Goal: Task Accomplishment & Management: Manage account settings

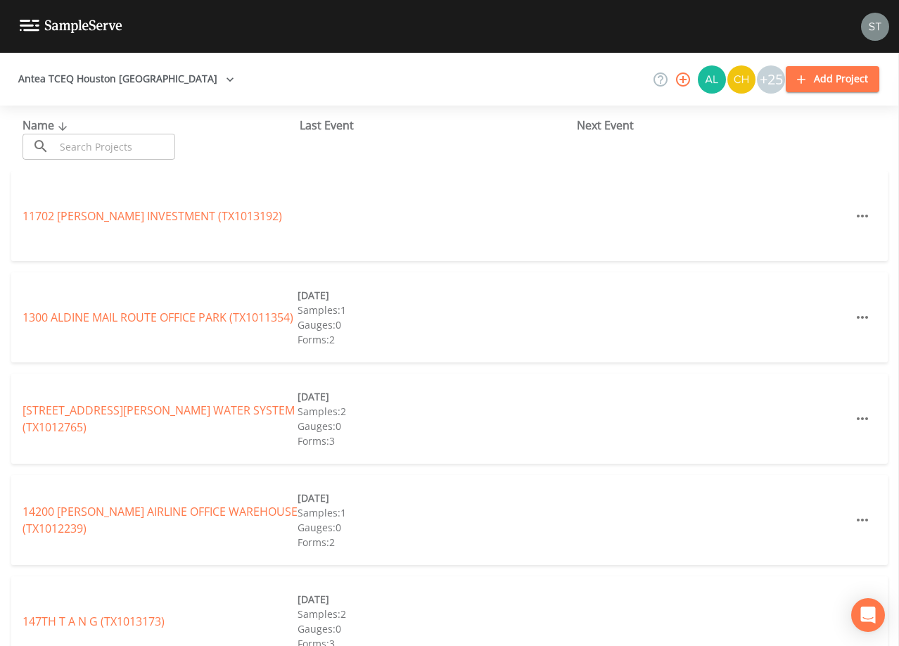
click at [128, 144] on input "text" at bounding box center [115, 147] width 120 height 26
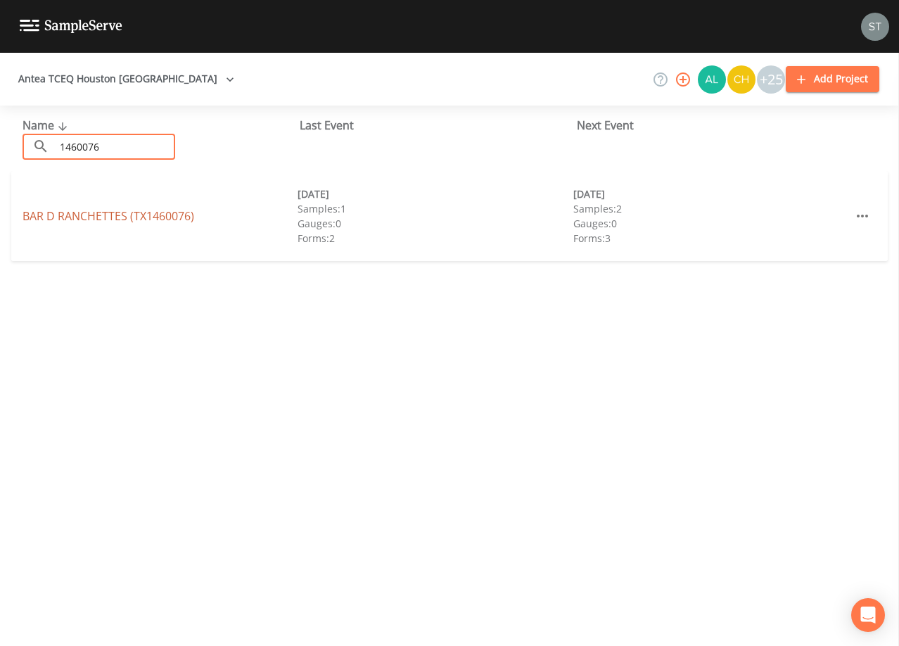
type input "1460076"
click at [144, 217] on link "[GEOGRAPHIC_DATA] (TX1460076)" at bounding box center [109, 215] width 172 height 15
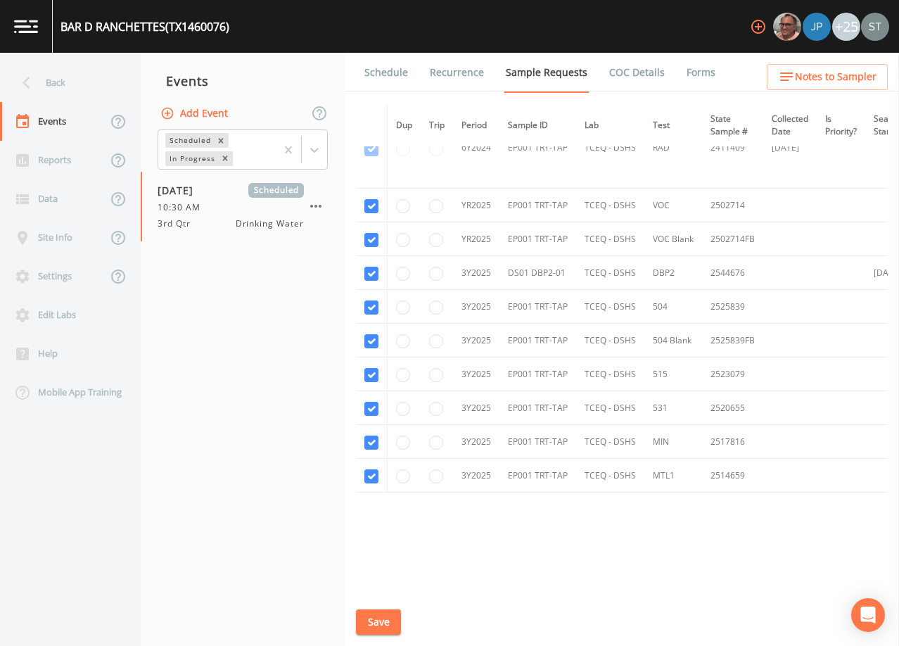
scroll to position [301, 0]
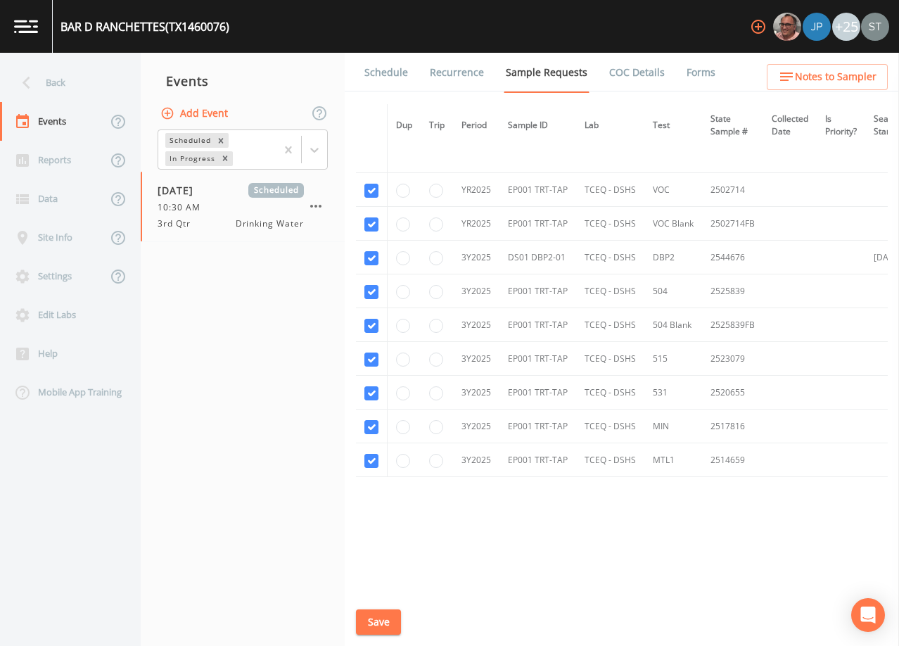
click at [380, 69] on link "Schedule" at bounding box center [386, 72] width 48 height 39
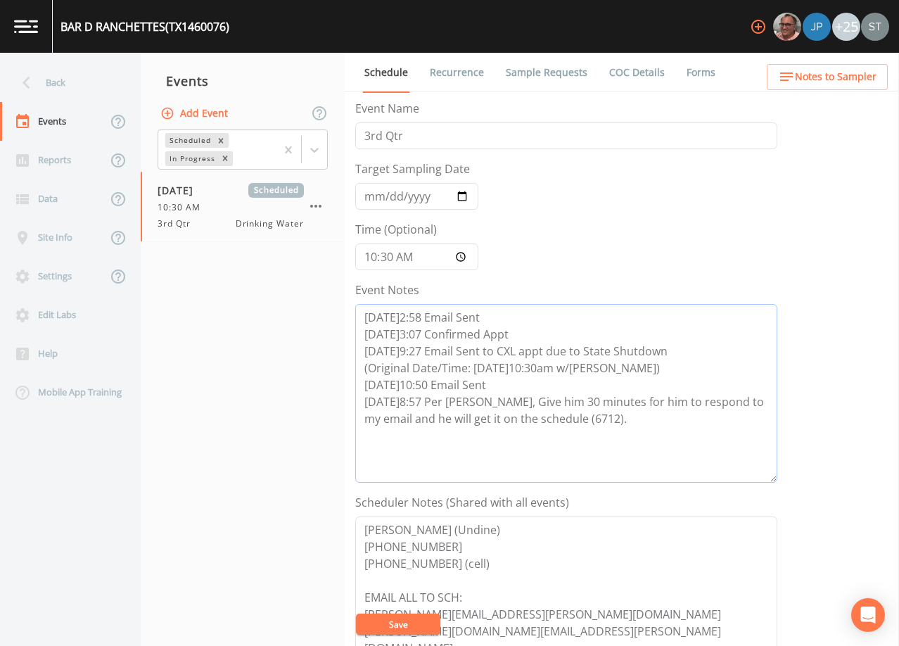
click at [614, 414] on textarea "[DATE]2:58 Email Sent [DATE]3:07 Confirmed Appt [DATE]9:27 Email Sent to CXL ap…" at bounding box center [566, 393] width 422 height 179
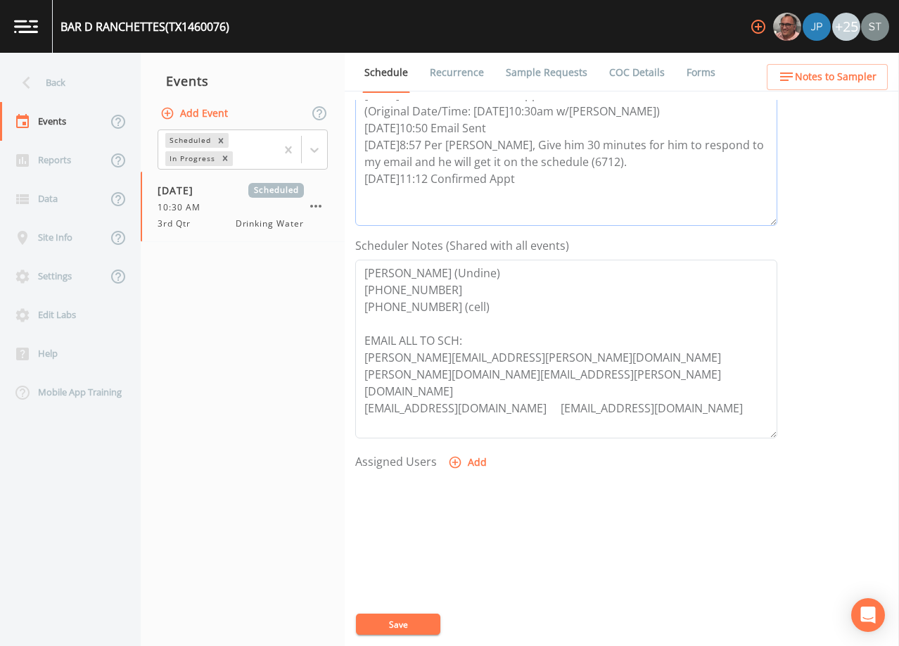
scroll to position [281, 0]
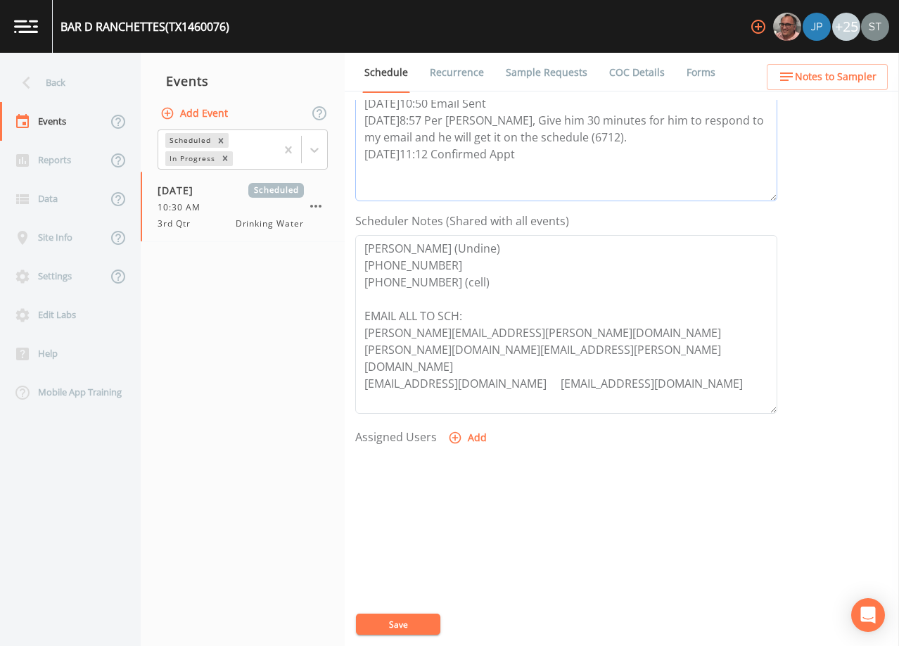
type textarea "[DATE]2:58 Email Sent [DATE]3:07 Confirmed Appt [DATE]9:27 Email Sent to CXL ap…"
click at [469, 439] on button "Add" at bounding box center [468, 438] width 47 height 26
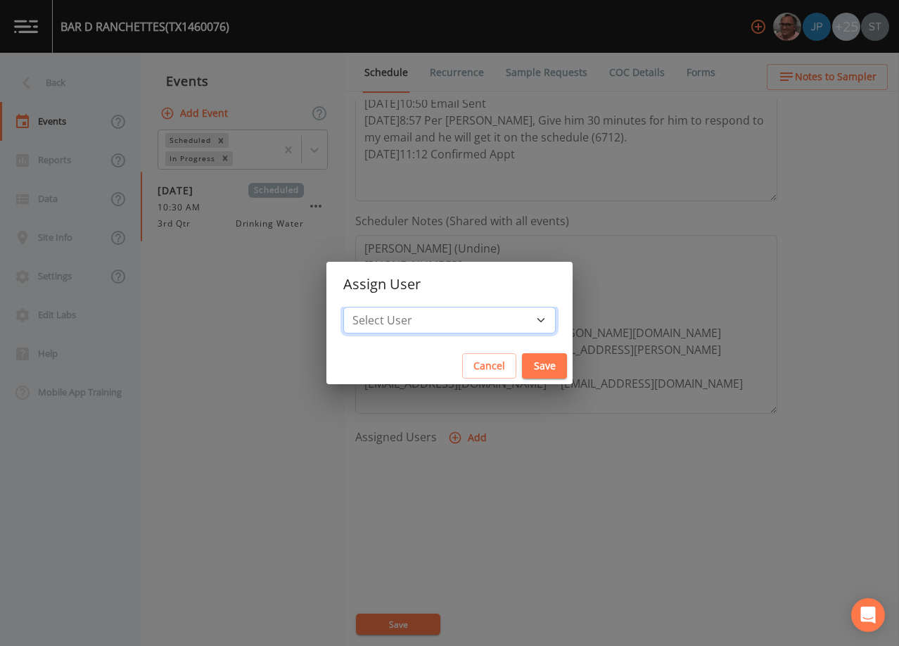
click at [463, 316] on select "Select User [PERSON_NAME] [PERSON_NAME] [PERSON_NAME] [PERSON_NAME] [PERSON_NAM…" at bounding box center [449, 320] width 212 height 27
select select "6dda6eef-c380-4015-b89d-b9b44b713005"
click at [375, 307] on select "Select User [PERSON_NAME] [PERSON_NAME] [PERSON_NAME] [PERSON_NAME] [PERSON_NAM…" at bounding box center [449, 320] width 212 height 27
click at [522, 360] on button "Save" at bounding box center [544, 366] width 45 height 26
select select
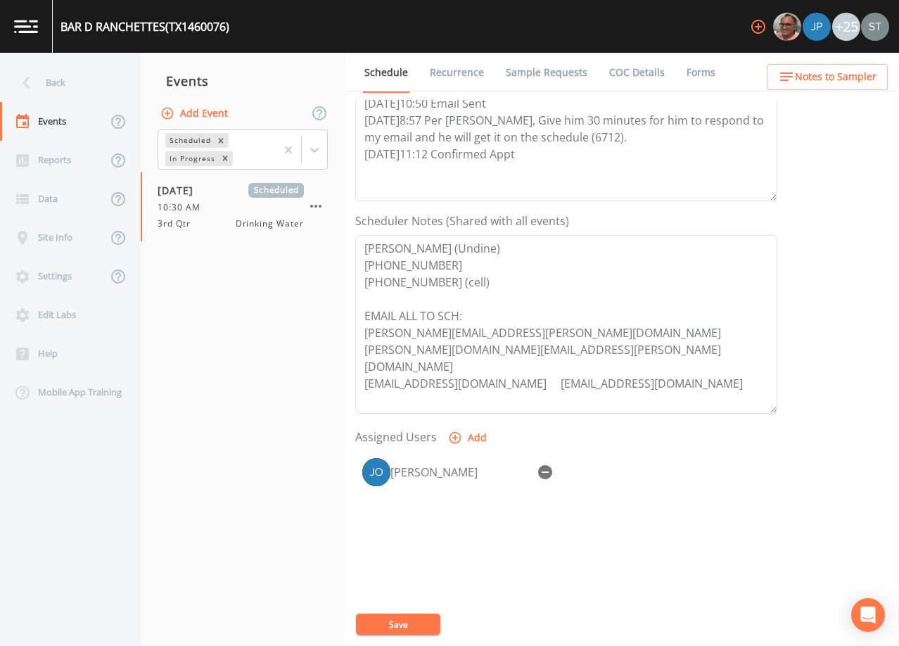
click at [412, 619] on button "Save" at bounding box center [398, 623] width 84 height 21
click at [411, 624] on button "Save" at bounding box center [398, 623] width 84 height 21
click at [858, 70] on span "Notes to Sampler" at bounding box center [836, 77] width 82 height 18
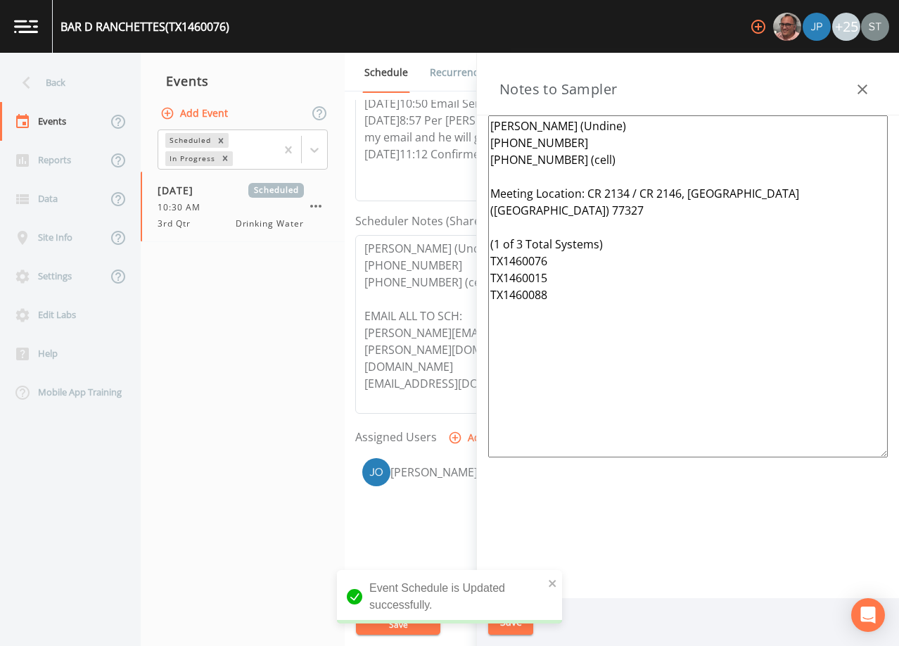
click at [645, 175] on textarea "[PERSON_NAME] (Undine) [PHONE_NUMBER] [PHONE_NUMBER] (cell) Meeting Location: C…" at bounding box center [687, 286] width 399 height 342
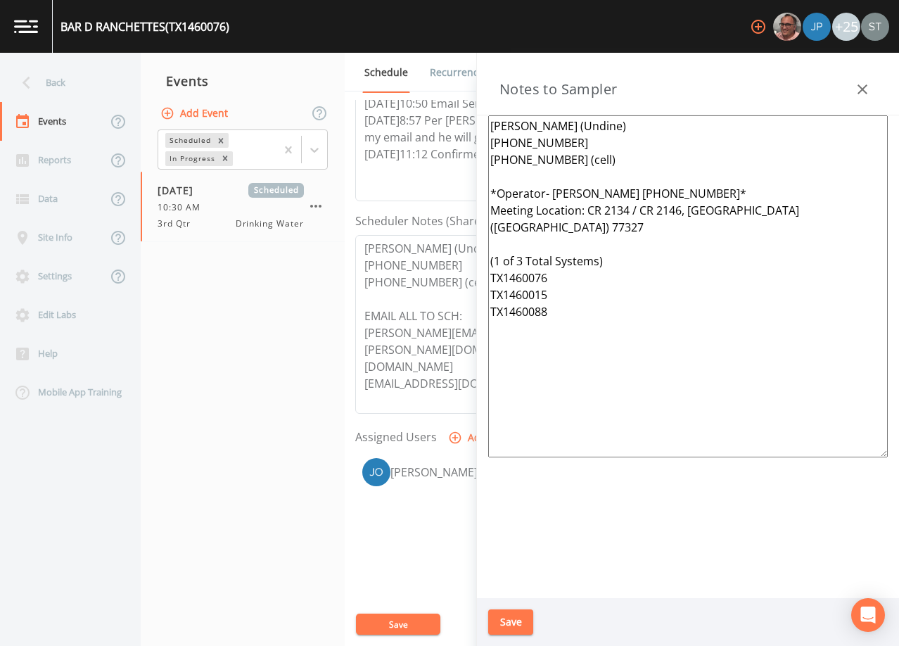
type textarea "[PERSON_NAME] (Undine) [PHONE_NUMBER] [PHONE_NUMBER] (cell) *Operator- [PERSON_…"
click at [511, 621] on button "Save" at bounding box center [510, 622] width 45 height 26
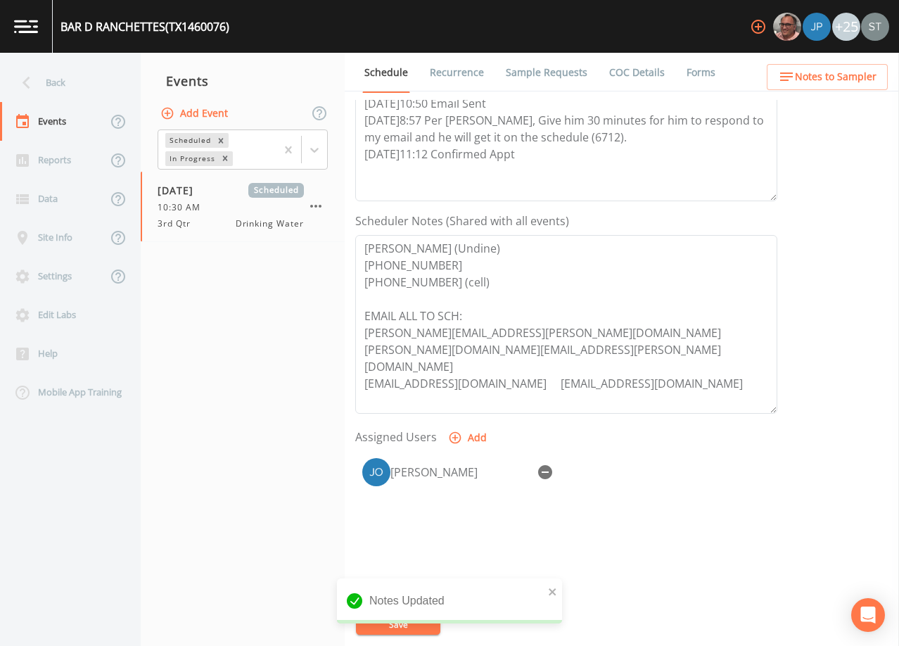
click at [860, 75] on span "Notes to Sampler" at bounding box center [836, 77] width 82 height 18
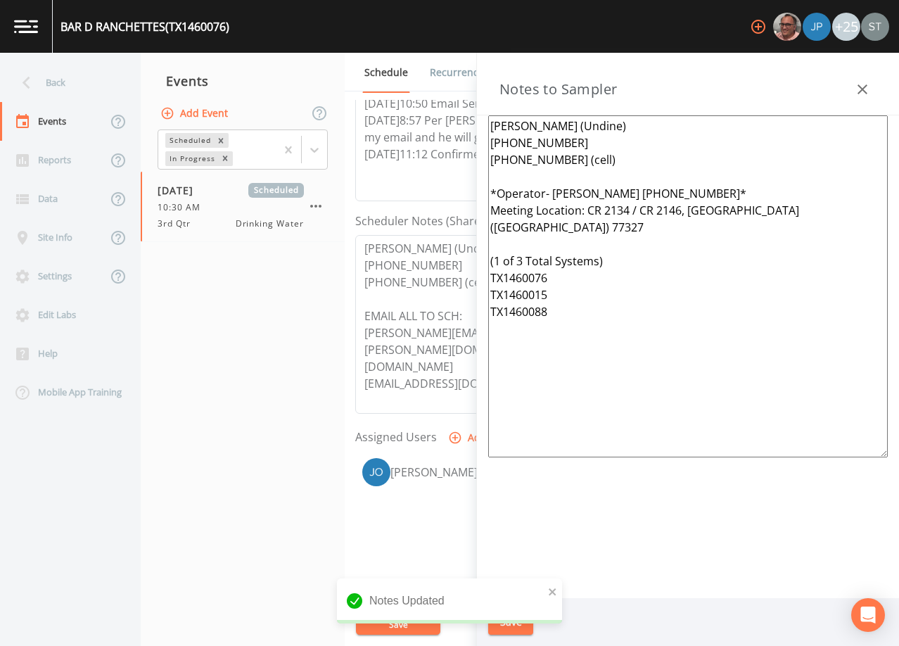
click at [866, 82] on icon "button" at bounding box center [862, 89] width 17 height 17
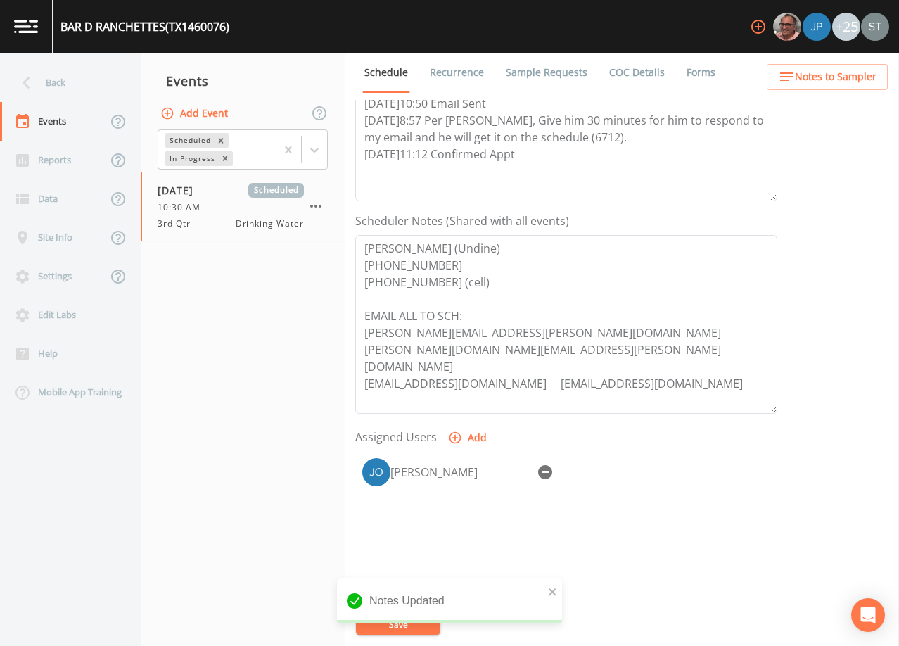
click at [546, 74] on link "Sample Requests" at bounding box center [547, 72] width 86 height 39
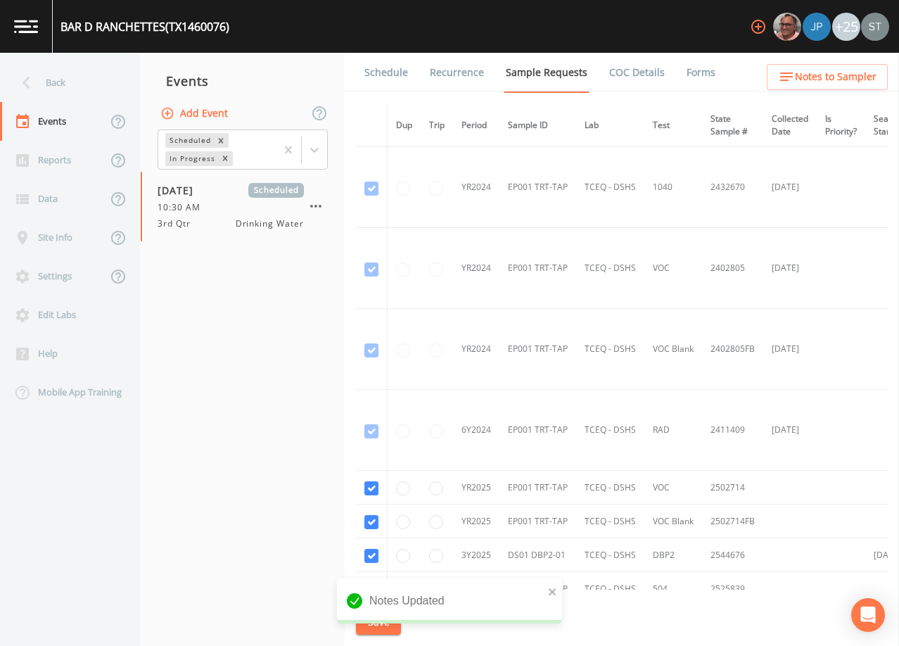
click at [389, 75] on link "Schedule" at bounding box center [386, 72] width 48 height 39
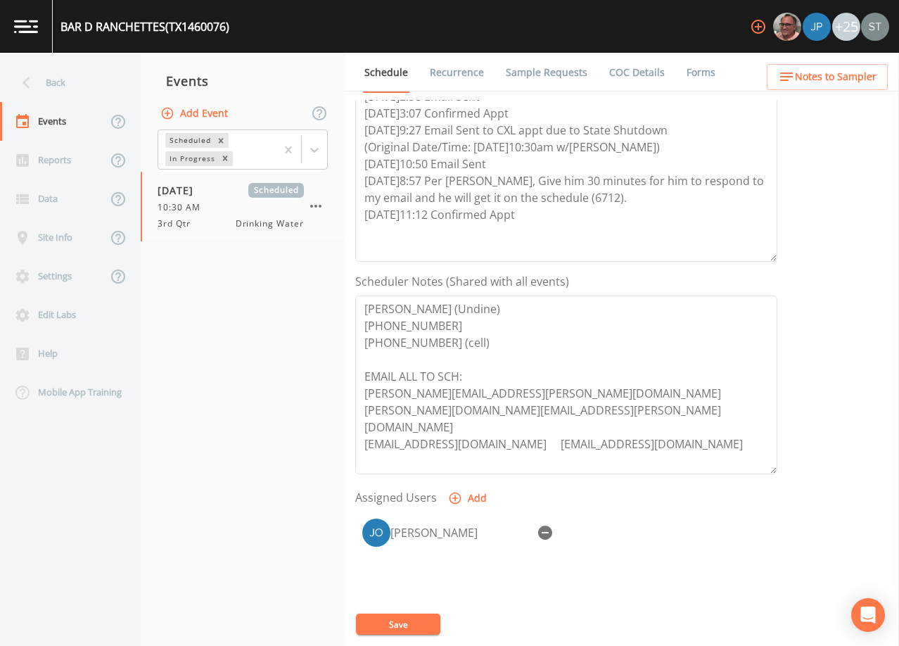
scroll to position [281, 0]
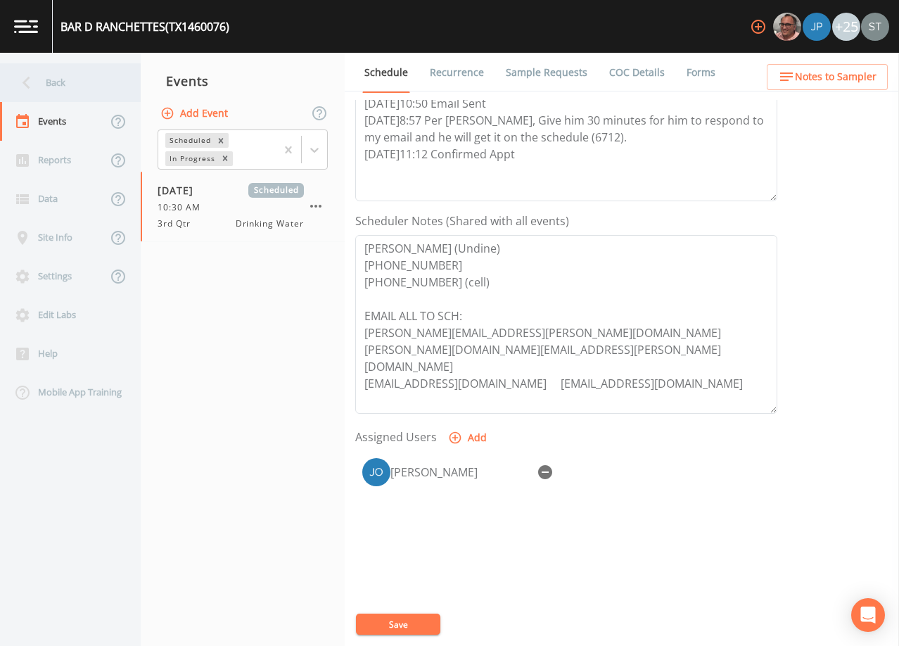
click at [71, 83] on div "Back" at bounding box center [63, 82] width 127 height 39
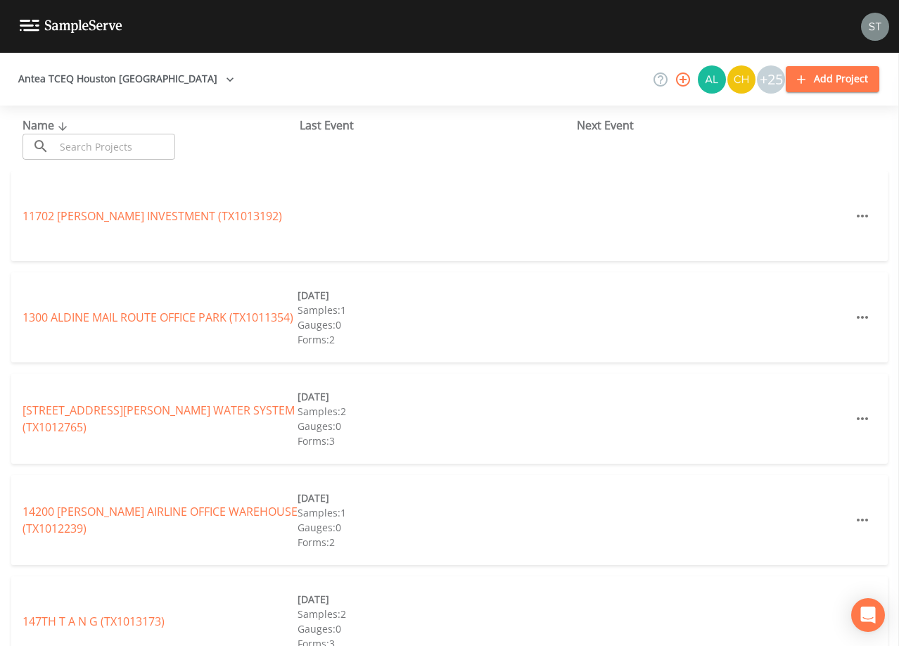
click at [127, 142] on input "text" at bounding box center [115, 147] width 120 height 26
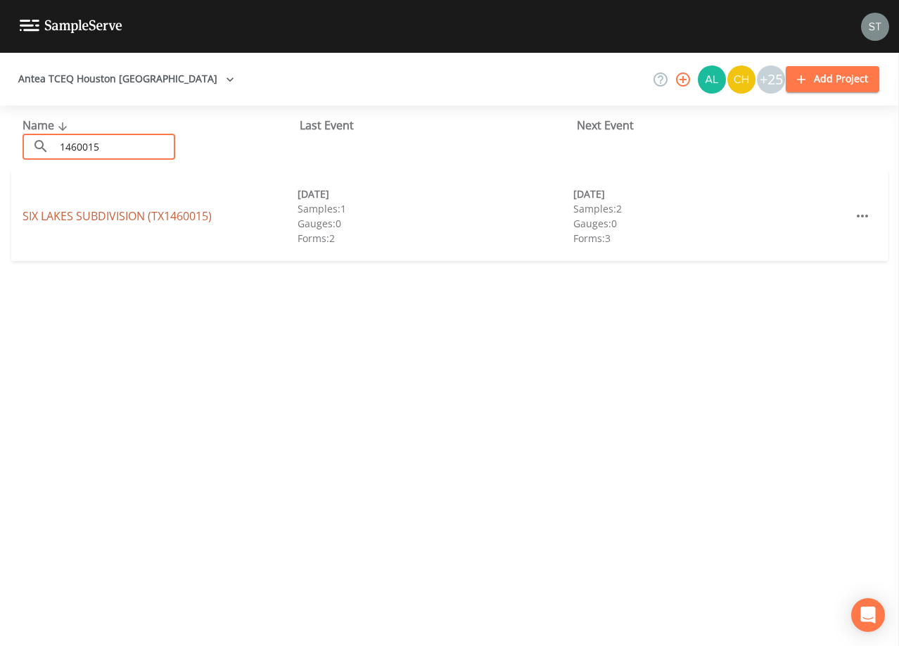
type input "1460015"
click at [153, 220] on link "[GEOGRAPHIC_DATA] (TX1460015)" at bounding box center [117, 215] width 189 height 15
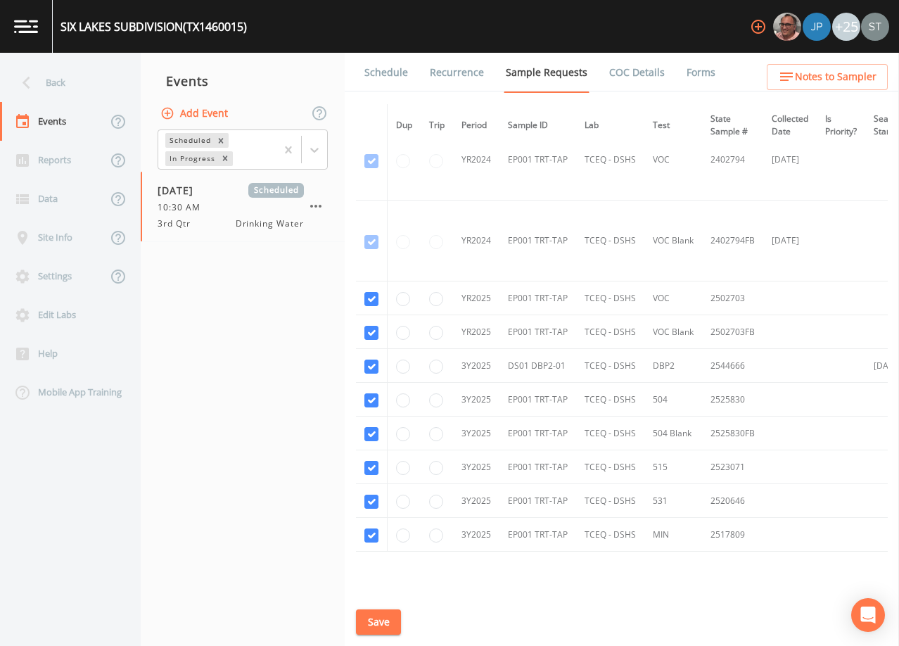
scroll to position [186, 0]
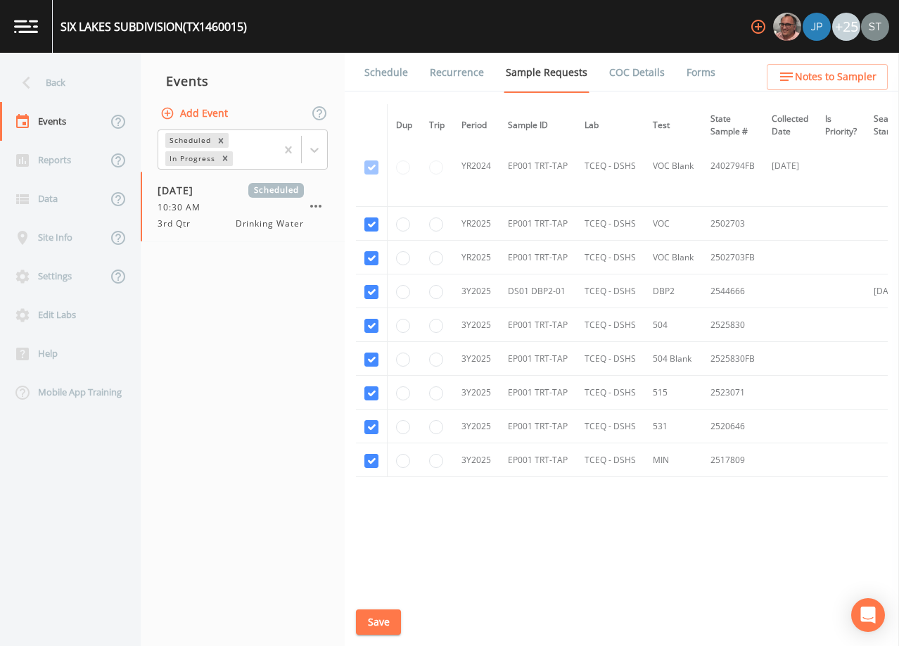
click at [379, 78] on link "Schedule" at bounding box center [386, 72] width 48 height 39
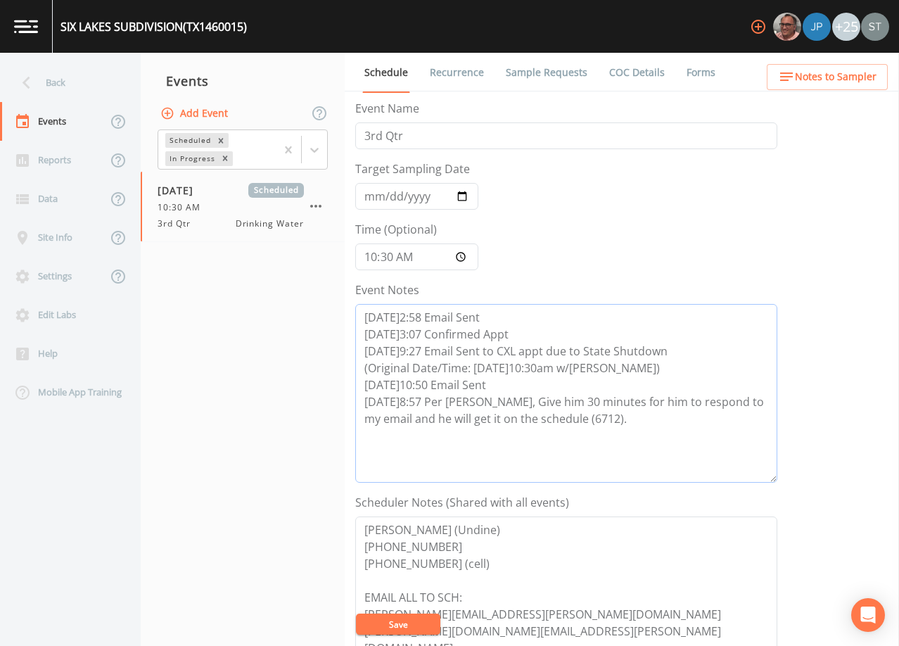
click at [615, 420] on textarea "[DATE]2:58 Email Sent [DATE]3:07 Confirmed Appt [DATE]9:27 Email Sent to CXL ap…" at bounding box center [566, 393] width 422 height 179
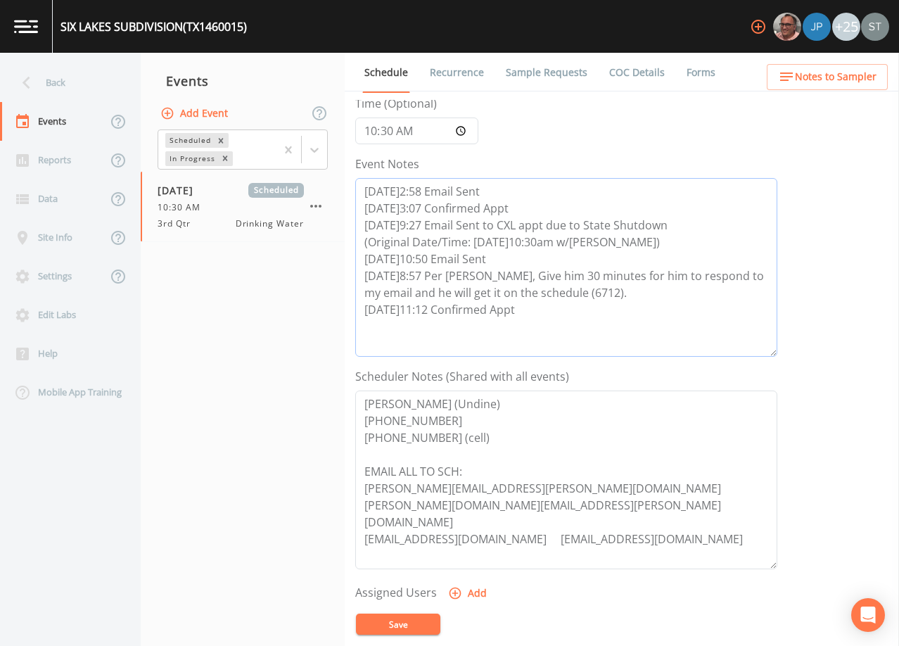
scroll to position [141, 0]
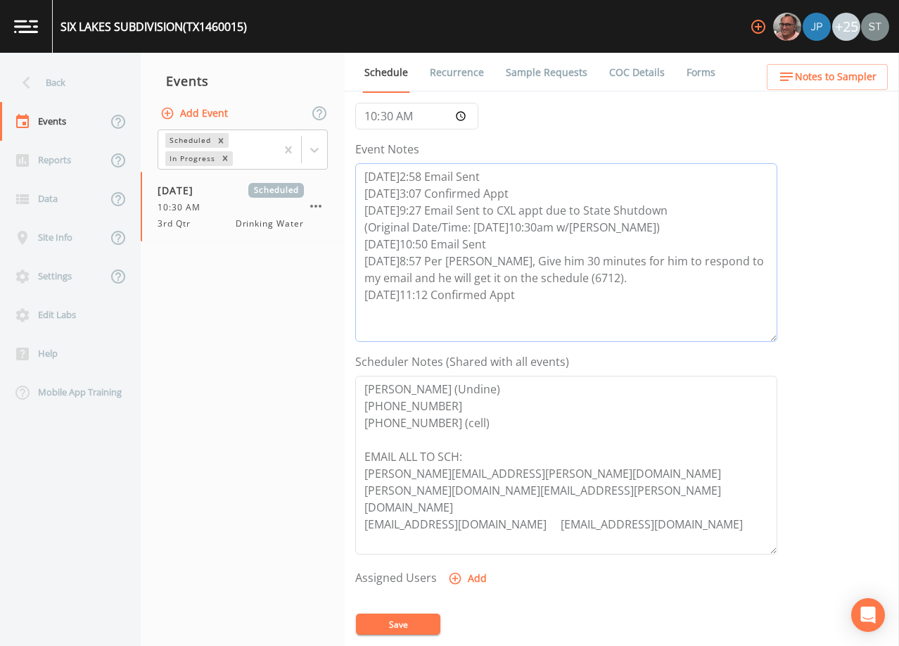
type textarea "[DATE]2:58 Email Sent [DATE]3:07 Confirmed Appt [DATE]9:27 Email Sent to CXL ap…"
click at [470, 577] on button "Add" at bounding box center [468, 578] width 47 height 26
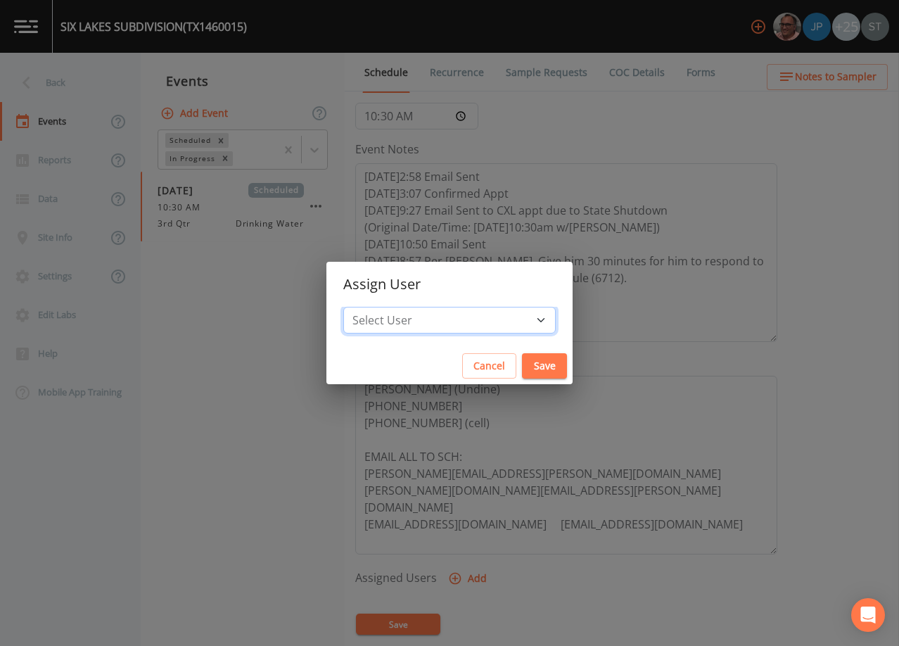
click at [470, 319] on select "Select User [PERSON_NAME] [PERSON_NAME] [PERSON_NAME] [PERSON_NAME] [PERSON_NAM…" at bounding box center [449, 320] width 212 height 27
select select "6dda6eef-c380-4015-b89d-b9b44b713005"
click at [375, 307] on select "Select User [PERSON_NAME] [PERSON_NAME] [PERSON_NAME] [PERSON_NAME] [PERSON_NAM…" at bounding box center [449, 320] width 212 height 27
click at [522, 364] on button "Save" at bounding box center [544, 366] width 45 height 26
select select
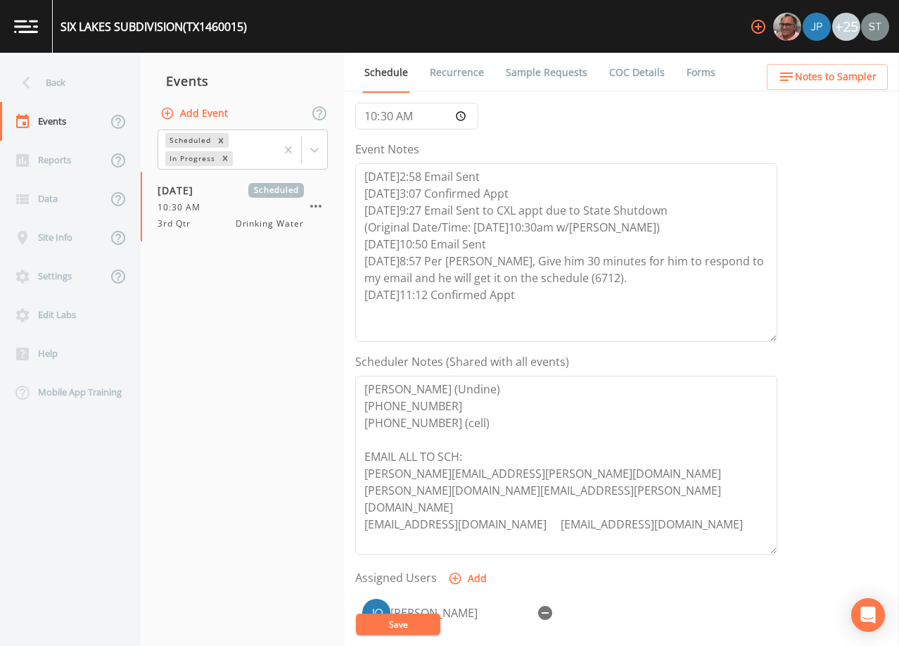
click at [407, 623] on button "Save" at bounding box center [398, 623] width 84 height 21
click at [840, 82] on span "Notes to Sampler" at bounding box center [836, 77] width 82 height 18
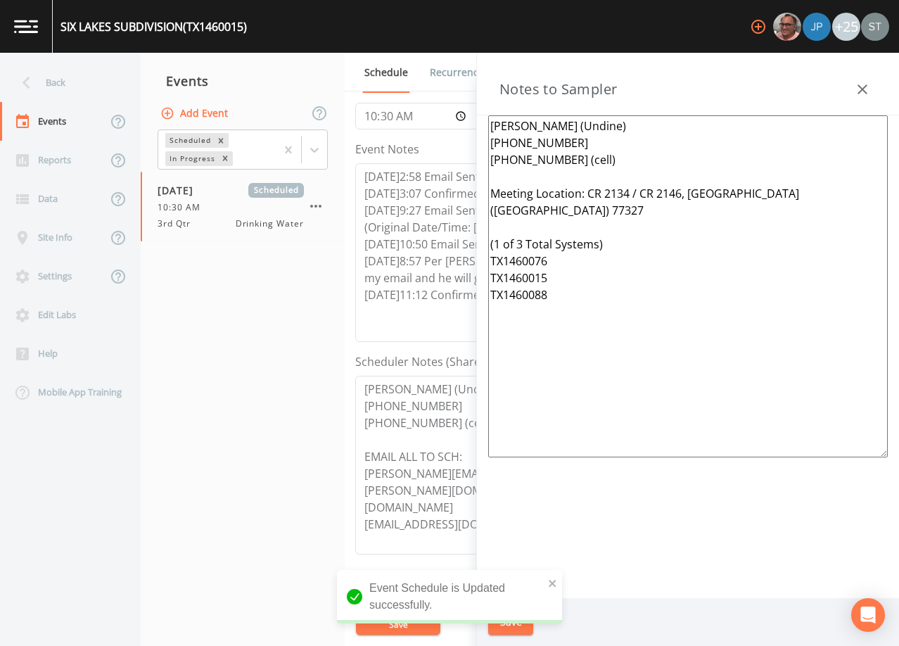
click at [538, 184] on textarea "[PERSON_NAME] (Undine) [PHONE_NUMBER] [PHONE_NUMBER] (cell) Meeting Location: C…" at bounding box center [687, 286] width 399 height 342
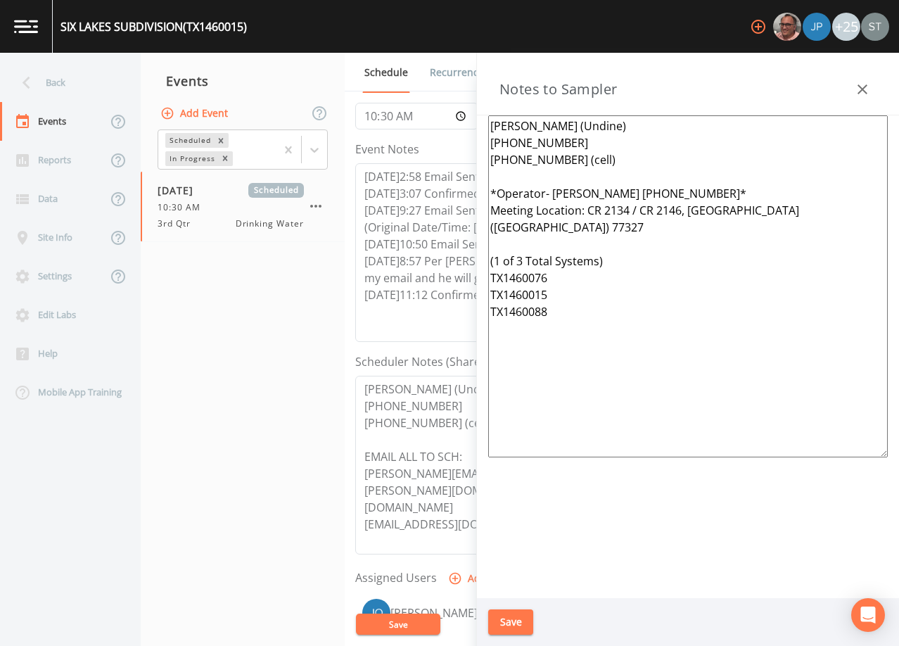
type textarea "[PERSON_NAME] (Undine) [PHONE_NUMBER] [PHONE_NUMBER] (cell) *Operator- [PERSON_…"
drag, startPoint x: 519, startPoint y: 620, endPoint x: 590, endPoint y: 520, distance: 122.5
click at [519, 620] on button "Save" at bounding box center [510, 622] width 45 height 26
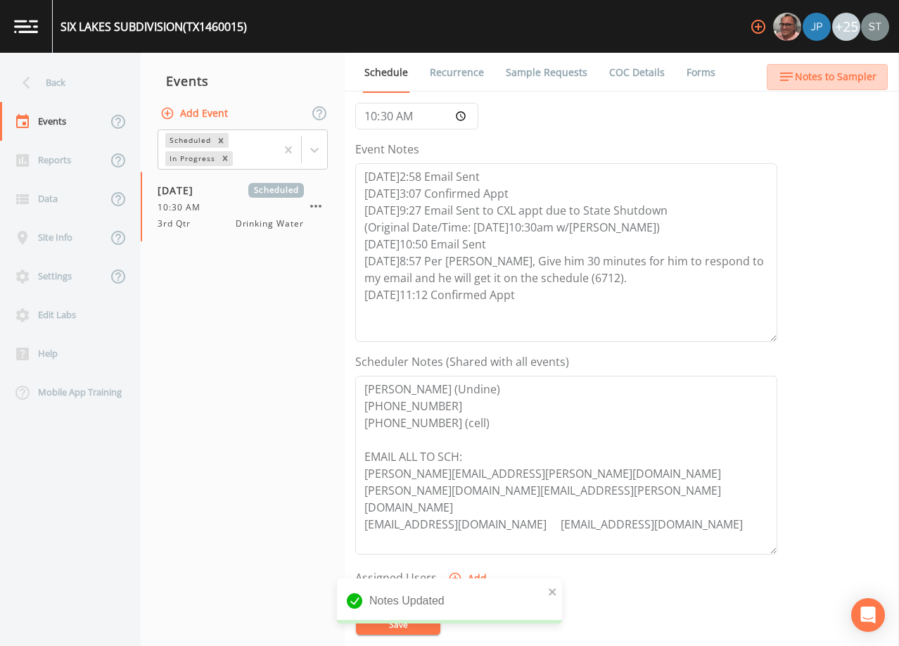
click at [859, 84] on span "Notes to Sampler" at bounding box center [836, 77] width 82 height 18
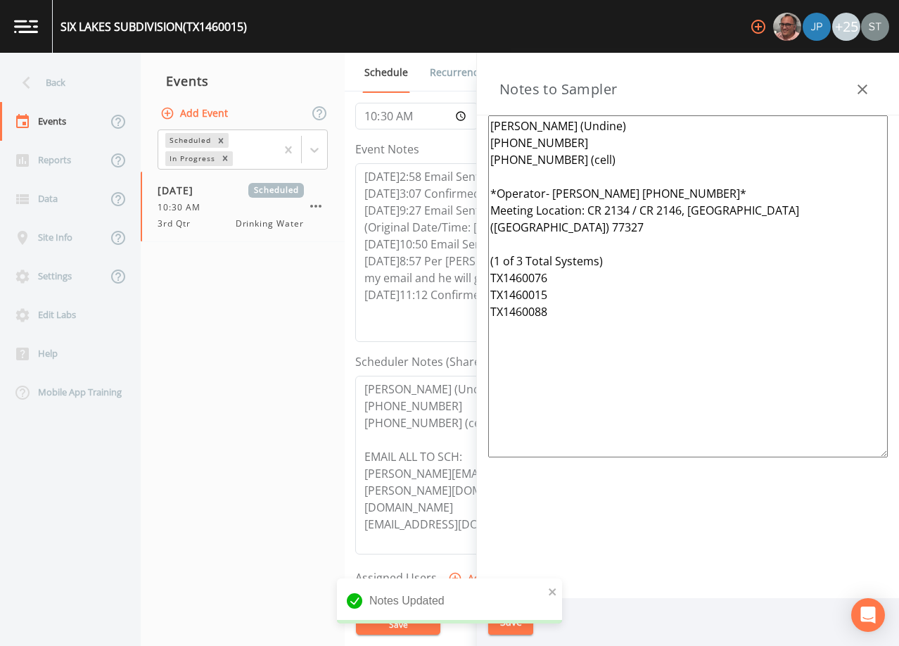
click at [859, 84] on icon "button" at bounding box center [862, 89] width 17 height 17
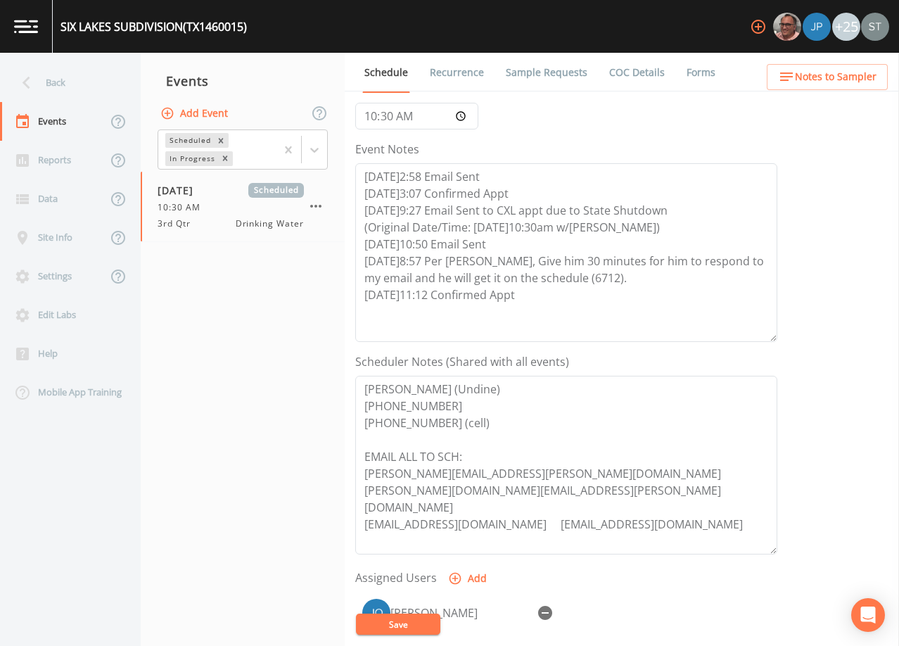
click at [453, 77] on link "Recurrence" at bounding box center [457, 72] width 58 height 39
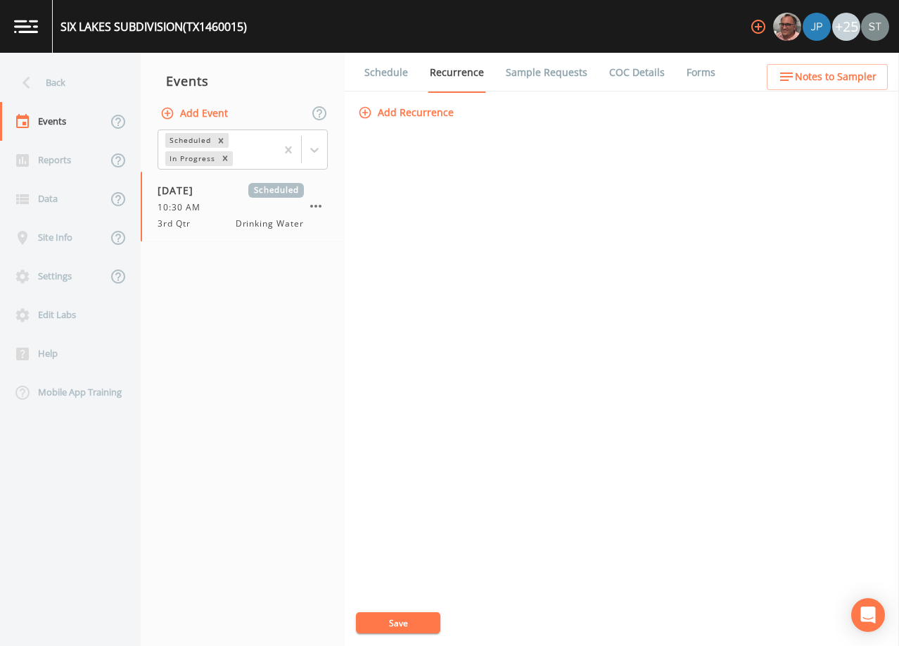
click at [377, 75] on link "Schedule" at bounding box center [386, 72] width 48 height 39
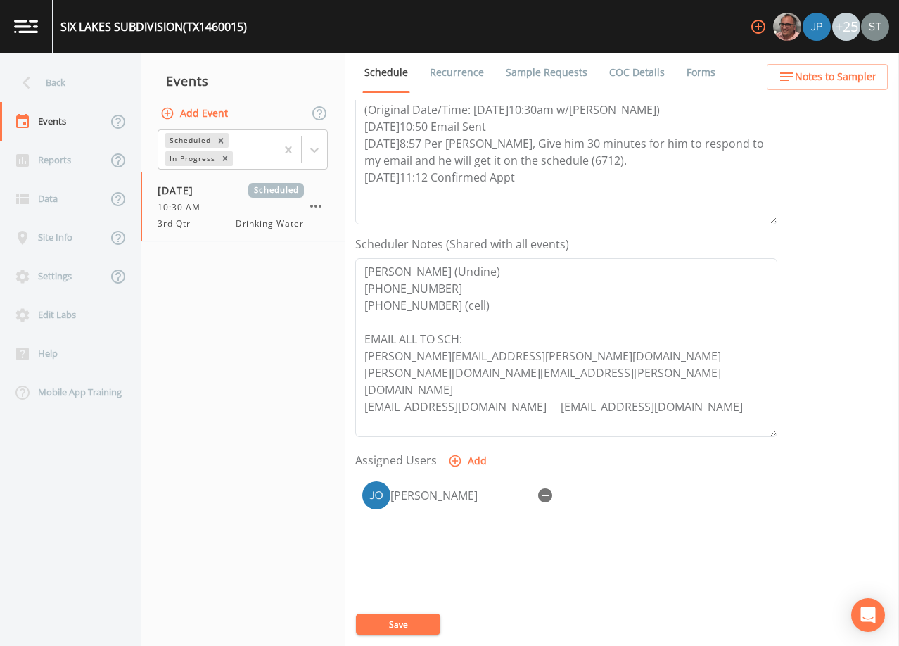
scroll to position [347, 0]
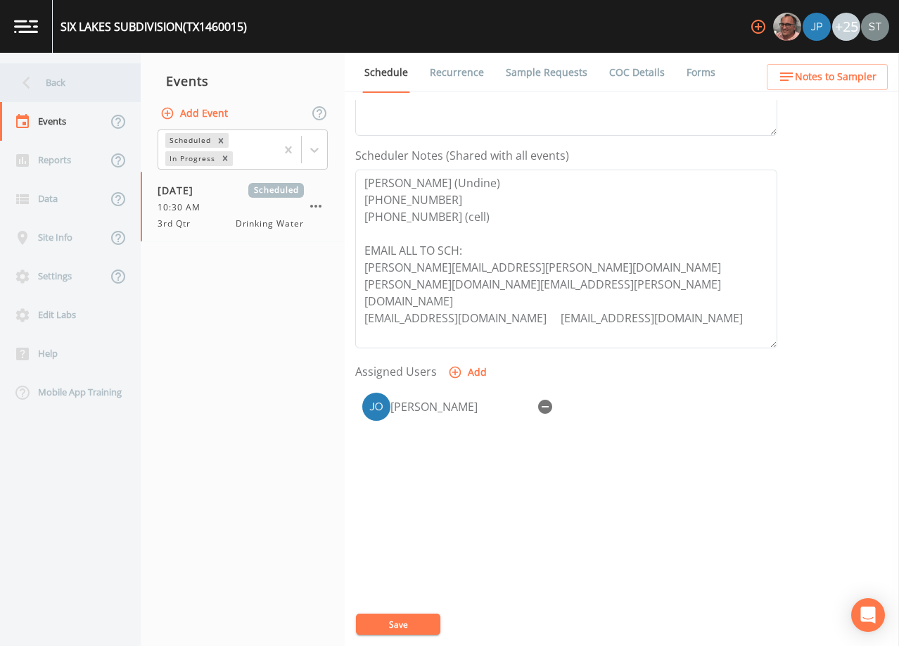
click at [59, 82] on div "Back" at bounding box center [63, 82] width 127 height 39
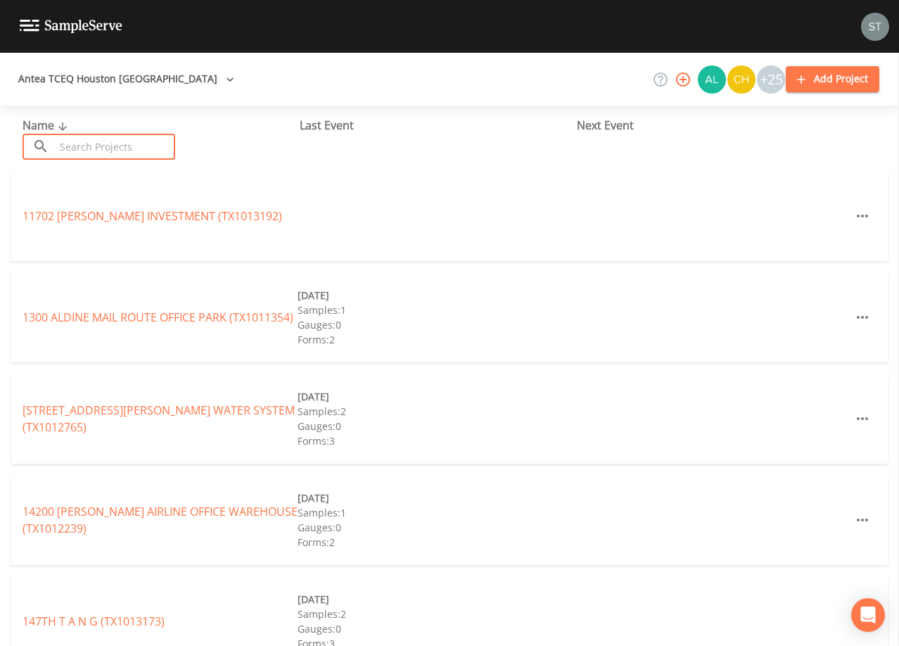
click at [103, 146] on input "text" at bounding box center [115, 147] width 120 height 26
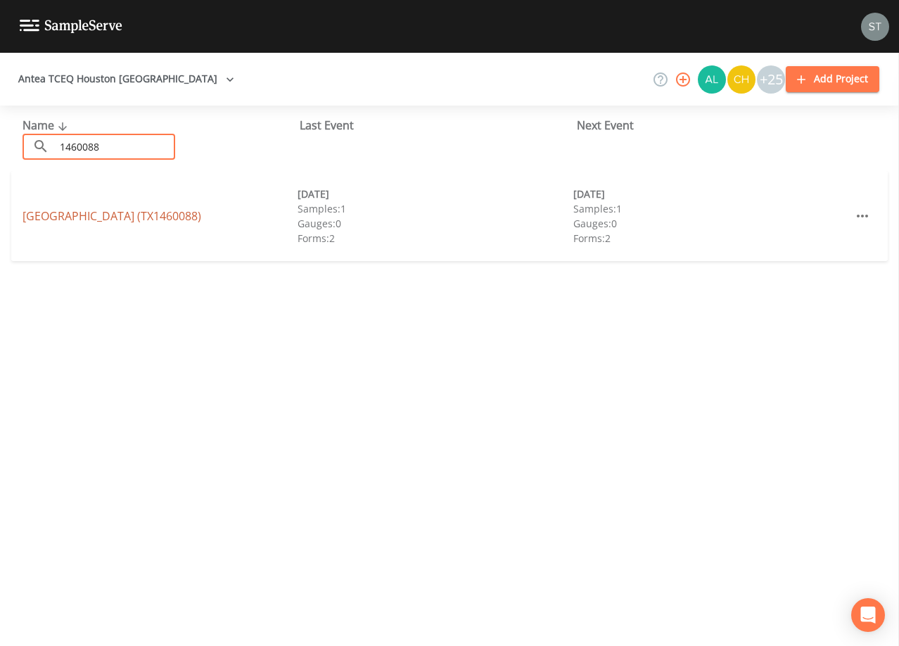
type input "1460088"
click at [132, 214] on link "[GEOGRAPHIC_DATA] (TX1460088)" at bounding box center [112, 215] width 179 height 15
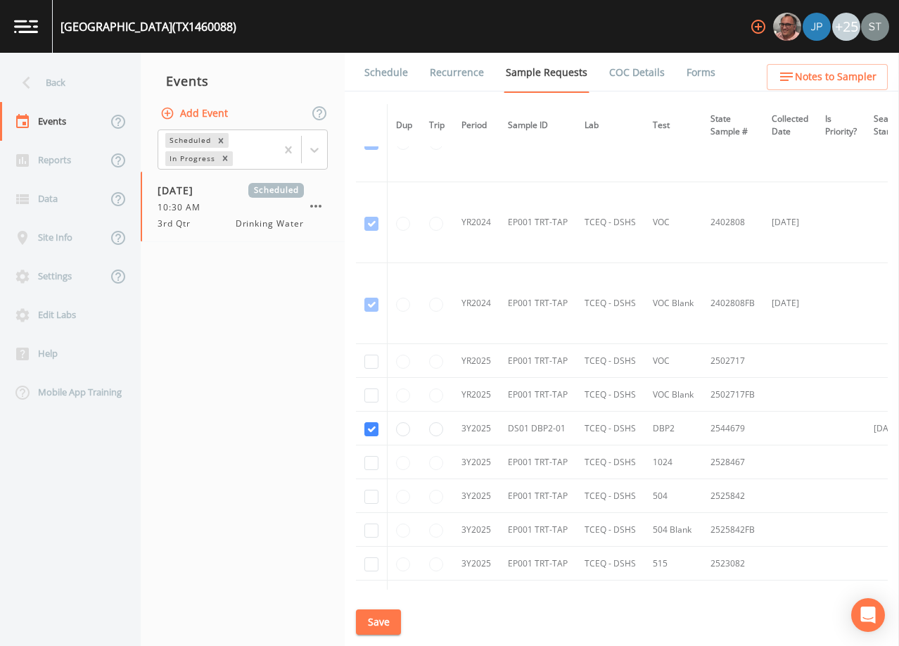
scroll to position [70, 0]
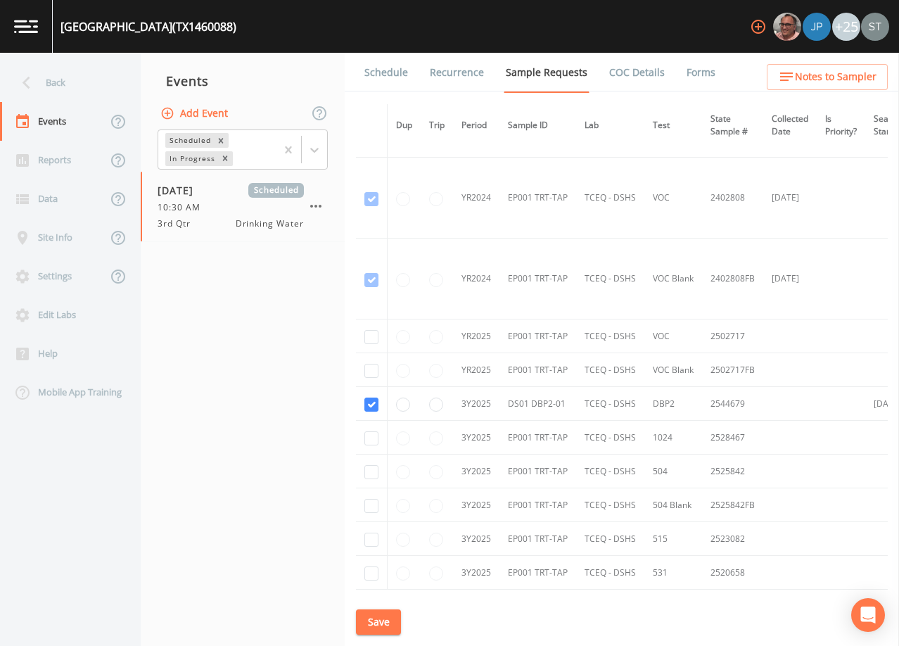
click at [387, 76] on link "Schedule" at bounding box center [386, 72] width 48 height 39
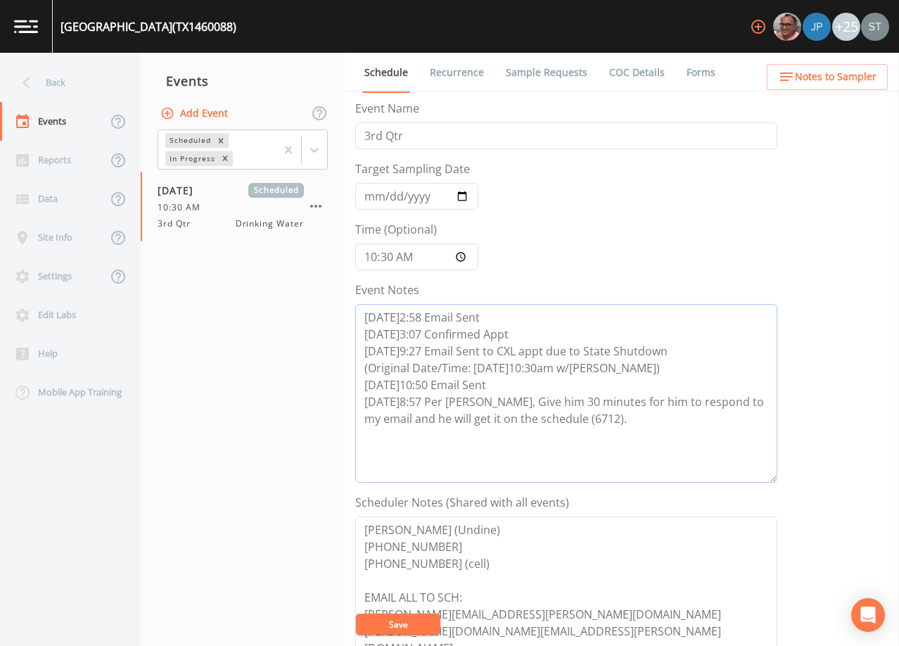
click at [604, 421] on textarea "[DATE]2:58 Email Sent [DATE]3:07 Confirmed Appt [DATE]9:27 Email Sent to CXL ap…" at bounding box center [566, 393] width 422 height 179
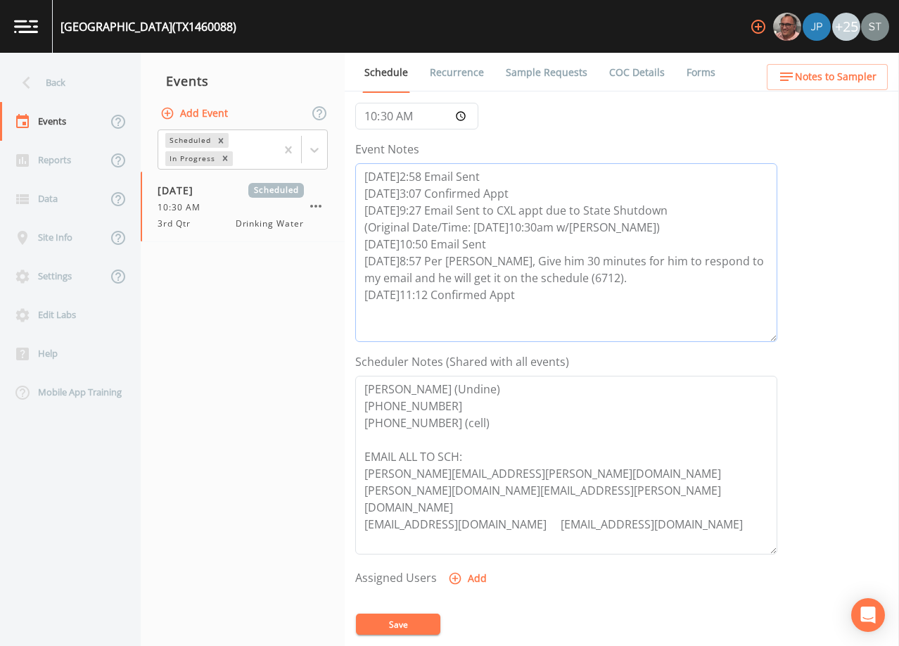
type textarea "[DATE]2:58 Email Sent [DATE]3:07 Confirmed Appt [DATE]9:27 Email Sent to CXL ap…"
click at [468, 572] on button "Add" at bounding box center [468, 578] width 47 height 26
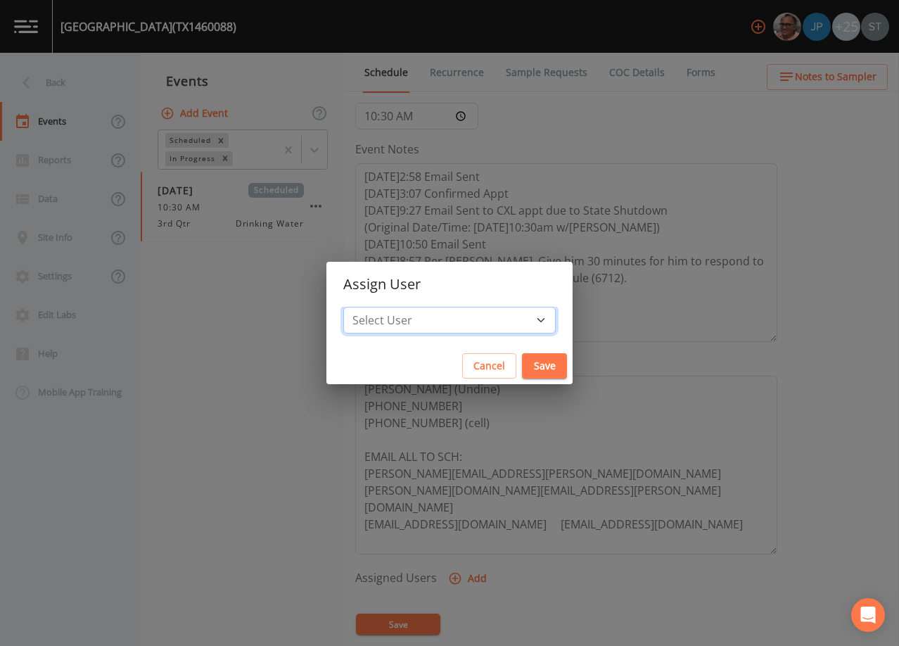
click at [460, 321] on select "Select User [PERSON_NAME] [PERSON_NAME] [PERSON_NAME] [PERSON_NAME] [PERSON_NAM…" at bounding box center [449, 320] width 212 height 27
select select "6dda6eef-c380-4015-b89d-b9b44b713005"
click at [375, 307] on select "Select User [PERSON_NAME] [PERSON_NAME] [PERSON_NAME] [PERSON_NAME] [PERSON_NAM…" at bounding box center [449, 320] width 212 height 27
click at [522, 361] on button "Save" at bounding box center [544, 366] width 45 height 26
select select
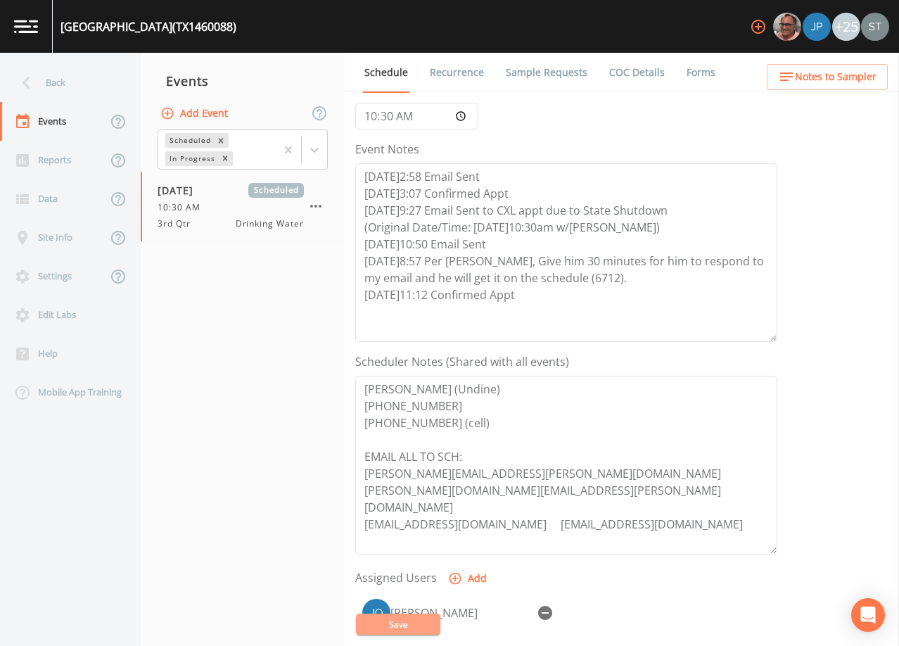
drag, startPoint x: 416, startPoint y: 623, endPoint x: 696, endPoint y: 361, distance: 383.6
click at [417, 623] on button "Save" at bounding box center [398, 623] width 84 height 21
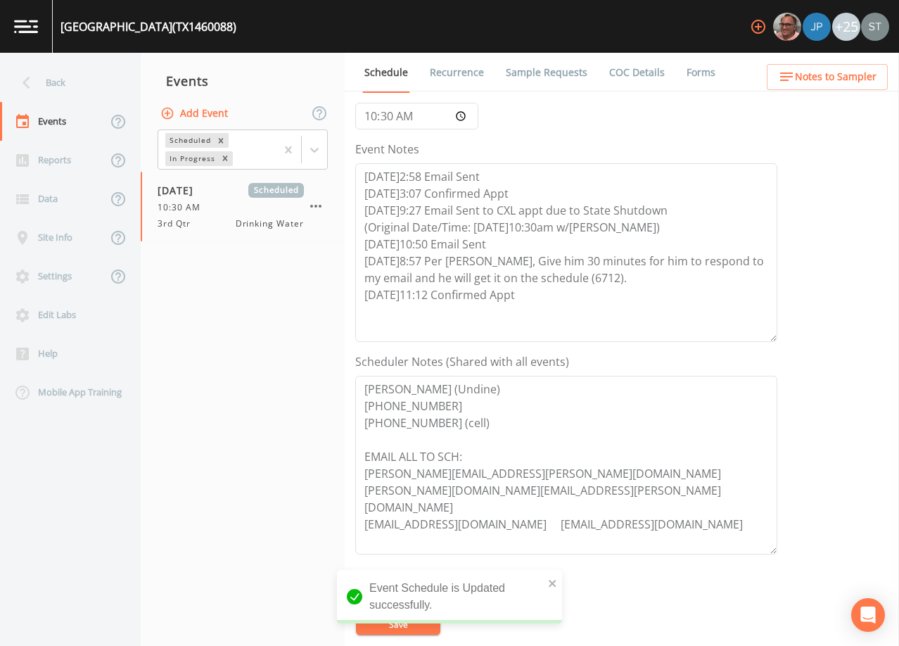
click at [846, 74] on span "Notes to Sampler" at bounding box center [836, 77] width 82 height 18
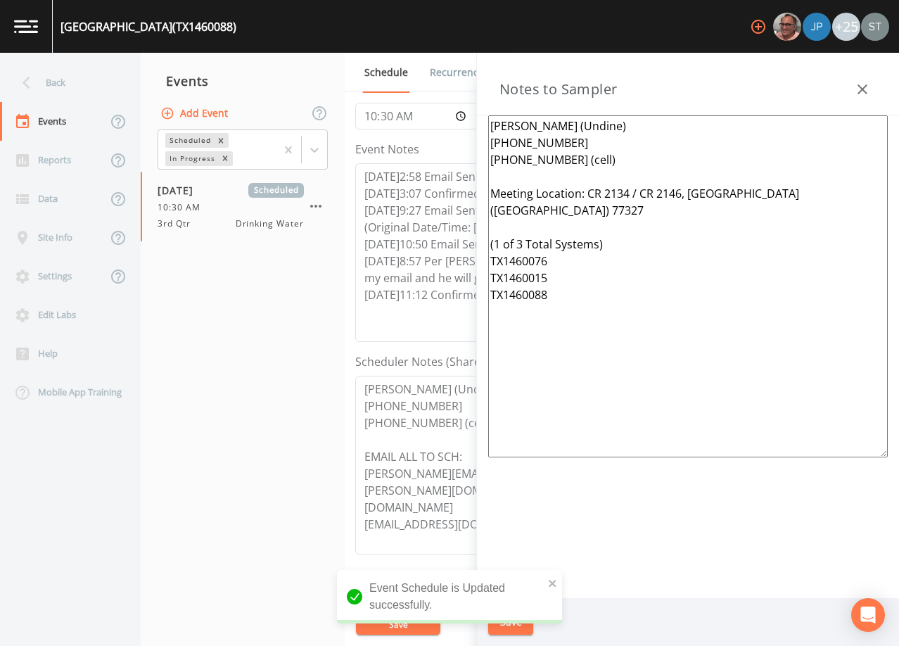
click at [636, 177] on textarea "[PERSON_NAME] (Undine) [PHONE_NUMBER] [PHONE_NUMBER] (cell) Meeting Location: C…" at bounding box center [687, 286] width 399 height 342
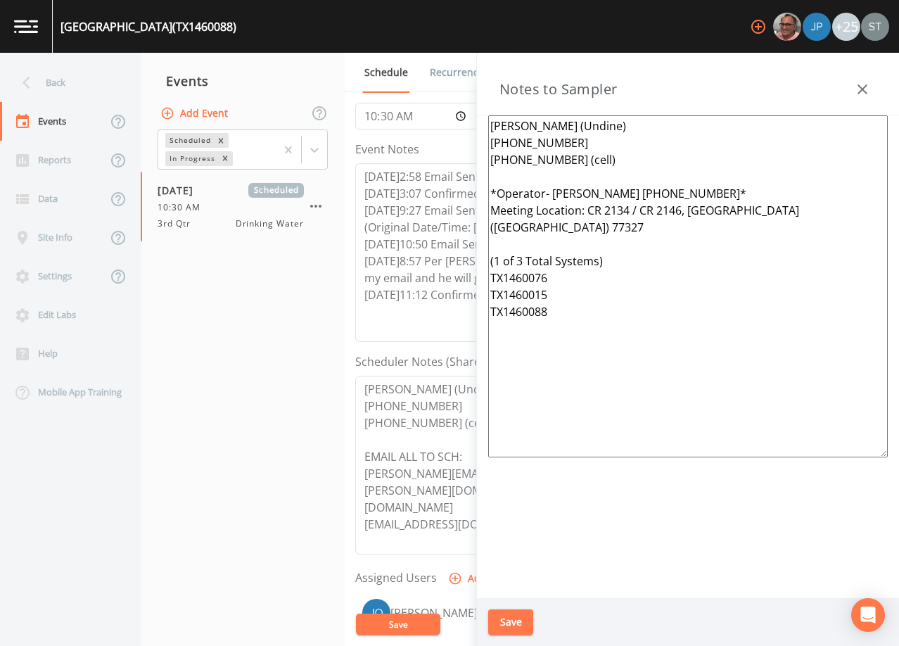
type textarea "[PERSON_NAME] (Undine) [PHONE_NUMBER] [PHONE_NUMBER] (cell) *Operator- [PERSON_…"
click at [512, 617] on button "Save" at bounding box center [510, 622] width 45 height 26
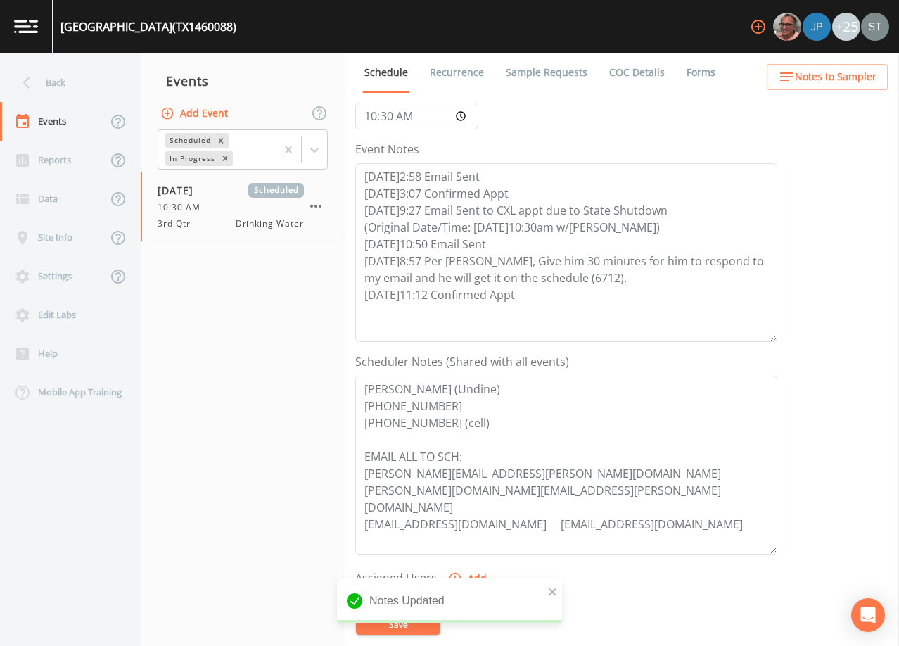
drag, startPoint x: 416, startPoint y: 622, endPoint x: 435, endPoint y: 538, distance: 86.7
click at [416, 619] on div "Notes Updated" at bounding box center [449, 600] width 225 height 45
click at [546, 88] on link "Sample Requests" at bounding box center [547, 72] width 86 height 39
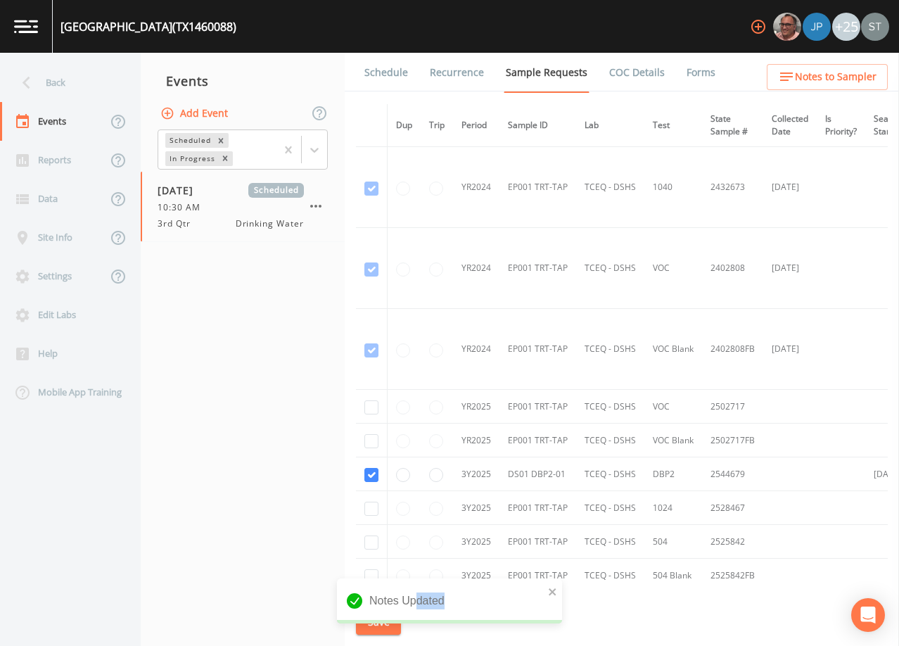
click at [379, 79] on link "Schedule" at bounding box center [386, 72] width 48 height 39
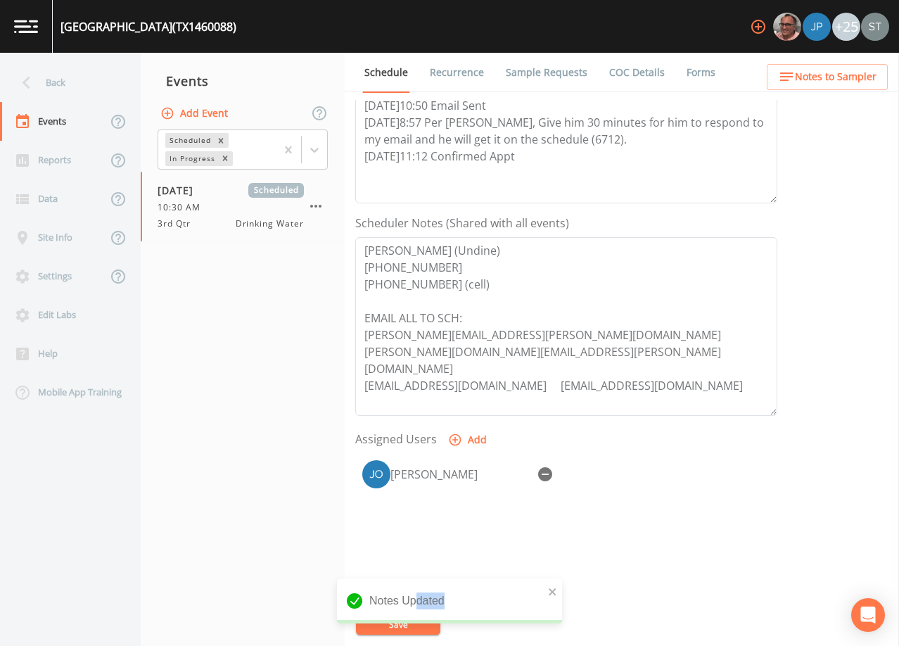
scroll to position [281, 0]
click at [444, 72] on link "Recurrence" at bounding box center [457, 72] width 58 height 39
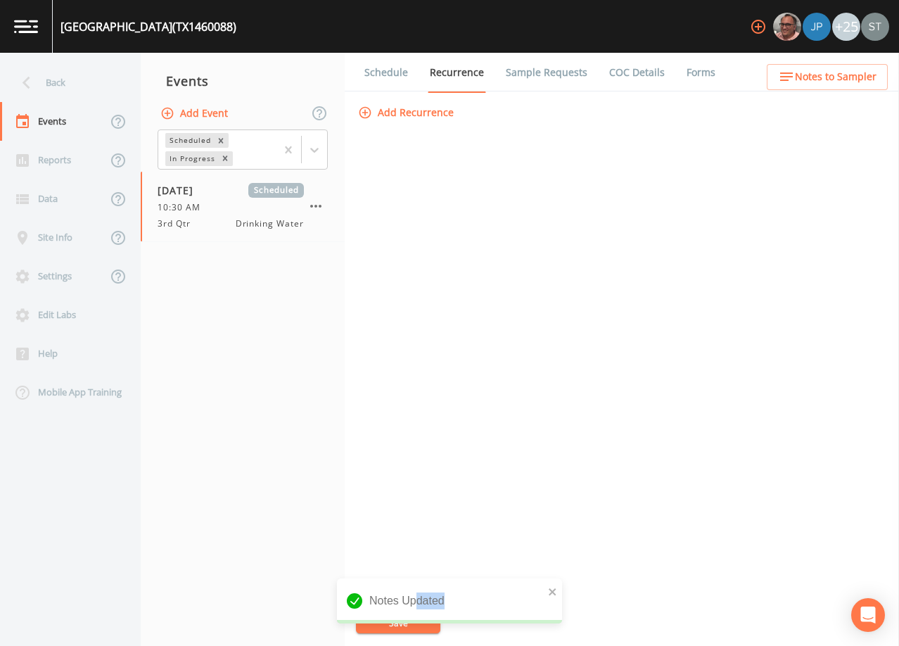
click at [390, 72] on link "Schedule" at bounding box center [386, 72] width 48 height 39
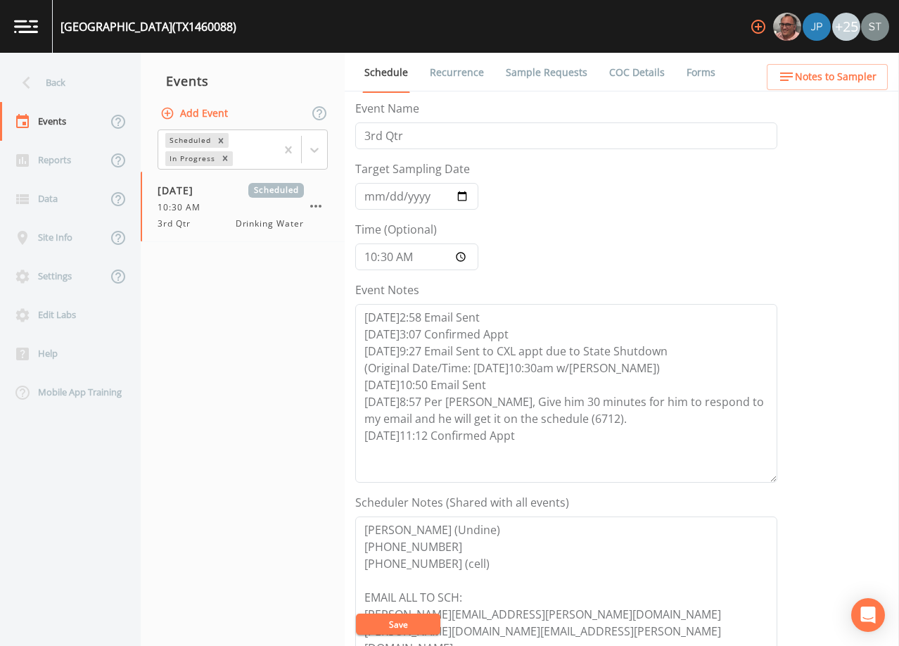
click at [857, 79] on span "Notes to Sampler" at bounding box center [836, 77] width 82 height 18
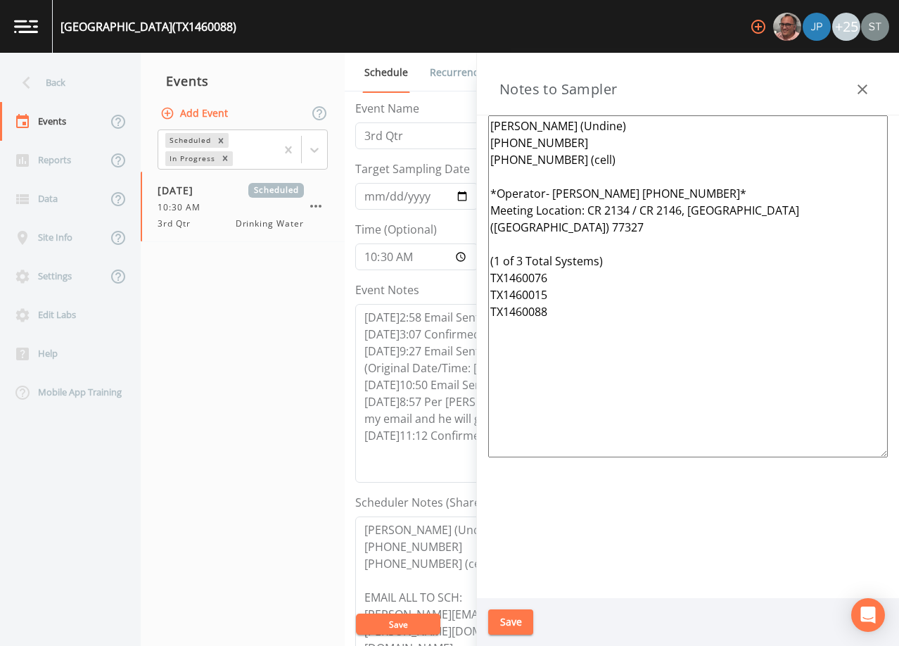
click at [868, 88] on icon "button" at bounding box center [862, 89] width 17 height 17
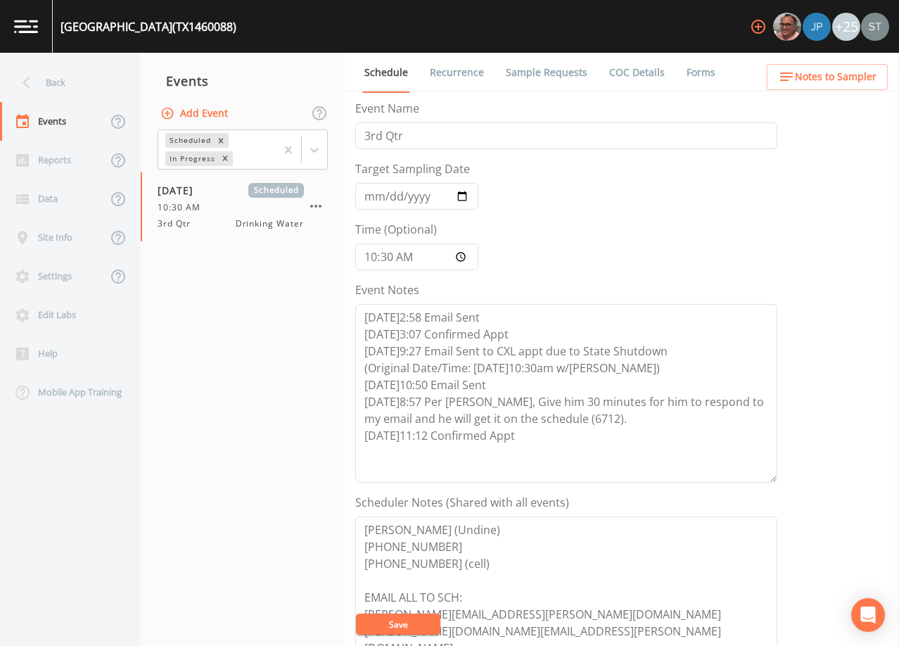
click at [465, 71] on link "Recurrence" at bounding box center [457, 72] width 58 height 39
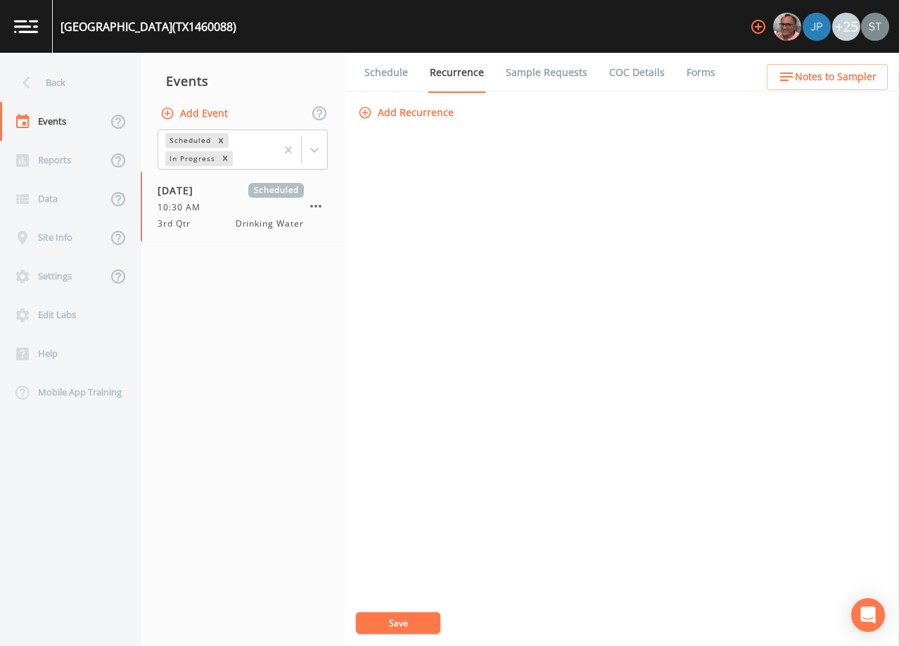
click at [365, 77] on link "Schedule" at bounding box center [386, 72] width 48 height 39
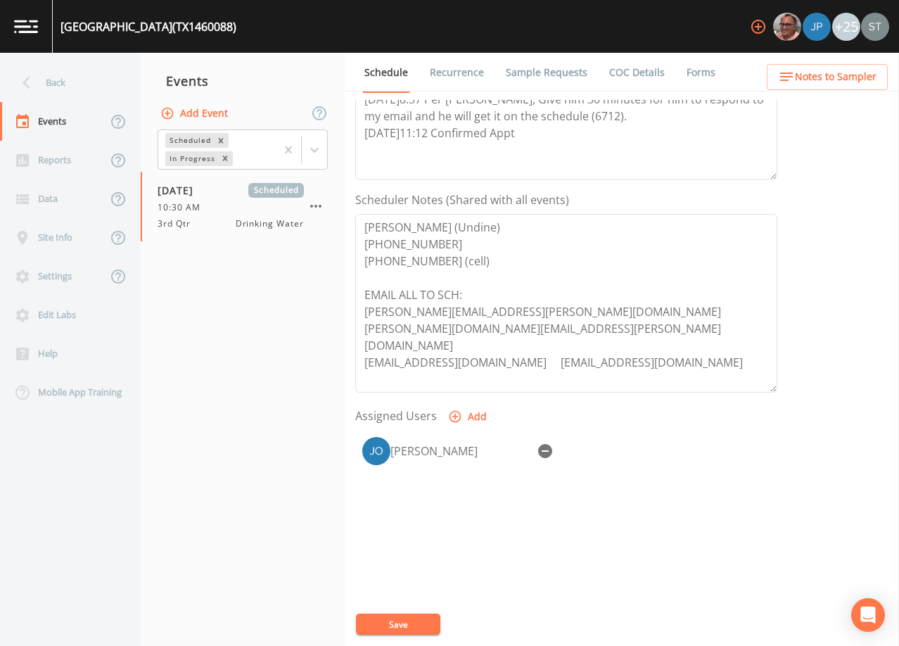
scroll to position [347, 0]
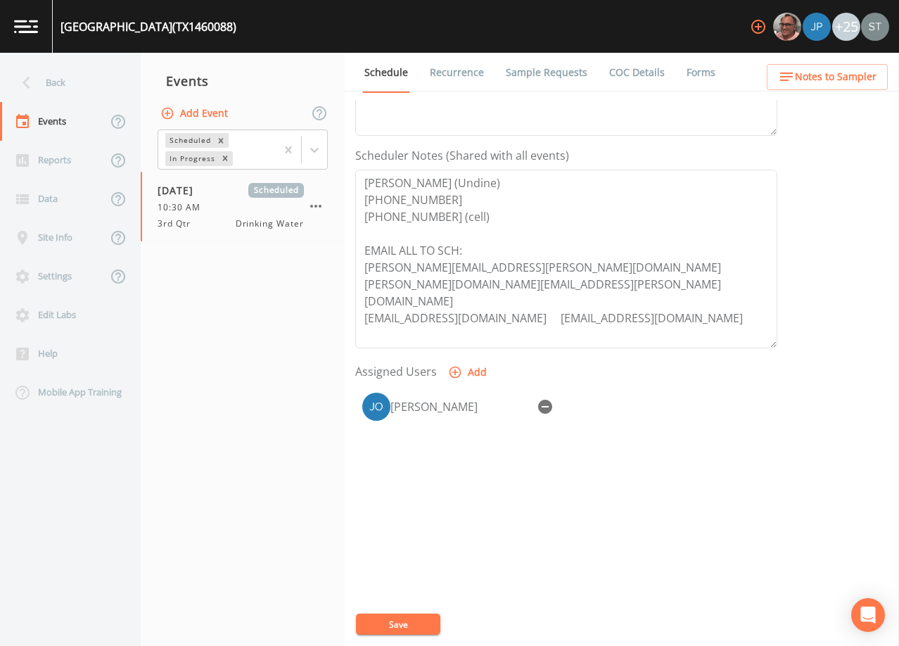
drag, startPoint x: 861, startPoint y: 58, endPoint x: 864, endPoint y: 69, distance: 10.9
click at [864, 65] on div "Back Events Reports Data Site Info Settings Edit Labs Help Mobile App Training …" at bounding box center [449, 349] width 899 height 593
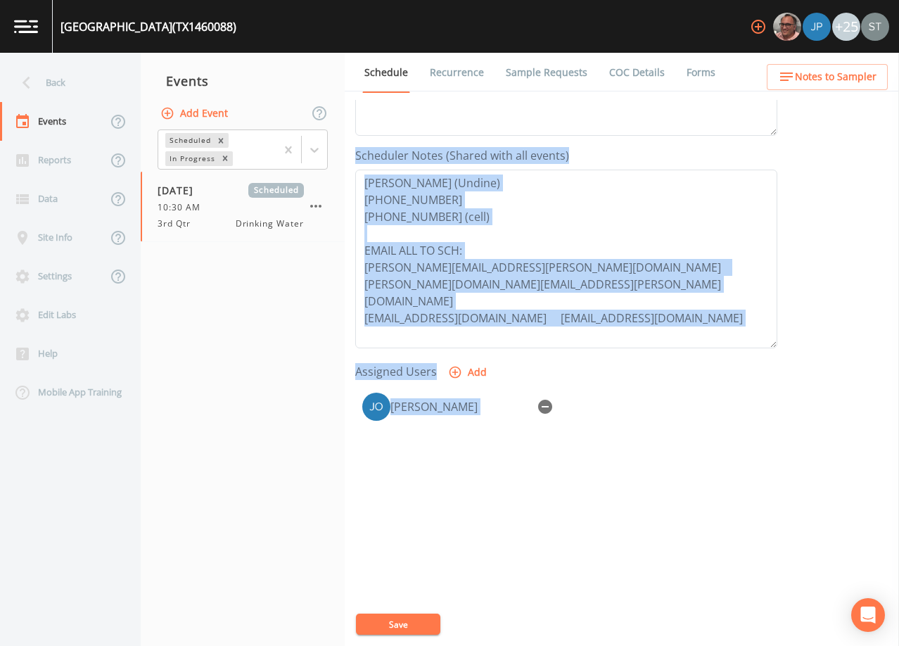
click at [820, 242] on div "Event Name 3rd Qtr Target Sampling Date [DATE] Time (Optional) 10:30:00 Event N…" at bounding box center [627, 373] width 544 height 546
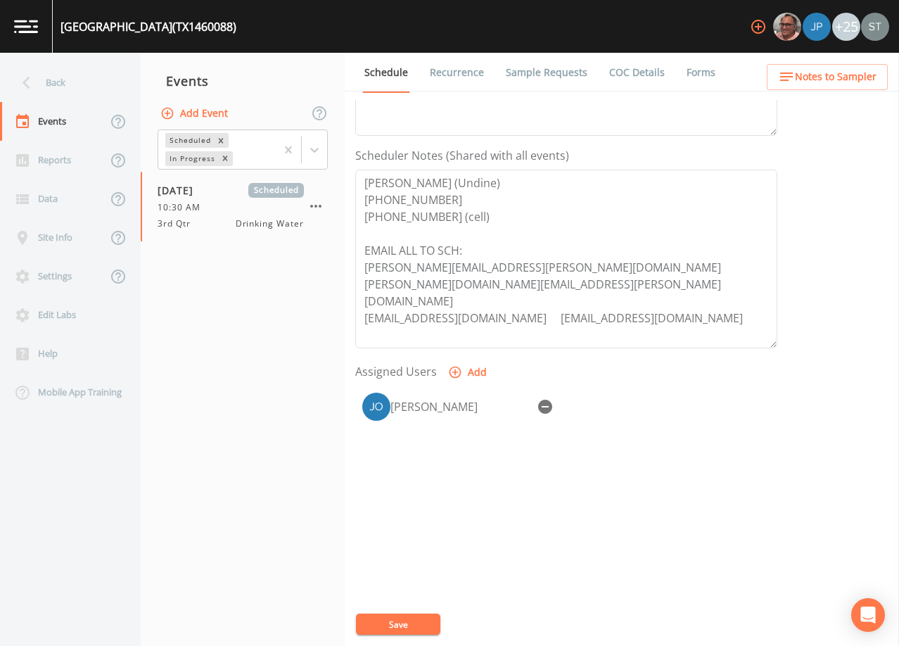
click at [858, 85] on span "Notes to Sampler" at bounding box center [836, 77] width 82 height 18
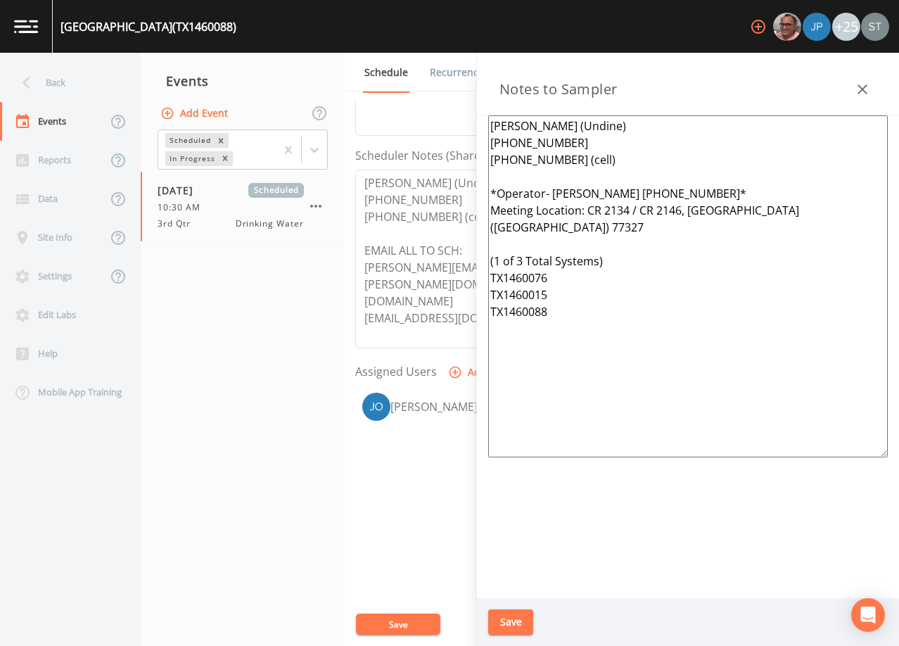
click at [862, 80] on button "button" at bounding box center [862, 89] width 28 height 28
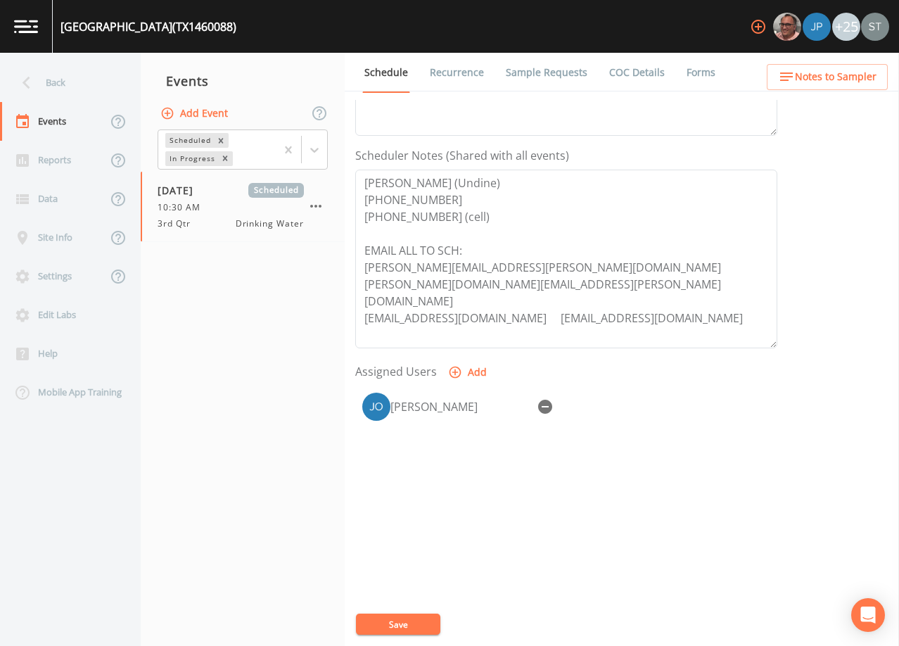
click at [477, 79] on link "Recurrence" at bounding box center [457, 72] width 58 height 39
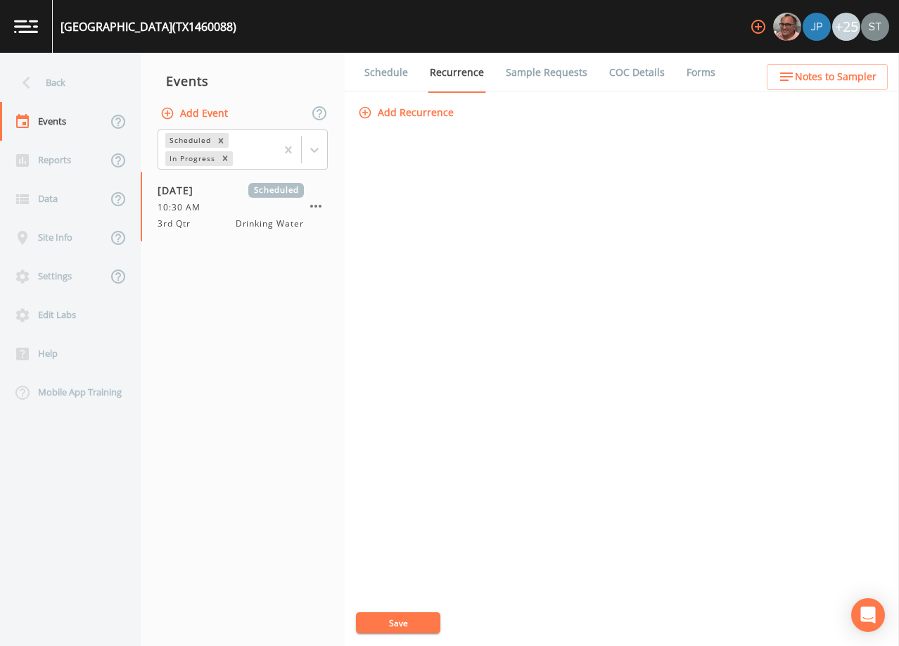
click at [393, 78] on link "Schedule" at bounding box center [386, 72] width 48 height 39
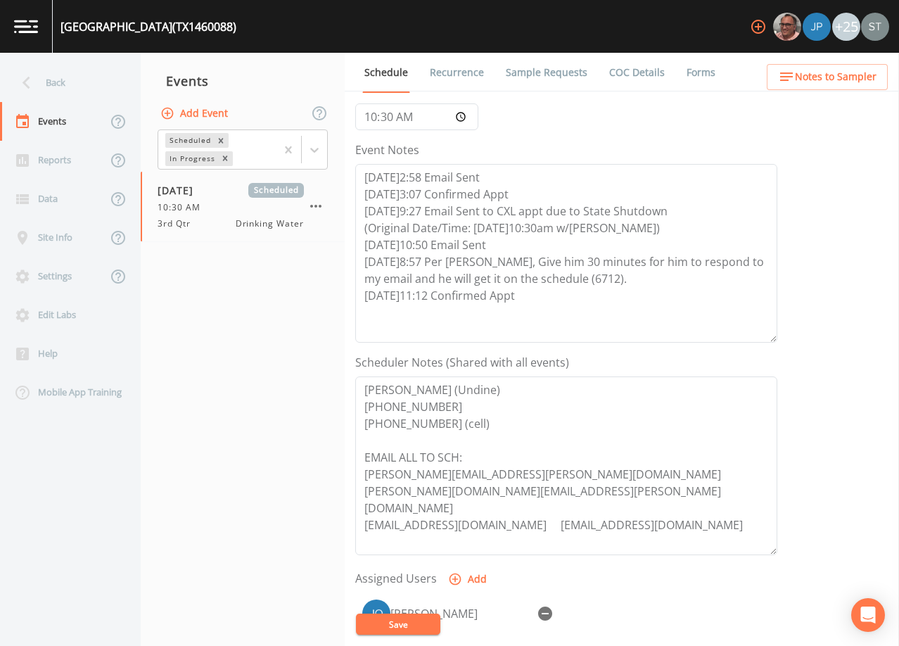
scroll to position [141, 0]
click at [56, 89] on div "Back" at bounding box center [63, 82] width 127 height 39
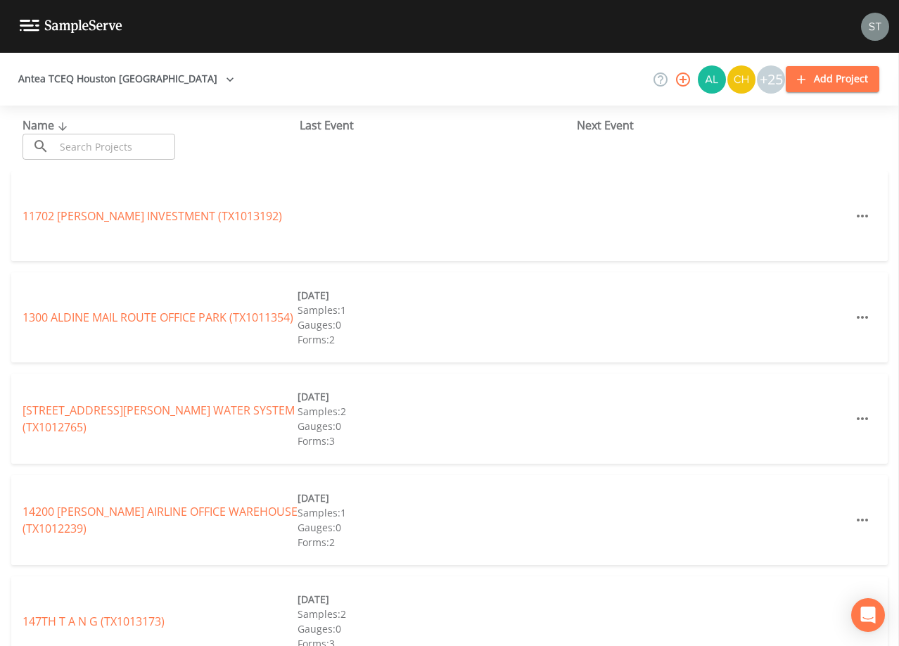
click at [160, 150] on input "text" at bounding box center [115, 147] width 120 height 26
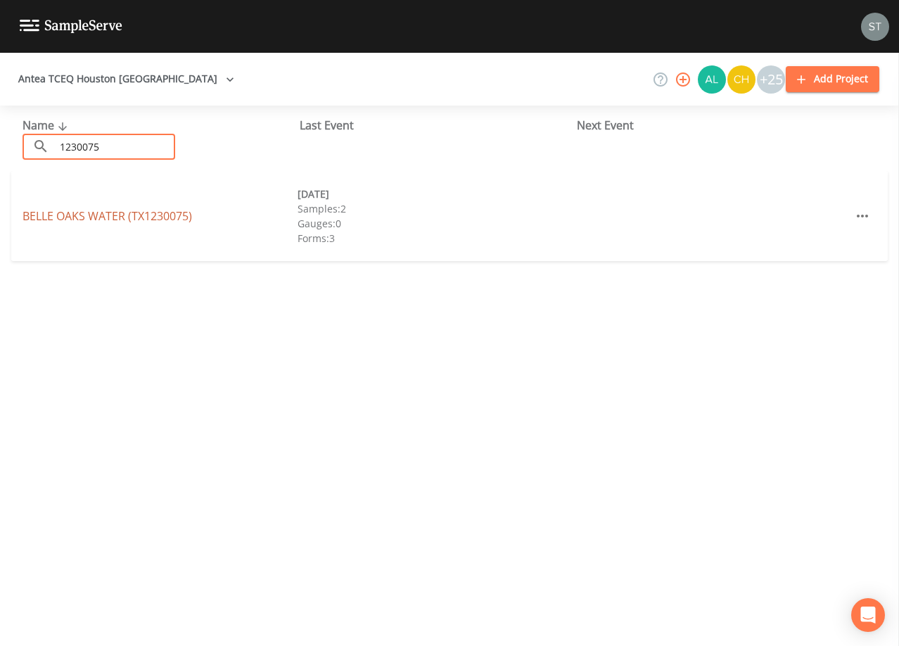
type input "1230075"
click at [178, 219] on link "[GEOGRAPHIC_DATA] (TX1230075)" at bounding box center [107, 215] width 169 height 15
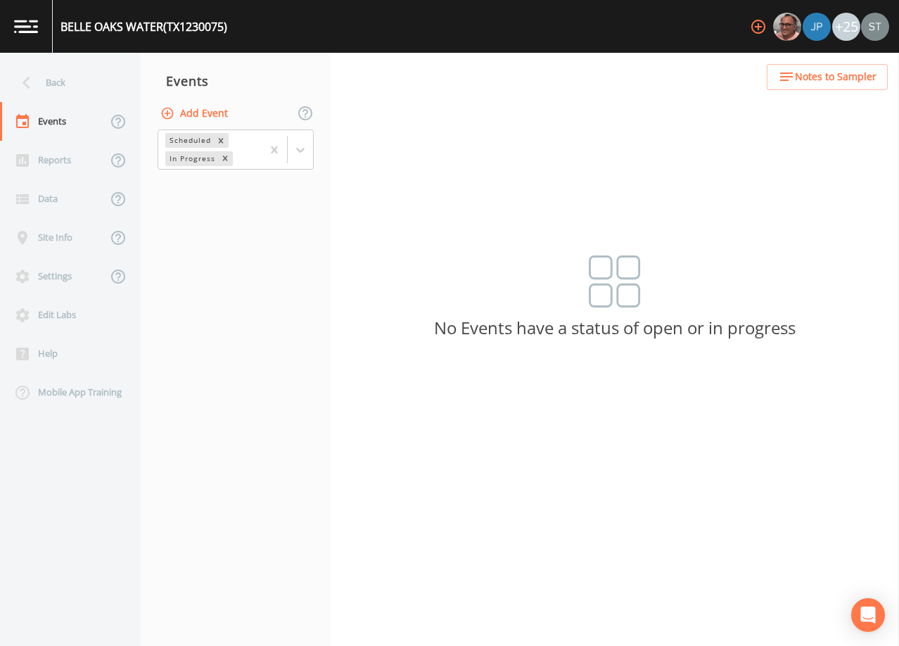
click at [194, 113] on button "Add Event" at bounding box center [196, 114] width 76 height 26
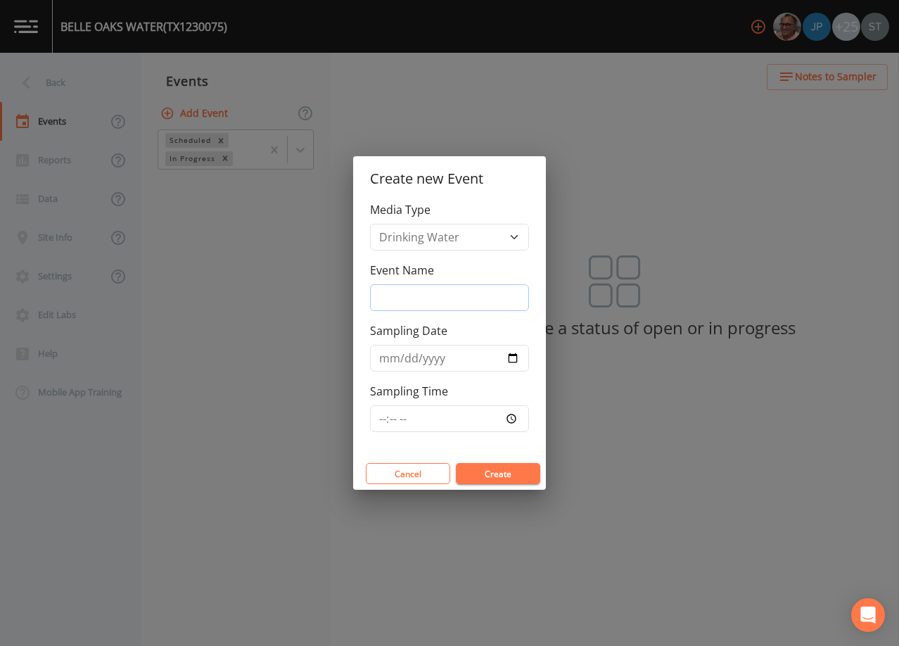
click at [422, 287] on input "Event Name" at bounding box center [449, 297] width 159 height 27
type input "3rd Qtr"
click at [386, 361] on input "Sampling Date" at bounding box center [449, 358] width 159 height 27
type input "[DATE]"
type input "08:30"
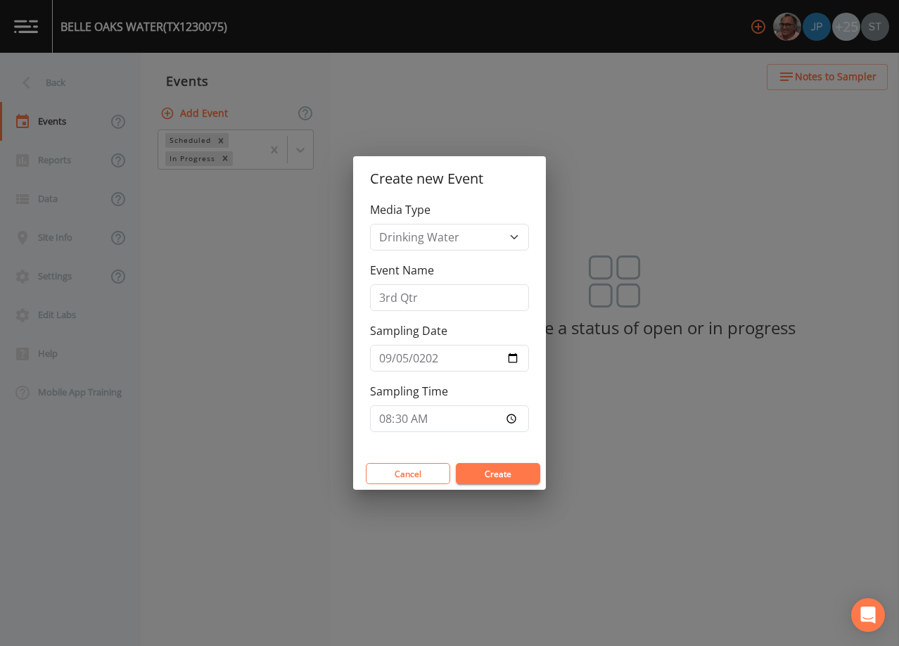
click at [527, 473] on button "Create" at bounding box center [498, 473] width 84 height 21
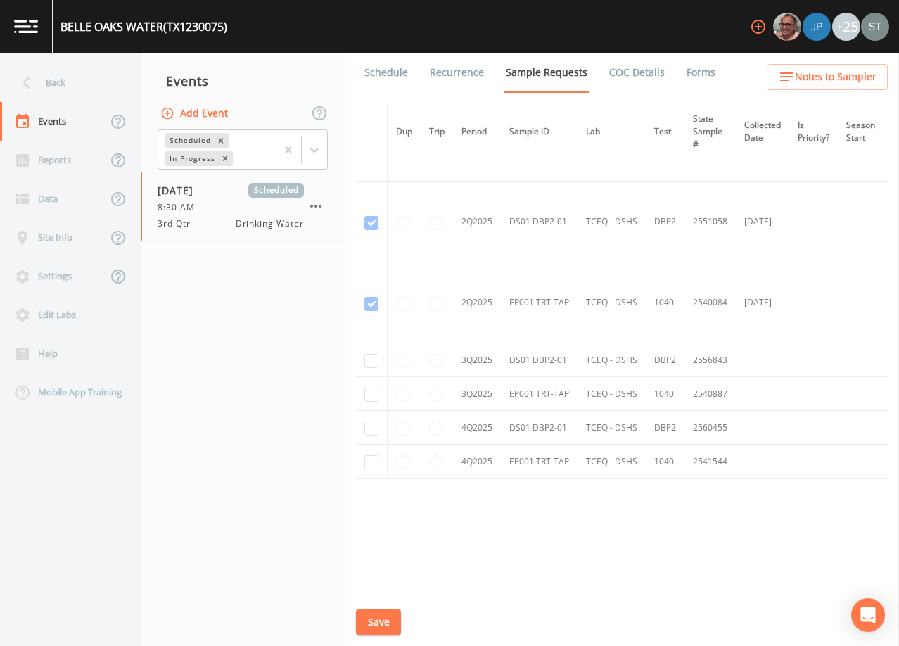
scroll to position [630, 0]
checkbox input "true"
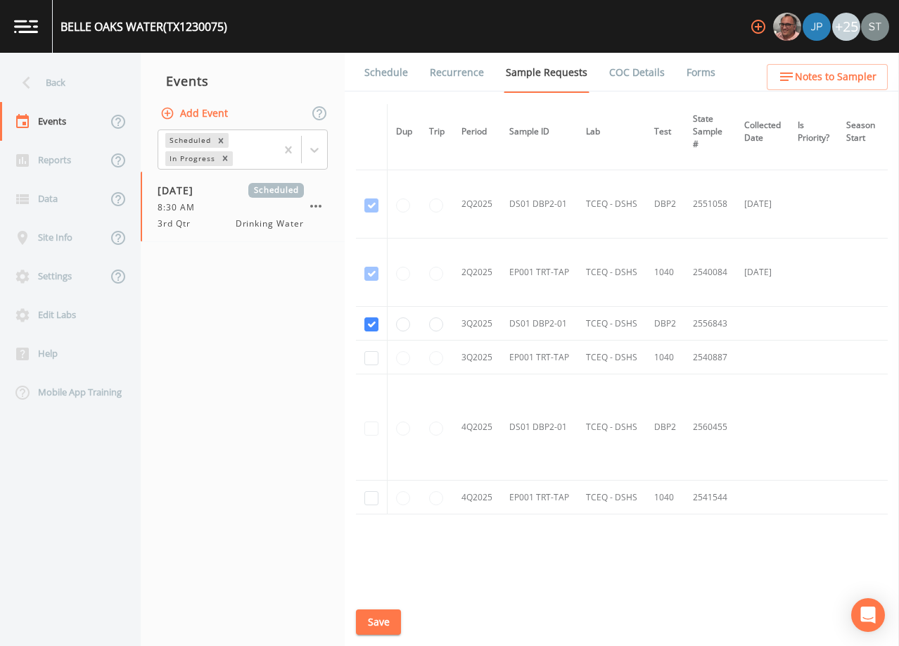
click at [381, 620] on button "Save" at bounding box center [378, 622] width 45 height 26
click at [376, 81] on link "Schedule" at bounding box center [386, 72] width 48 height 39
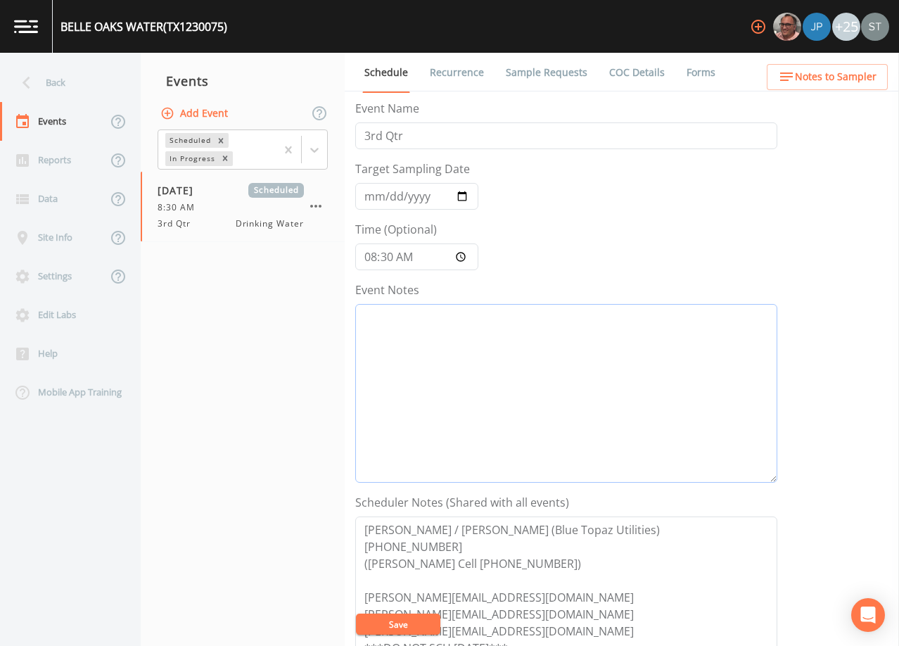
click at [472, 365] on textarea "Event Notes" at bounding box center [566, 393] width 422 height 179
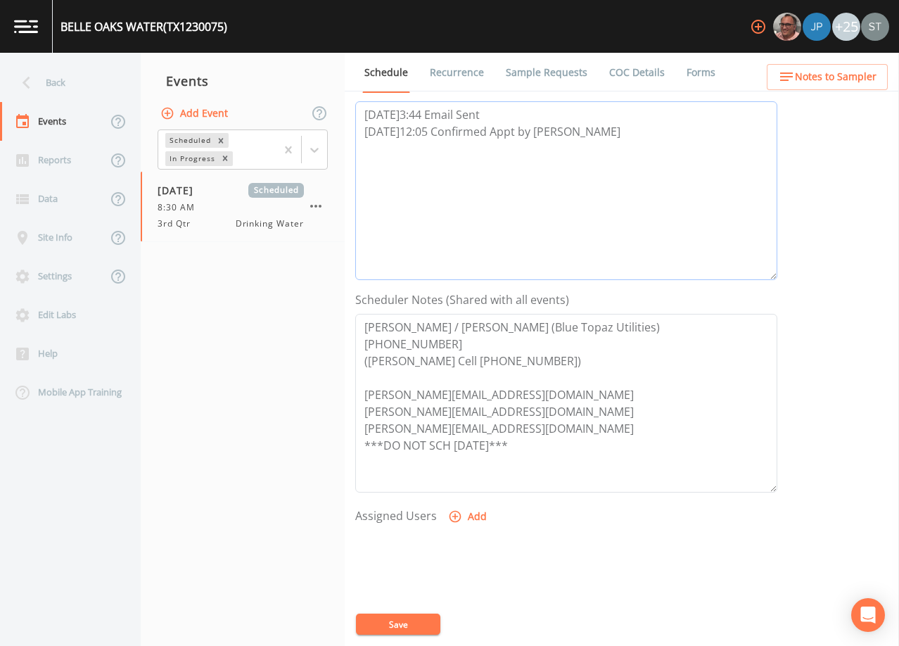
scroll to position [211, 0]
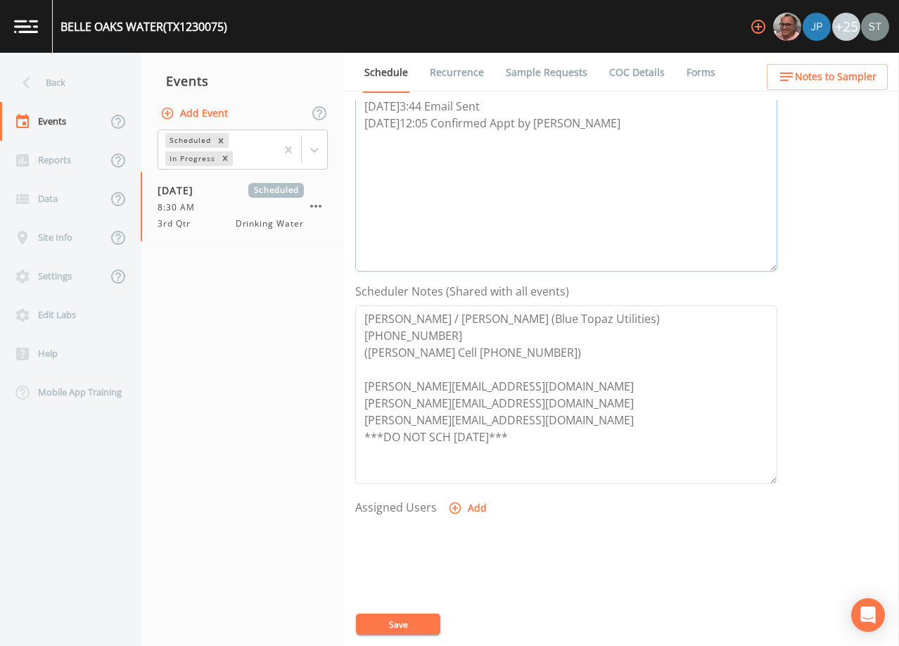
type textarea "[DATE]3:44 Email Sent [DATE]12:05 Confirmed Appt by [PERSON_NAME]"
click at [471, 505] on button "Add" at bounding box center [468, 508] width 47 height 26
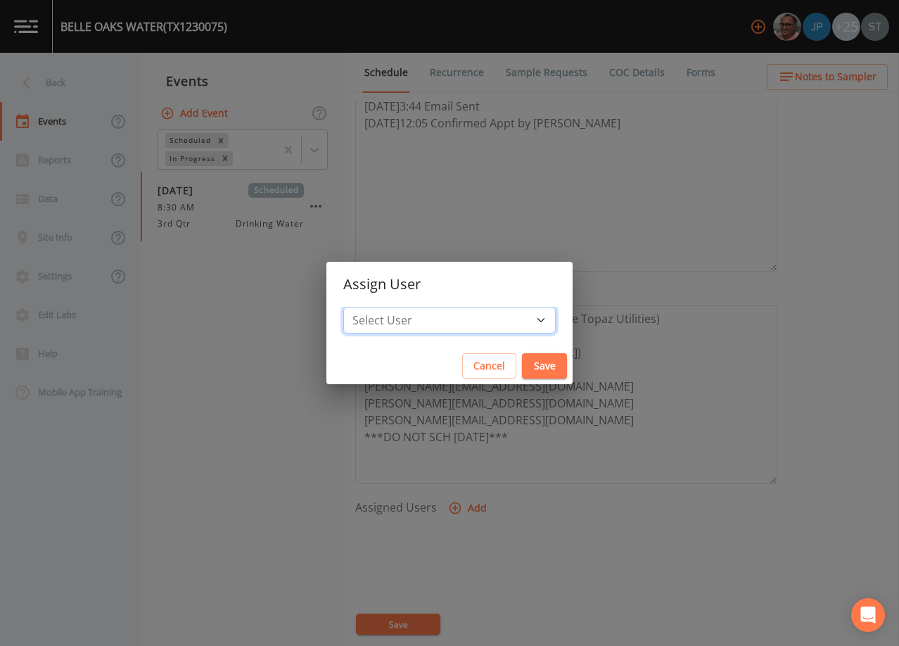
click at [463, 319] on select "Select User [PERSON_NAME] [PERSON_NAME] [PERSON_NAME] [PERSON_NAME] [PERSON_NAM…" at bounding box center [449, 320] width 212 height 27
select select "6dda6eef-c380-4015-b89d-b9b44b713005"
click at [375, 307] on select "Select User [PERSON_NAME] [PERSON_NAME] [PERSON_NAME] [PERSON_NAME] [PERSON_NAM…" at bounding box center [449, 320] width 212 height 27
click at [522, 362] on button "Save" at bounding box center [544, 366] width 45 height 26
select select
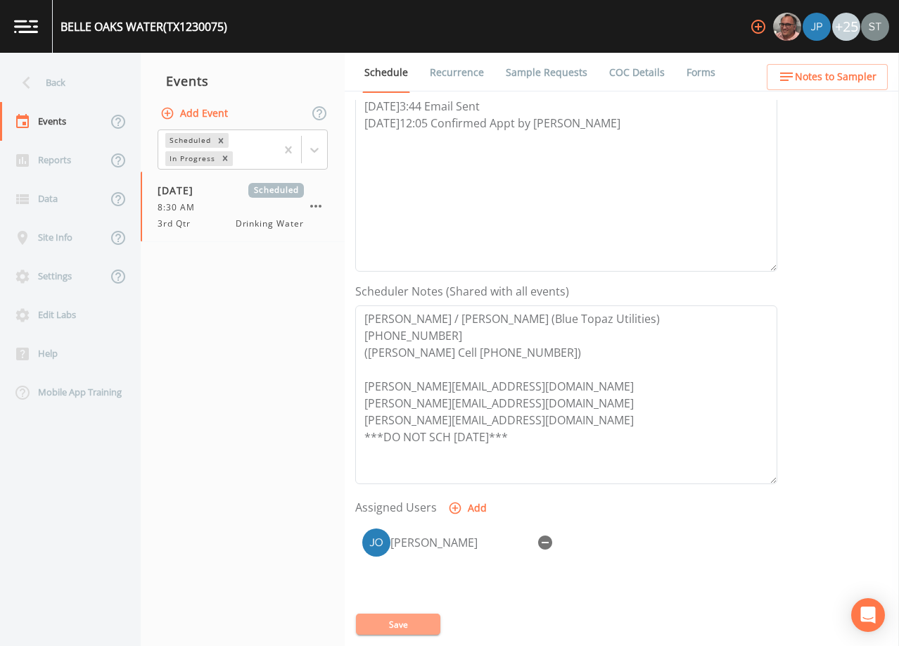
click at [413, 620] on button "Save" at bounding box center [398, 623] width 84 height 21
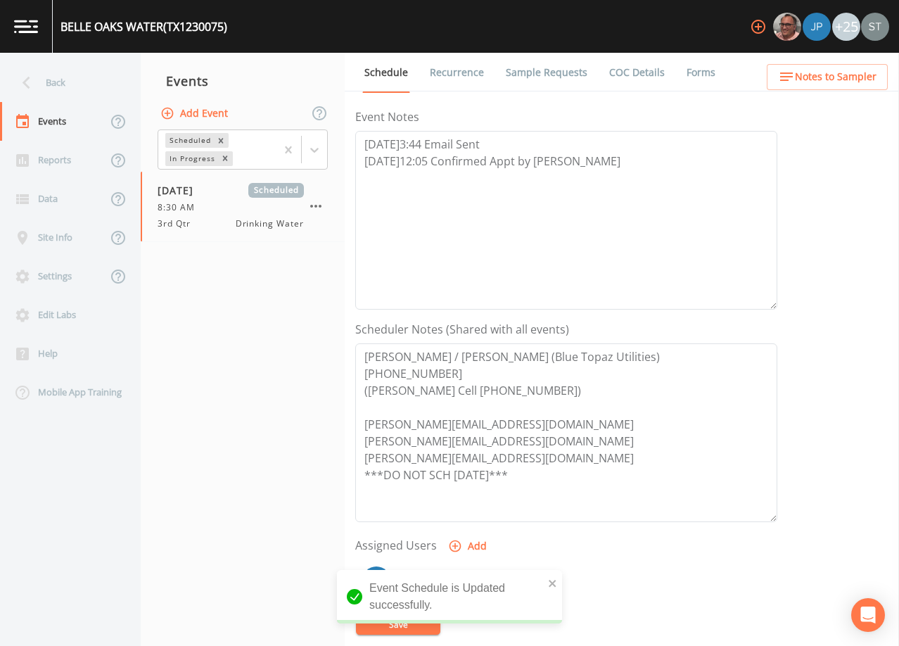
scroll to position [141, 0]
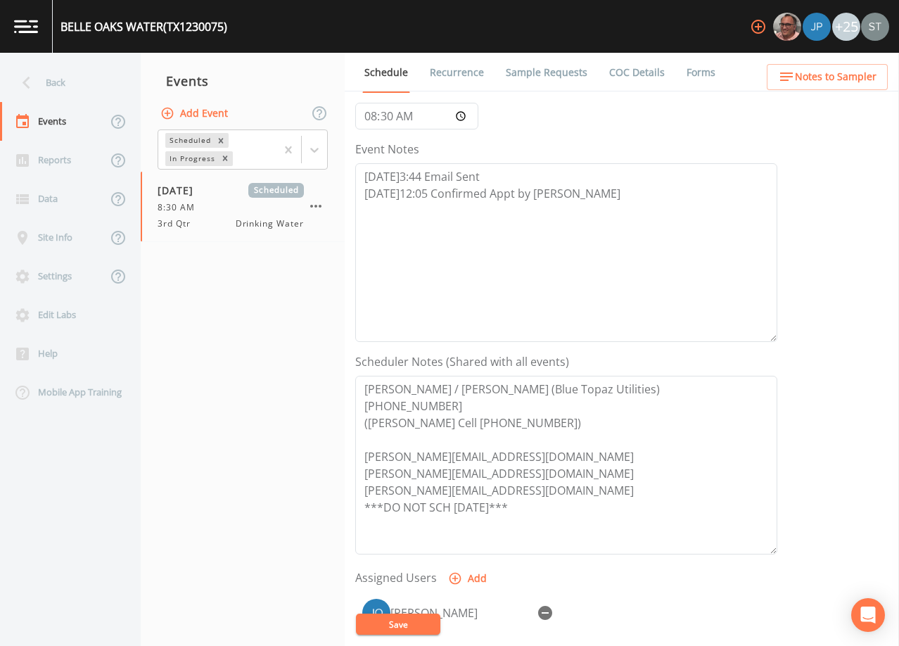
click at [546, 70] on link "Sample Requests" at bounding box center [547, 72] width 86 height 39
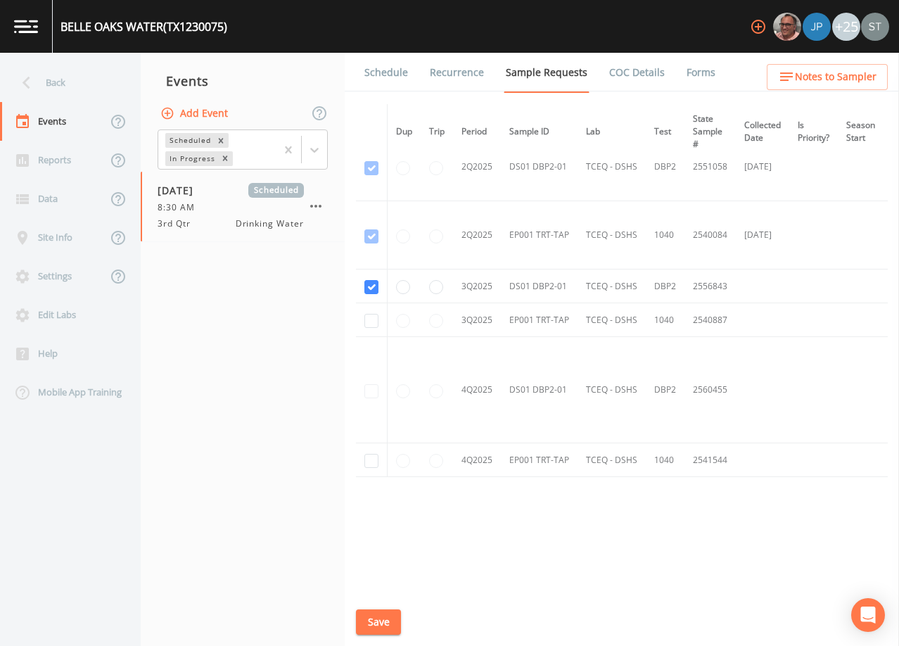
scroll to position [576, 0]
click at [384, 71] on link "Schedule" at bounding box center [386, 72] width 48 height 39
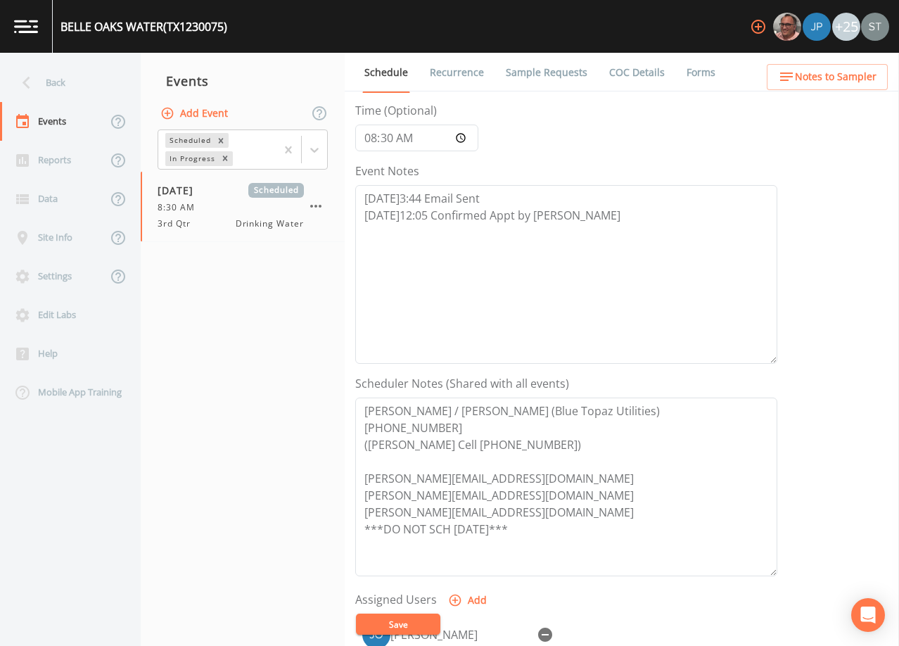
scroll to position [211, 0]
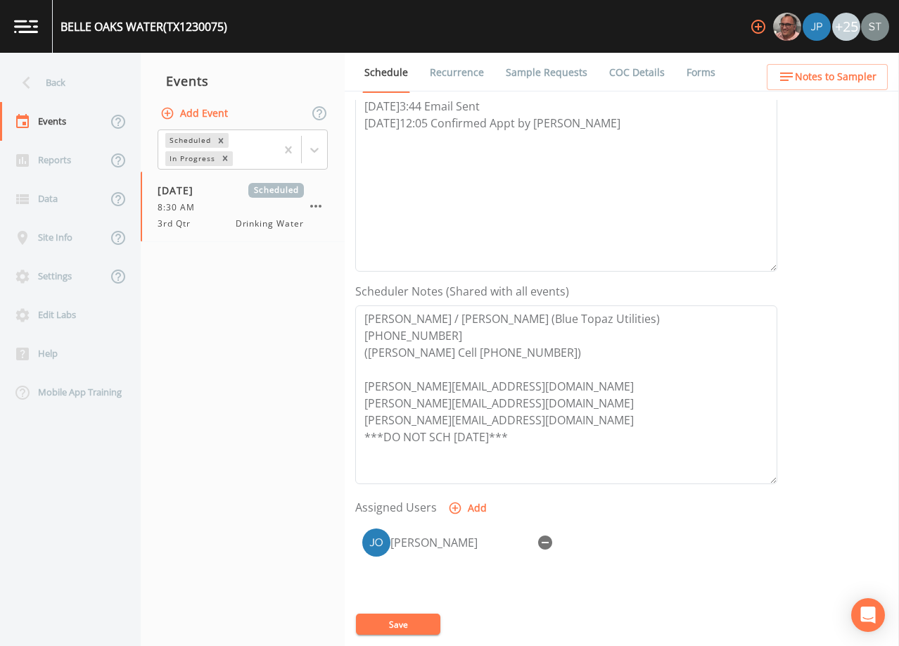
click at [854, 75] on span "Notes to Sampler" at bounding box center [836, 77] width 82 height 18
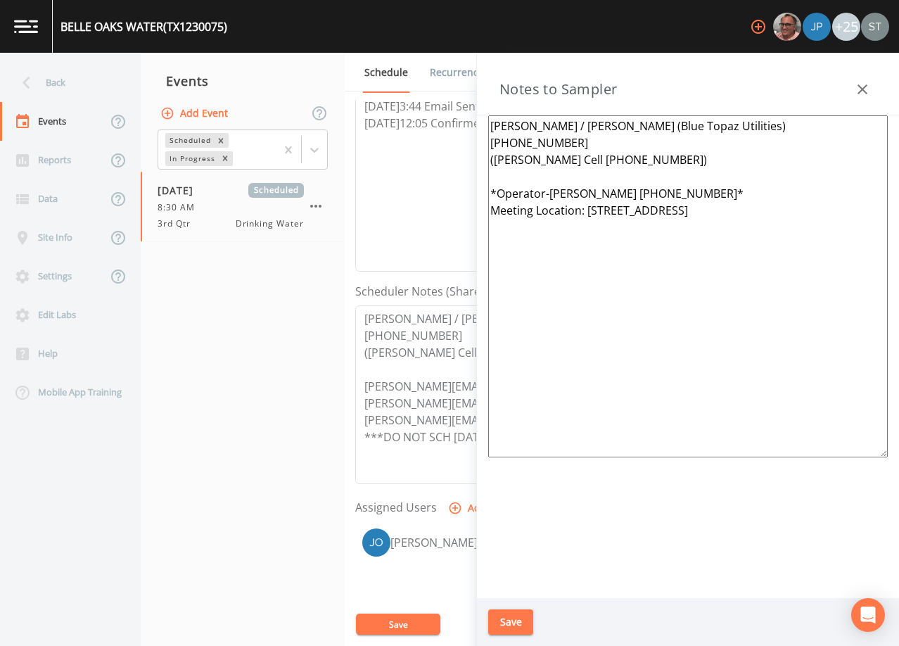
click at [831, 207] on textarea "[PERSON_NAME] / [PERSON_NAME] (Blue Topaz Utilities) [PHONE_NUMBER] ([PERSON_NA…" at bounding box center [687, 286] width 399 height 342
drag, startPoint x: 722, startPoint y: 210, endPoint x: 599, endPoint y: 216, distance: 122.5
click at [599, 216] on textarea "[PERSON_NAME] / [PERSON_NAME] (Blue Topaz Utilities) [PHONE_NUMBER] ([PERSON_NA…" at bounding box center [687, 286] width 399 height 342
type textarea "[PERSON_NAME] / [PERSON_NAME] (Blue Topaz Utilities) [PHONE_NUMBER] ([PERSON_NA…"
click at [513, 620] on button "Save" at bounding box center [510, 622] width 45 height 26
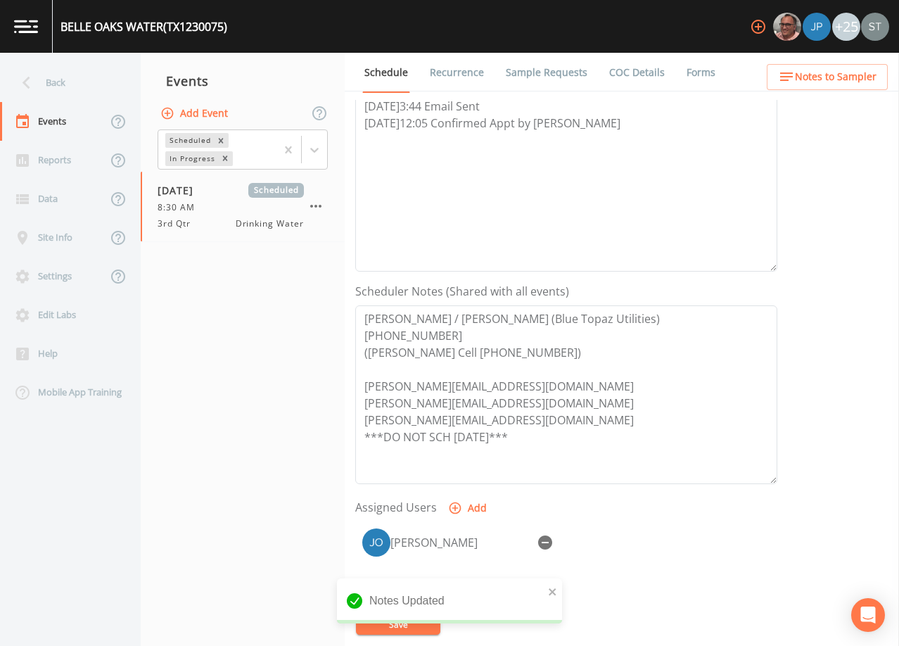
click at [458, 65] on link "Recurrence" at bounding box center [457, 72] width 58 height 39
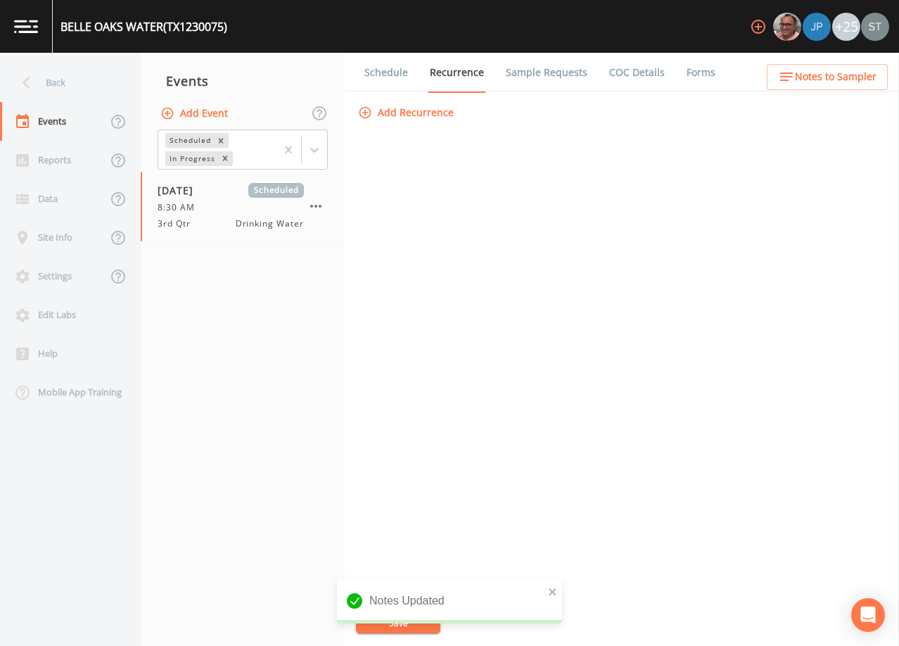
click at [381, 69] on link "Schedule" at bounding box center [386, 72] width 48 height 39
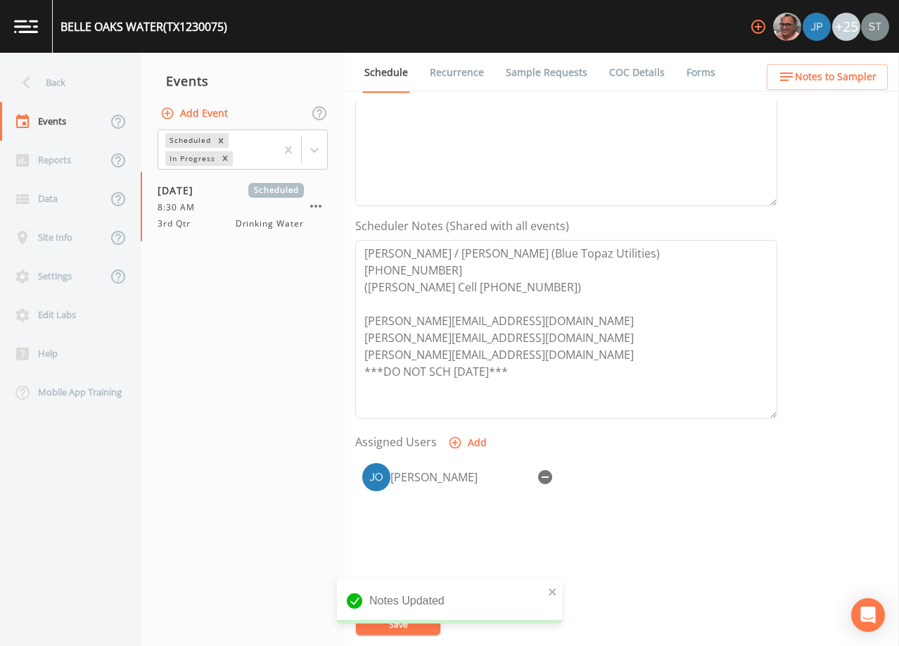
scroll to position [281, 0]
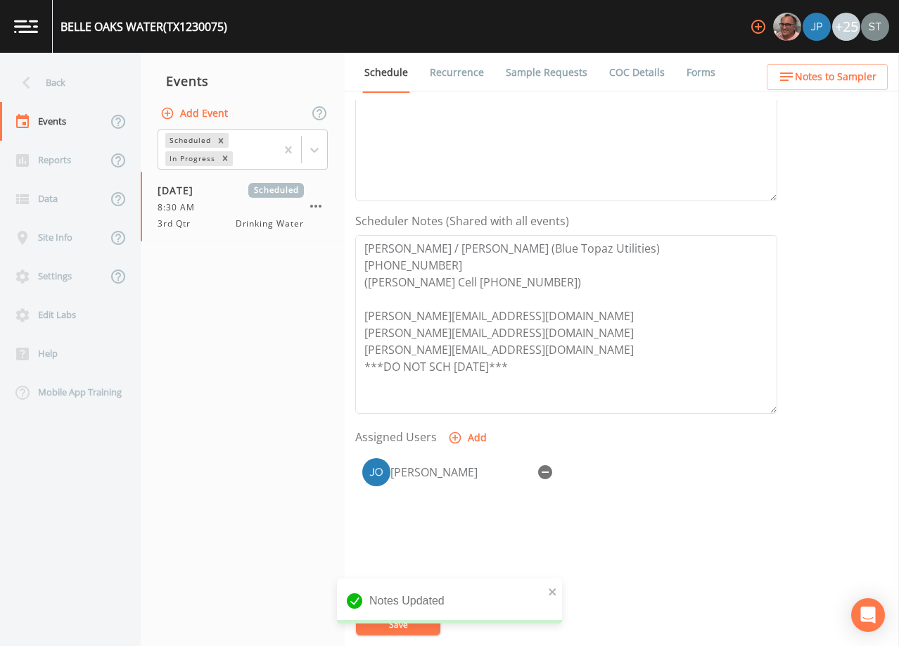
click at [869, 81] on span "Notes to Sampler" at bounding box center [836, 77] width 82 height 18
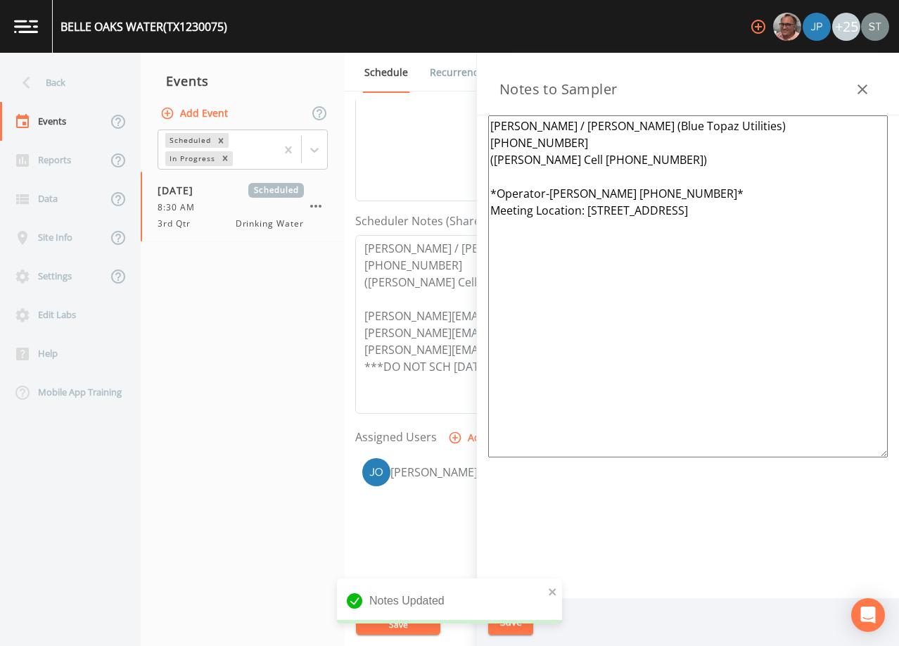
click at [865, 84] on icon "button" at bounding box center [862, 89] width 17 height 17
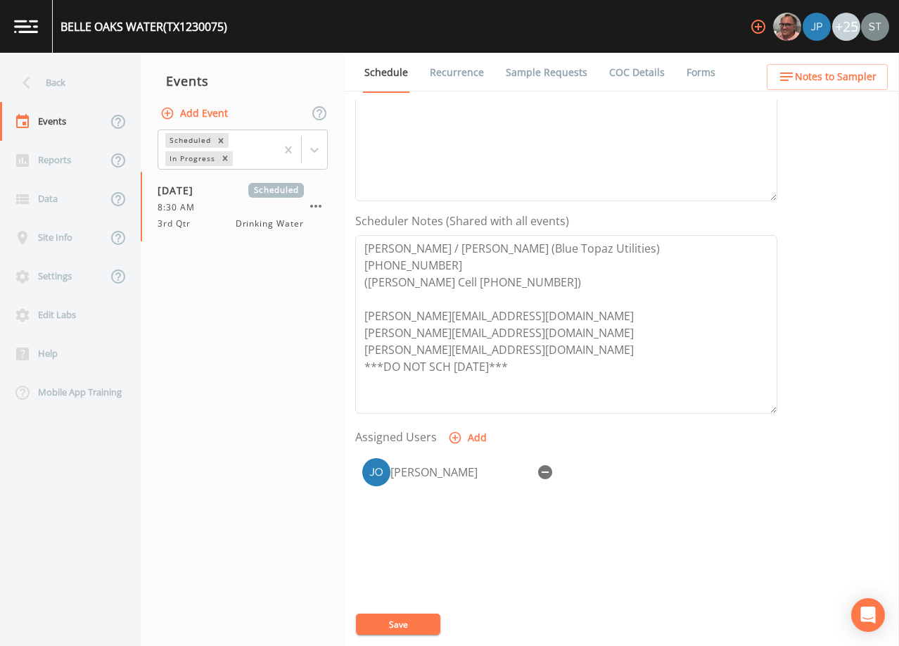
click at [861, 84] on span "Notes to Sampler" at bounding box center [836, 77] width 82 height 18
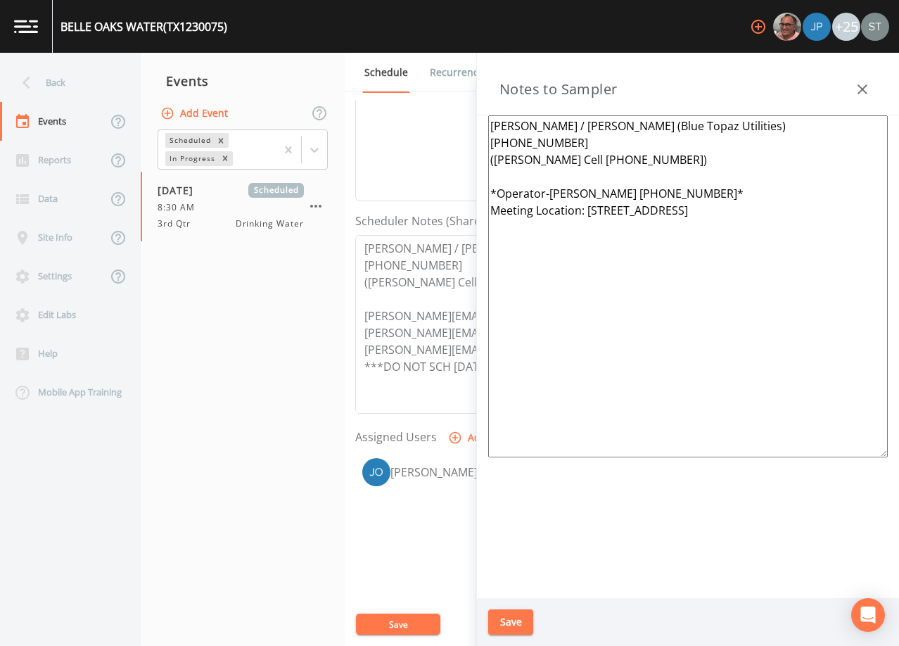
click at [861, 84] on icon "button" at bounding box center [862, 89] width 17 height 17
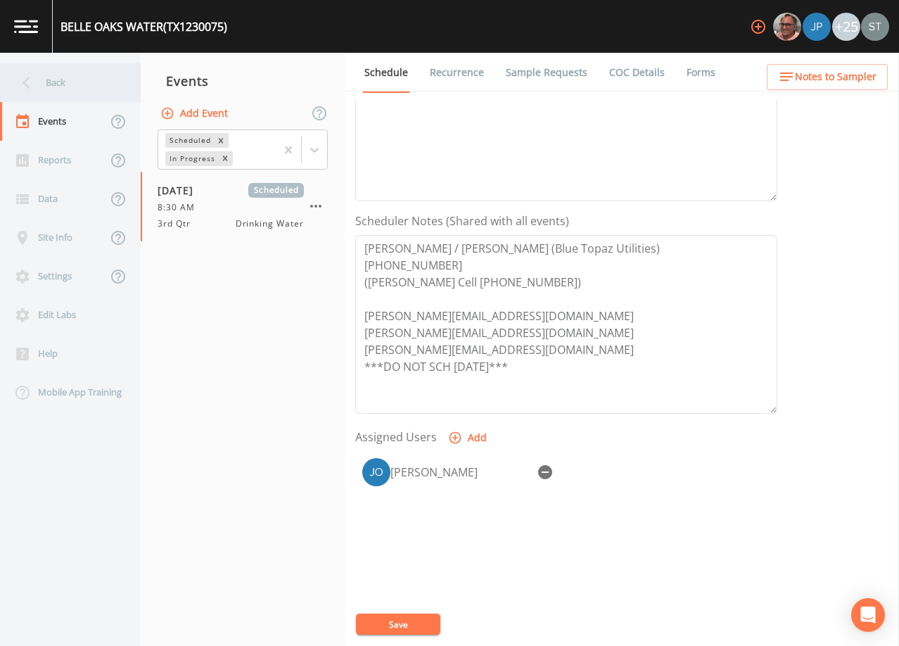
click at [62, 90] on div "Back" at bounding box center [63, 82] width 127 height 39
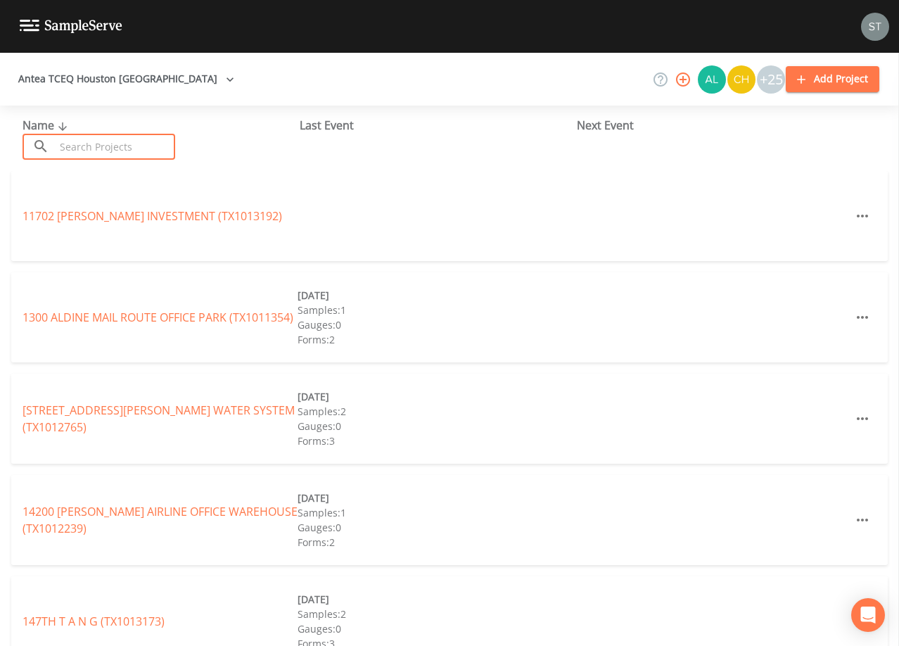
click at [137, 148] on input "text" at bounding box center [115, 147] width 120 height 26
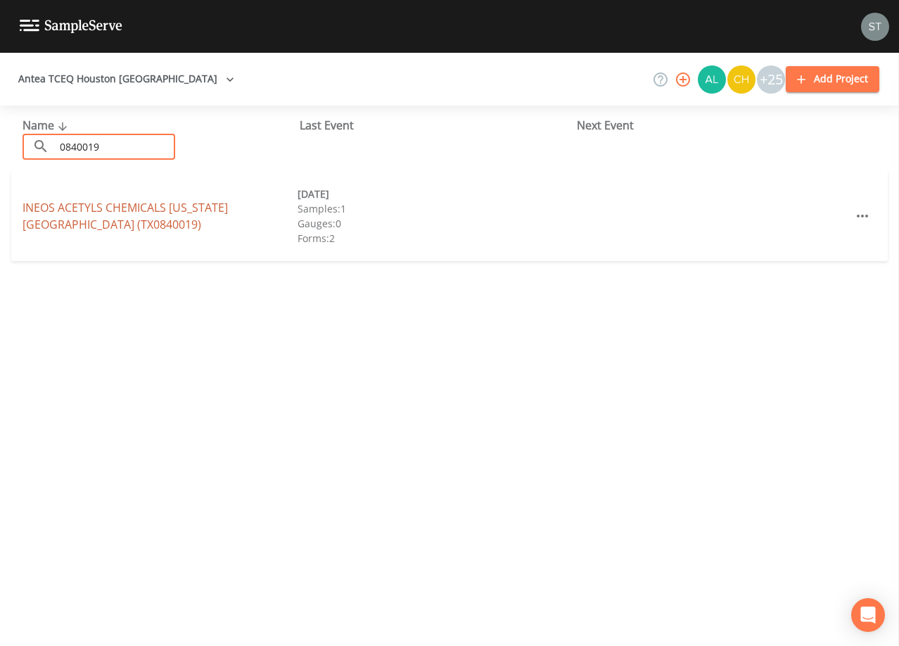
type input "0840019"
click at [181, 216] on link "INEOS ACETYLS CHEMICALS [US_STATE][GEOGRAPHIC_DATA] (TX0840019)" at bounding box center [125, 216] width 205 height 32
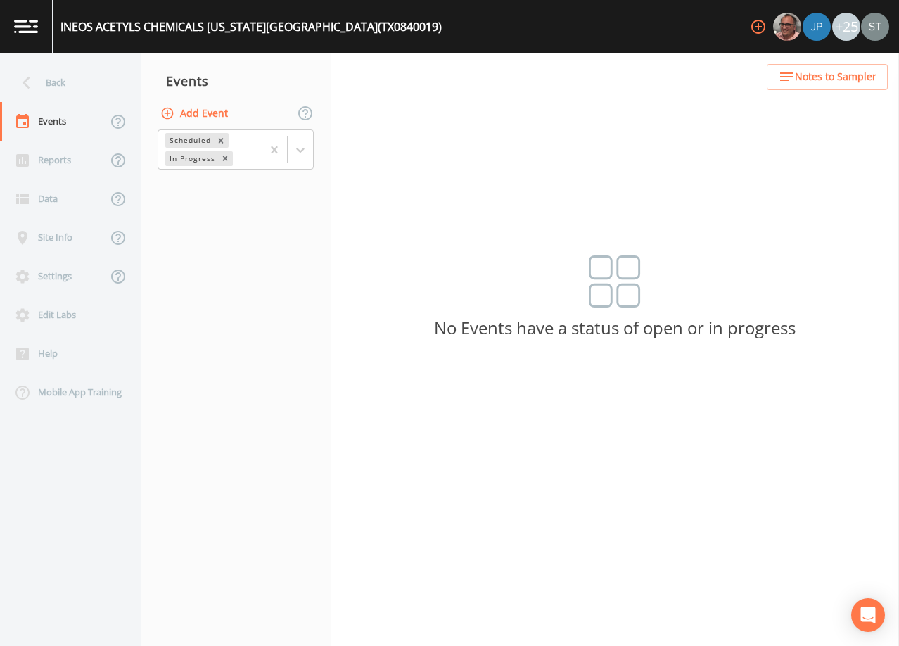
click at [201, 112] on button "Add Event" at bounding box center [196, 114] width 76 height 26
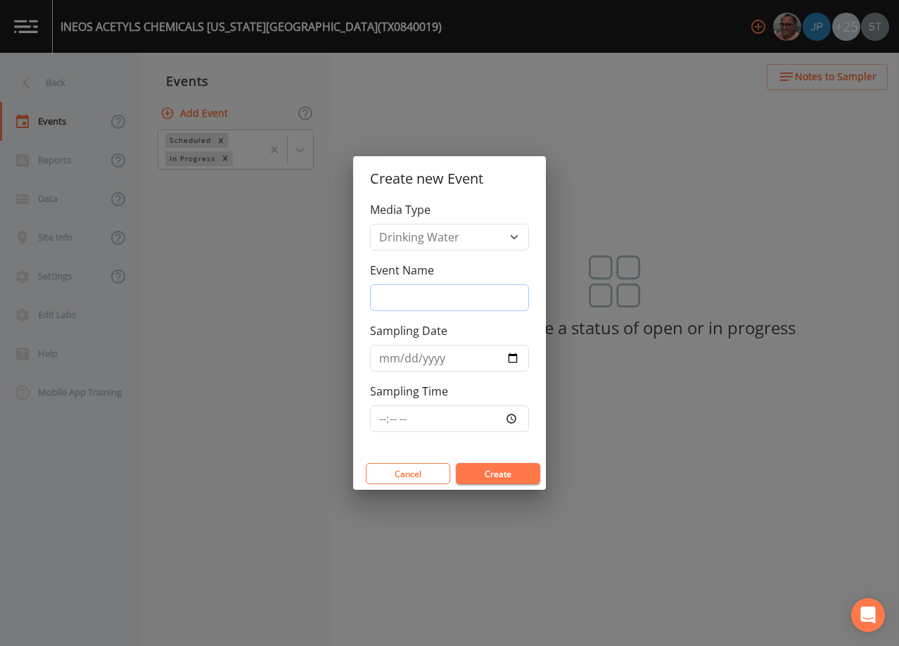
click at [433, 296] on input "Event Name" at bounding box center [449, 297] width 159 height 27
type input "3rd Qtr"
click at [385, 359] on input "Sampling Date" at bounding box center [449, 358] width 159 height 27
type input "[DATE]"
type input "08:00"
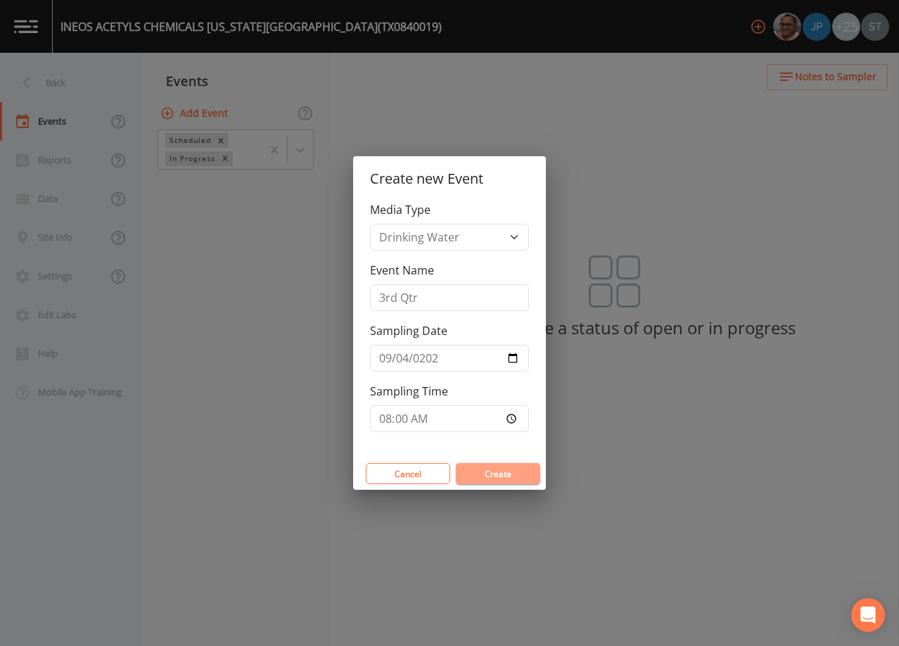
click at [503, 477] on button "Create" at bounding box center [498, 473] width 84 height 21
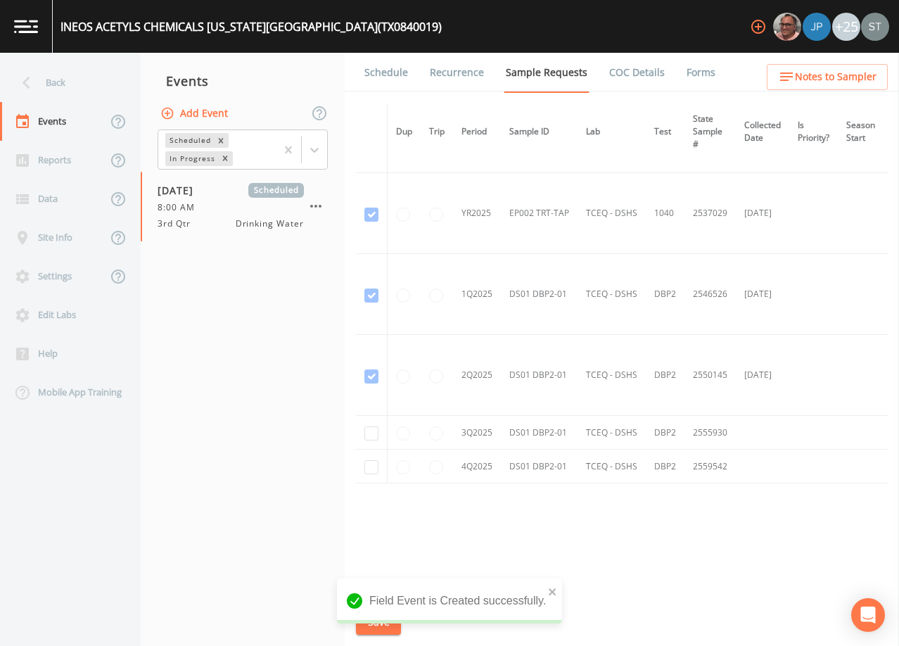
scroll to position [401, 0]
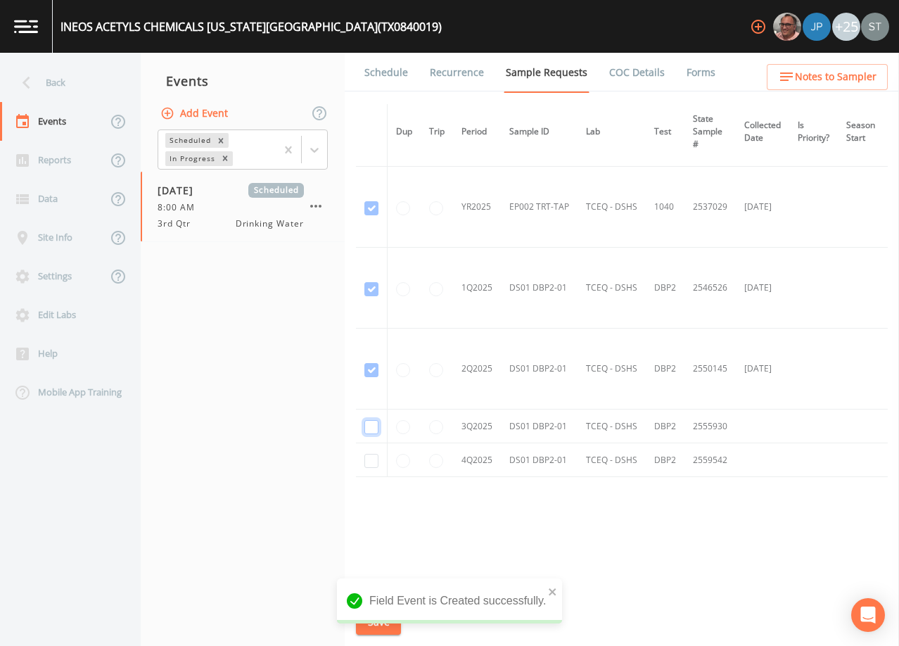
checkbox input "true"
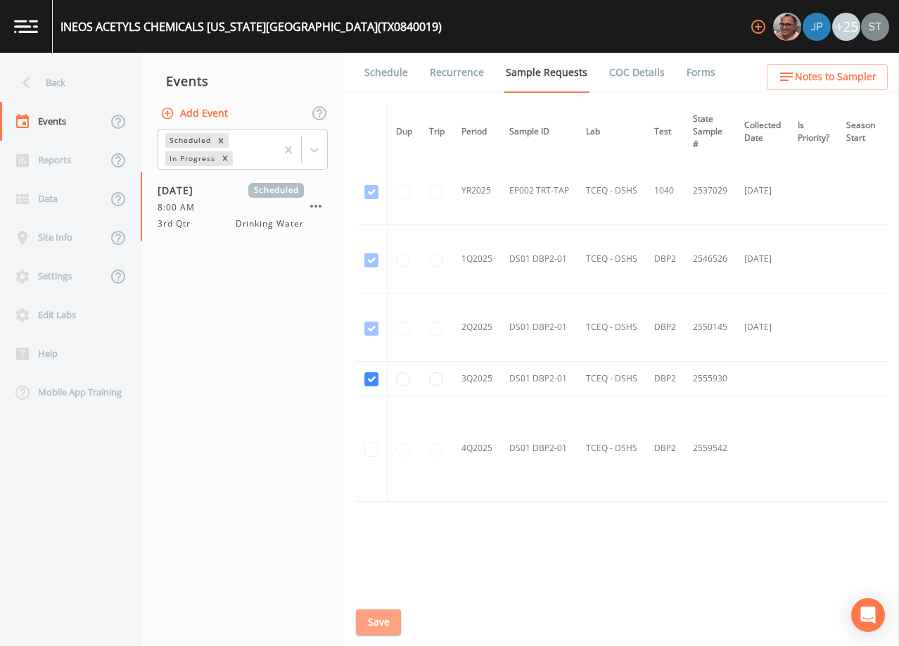
click at [370, 623] on button "Save" at bounding box center [378, 622] width 45 height 26
click at [386, 75] on link "Schedule" at bounding box center [386, 72] width 48 height 39
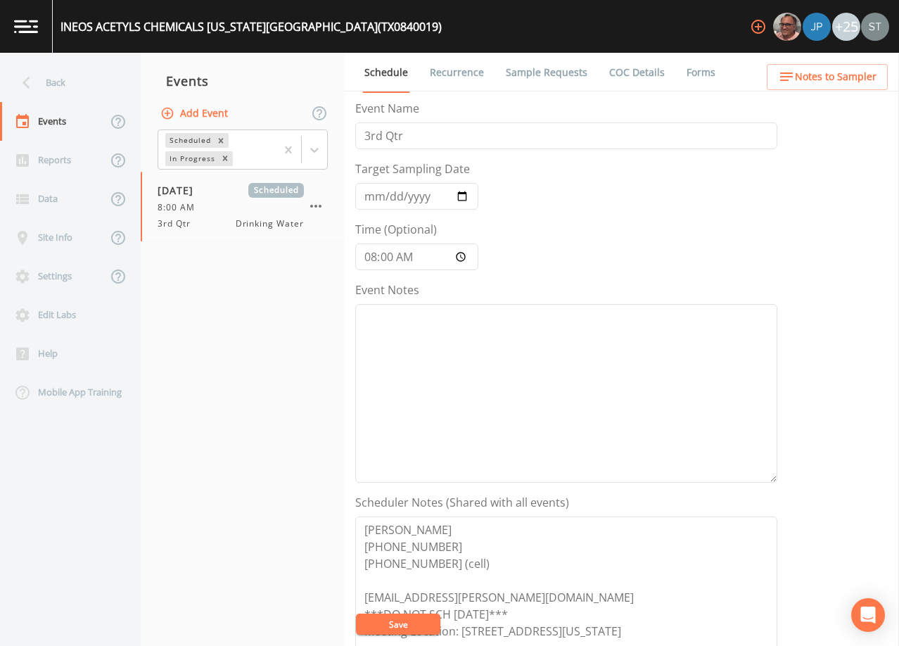
click at [530, 78] on link "Sample Requests" at bounding box center [547, 72] width 86 height 39
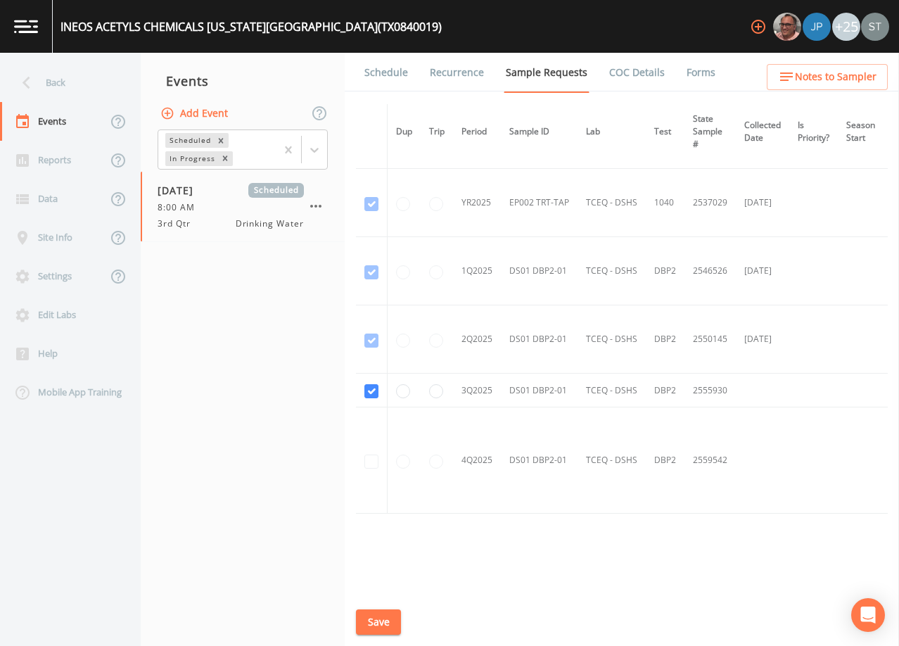
scroll to position [372, 0]
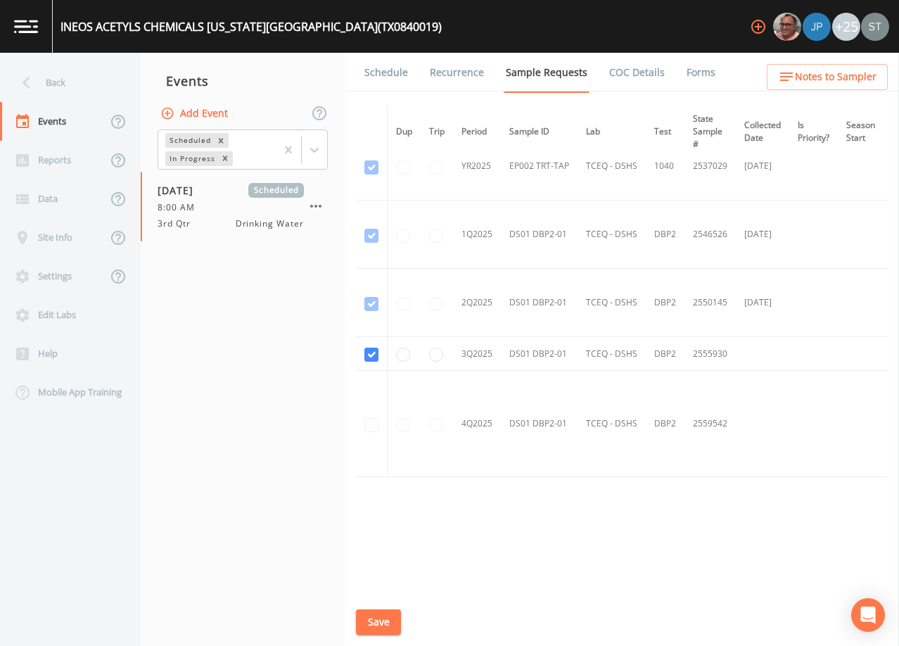
click at [392, 78] on link "Schedule" at bounding box center [386, 72] width 48 height 39
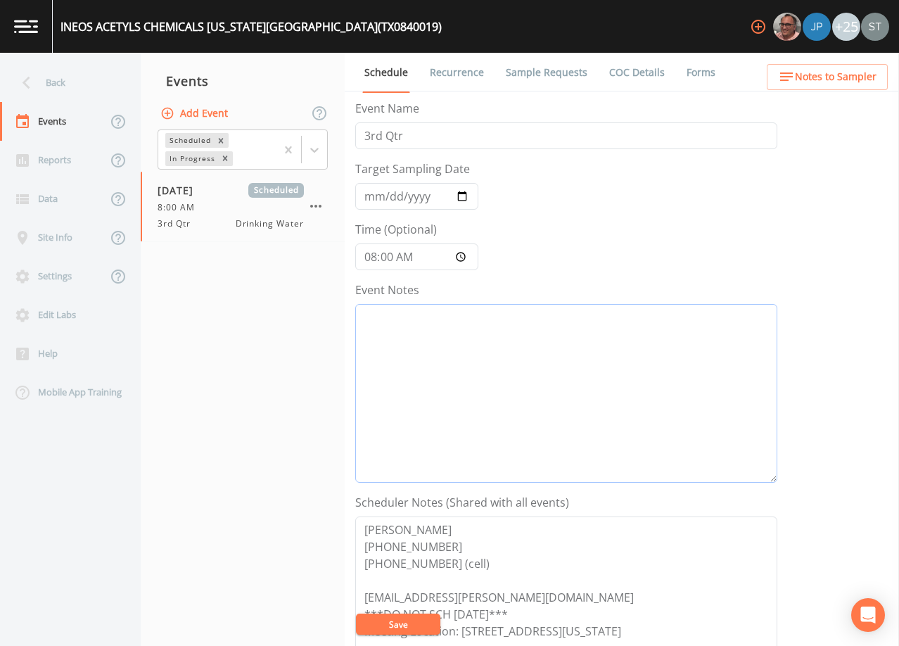
click at [472, 387] on textarea "Event Notes" at bounding box center [566, 393] width 422 height 179
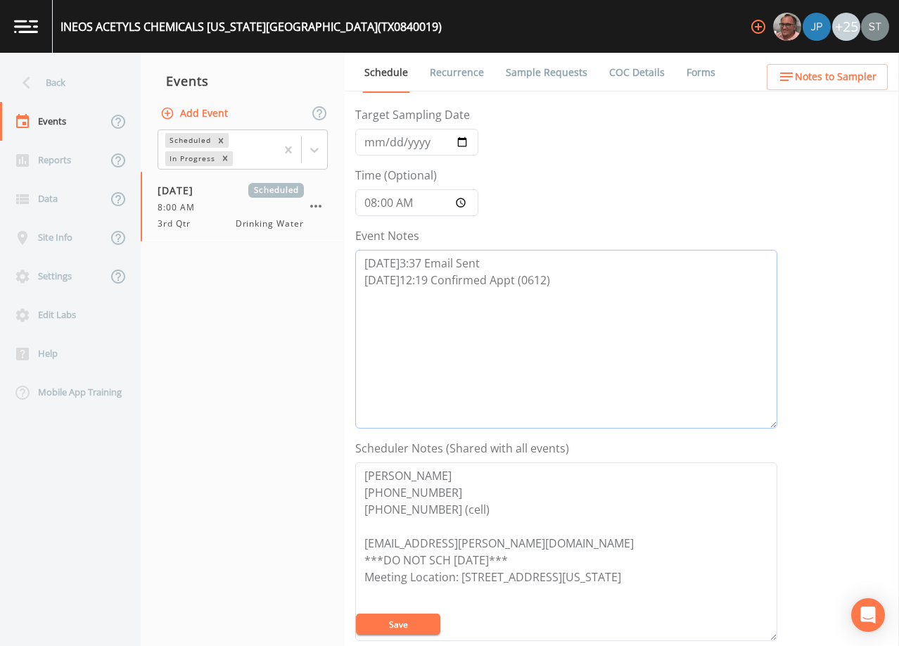
scroll to position [211, 0]
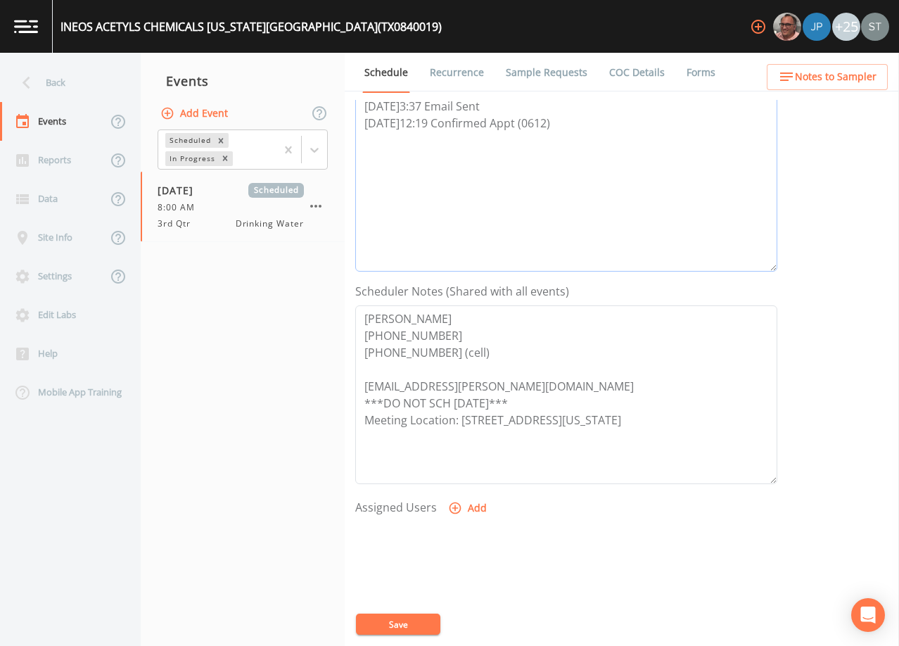
type textarea "[DATE]3:37 Email Sent [DATE]12:19 Confirmed Appt (0612)"
click at [471, 512] on button "Add" at bounding box center [468, 508] width 47 height 26
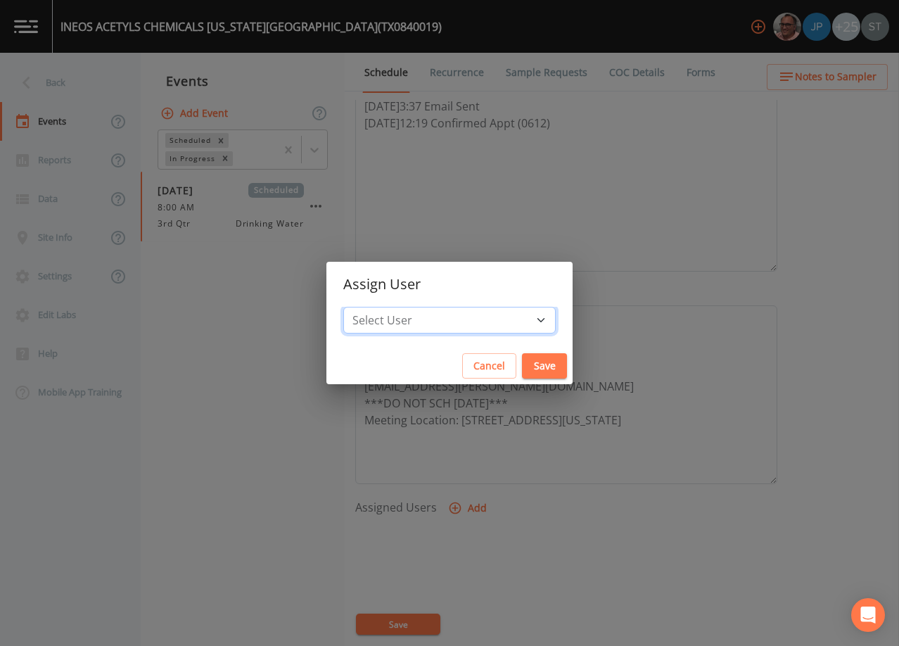
click at [464, 321] on select "Select User [PERSON_NAME] [PERSON_NAME] [PERSON_NAME] [PERSON_NAME] [PERSON_NAM…" at bounding box center [449, 320] width 212 height 27
select select "3585e269-5d1f-4d98-ab9d-4913da50343a"
click at [375, 307] on select "Select User [PERSON_NAME] [PERSON_NAME] [PERSON_NAME] [PERSON_NAME] [PERSON_NAM…" at bounding box center [449, 320] width 212 height 27
click at [522, 366] on button "Save" at bounding box center [544, 366] width 45 height 26
select select
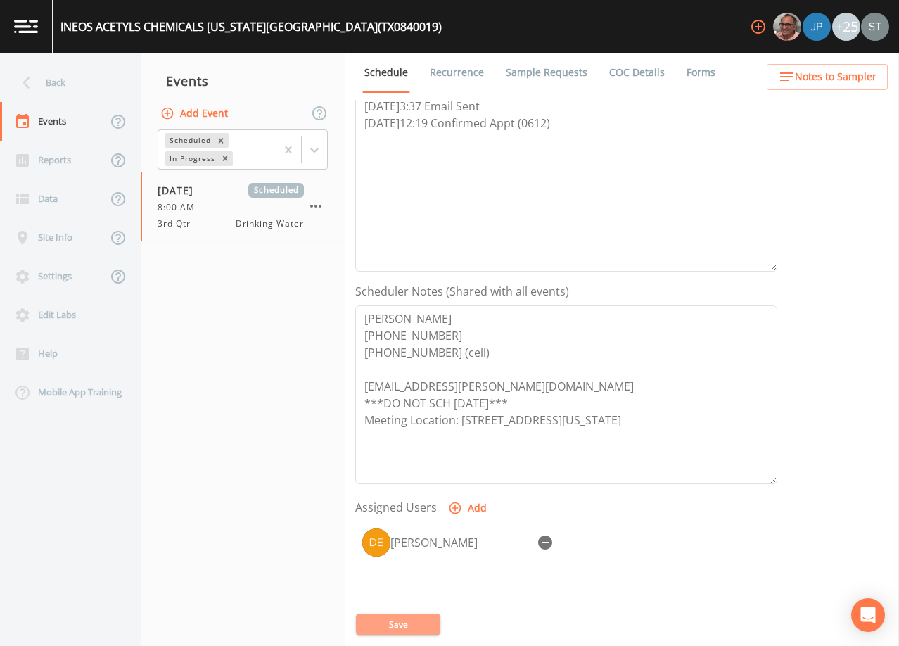
click at [416, 623] on button "Save" at bounding box center [398, 623] width 84 height 21
click at [836, 82] on span "Notes to Sampler" at bounding box center [836, 77] width 82 height 18
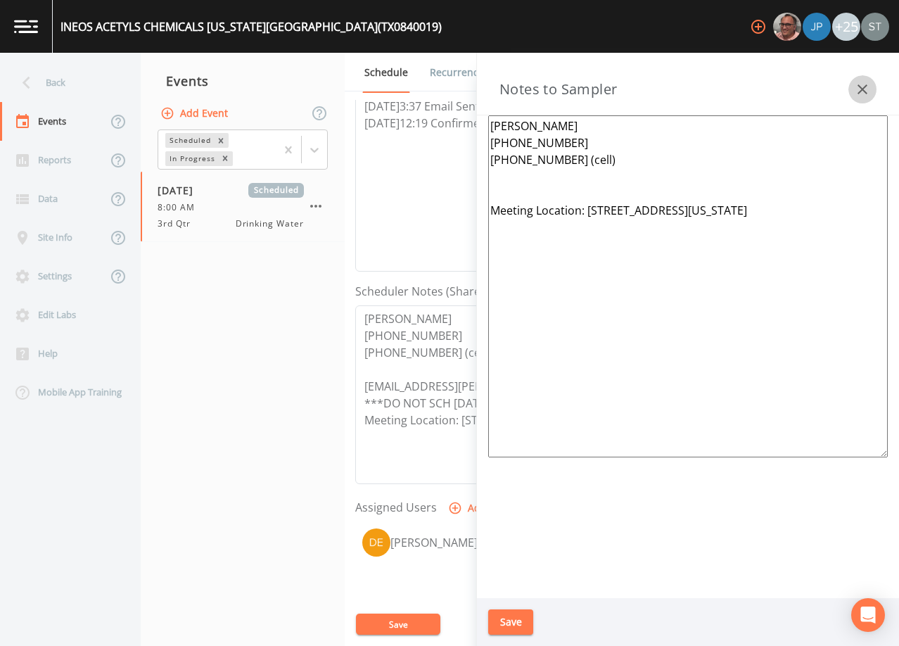
click at [865, 86] on icon "button" at bounding box center [862, 89] width 10 height 10
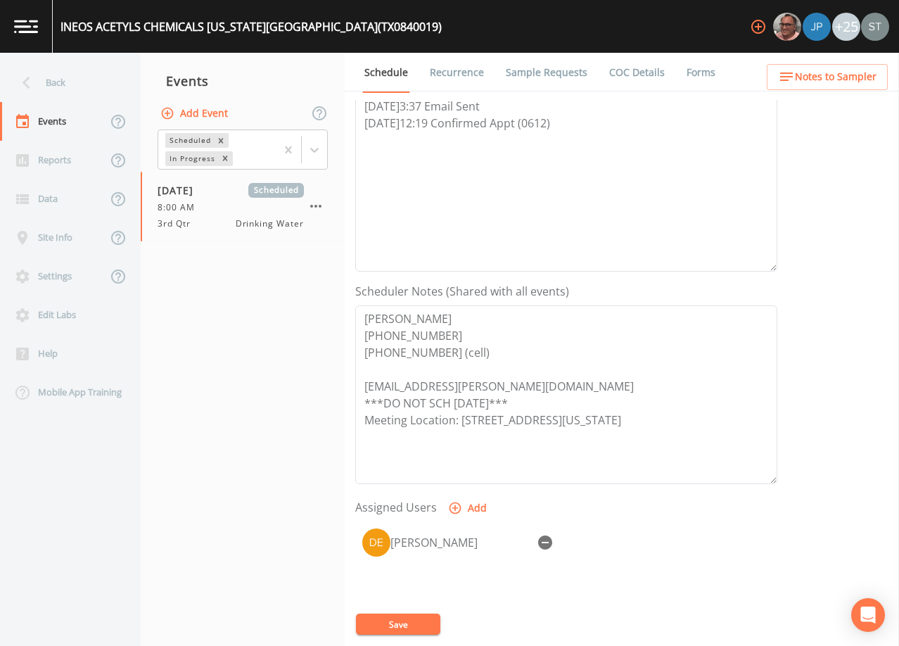
click at [556, 75] on link "Sample Requests" at bounding box center [547, 72] width 86 height 39
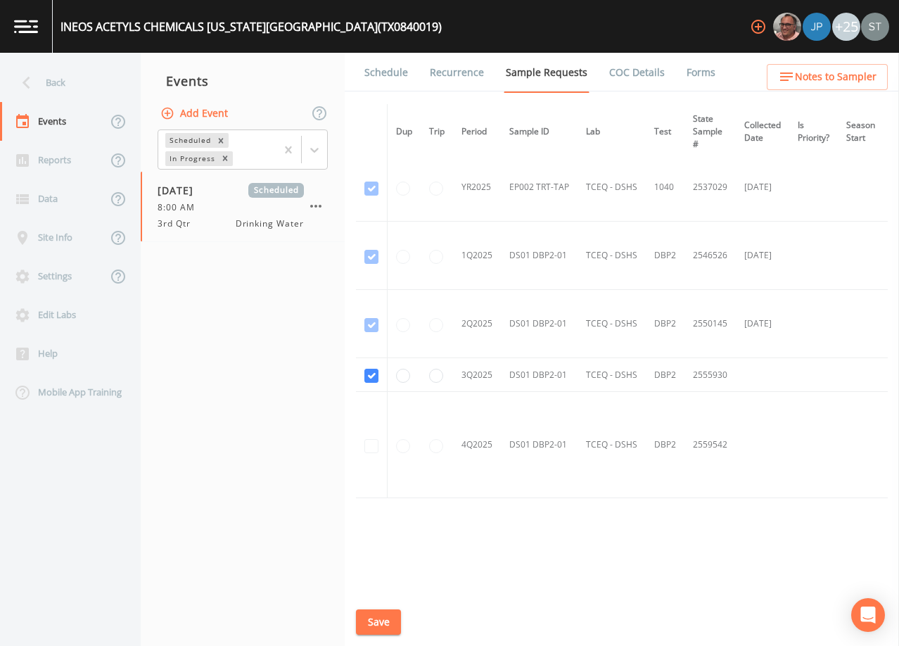
scroll to position [372, 0]
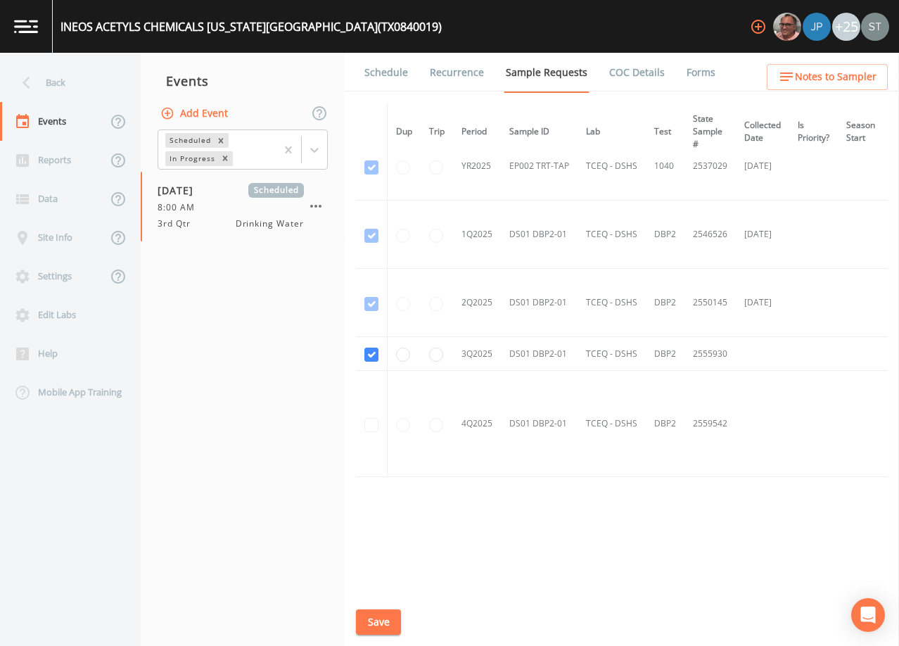
click at [397, 77] on link "Schedule" at bounding box center [386, 72] width 48 height 39
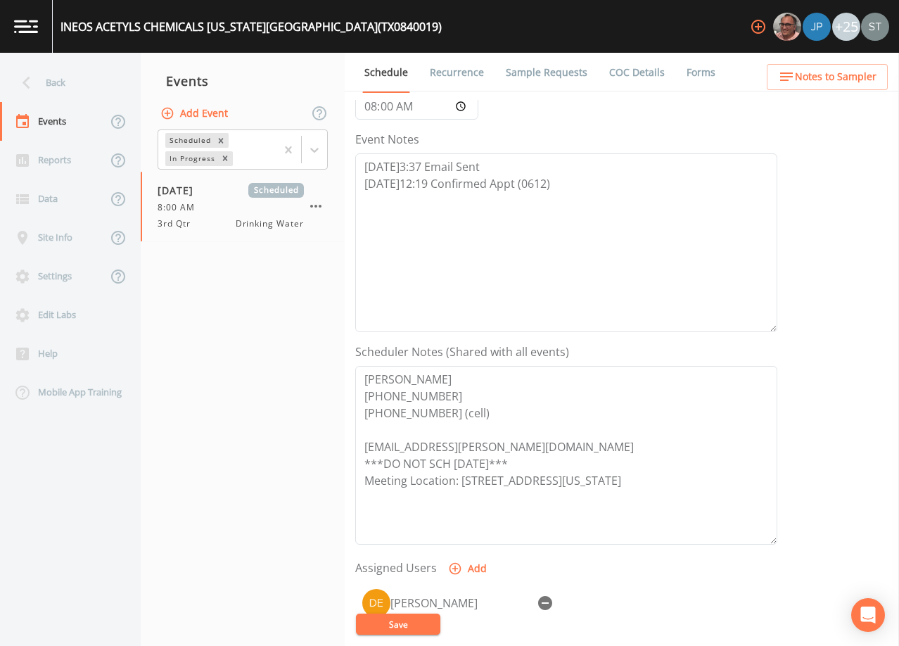
scroll to position [211, 0]
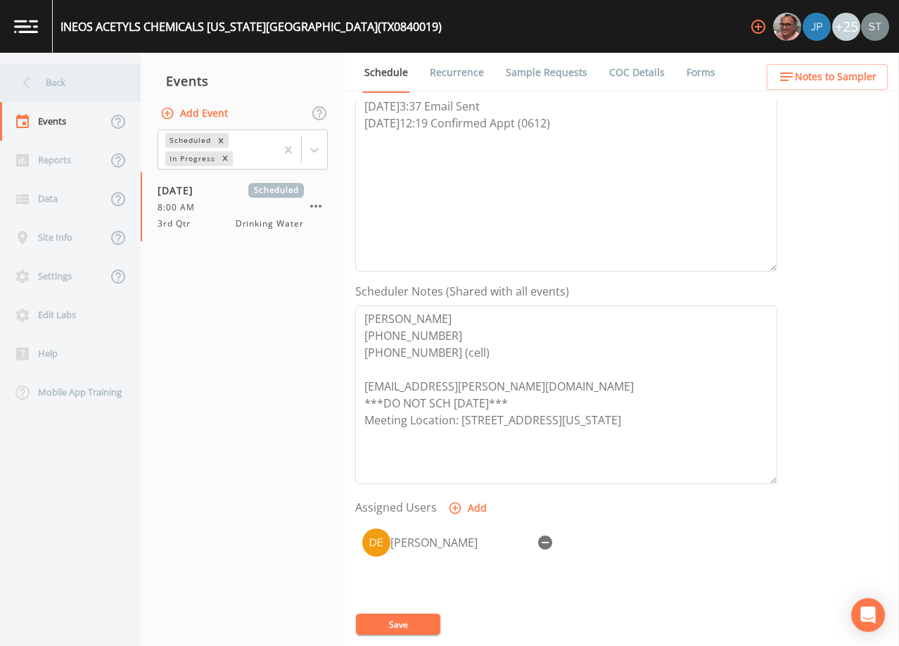
click at [50, 80] on div "Back" at bounding box center [63, 82] width 127 height 39
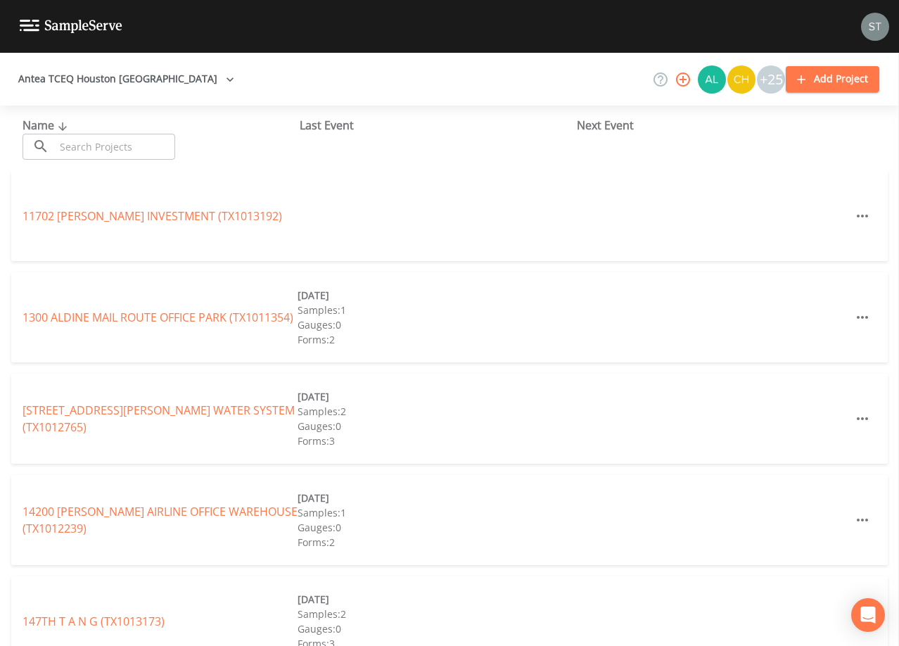
click at [95, 149] on input "text" at bounding box center [115, 147] width 120 height 26
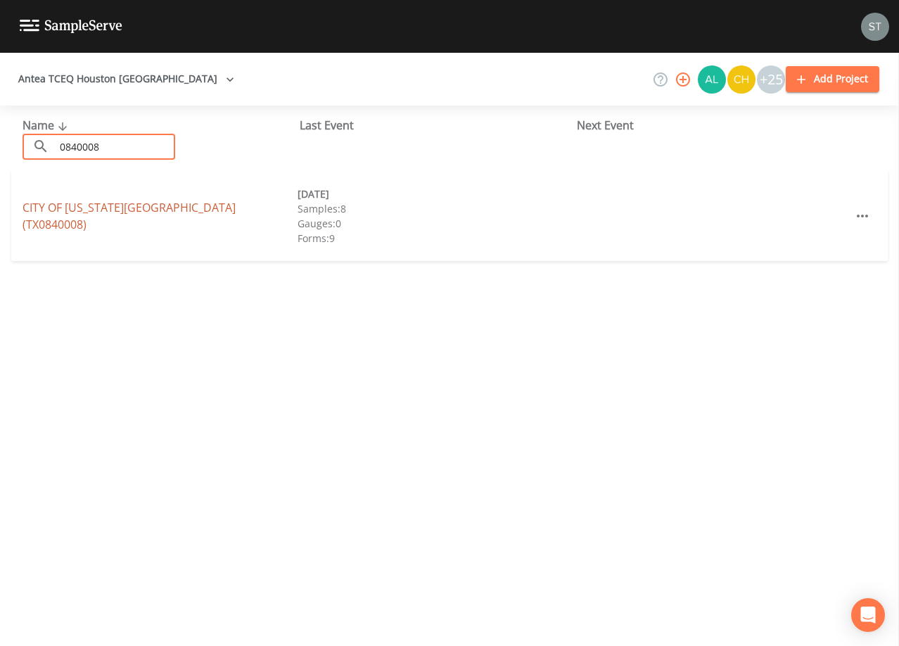
type input "0840008"
click at [157, 219] on link "CITY OF [US_STATE][GEOGRAPHIC_DATA] (TX0840008)" at bounding box center [129, 216] width 213 height 32
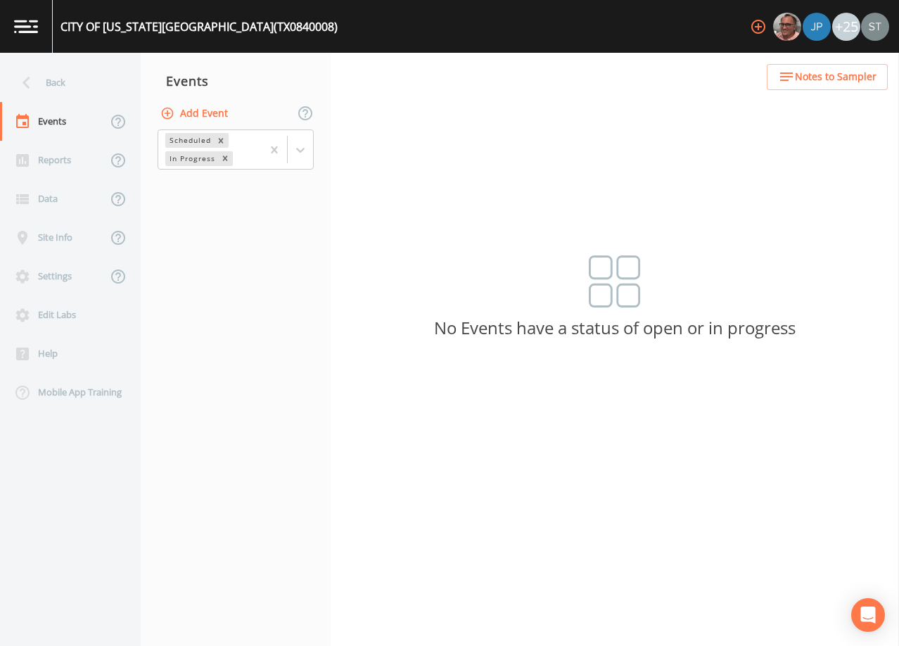
click at [191, 115] on button "Add Event" at bounding box center [196, 114] width 76 height 26
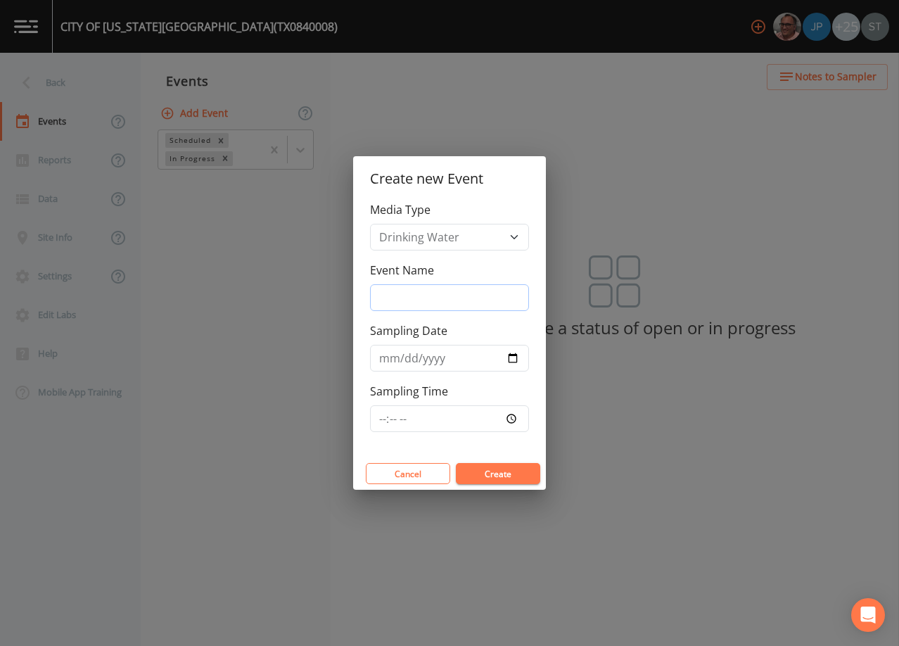
drag, startPoint x: 429, startPoint y: 290, endPoint x: 435, endPoint y: 297, distance: 9.0
click at [429, 290] on input "Event Name" at bounding box center [449, 297] width 159 height 27
type input "3rd Qtr"
click at [386, 361] on input "Sampling Date" at bounding box center [449, 358] width 159 height 27
type input "[DATE]"
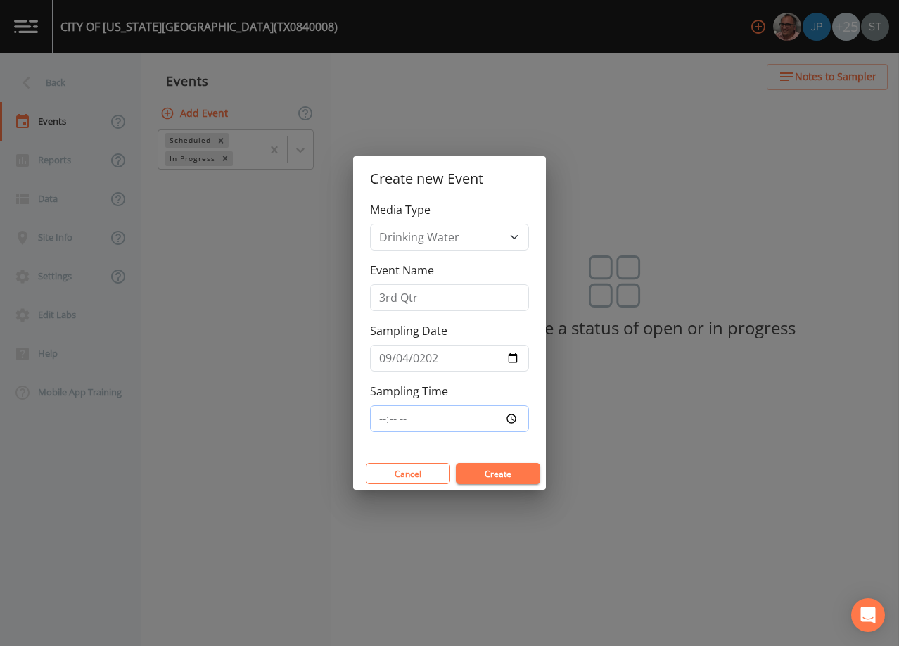
type input "09:00"
click at [497, 474] on button "Create" at bounding box center [498, 473] width 84 height 21
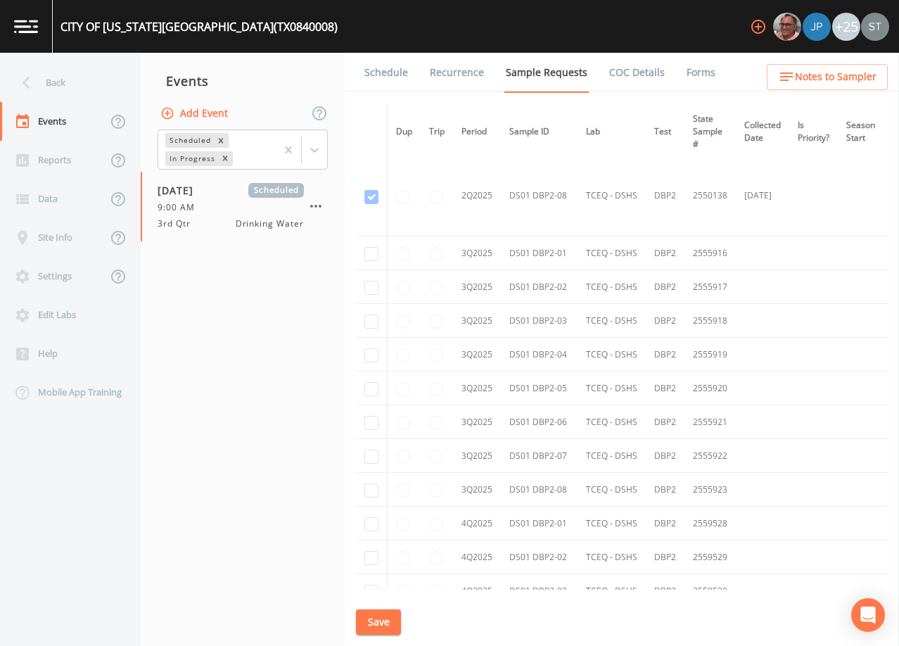
scroll to position [3013, 0]
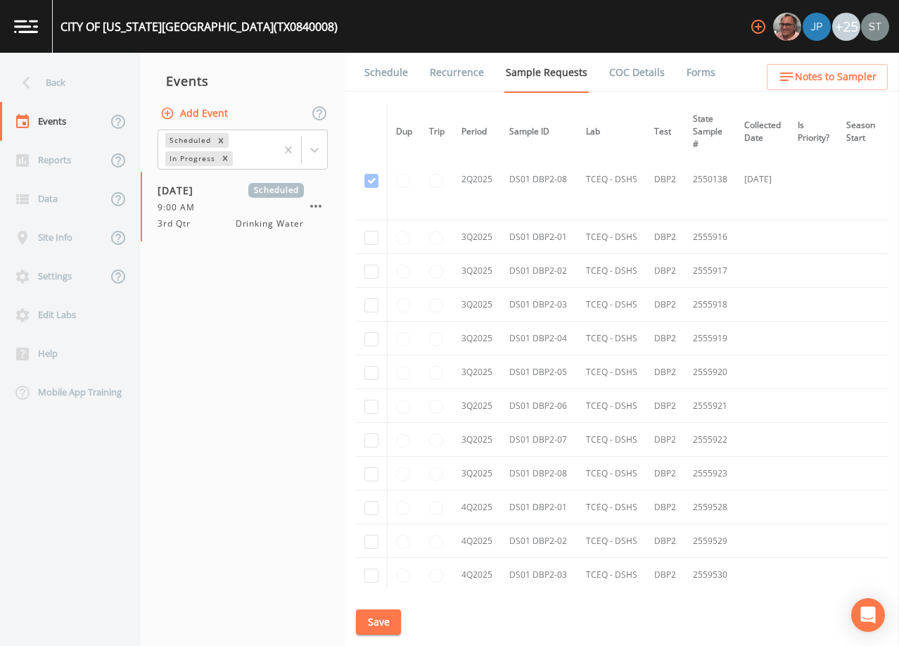
click at [362, 237] on td at bounding box center [372, 237] width 32 height 34
checkbox input "true"
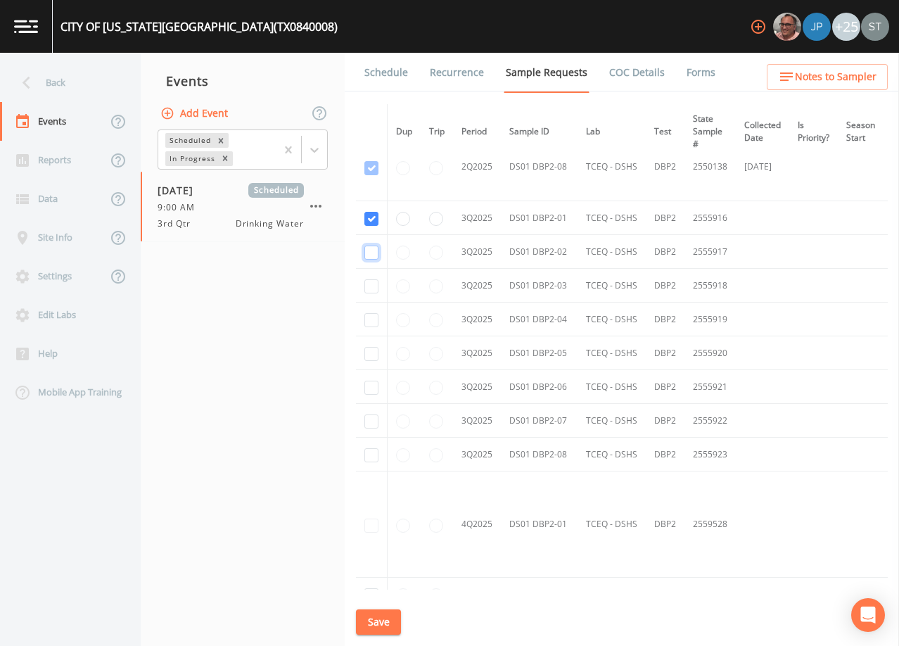
checkbox input "true"
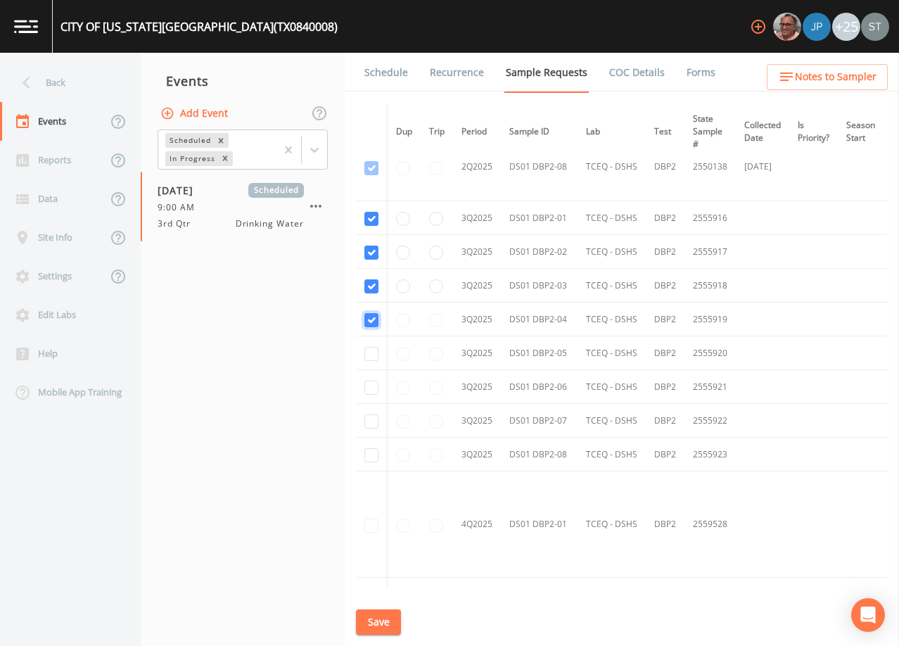
checkbox input "true"
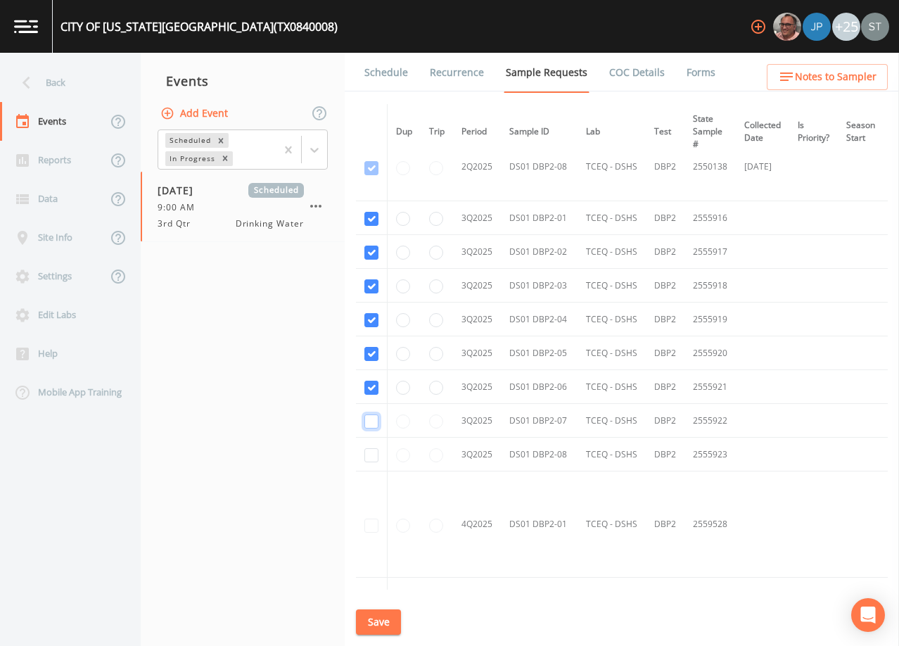
checkbox input "true"
click at [382, 623] on button "Save" at bounding box center [378, 622] width 45 height 26
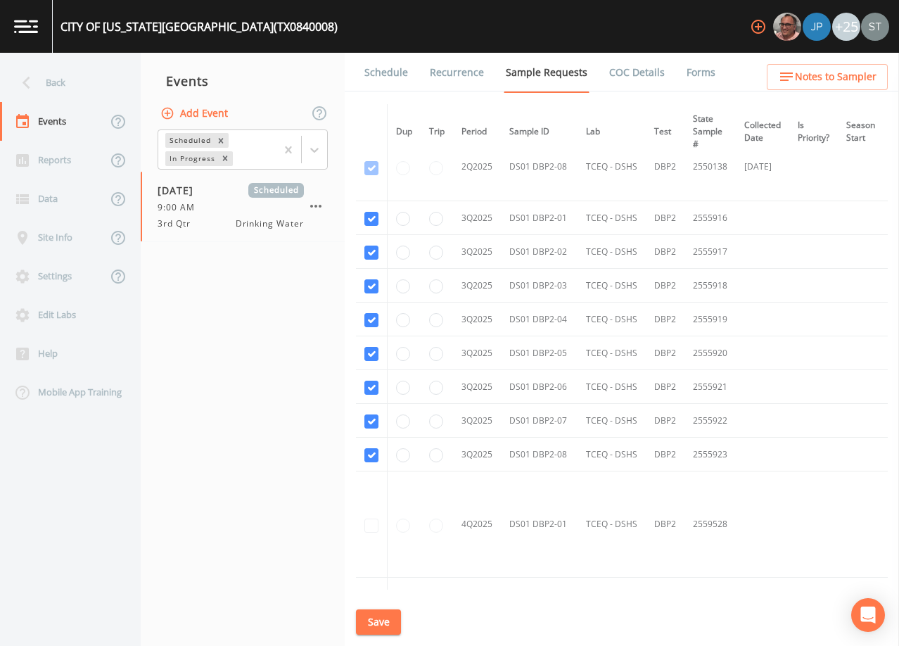
click at [382, 620] on button "Save" at bounding box center [378, 622] width 45 height 26
click at [383, 75] on link "Schedule" at bounding box center [386, 72] width 48 height 39
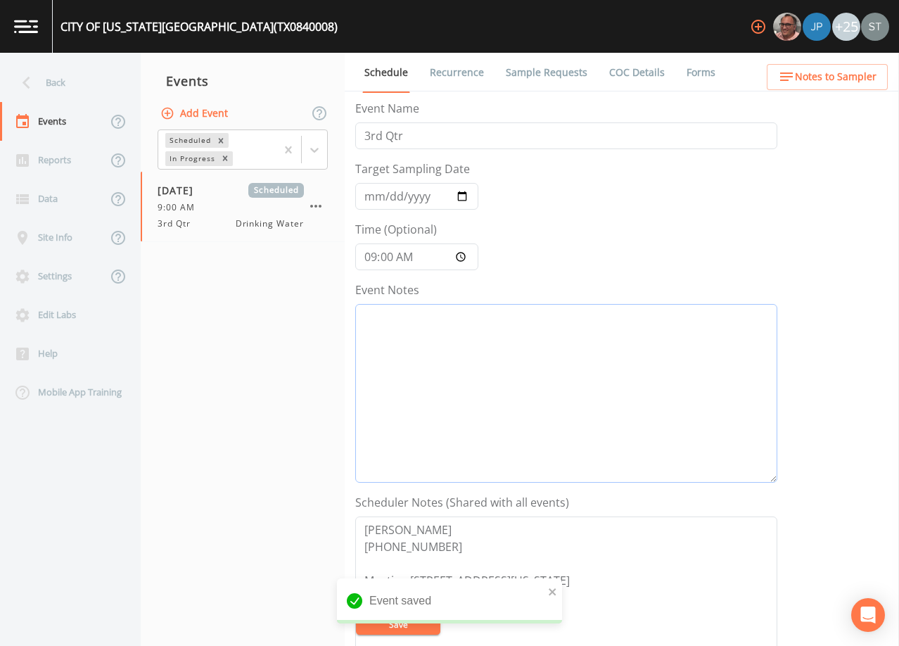
click at [476, 380] on textarea "Event Notes" at bounding box center [566, 393] width 422 height 179
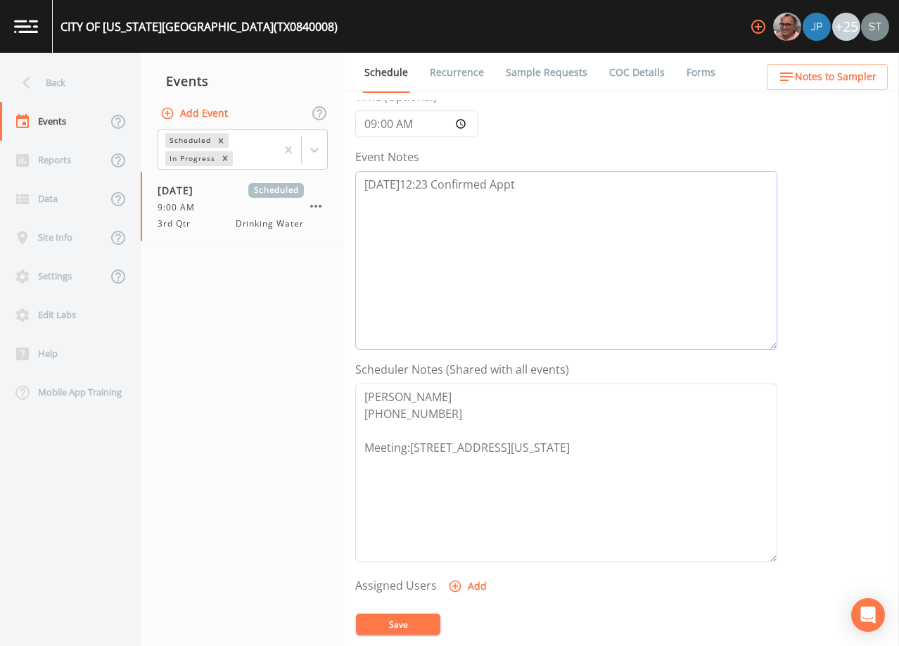
scroll to position [281, 0]
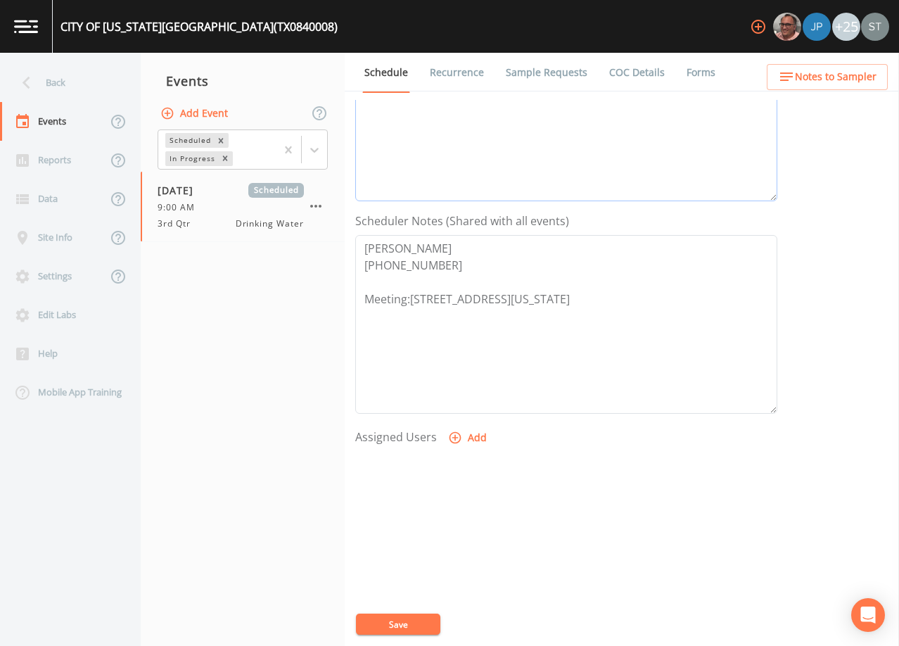
type textarea "[DATE]12:23 Confirmed Appt"
click at [464, 435] on button "Add" at bounding box center [468, 438] width 47 height 26
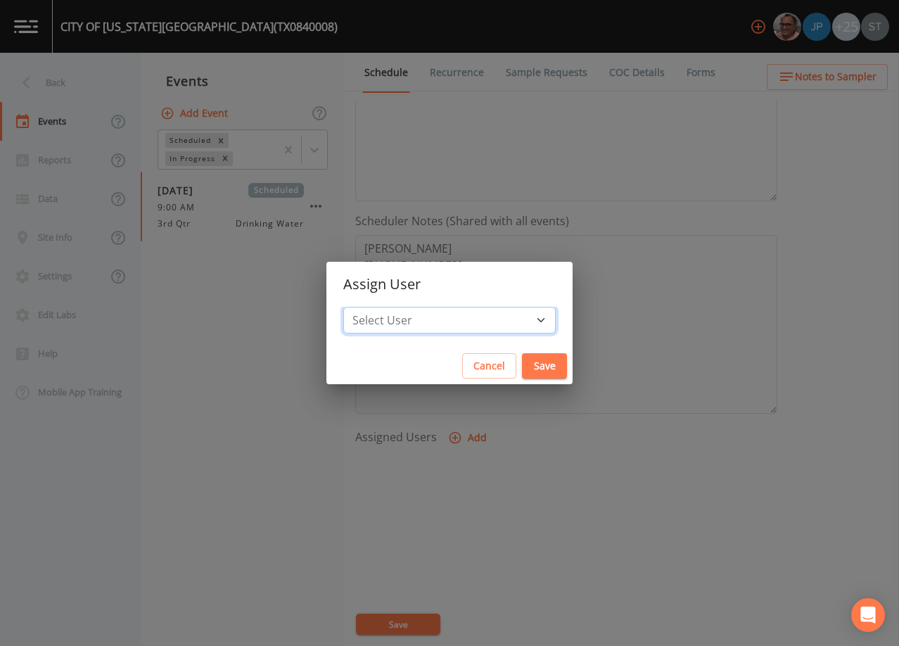
click at [463, 321] on select "Select User [PERSON_NAME] [PERSON_NAME] [PERSON_NAME] [PERSON_NAME] [PERSON_NAM…" at bounding box center [449, 320] width 212 height 27
select select "3585e269-5d1f-4d98-ab9d-4913da50343a"
click at [375, 307] on select "Select User [PERSON_NAME] [PERSON_NAME] [PERSON_NAME] [PERSON_NAME] [PERSON_NAM…" at bounding box center [449, 320] width 212 height 27
click at [522, 366] on button "Save" at bounding box center [544, 366] width 45 height 26
select select
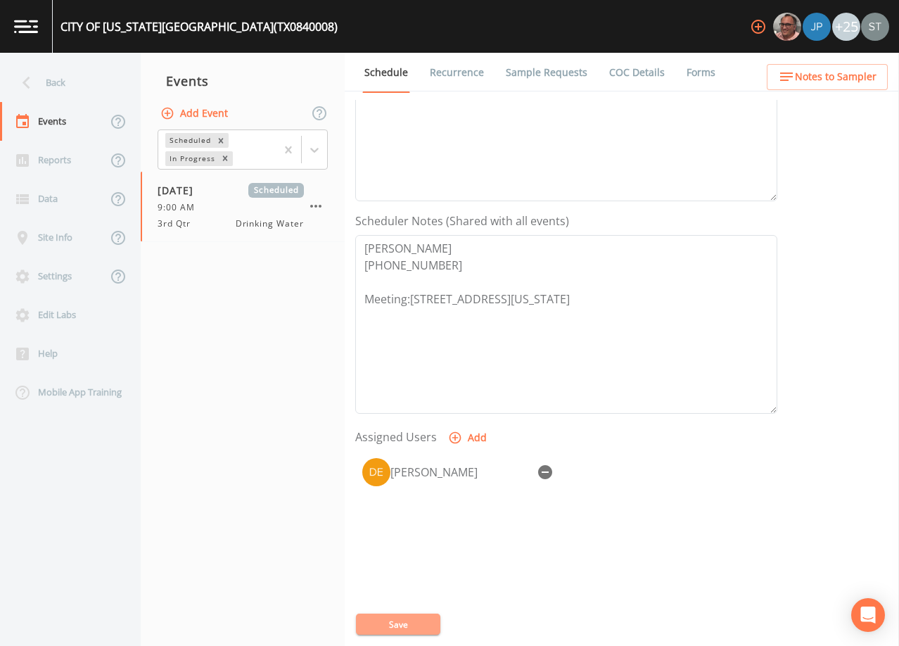
click at [412, 622] on button "Save" at bounding box center [398, 623] width 84 height 21
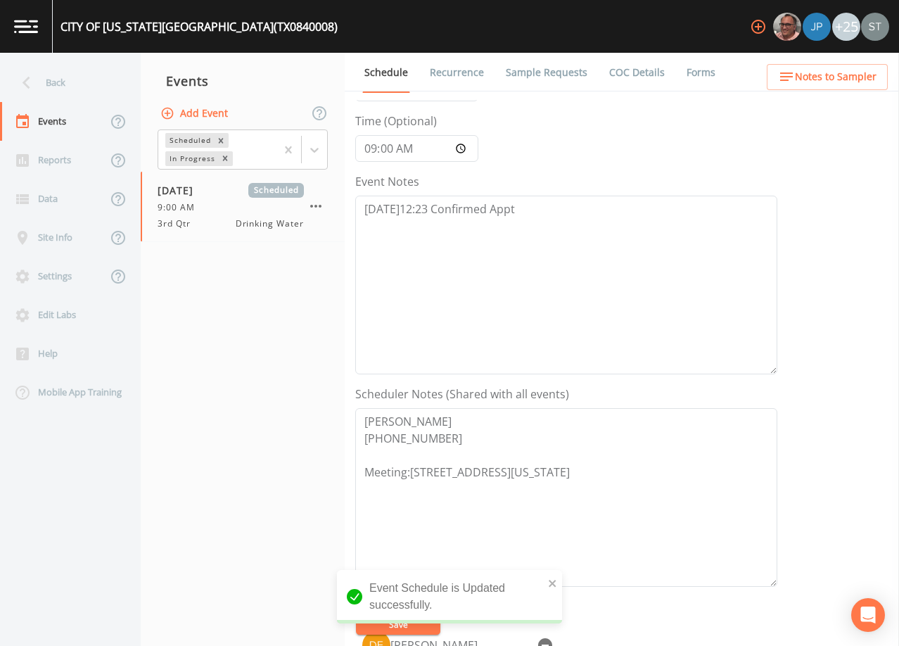
scroll to position [0, 0]
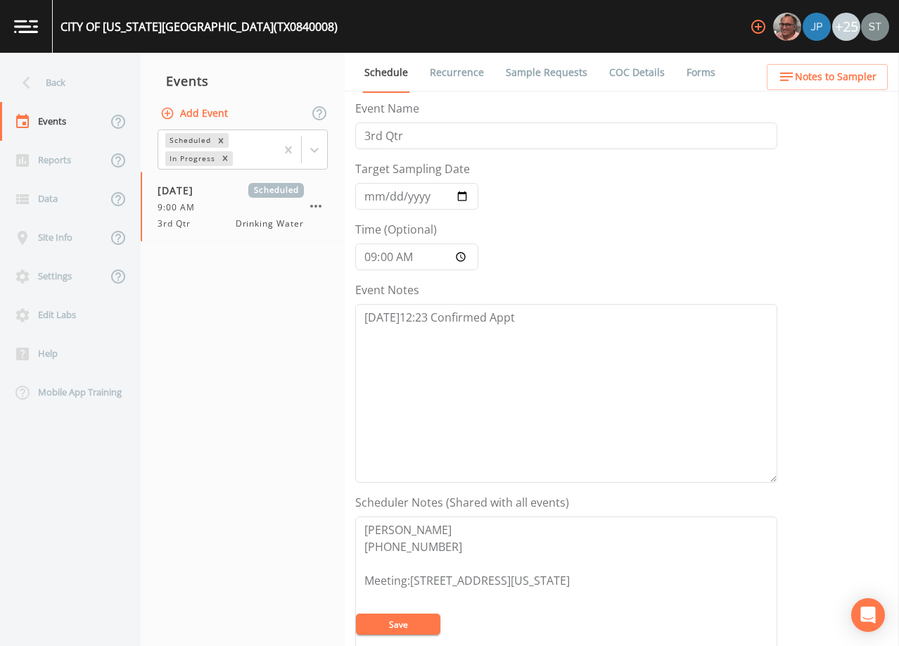
drag, startPoint x: 403, startPoint y: 619, endPoint x: 645, endPoint y: 389, distance: 333.8
click at [403, 619] on button "Save" at bounding box center [398, 623] width 84 height 21
click at [543, 77] on link "Sample Requests" at bounding box center [547, 72] width 86 height 39
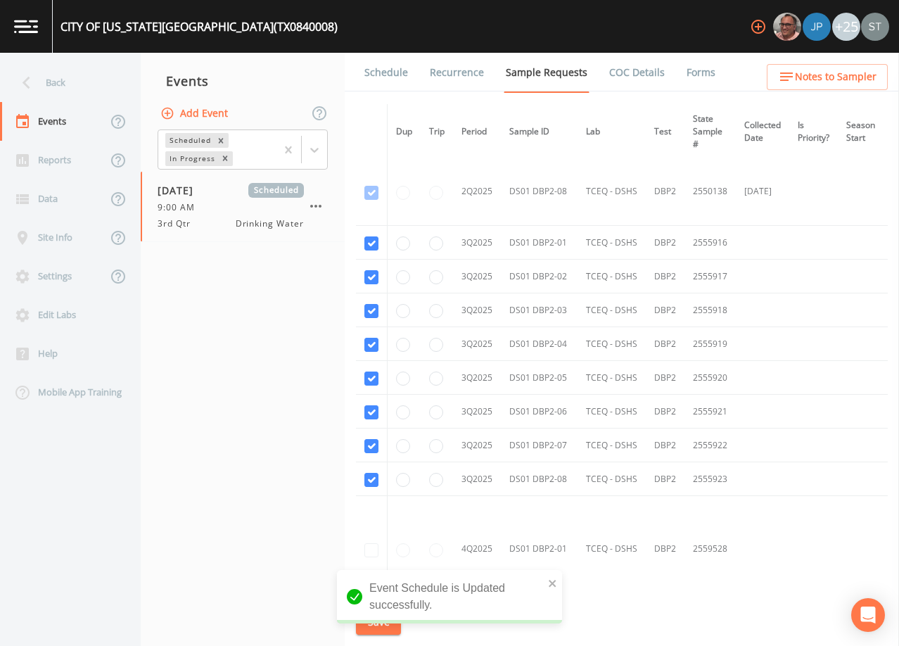
scroll to position [2520, 0]
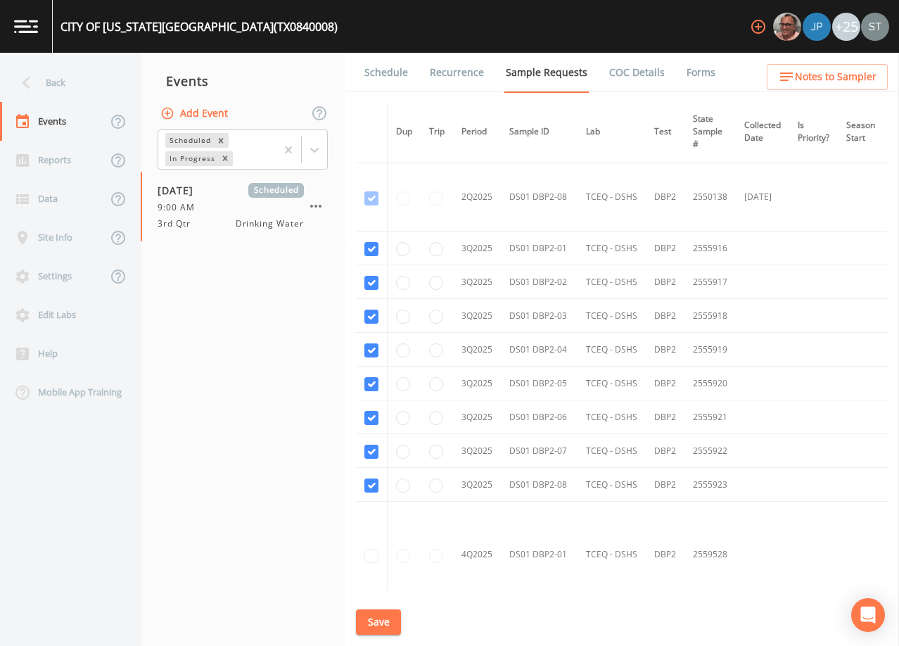
click at [379, 75] on link "Schedule" at bounding box center [386, 72] width 48 height 39
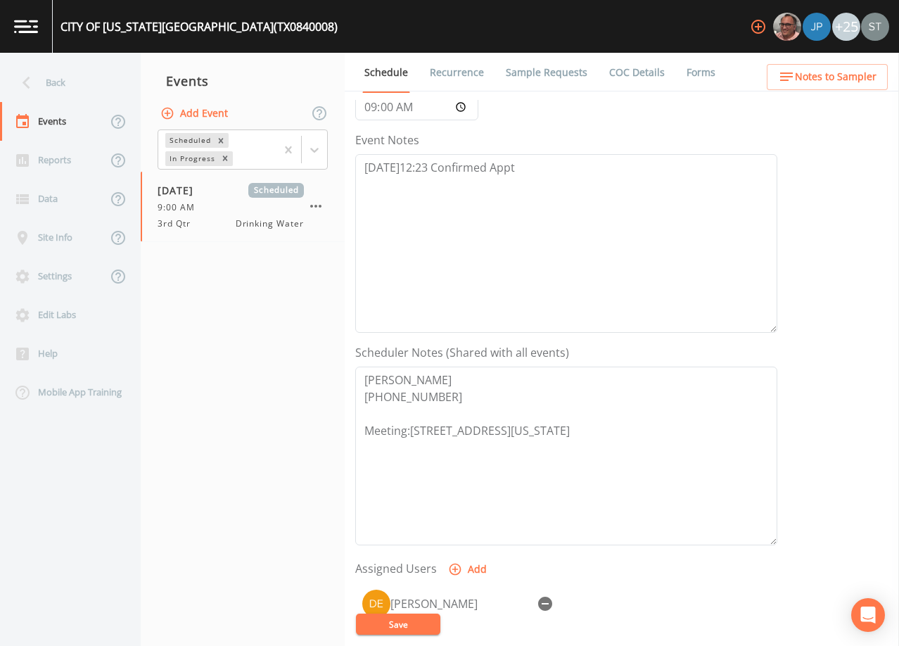
scroll to position [211, 0]
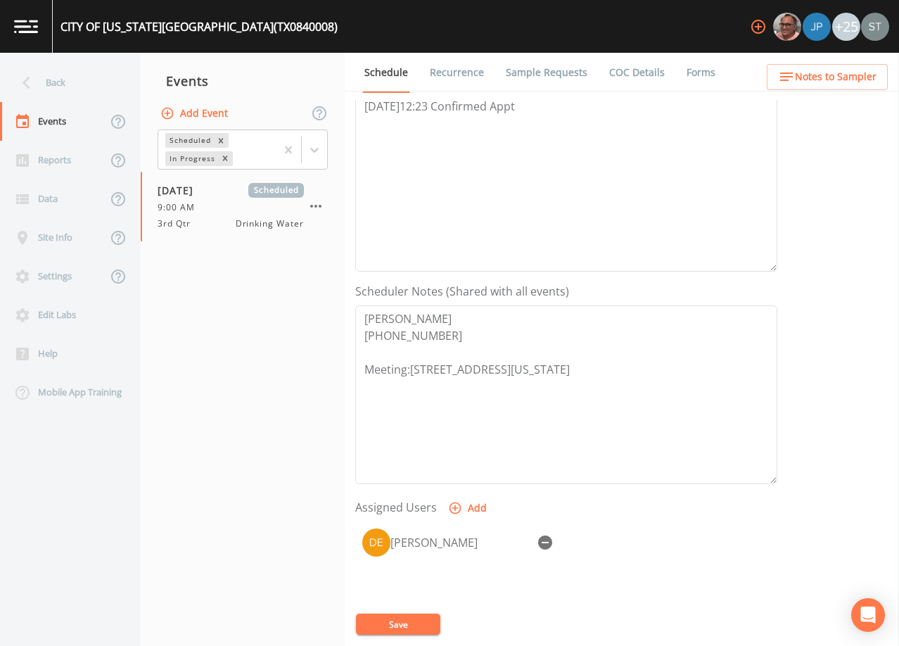
click at [839, 84] on span "Notes to Sampler" at bounding box center [836, 77] width 82 height 18
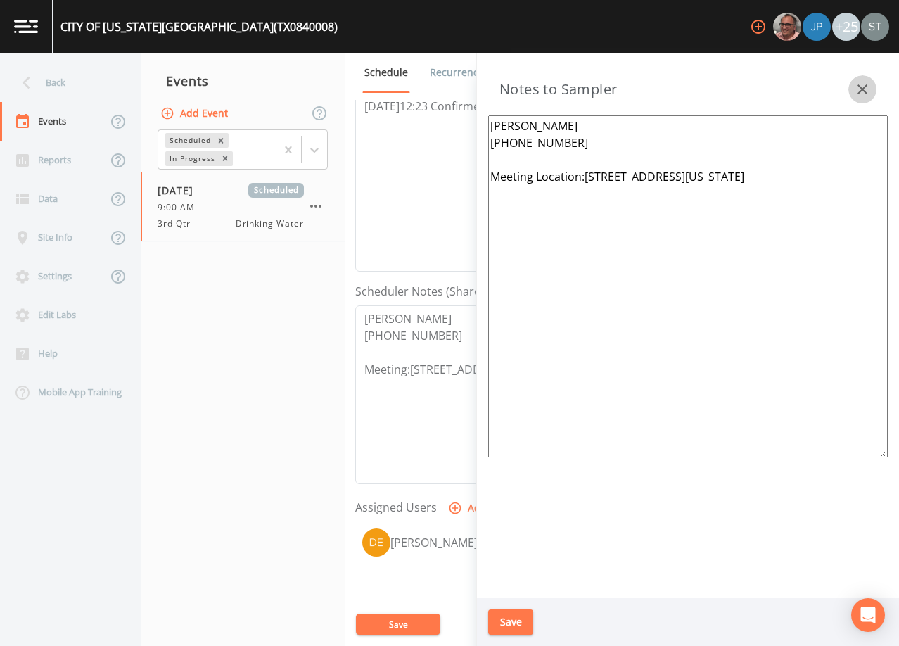
click at [865, 91] on icon "button" at bounding box center [862, 89] width 10 height 10
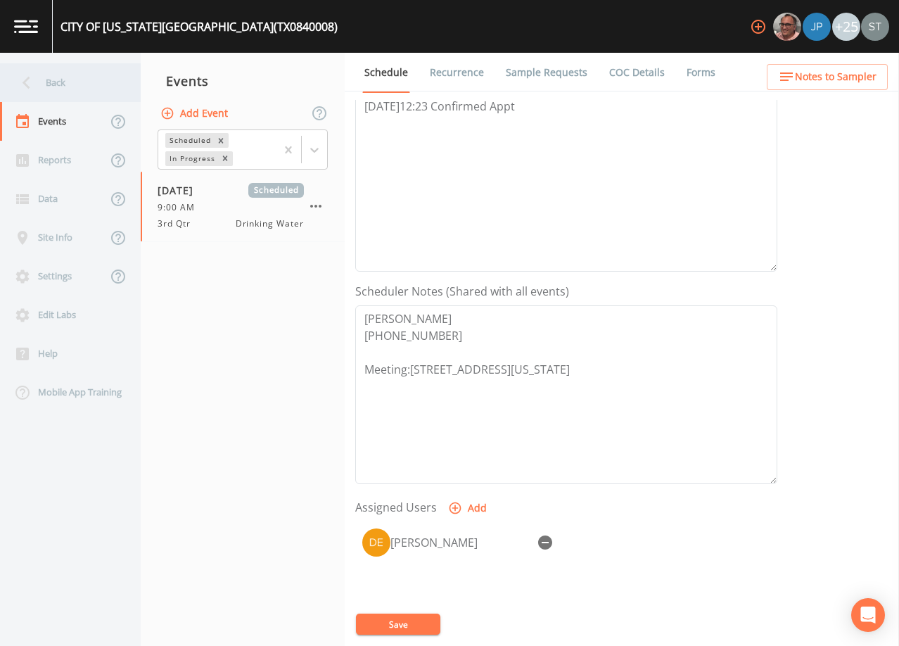
click at [76, 82] on div "Back" at bounding box center [63, 82] width 127 height 39
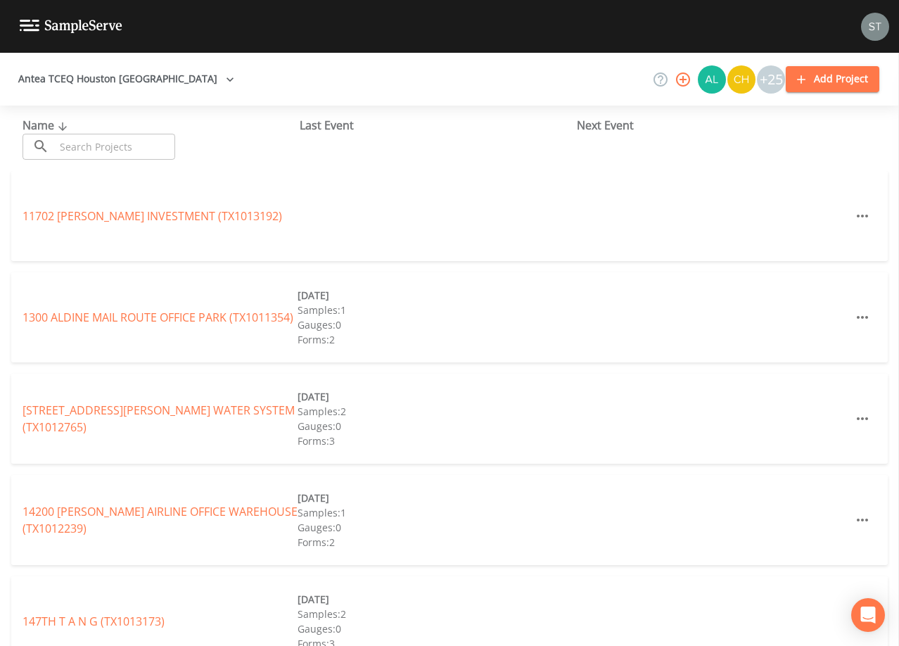
click at [162, 148] on input "text" at bounding box center [115, 147] width 120 height 26
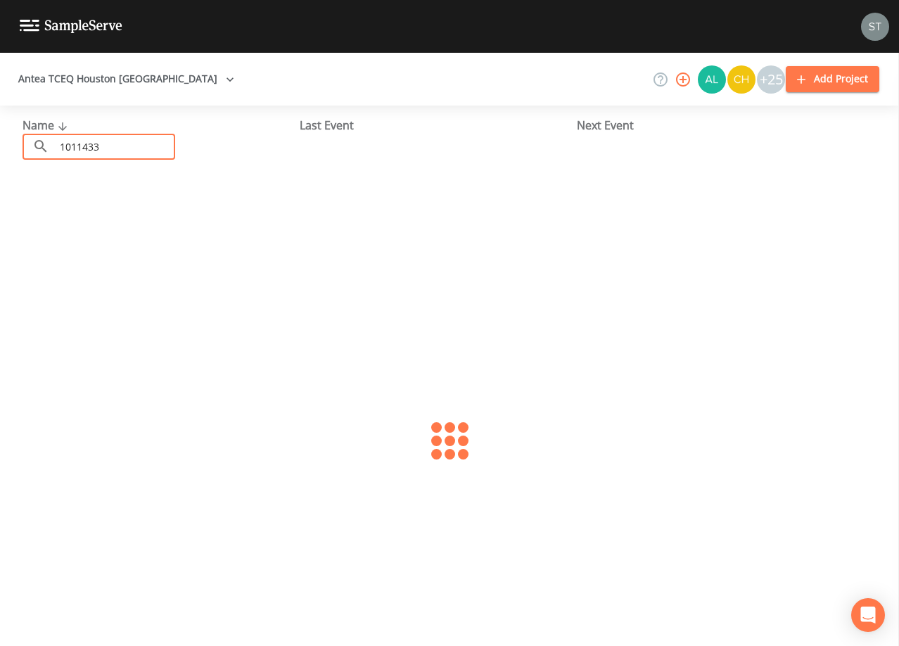
type input "1011433"
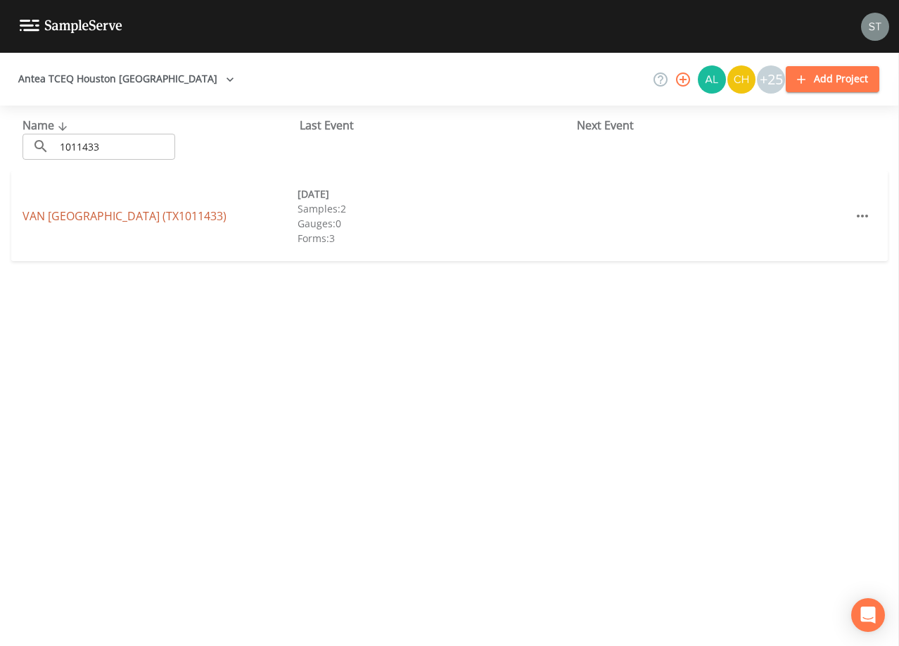
click at [186, 220] on link "VAN [GEOGRAPHIC_DATA] (TX1011433)" at bounding box center [125, 215] width 204 height 15
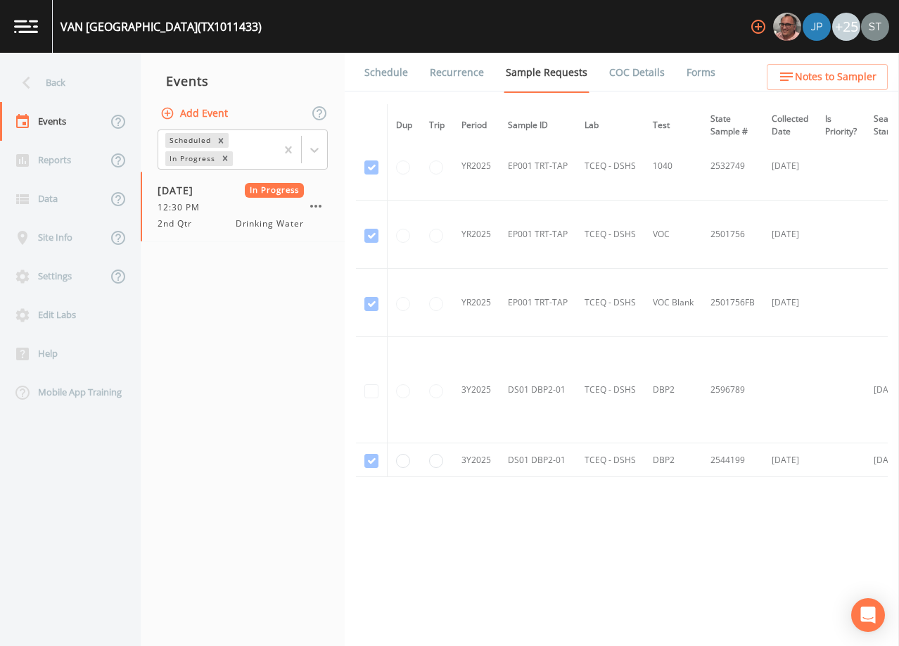
scroll to position [767, 0]
click at [382, 79] on link "Schedule" at bounding box center [386, 72] width 48 height 39
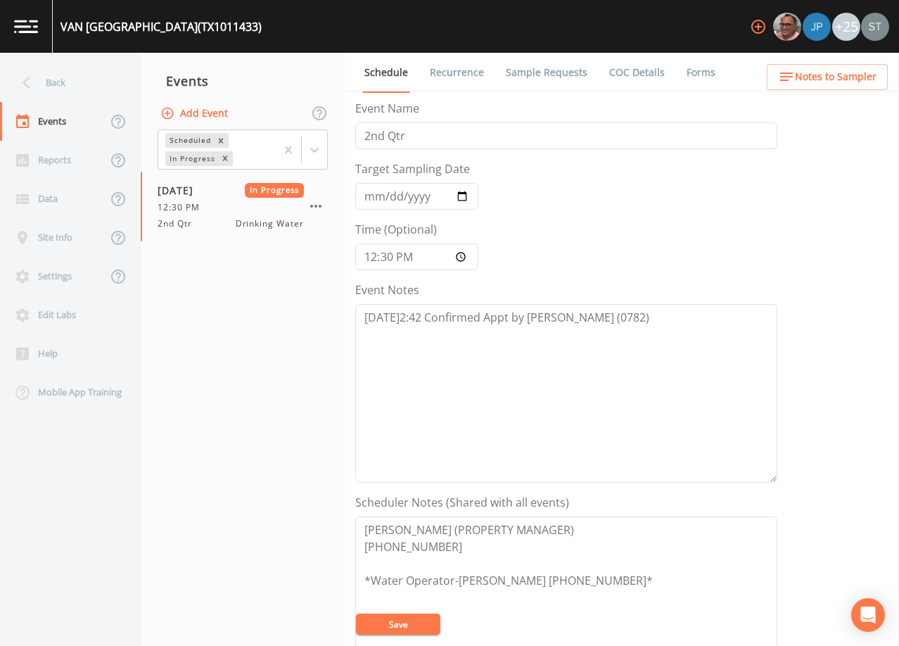
click at [698, 75] on link "Forms" at bounding box center [700, 72] width 33 height 39
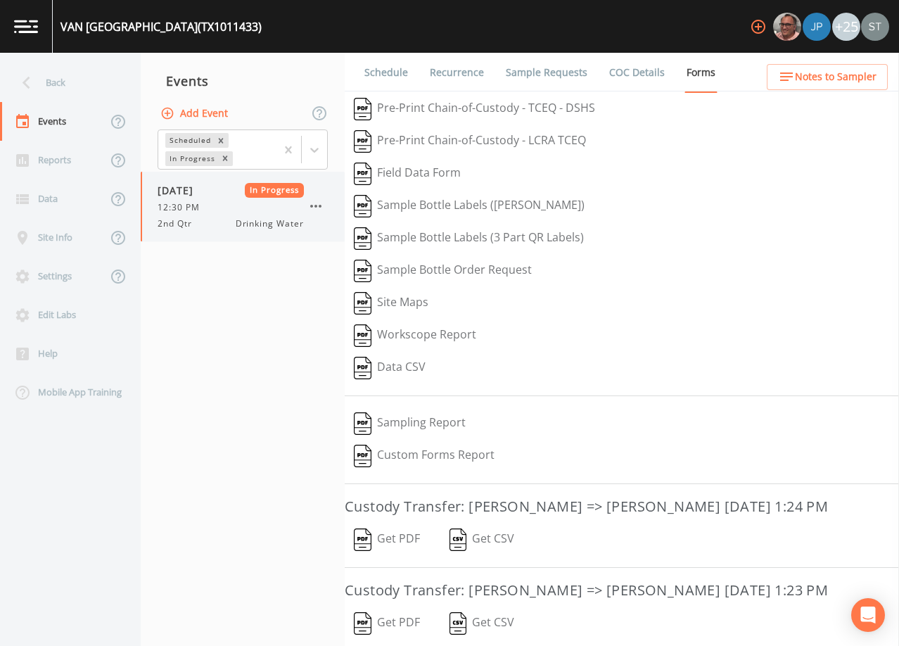
click at [314, 203] on icon "button" at bounding box center [315, 206] width 17 height 17
click at [207, 113] on button "Add Event" at bounding box center [196, 114] width 76 height 26
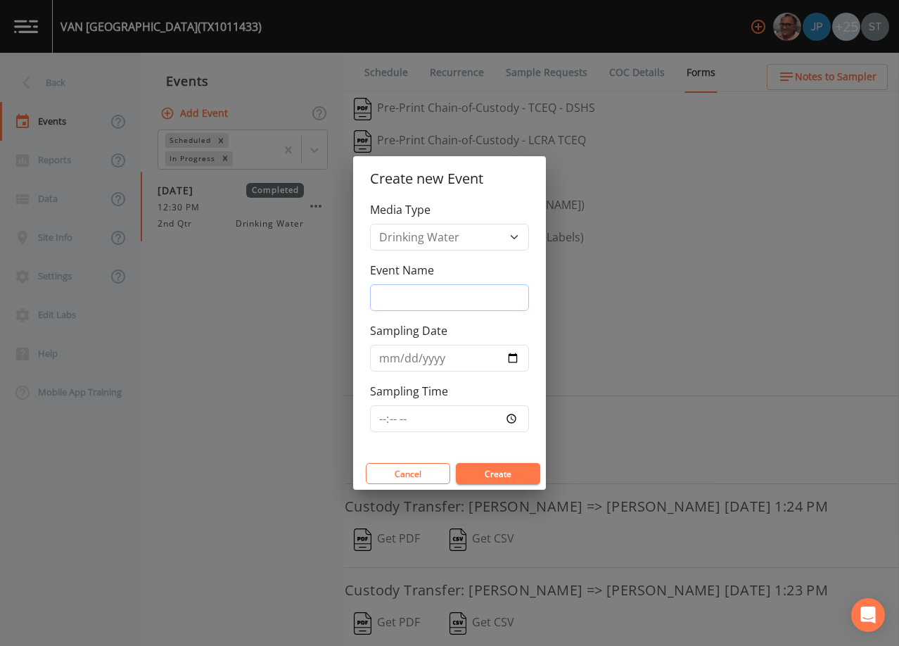
click at [426, 301] on input "Event Name" at bounding box center [449, 297] width 159 height 27
type input "3rd Qtr"
click at [387, 361] on input "Sampling Date" at bounding box center [449, 358] width 159 height 27
type input "[DATE]"
type input "12:00"
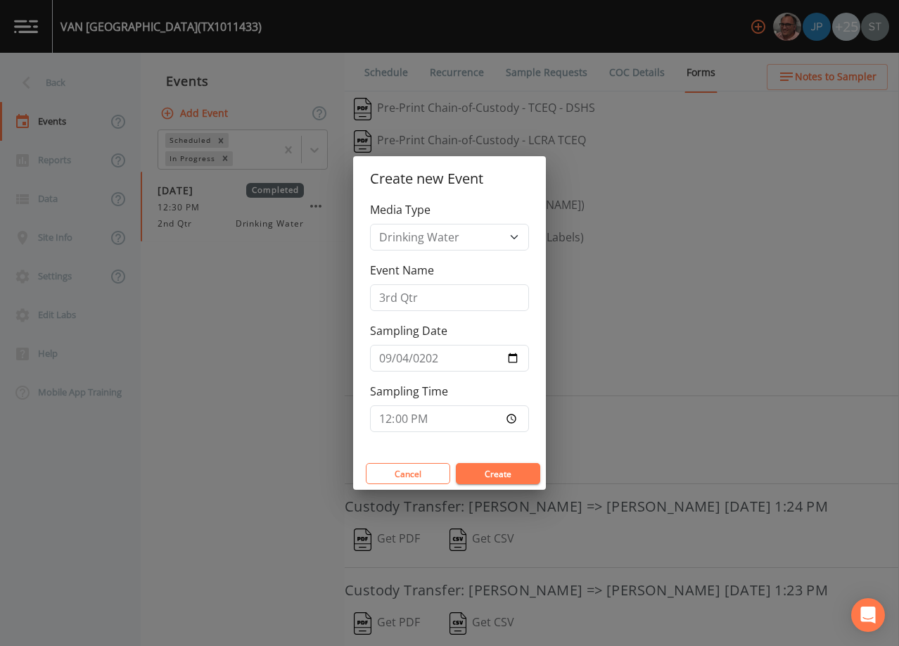
click at [522, 470] on button "Create" at bounding box center [498, 473] width 84 height 21
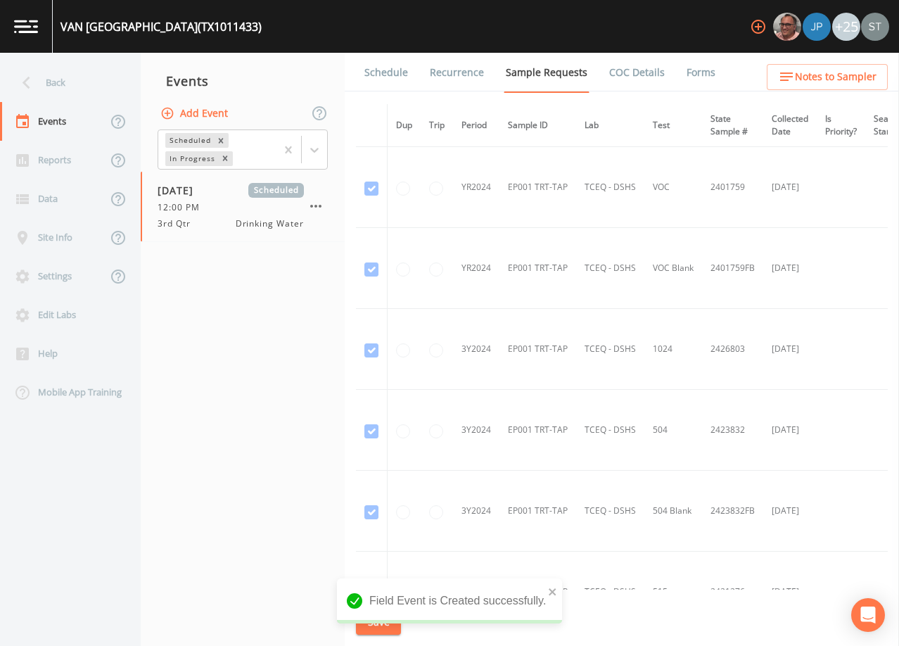
click at [393, 77] on link "Schedule" at bounding box center [386, 72] width 48 height 39
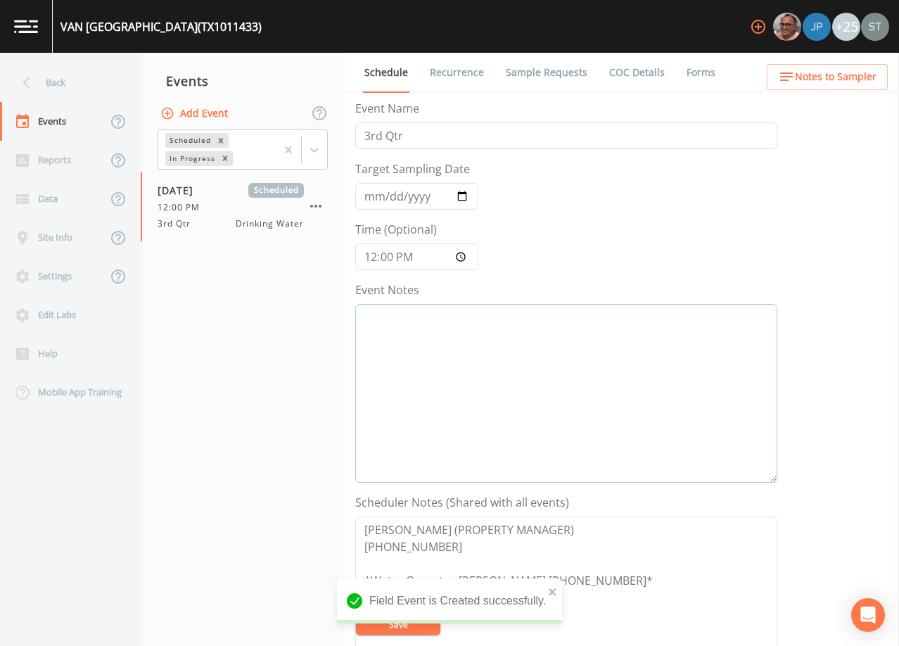
click at [449, 354] on textarea "Event Notes" at bounding box center [566, 393] width 422 height 179
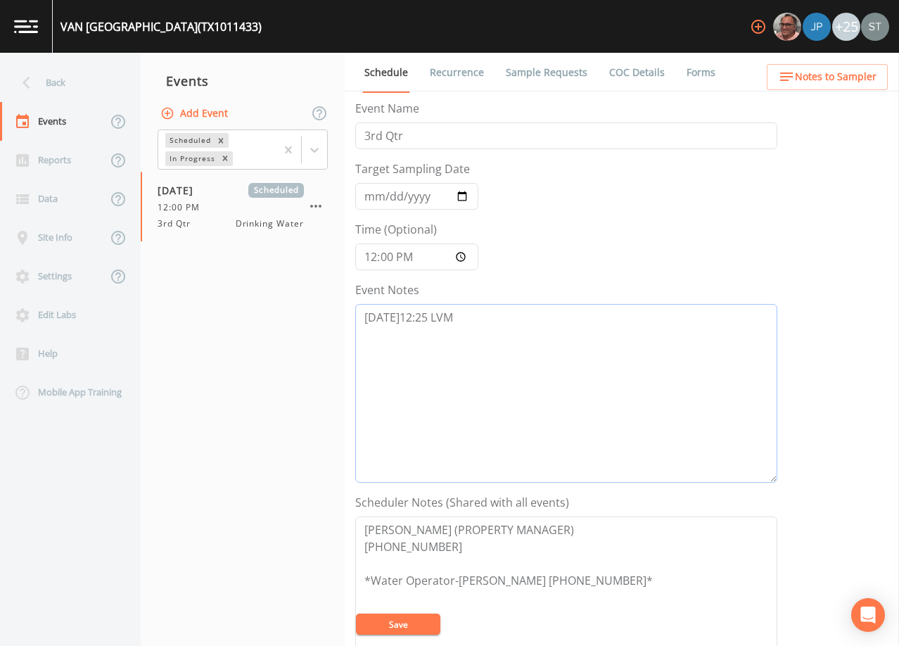
type textarea "[DATE]12:25 LVM"
click at [411, 626] on button "Save" at bounding box center [398, 623] width 84 height 21
click at [411, 624] on button "Save" at bounding box center [398, 623] width 84 height 21
click at [399, 627] on button "Save" at bounding box center [398, 623] width 84 height 21
click at [448, 72] on link "Recurrence" at bounding box center [457, 72] width 58 height 39
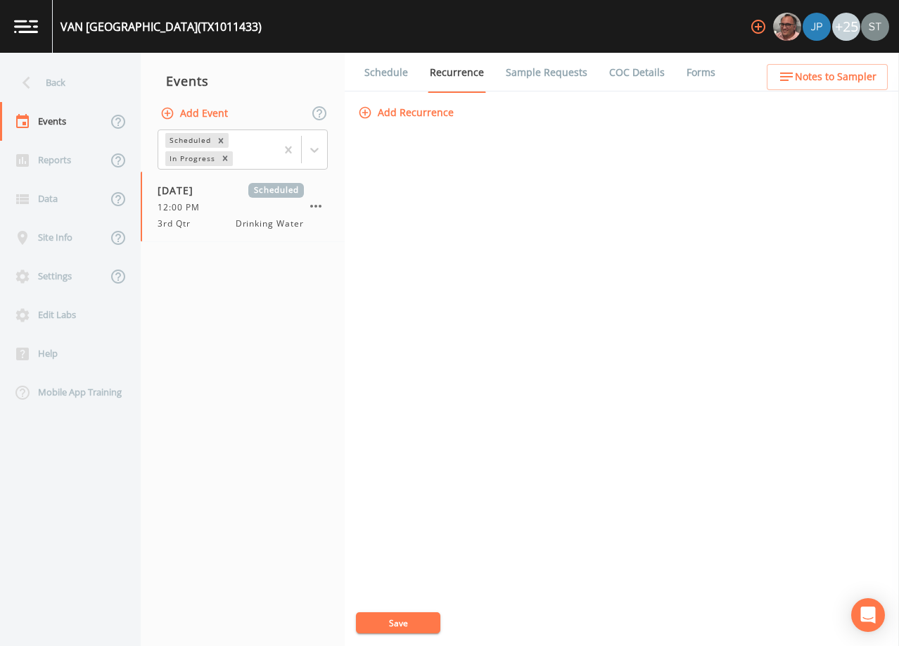
click at [376, 77] on link "Schedule" at bounding box center [386, 72] width 48 height 39
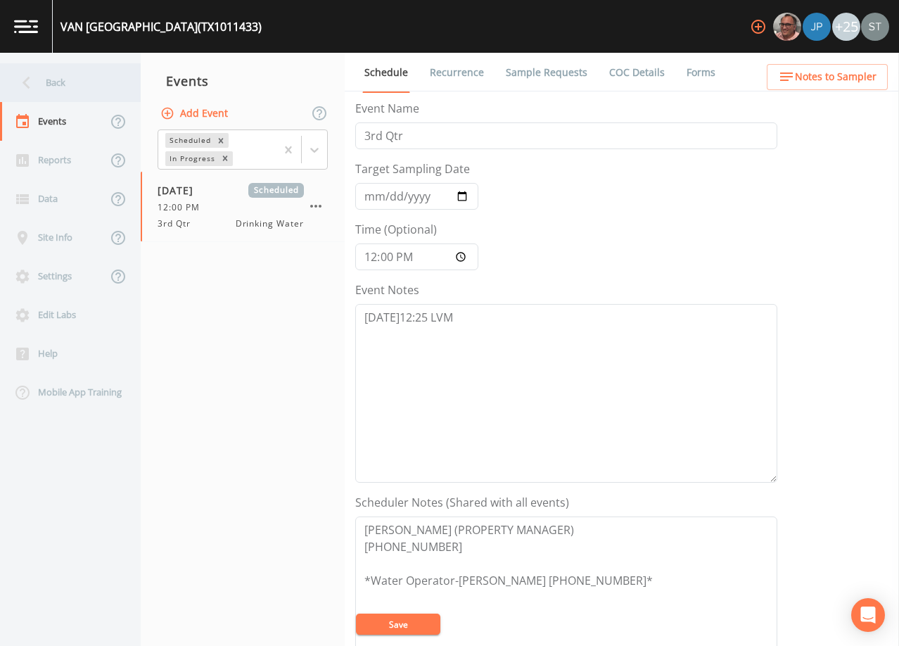
click at [69, 87] on div "Back" at bounding box center [63, 82] width 127 height 39
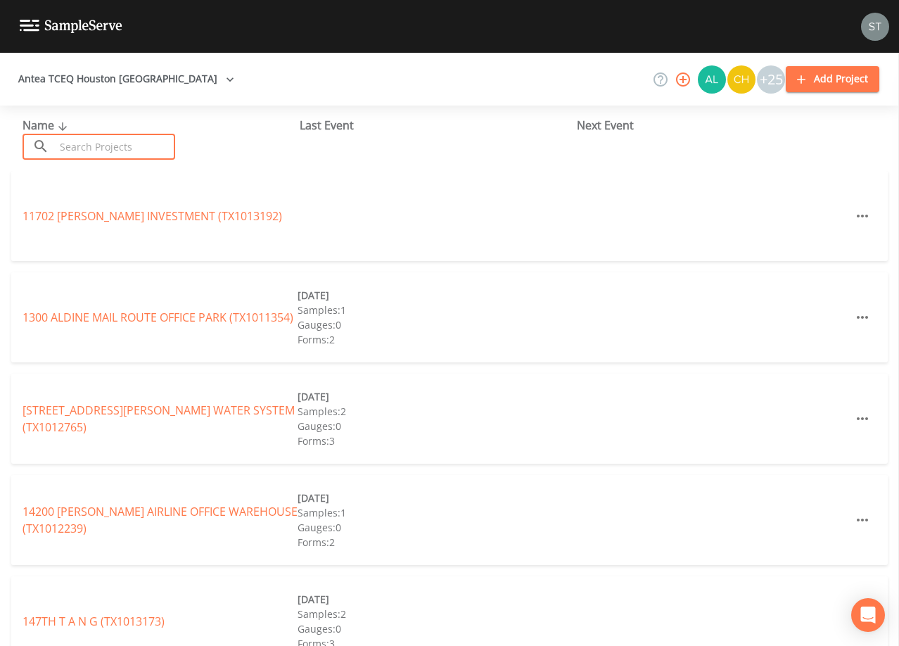
click at [107, 143] on input "text" at bounding box center [115, 147] width 120 height 26
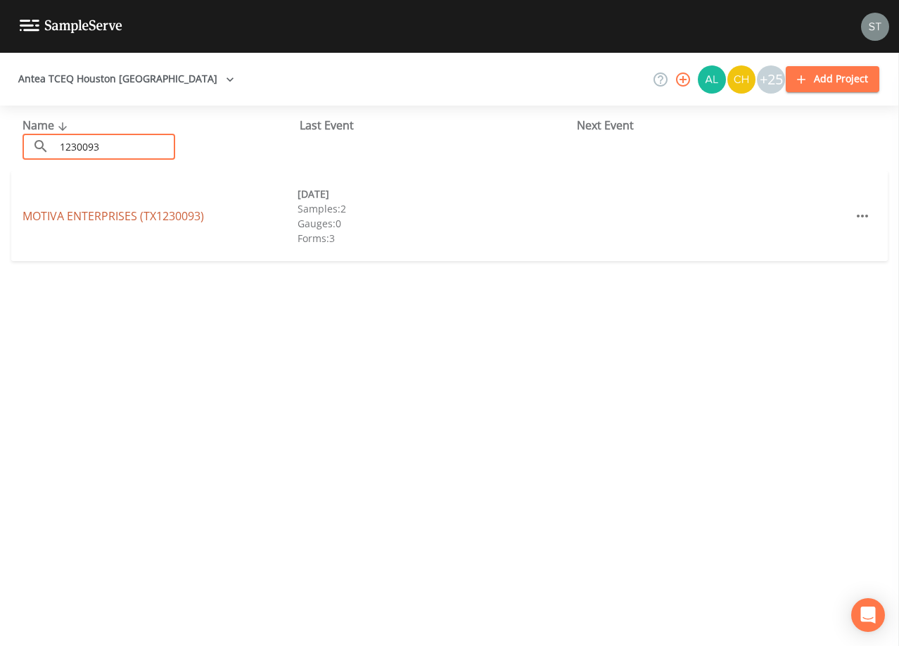
type input "1230093"
click at [129, 208] on link "MOTIVA ENTERPRISES (TX1230093)" at bounding box center [113, 215] width 181 height 15
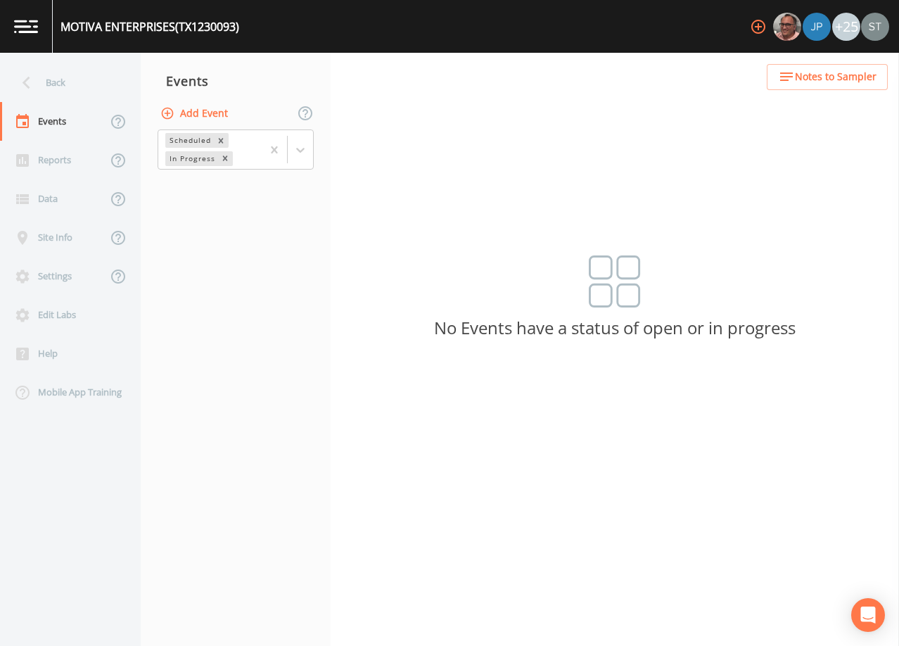
click at [207, 114] on button "Add Event" at bounding box center [196, 114] width 76 height 26
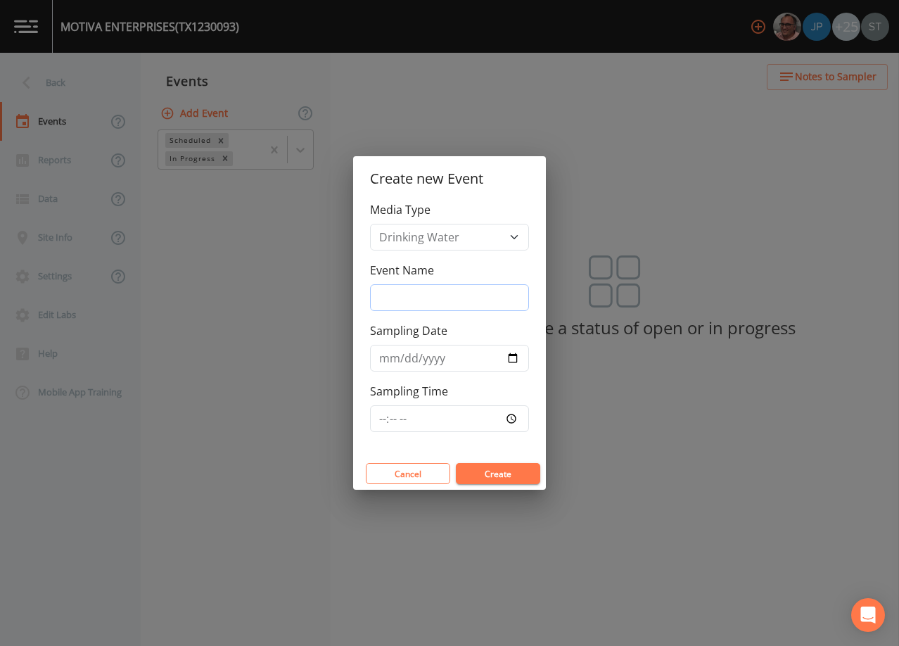
click at [440, 293] on input "Event Name" at bounding box center [449, 297] width 159 height 27
type input "3rd Qtr"
click at [380, 361] on input "Sampling Date" at bounding box center [449, 358] width 159 height 27
type input "[DATE]"
type input "09:30"
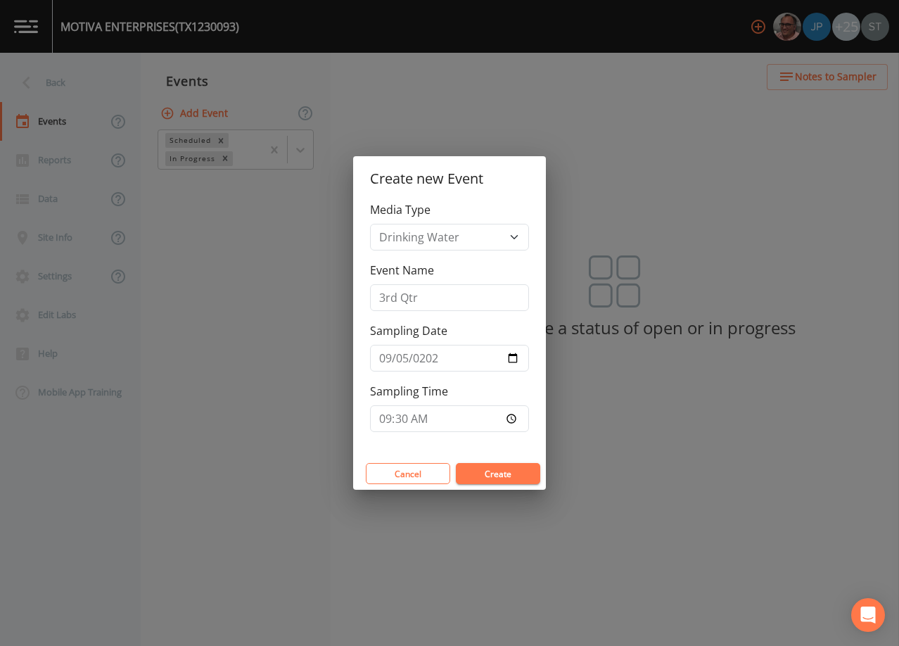
click at [522, 475] on button "Create" at bounding box center [498, 473] width 84 height 21
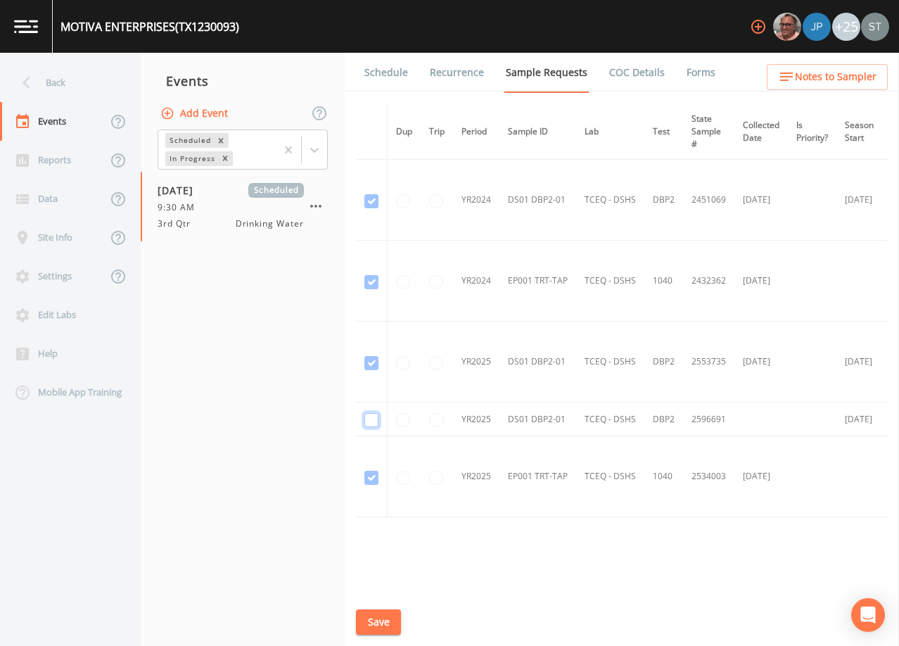
click at [373, 208] on input "checkbox" at bounding box center [371, 201] width 14 height 14
checkbox input "true"
click at [386, 623] on button "Save" at bounding box center [378, 622] width 45 height 26
click at [369, 619] on button "Save" at bounding box center [378, 622] width 45 height 26
click at [379, 61] on link "Schedule" at bounding box center [386, 72] width 48 height 39
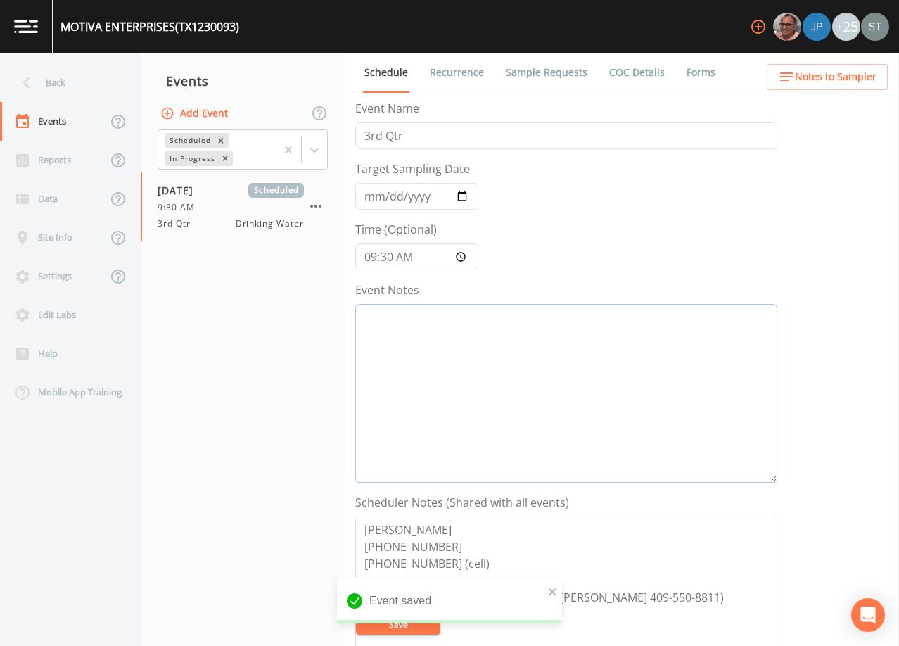
click at [457, 393] on textarea "Event Notes" at bounding box center [566, 393] width 422 height 179
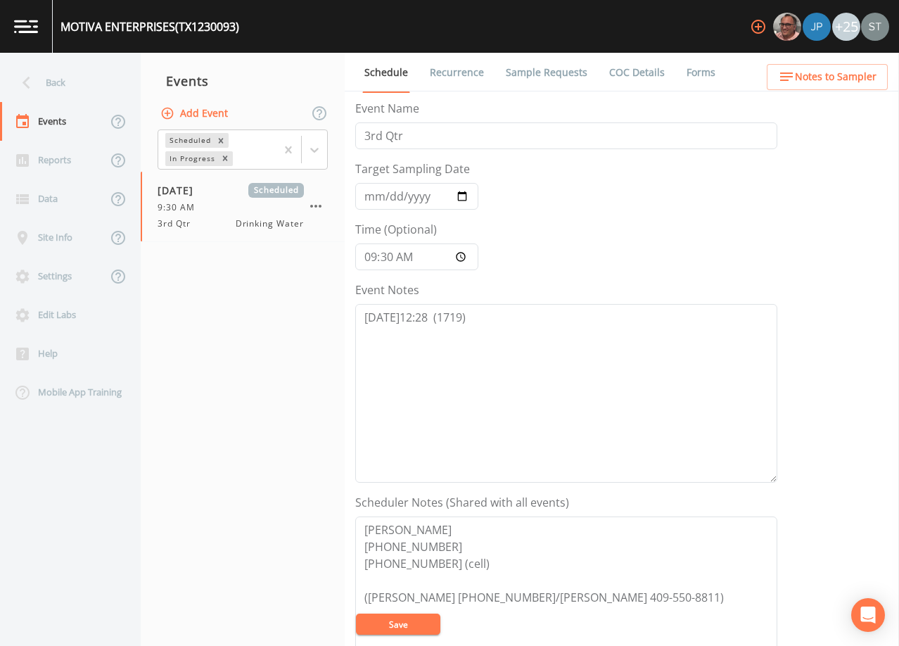
click at [858, 75] on span "Notes to Sampler" at bounding box center [836, 77] width 82 height 18
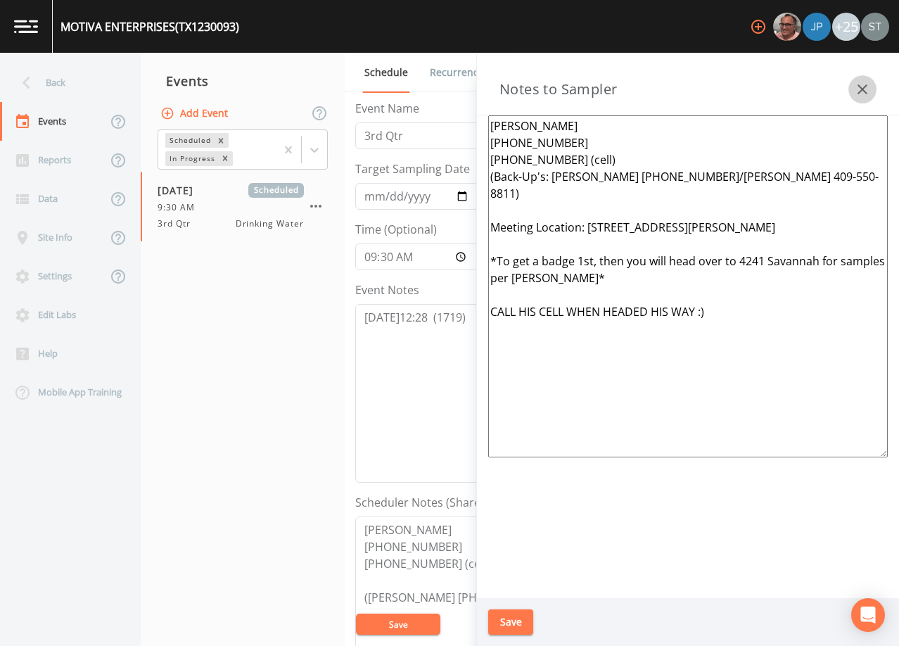
click at [864, 89] on icon "button" at bounding box center [862, 89] width 17 height 17
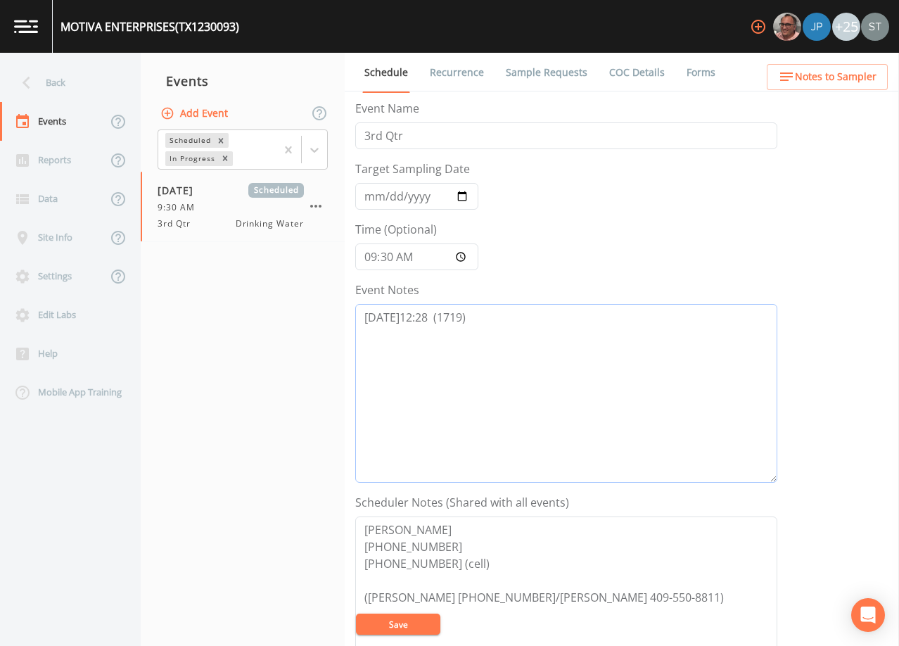
click at [429, 320] on textarea "[DATE]12:28 (1719)" at bounding box center [566, 393] width 422 height 179
type textarea "[DATE]12:28 LVM (1719)"
click at [397, 623] on button "Save" at bounding box center [398, 623] width 84 height 21
click at [846, 79] on span "Notes to Sampler" at bounding box center [836, 77] width 82 height 18
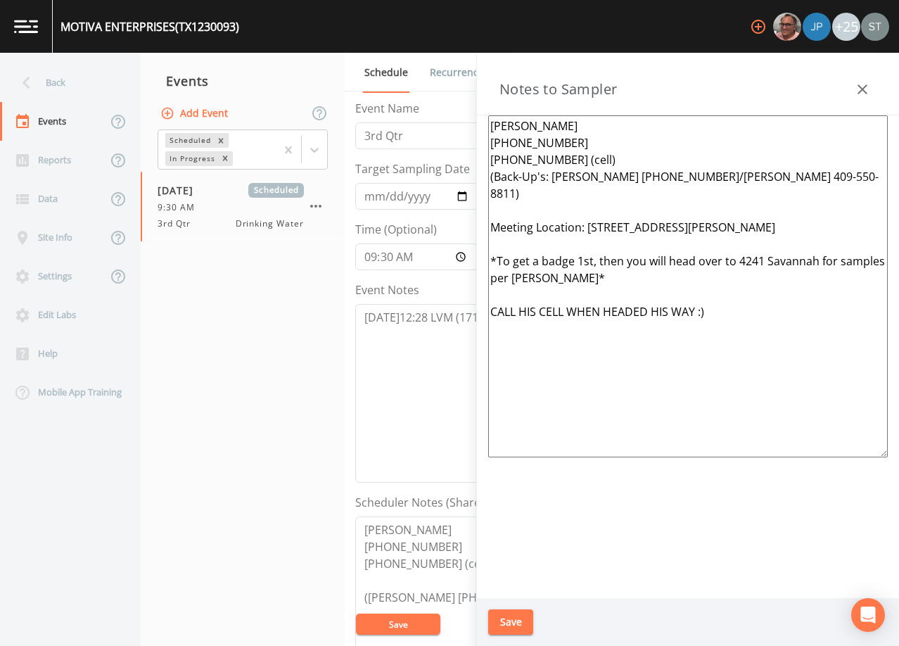
click at [857, 89] on icon "button" at bounding box center [862, 89] width 17 height 17
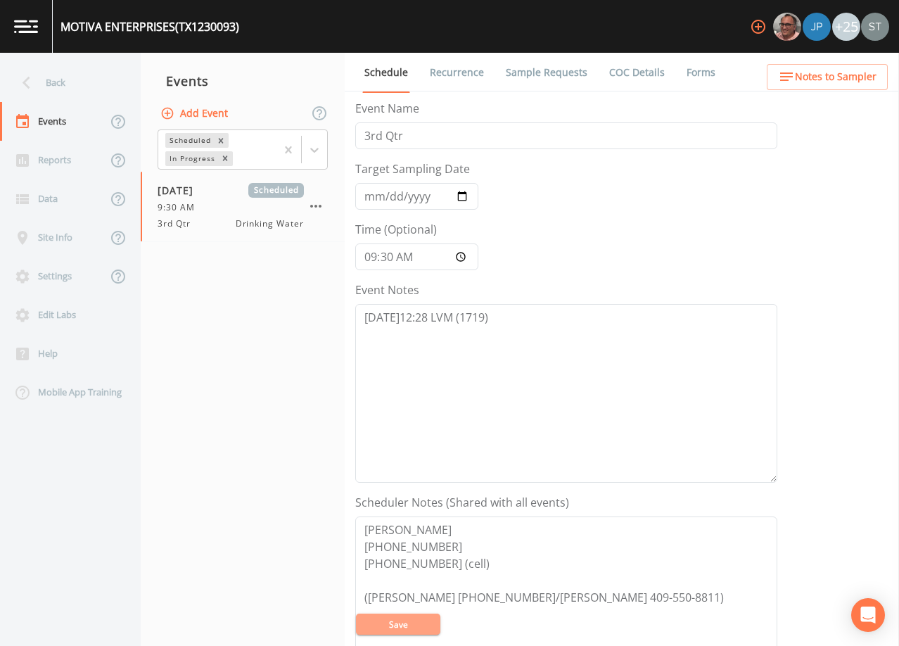
click at [415, 623] on button "Save" at bounding box center [398, 623] width 84 height 21
drag, startPoint x: 448, startPoint y: 77, endPoint x: 413, endPoint y: 73, distance: 35.3
click at [448, 77] on link "Recurrence" at bounding box center [457, 72] width 58 height 39
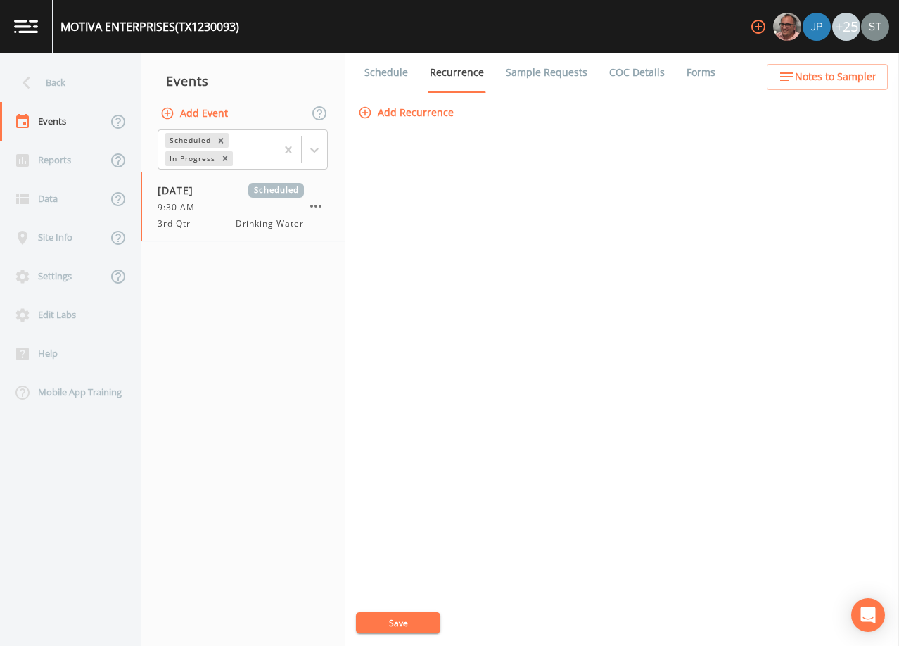
click at [378, 75] on link "Schedule" at bounding box center [386, 72] width 48 height 39
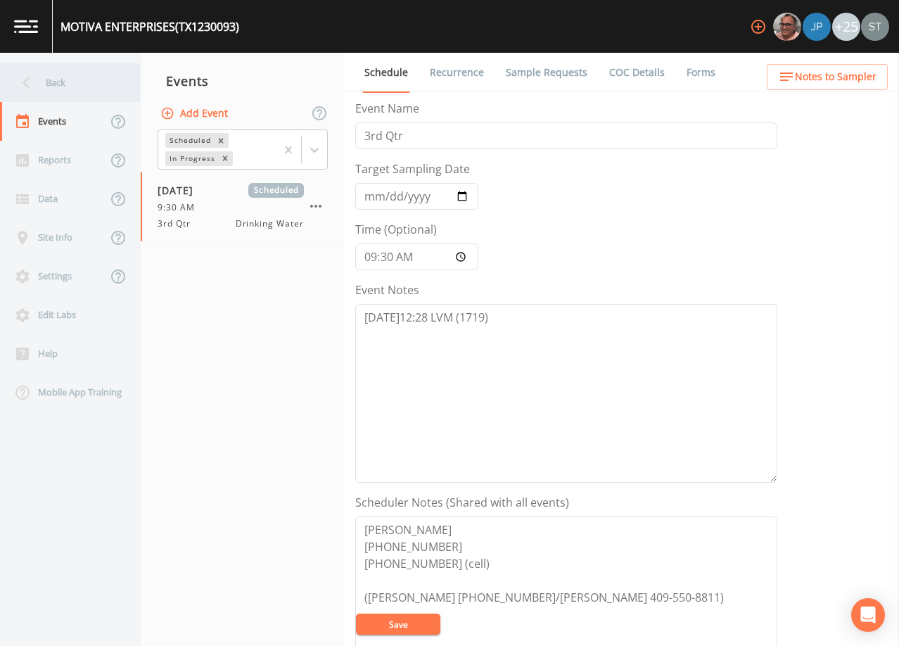
click at [87, 89] on div "Back" at bounding box center [63, 82] width 127 height 39
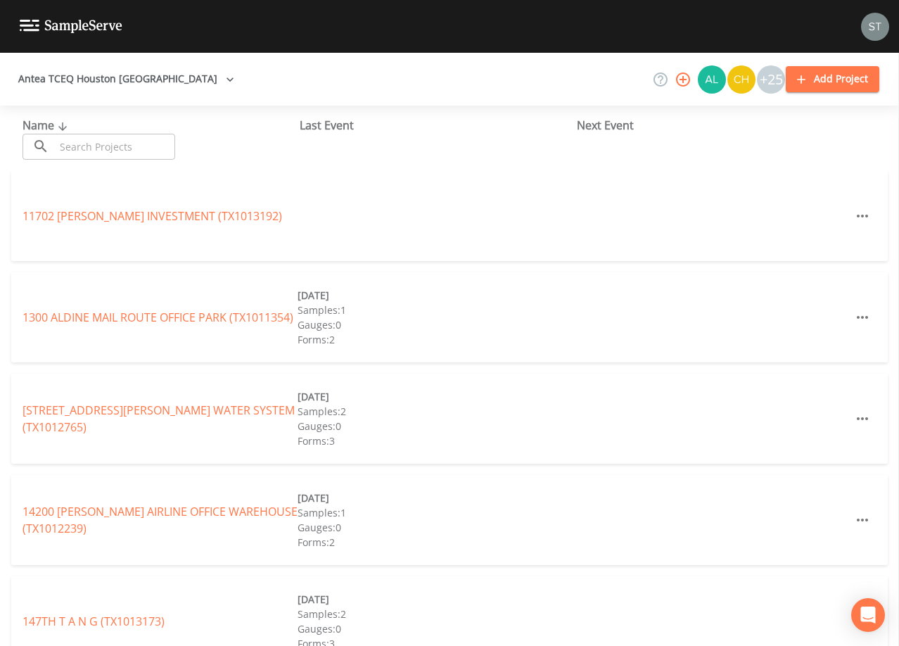
click at [92, 143] on input "text" at bounding box center [115, 147] width 120 height 26
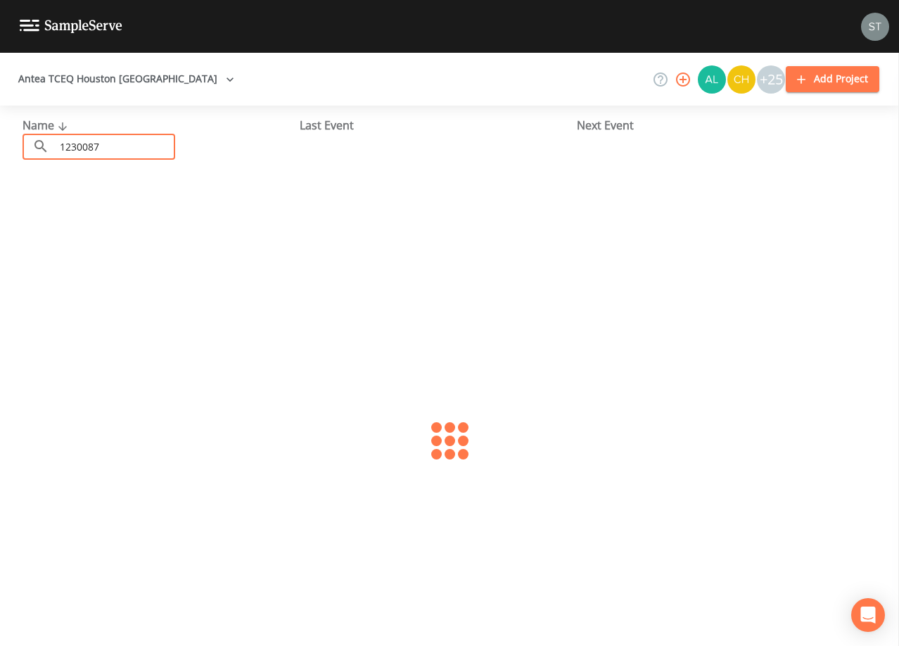
type input "1230087"
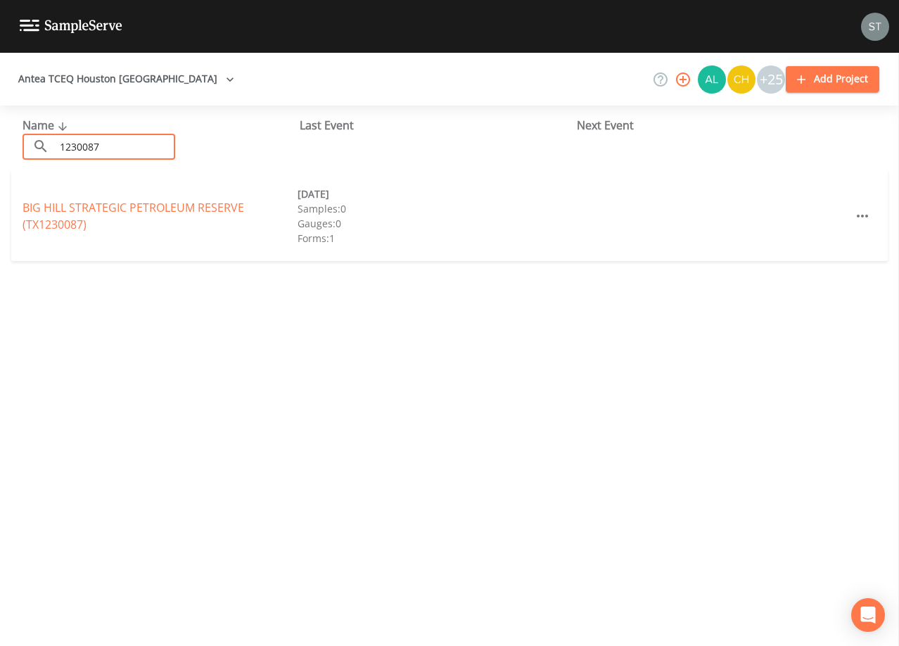
click at [49, 216] on div "BIG HILL STRATEGIC PETROLEUM RESERVE (TX1230087)" at bounding box center [160, 216] width 275 height 34
click at [99, 217] on div "BIG HILL STRATEGIC PETROLEUM RESERVE (TX1230087)" at bounding box center [160, 216] width 275 height 34
click at [105, 204] on link "BIG HILL STRATEGIC PETROLEUM RESERVE (TX1230087)" at bounding box center [134, 216] width 222 height 32
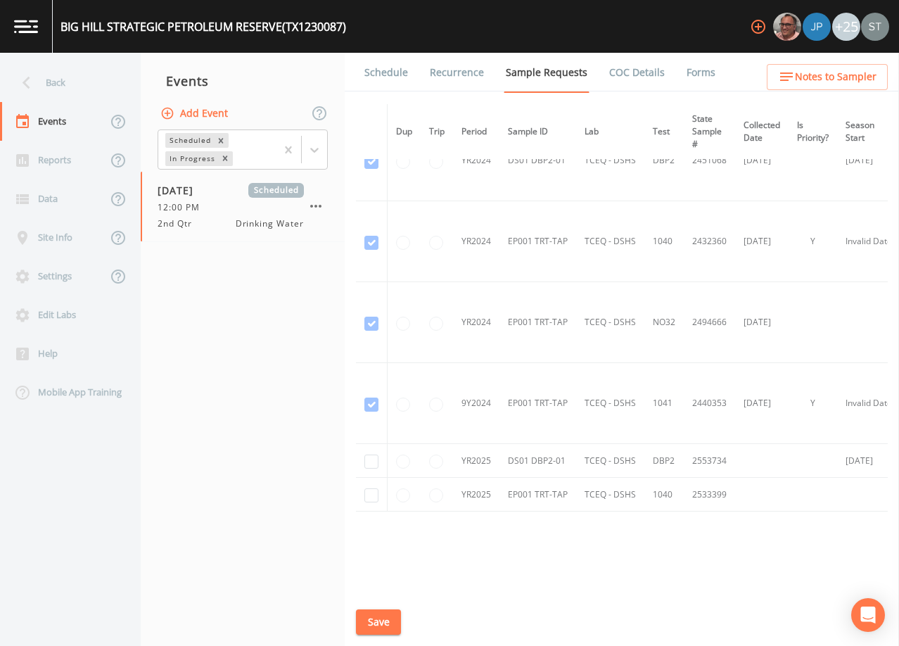
scroll to position [77, 0]
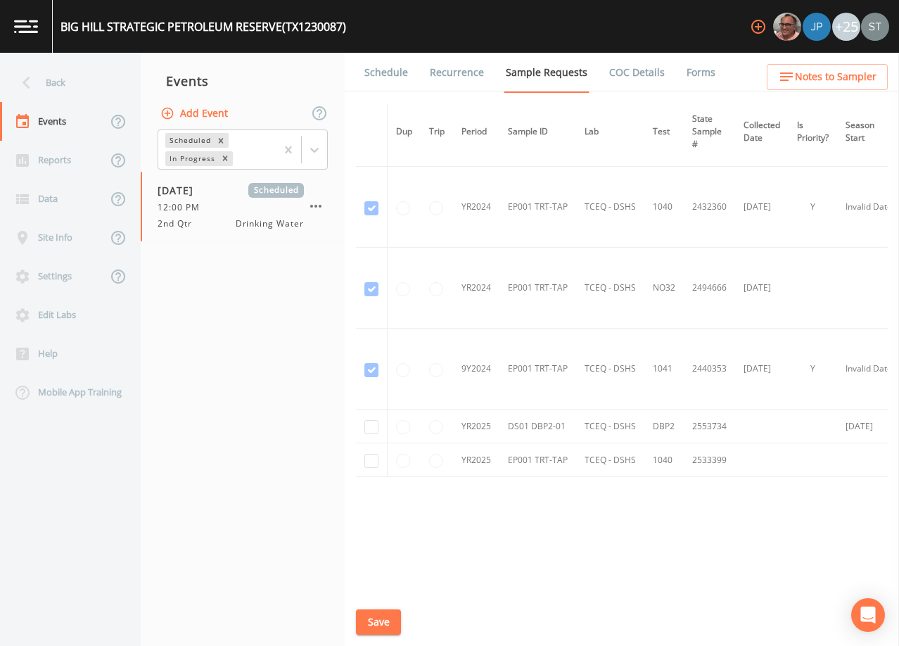
click at [385, 76] on link "Schedule" at bounding box center [386, 72] width 48 height 39
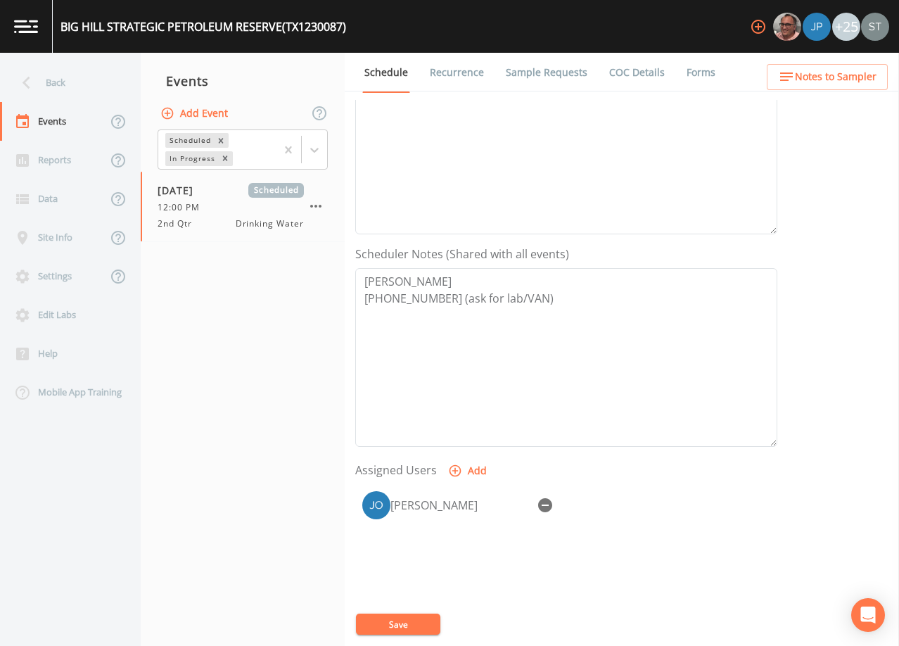
scroll to position [281, 0]
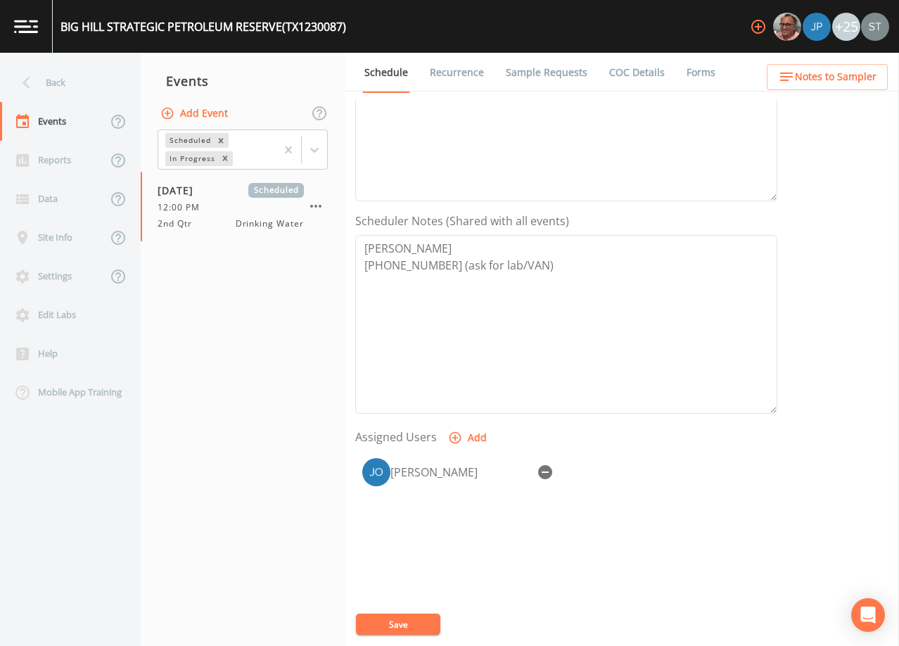
click at [703, 72] on link "Forms" at bounding box center [700, 72] width 33 height 39
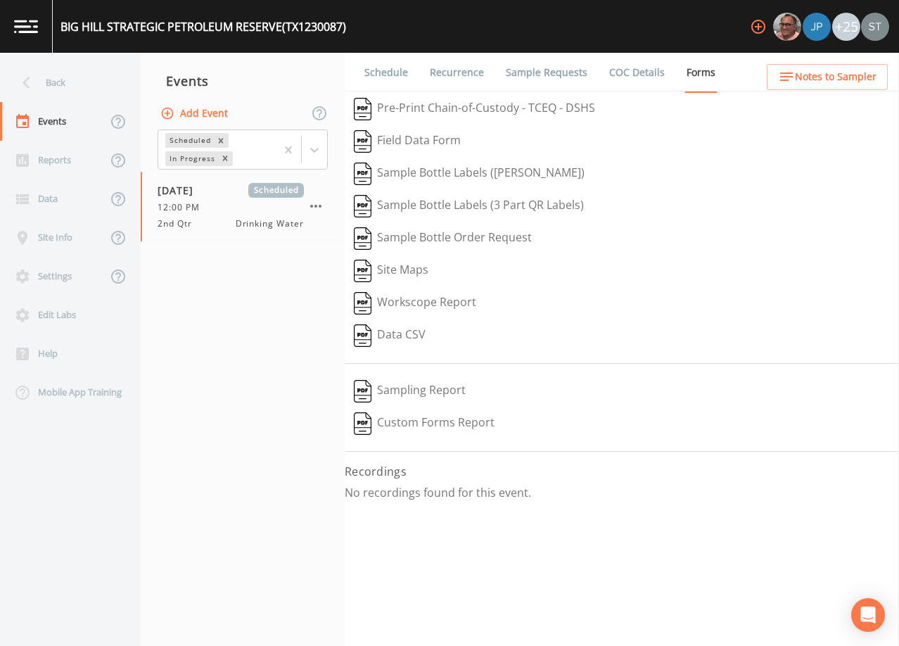
click at [372, 77] on link "Schedule" at bounding box center [386, 72] width 48 height 39
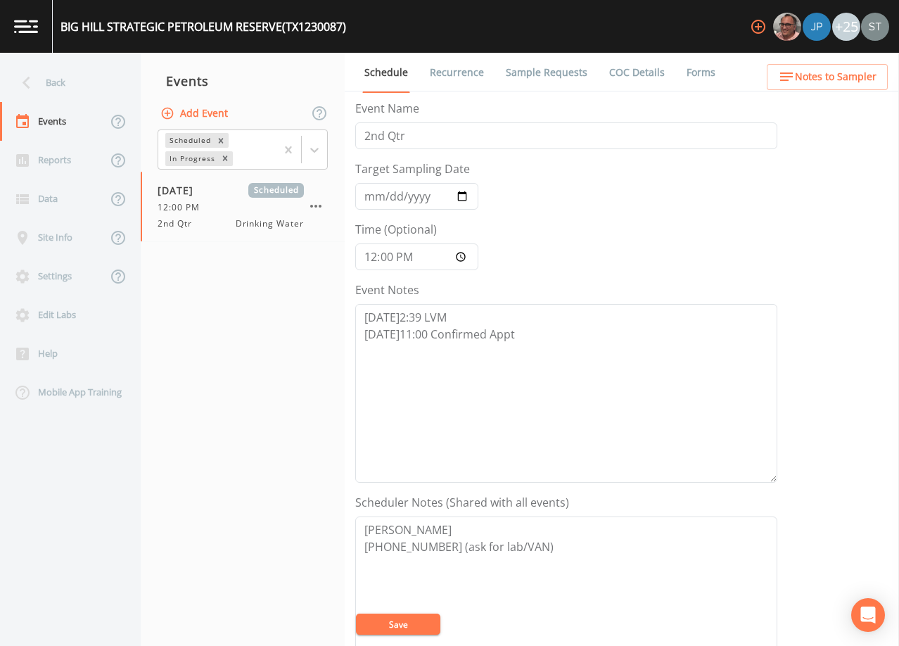
click at [188, 115] on button "Add Event" at bounding box center [196, 114] width 76 height 26
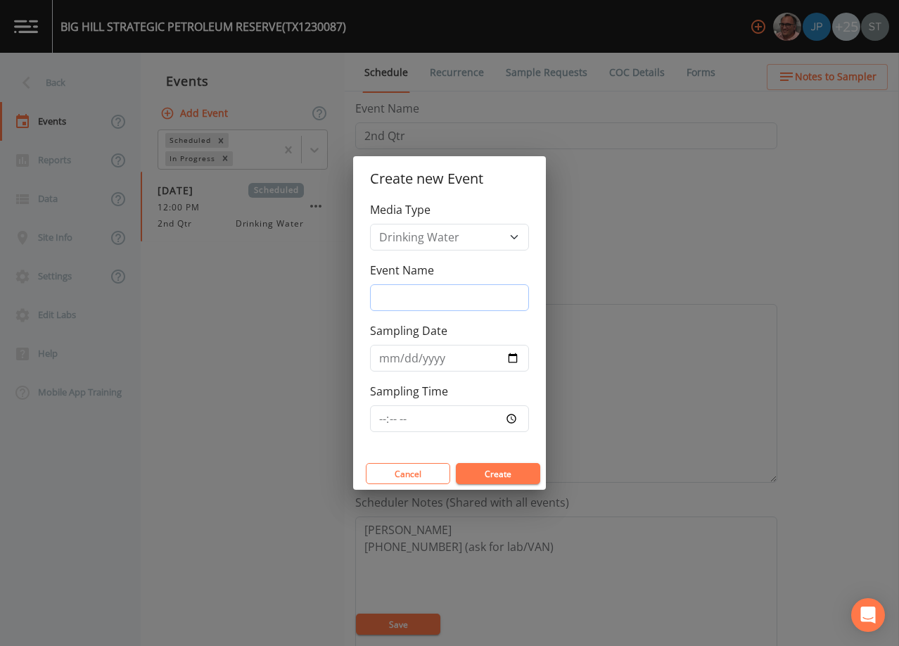
click at [422, 287] on input "Event Name" at bounding box center [449, 297] width 159 height 27
type input "3rd Qtr"
click at [385, 359] on input "Sampling Date" at bounding box center [449, 358] width 159 height 27
type input "[DATE]"
type input "10:00"
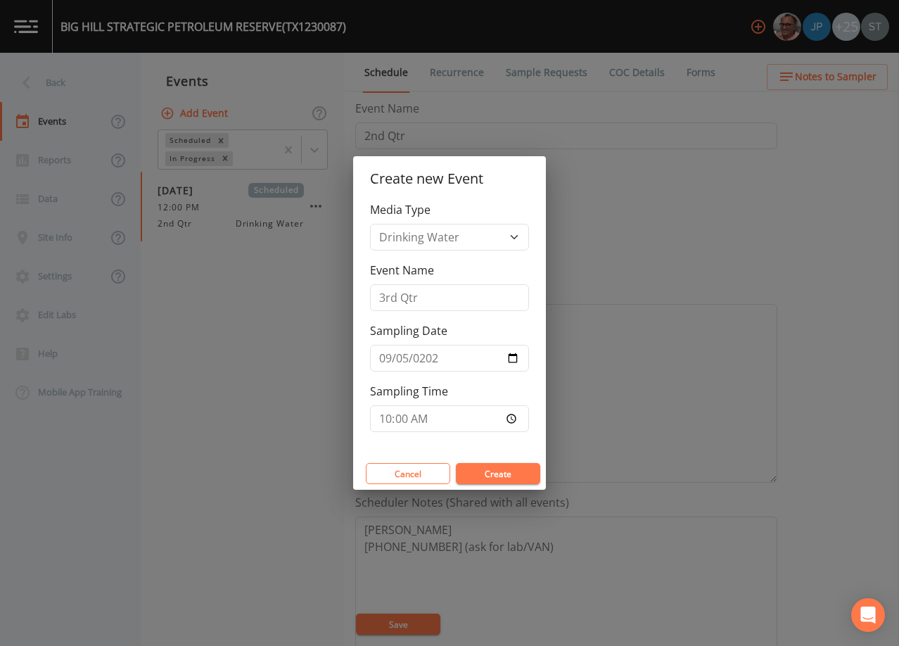
click at [490, 473] on button "Create" at bounding box center [498, 473] width 84 height 21
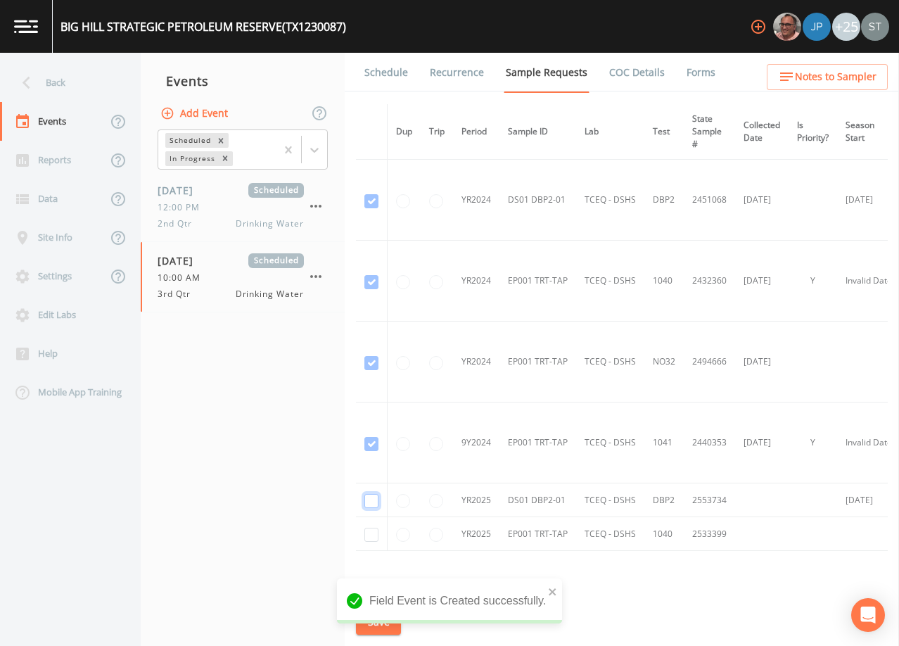
click at [373, 208] on input "checkbox" at bounding box center [371, 201] width 14 height 14
checkbox input "true"
click at [387, 617] on button "Save" at bounding box center [378, 622] width 45 height 26
click at [392, 622] on button "Save" at bounding box center [378, 622] width 45 height 26
click at [395, 79] on link "Schedule" at bounding box center [386, 72] width 48 height 39
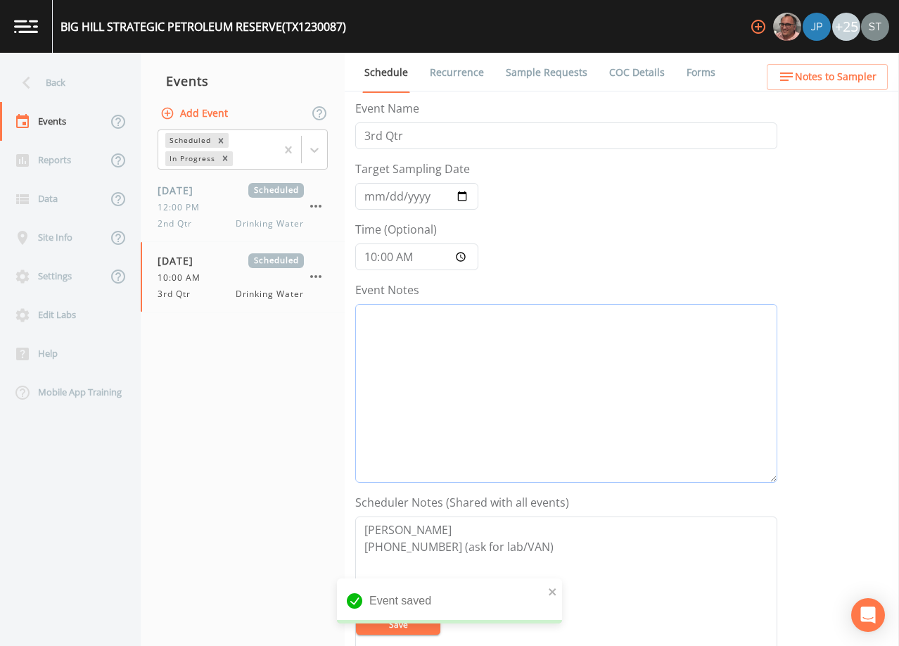
click at [503, 388] on textarea "Event Notes" at bounding box center [566, 393] width 422 height 179
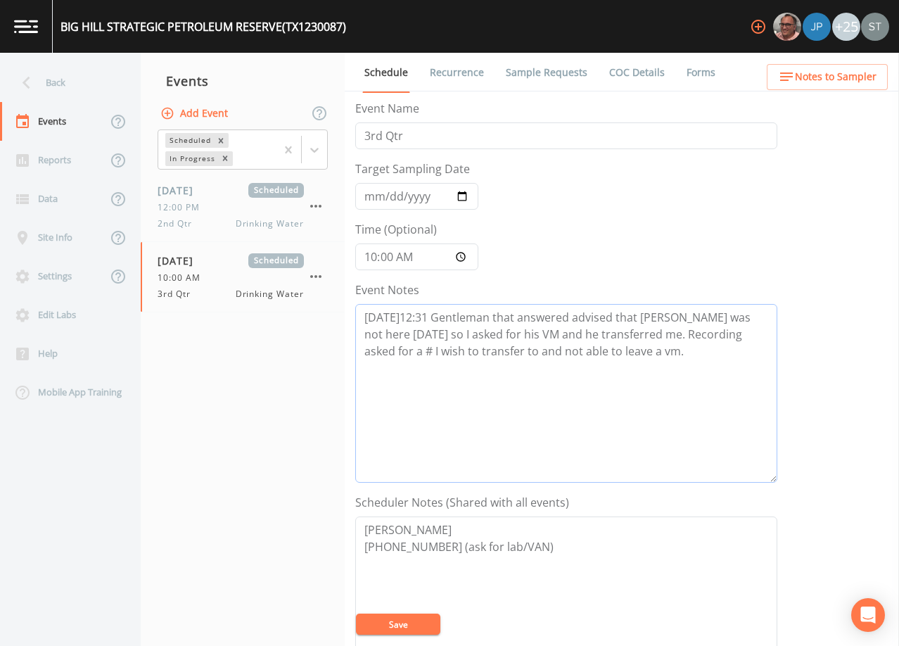
click at [715, 330] on textarea "[DATE]12:31 Gentleman that answered advised that [PERSON_NAME] was not here [DA…" at bounding box center [566, 393] width 422 height 179
click at [419, 620] on button "Save" at bounding box center [398, 623] width 84 height 21
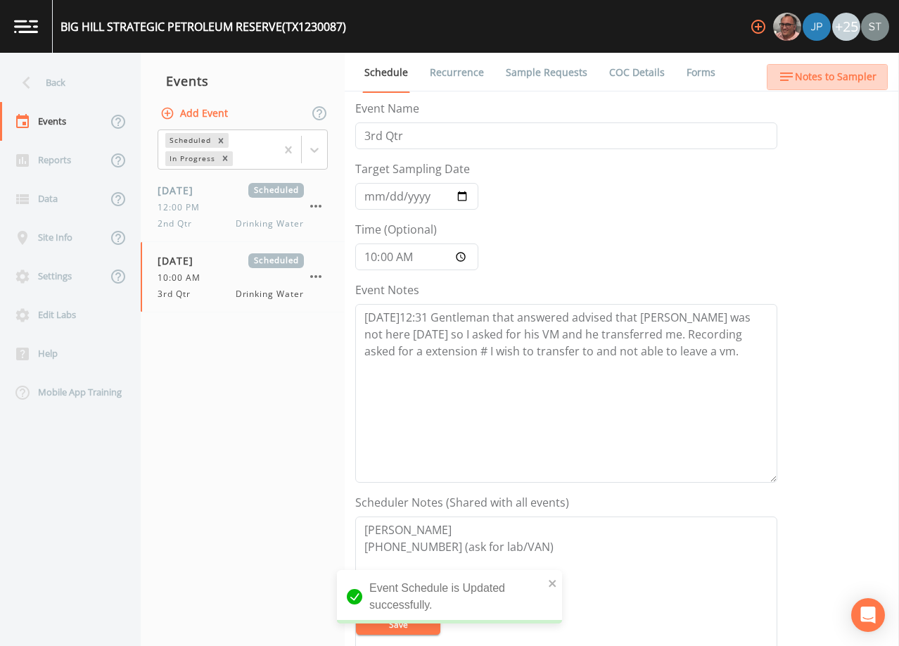
click at [849, 77] on span "Notes to Sampler" at bounding box center [836, 77] width 82 height 18
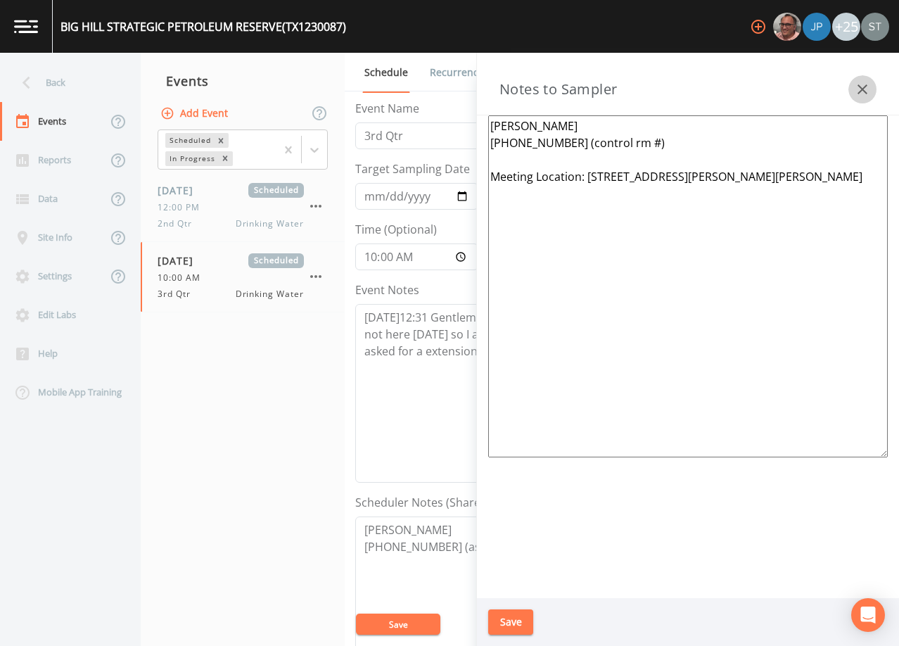
click at [860, 82] on icon "button" at bounding box center [862, 89] width 17 height 17
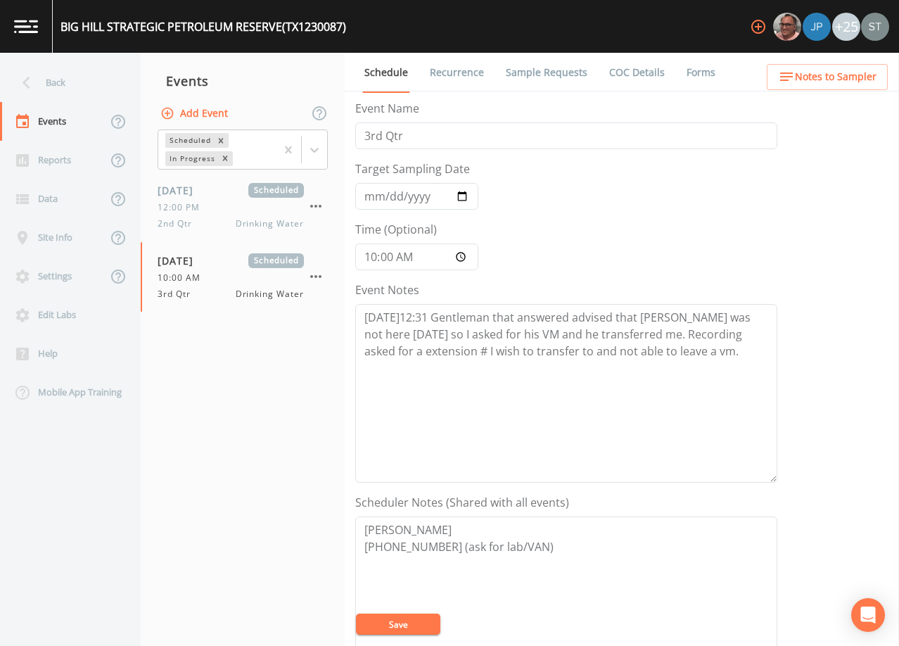
click at [390, 629] on button "Save" at bounding box center [398, 623] width 84 height 21
click at [658, 333] on textarea "[DATE]12:31 Gentleman that answered advised that [PERSON_NAME] was not here [DA…" at bounding box center [566, 393] width 422 height 179
type textarea "[DATE]12:31 Gentleman that answered advised that [PERSON_NAME] was not here [DA…"
click at [422, 627] on button "Save" at bounding box center [398, 623] width 84 height 21
click at [437, 74] on link "Recurrence" at bounding box center [457, 72] width 58 height 39
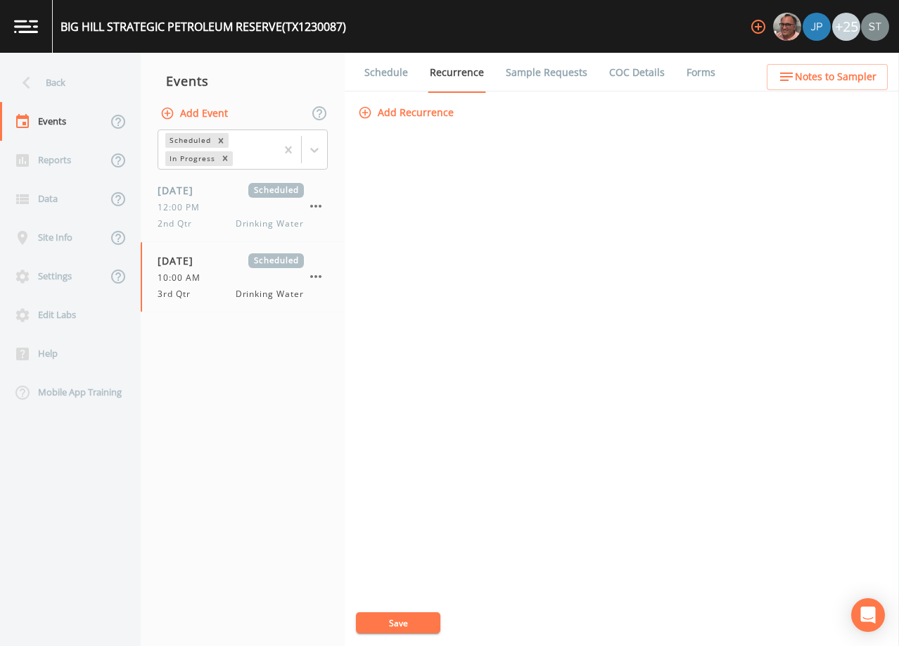
click at [390, 72] on link "Schedule" at bounding box center [386, 72] width 48 height 39
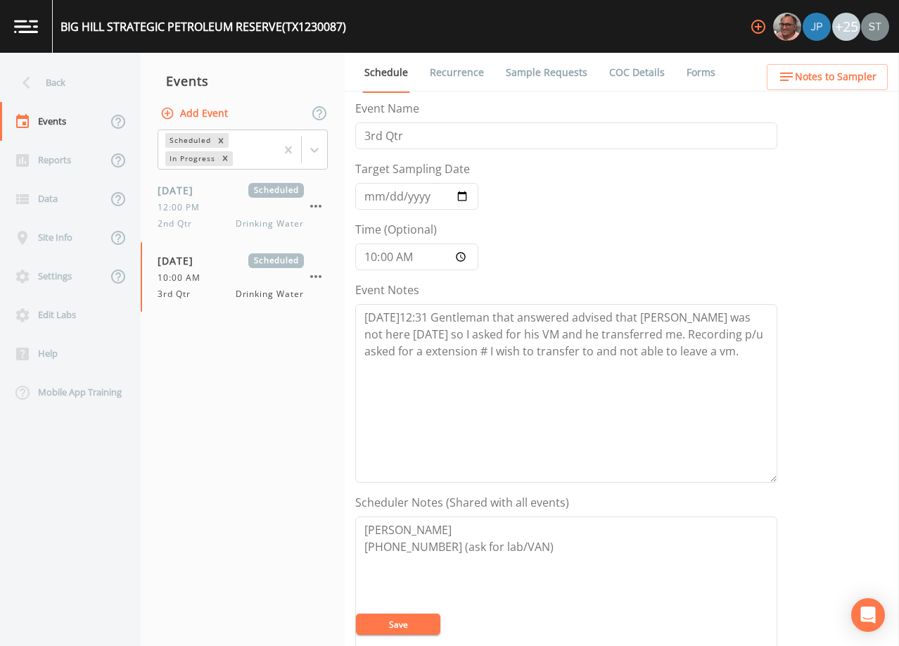
click at [514, 72] on link "Sample Requests" at bounding box center [547, 72] width 86 height 39
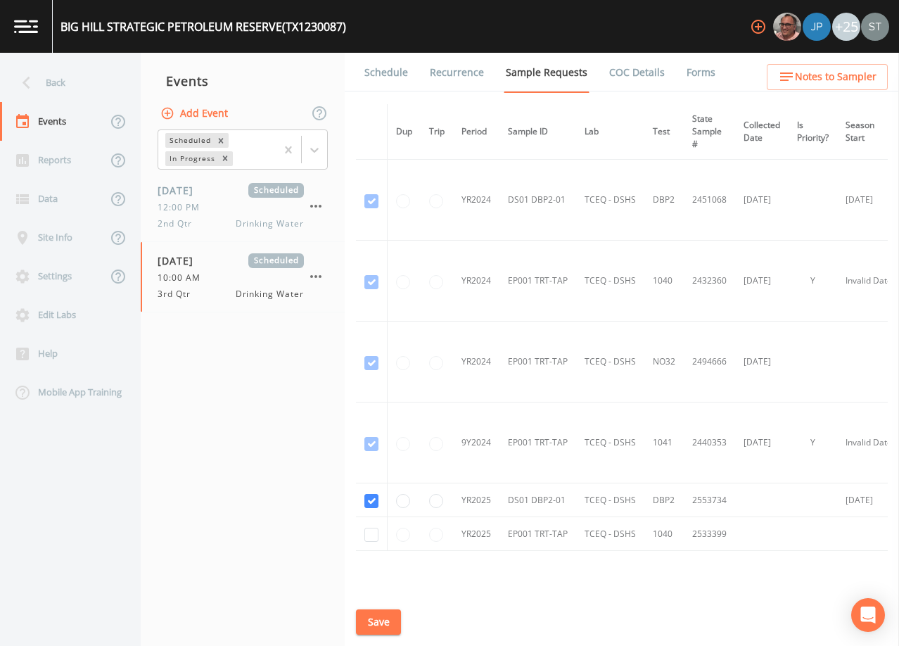
scroll to position [77, 0]
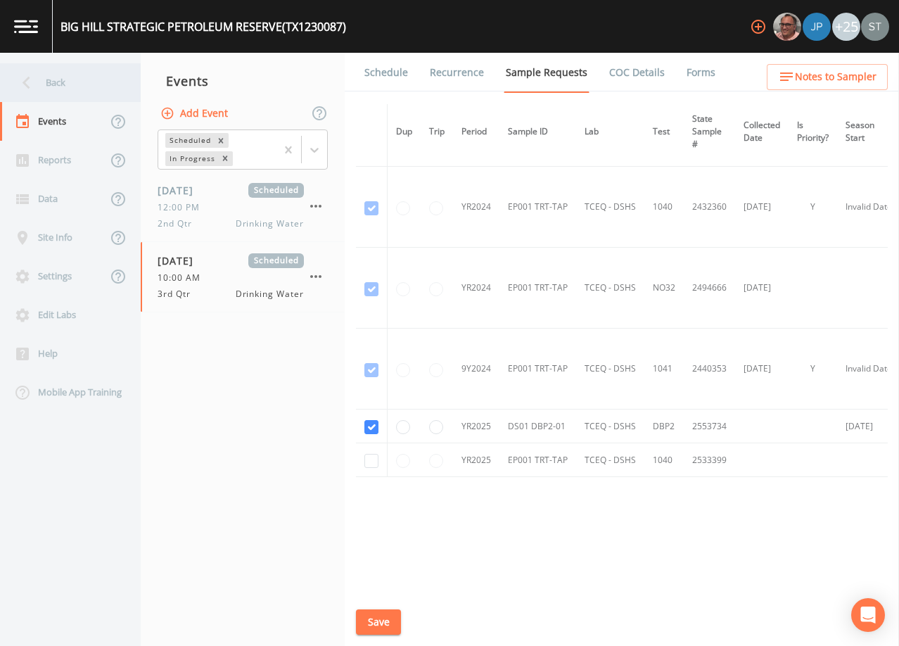
click at [45, 79] on div "Back" at bounding box center [63, 82] width 127 height 39
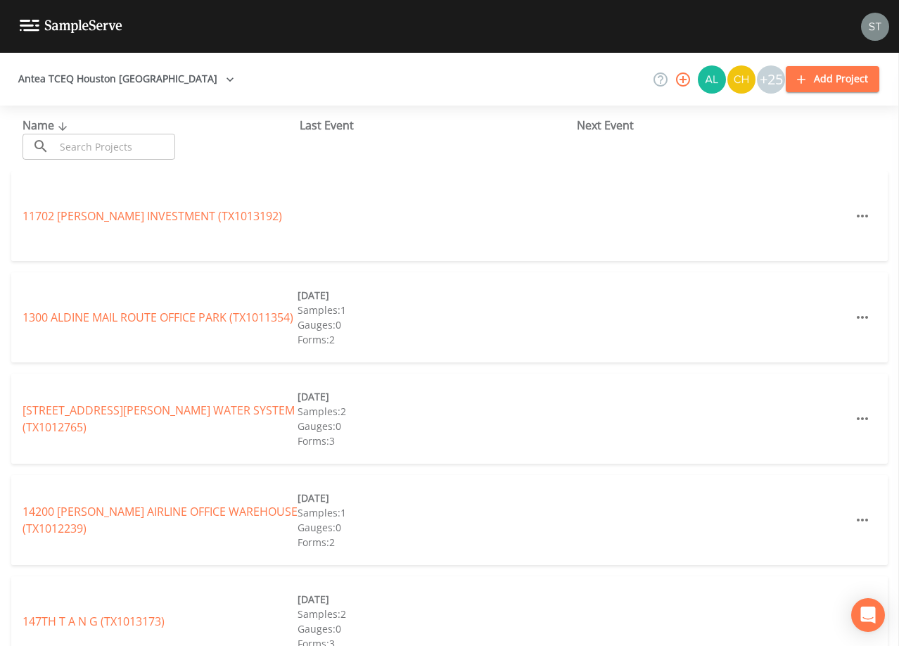
click at [162, 149] on input "text" at bounding box center [115, 147] width 120 height 26
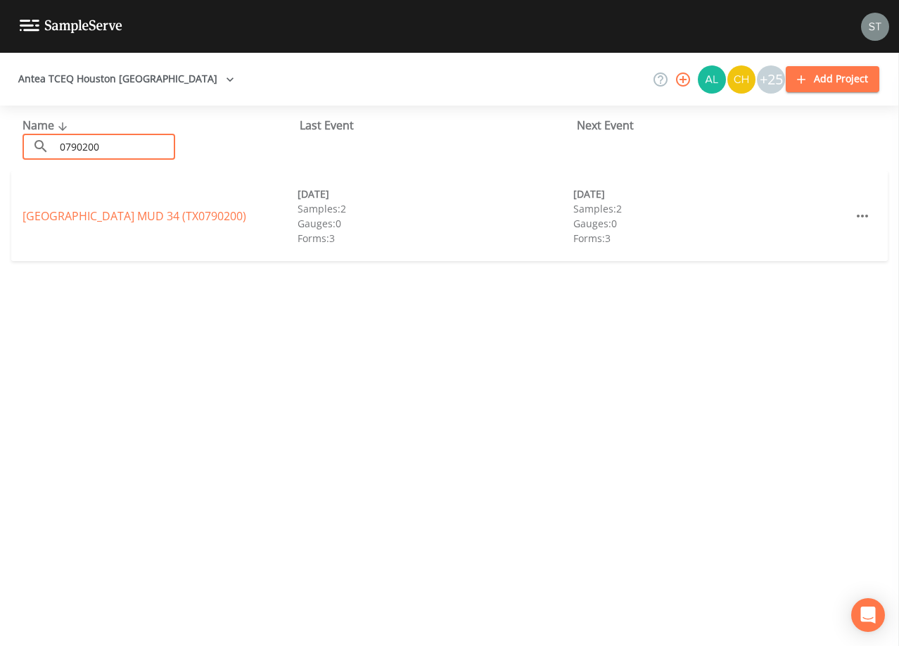
type input "0790200"
click at [204, 217] on link "[GEOGRAPHIC_DATA] 34 (TX0790200)" at bounding box center [135, 215] width 224 height 15
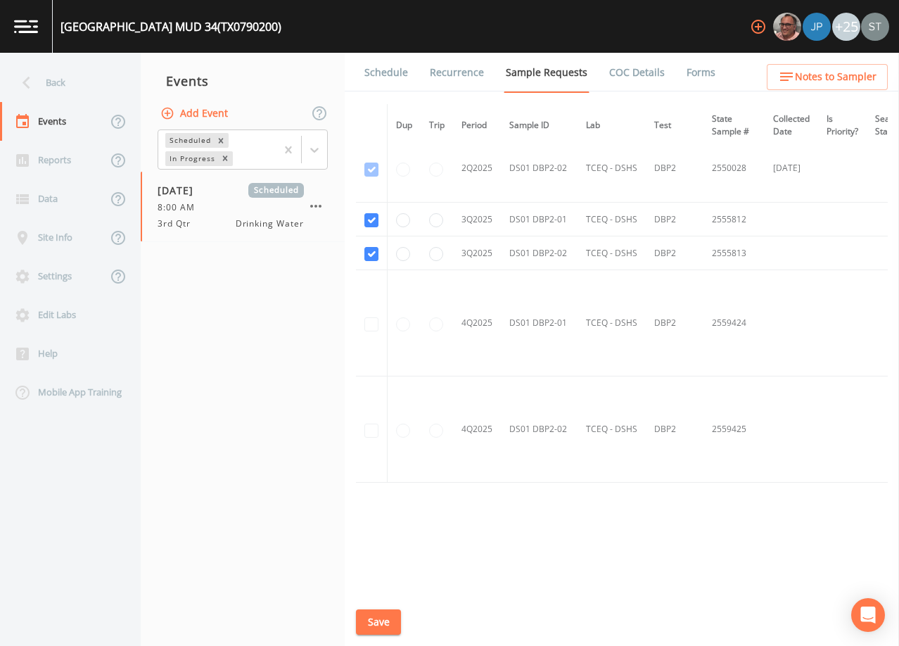
scroll to position [1250, 0]
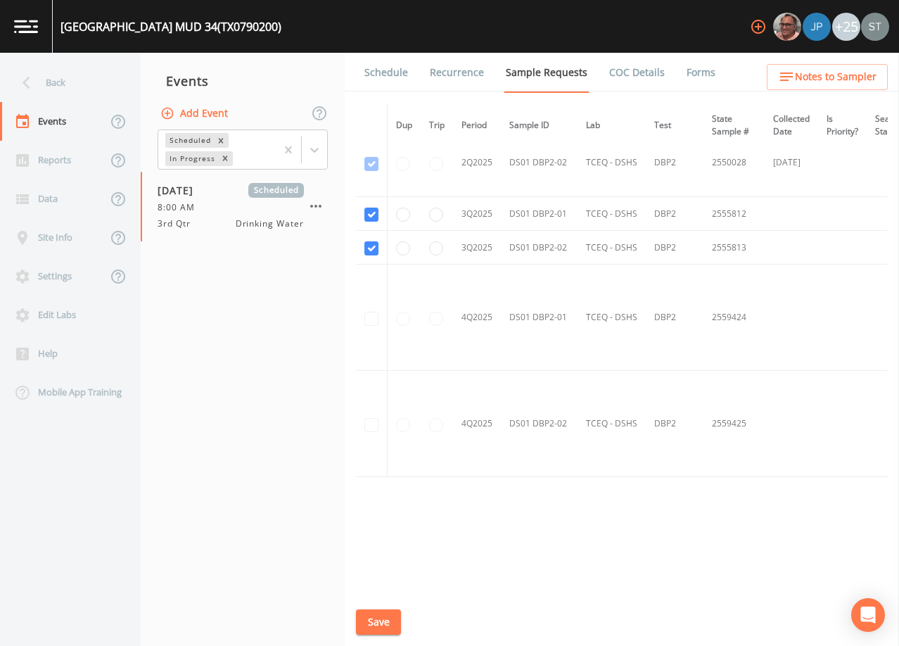
click at [392, 74] on link "Schedule" at bounding box center [386, 72] width 48 height 39
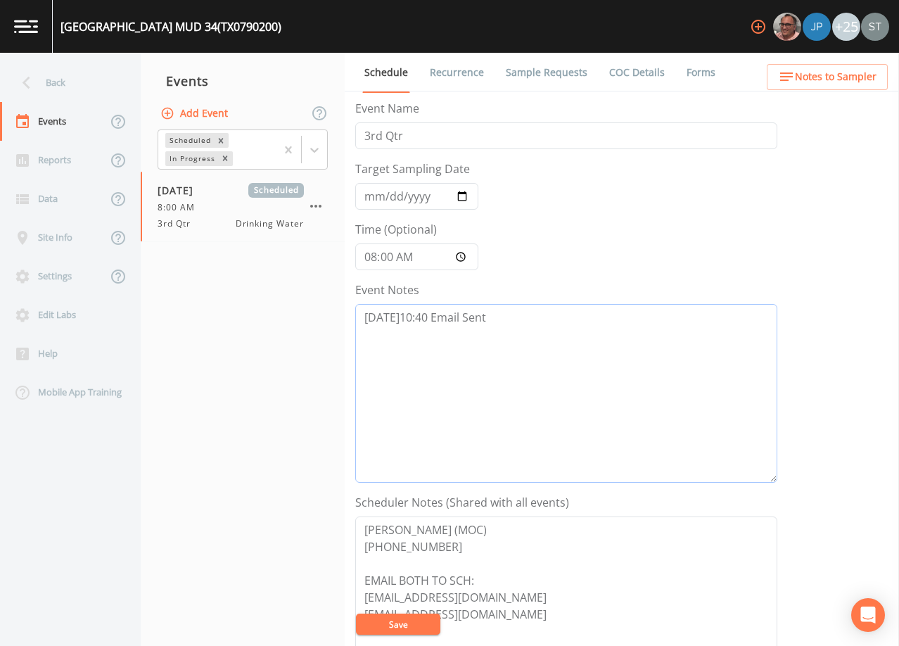
click at [544, 333] on textarea "[DATE]10:40 Email Sent" at bounding box center [566, 393] width 422 height 179
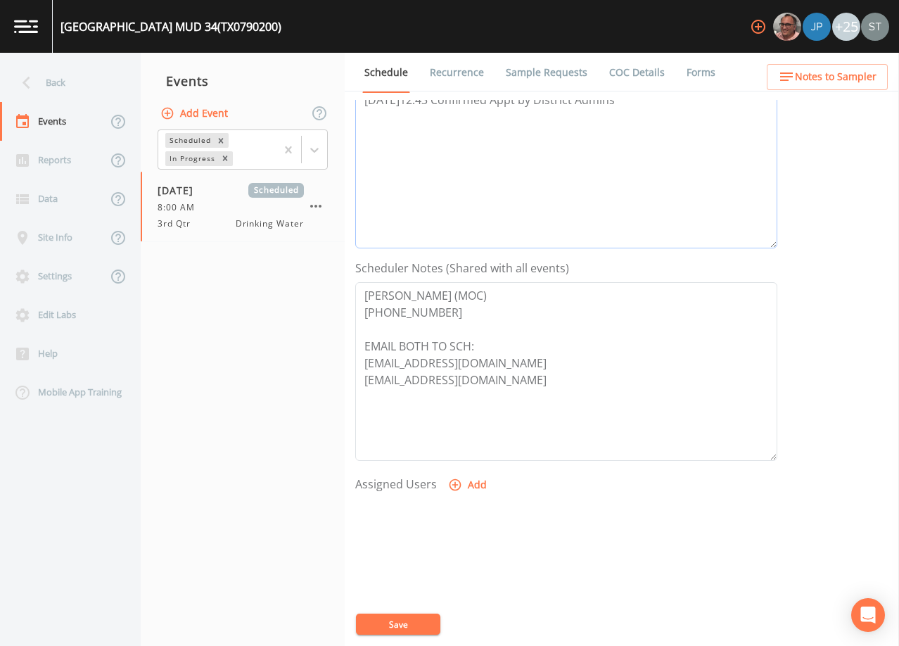
scroll to position [281, 0]
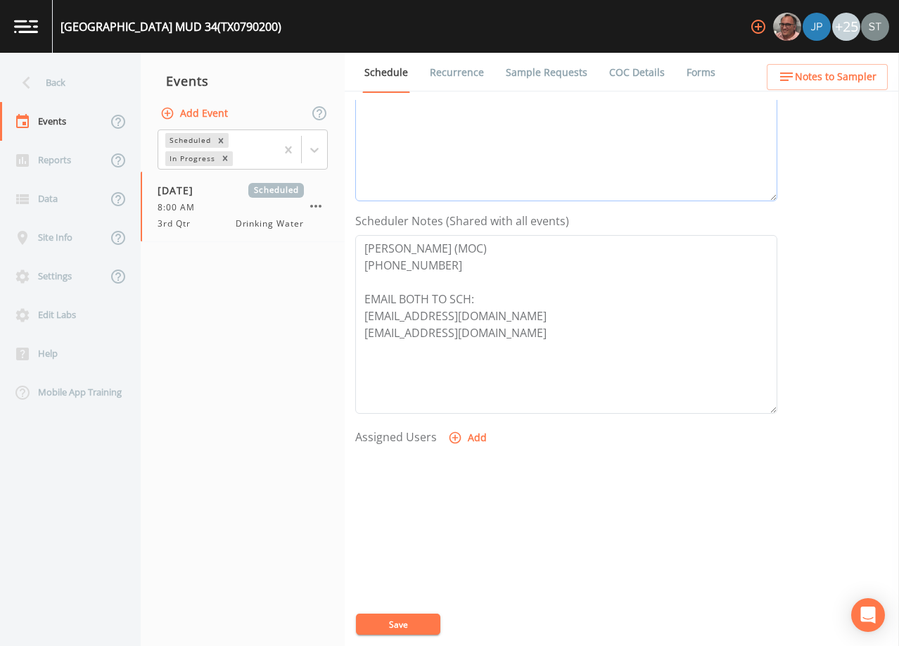
type textarea "[DATE]10:40 Email Sent [DATE]12:43 Confirmed Appt by District Admins"
click at [469, 445] on button "Add" at bounding box center [468, 438] width 47 height 26
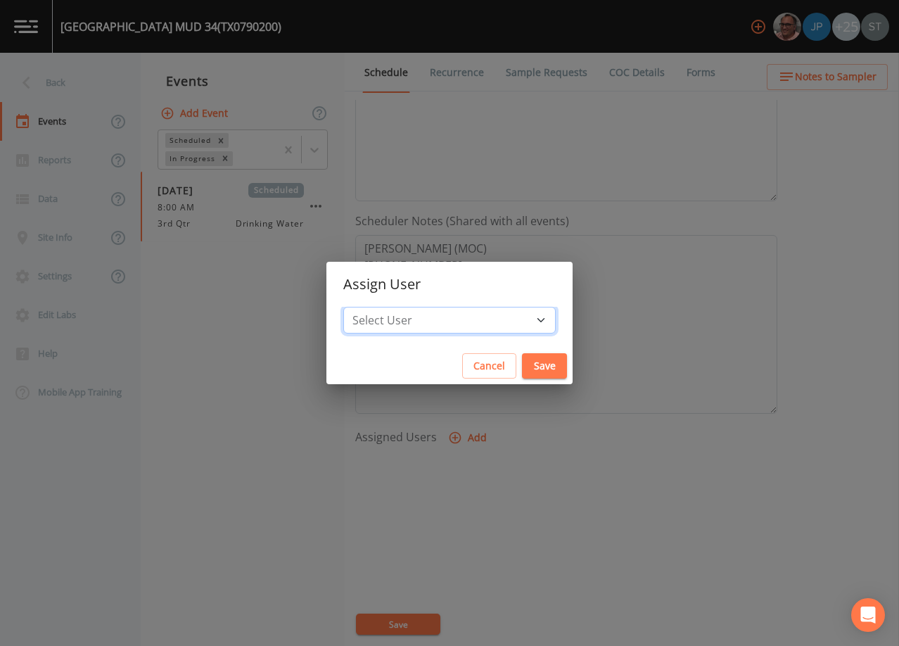
click at [472, 320] on select "Select User [PERSON_NAME] [PERSON_NAME] [PERSON_NAME] [PERSON_NAME] [PERSON_NAM…" at bounding box center [449, 320] width 212 height 27
select select "7dc39629-d690-4ad7-981f-00477f03d06a"
click at [375, 307] on select "Select User [PERSON_NAME] [PERSON_NAME] [PERSON_NAME] [PERSON_NAME] [PERSON_NAM…" at bounding box center [449, 320] width 212 height 27
click at [522, 366] on button "Save" at bounding box center [544, 366] width 45 height 26
select select
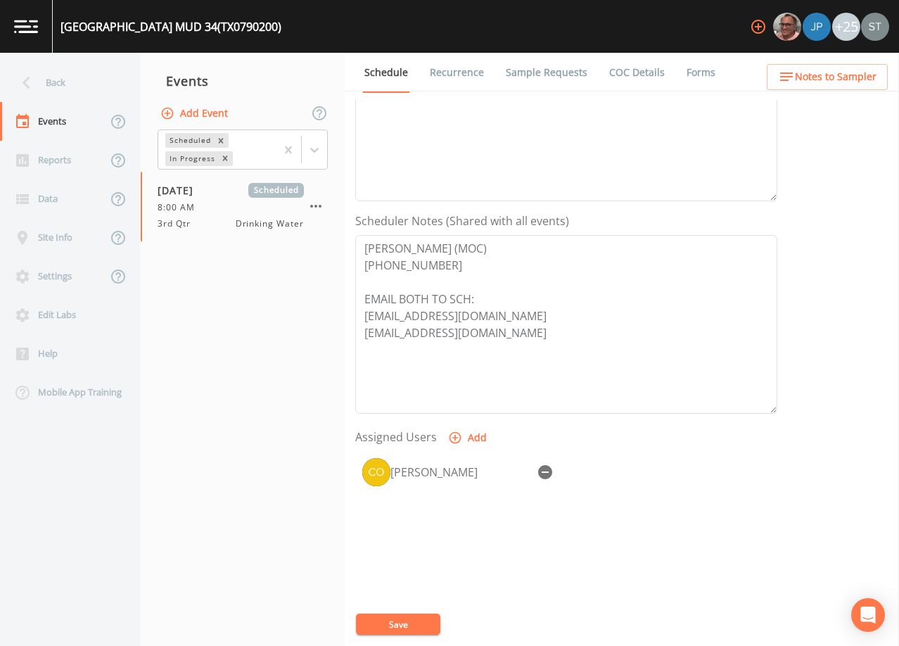
click at [409, 617] on button "Save" at bounding box center [398, 623] width 84 height 21
click at [601, 262] on textarea "[PERSON_NAME] (MOC) [PHONE_NUMBER] EMAIL BOTH TO SCH: [EMAIL_ADDRESS][DOMAIN_NA…" at bounding box center [566, 324] width 422 height 179
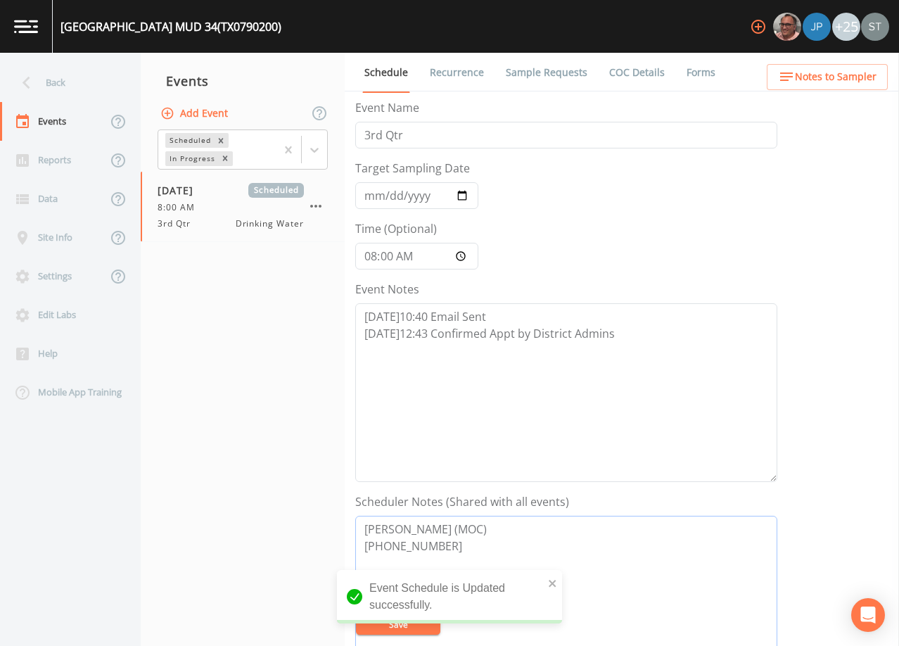
scroll to position [0, 0]
drag, startPoint x: 634, startPoint y: 335, endPoint x: 354, endPoint y: 337, distance: 279.2
click at [354, 337] on div "Schedule Recurrence Sample Requests COC Details Forms Event Name 3rd Qtr Target…" at bounding box center [622, 349] width 554 height 593
click at [686, 545] on textarea "[PERSON_NAME] (MOC) [PHONE_NUMBER] EMAIL BOTH TO SCH: [EMAIL_ADDRESS][DOMAIN_NA…" at bounding box center [566, 605] width 422 height 179
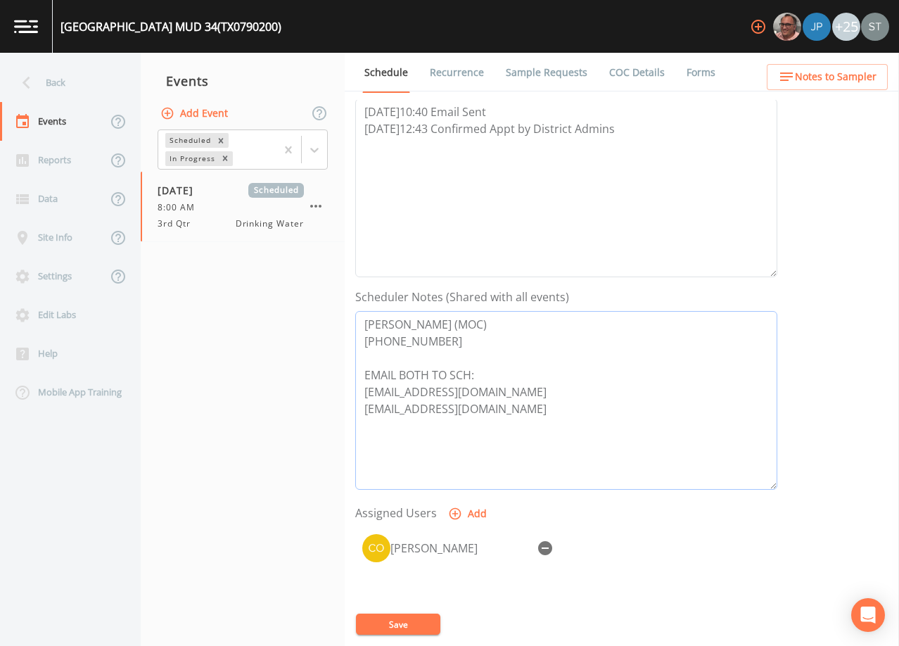
scroll to position [211, 0]
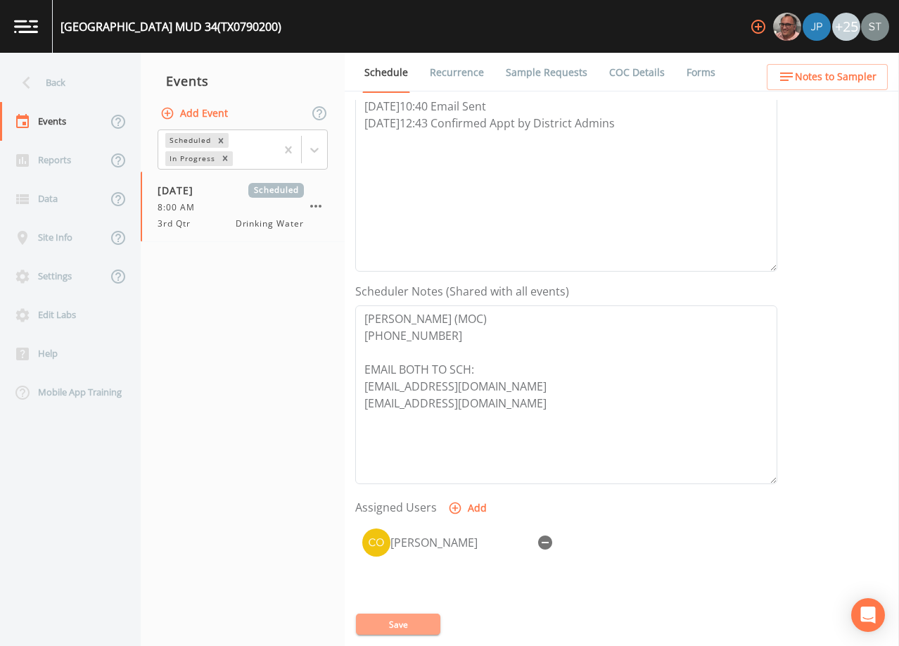
click at [408, 616] on button "Save" at bounding box center [398, 623] width 84 height 21
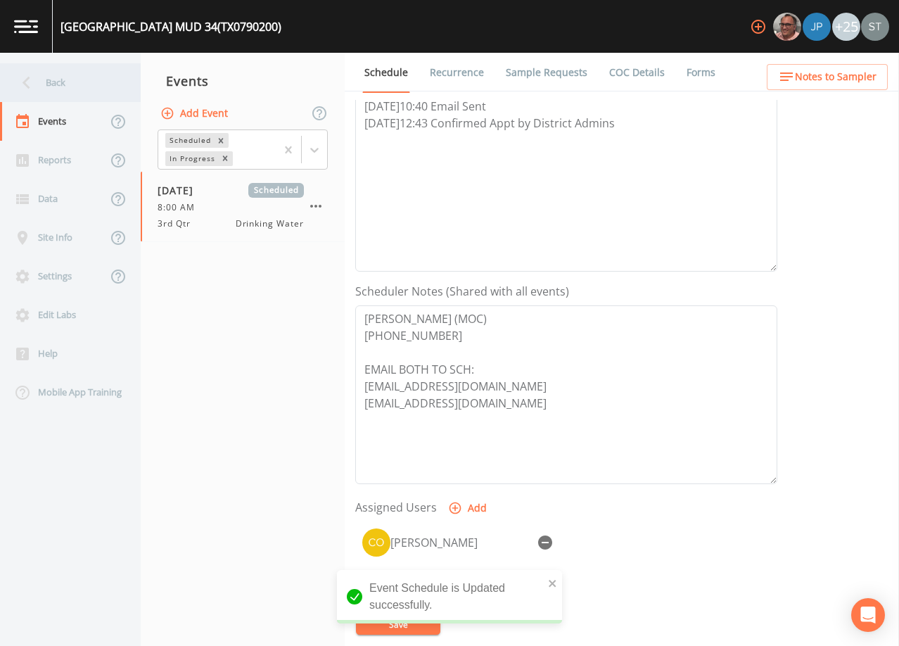
click at [61, 77] on div "Back" at bounding box center [63, 82] width 127 height 39
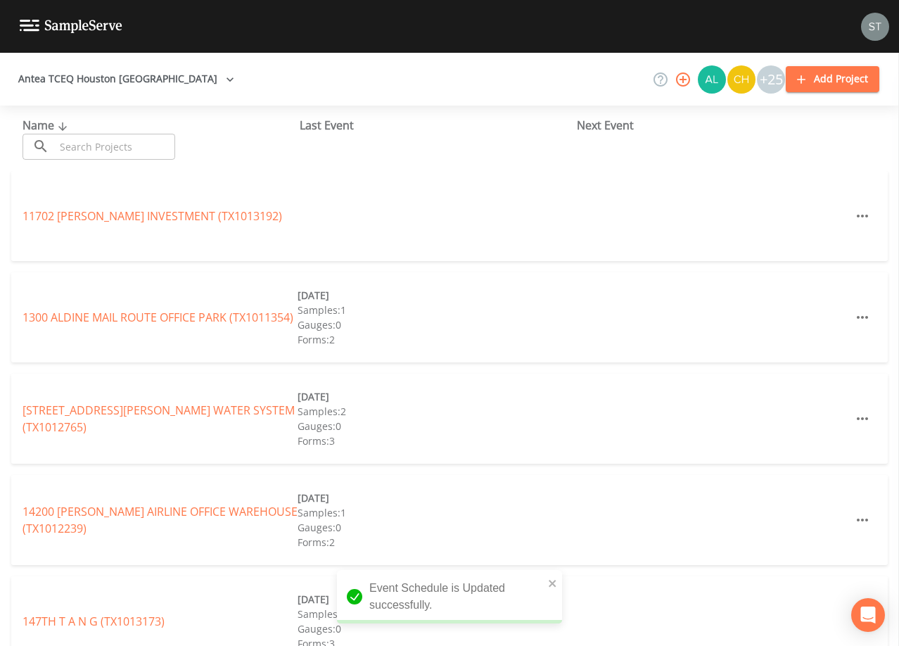
drag, startPoint x: 104, startPoint y: 147, endPoint x: 111, endPoint y: 137, distance: 12.1
click at [110, 141] on input "text" at bounding box center [115, 147] width 120 height 26
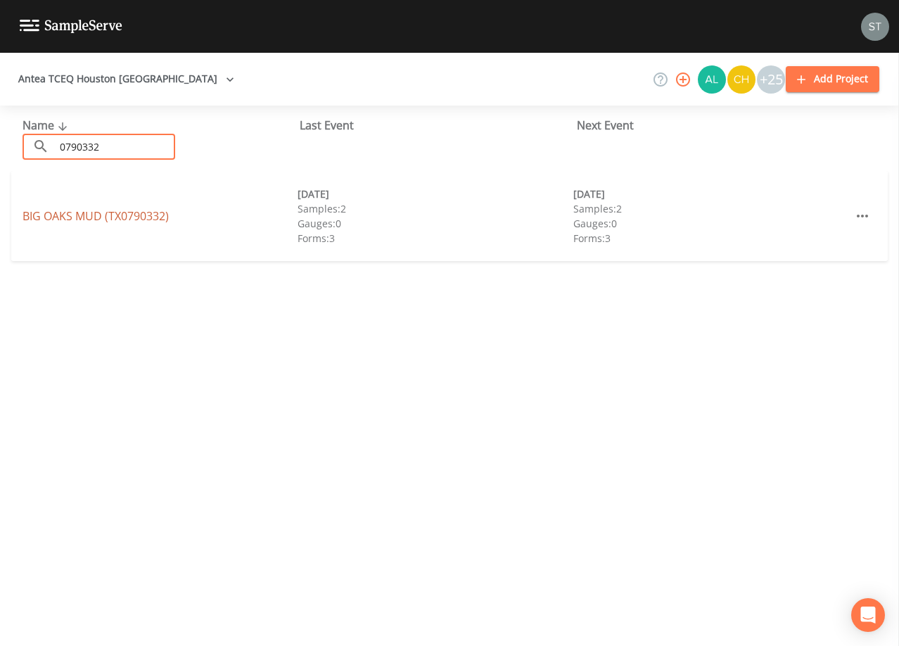
type input "0790332"
click at [145, 212] on link "[GEOGRAPHIC_DATA] (TX0790332)" at bounding box center [96, 215] width 146 height 15
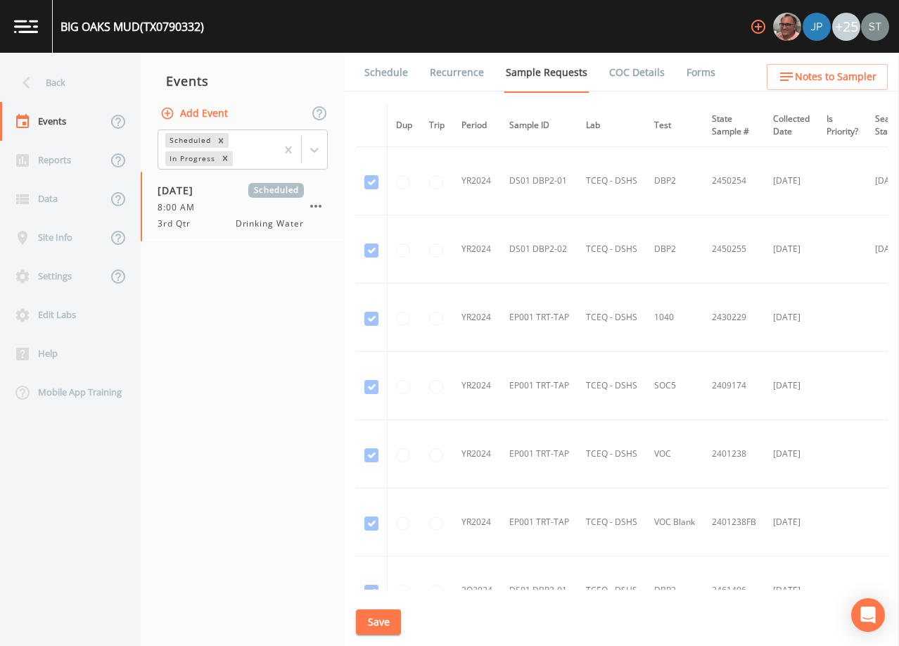
click at [386, 73] on link "Schedule" at bounding box center [386, 72] width 48 height 39
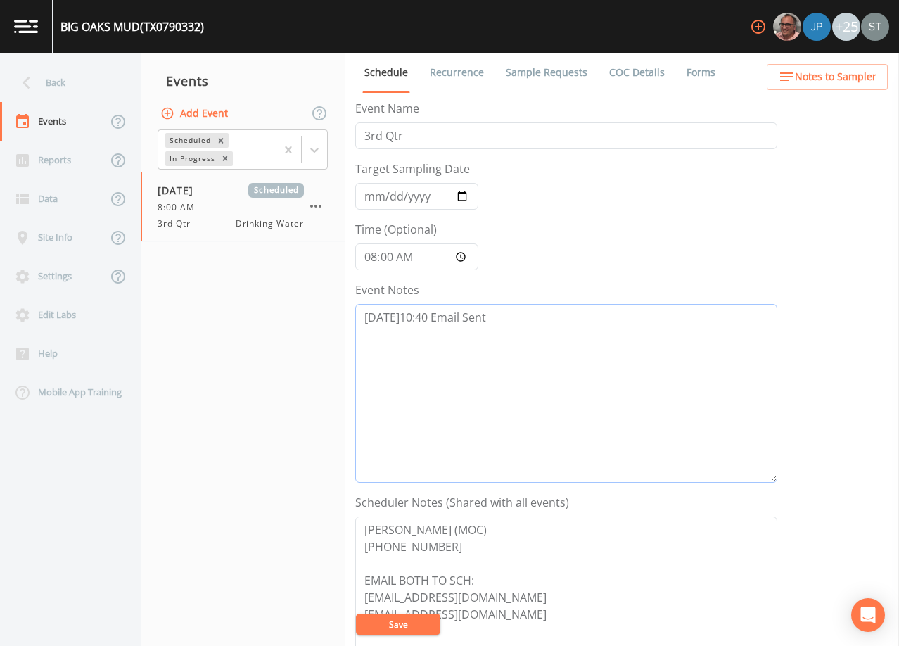
click at [519, 346] on textarea "[DATE]10:40 Email Sent" at bounding box center [566, 393] width 422 height 179
paste textarea "[DATE]12:43 Confirmed Appt by District Admins"
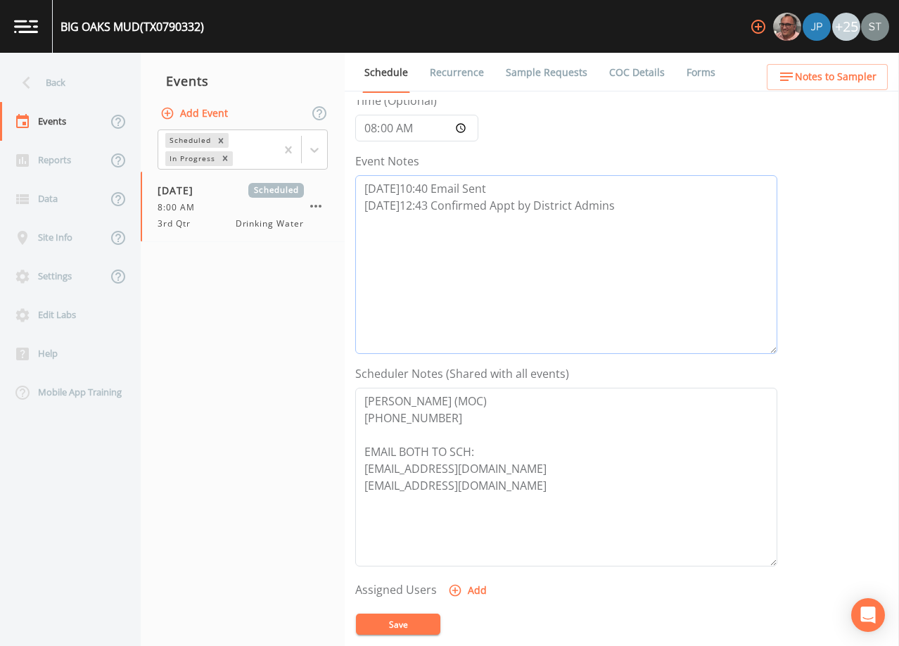
scroll to position [141, 0]
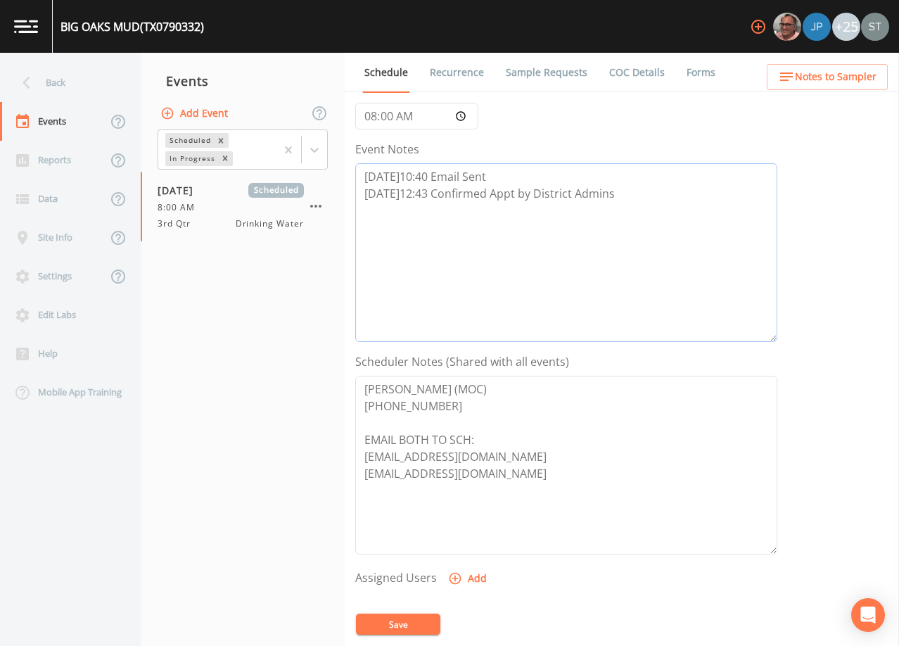
type textarea "[DATE]10:40 Email Sent [DATE]12:43 Confirmed Appt by District Admins"
click at [474, 577] on button "Add" at bounding box center [468, 578] width 47 height 26
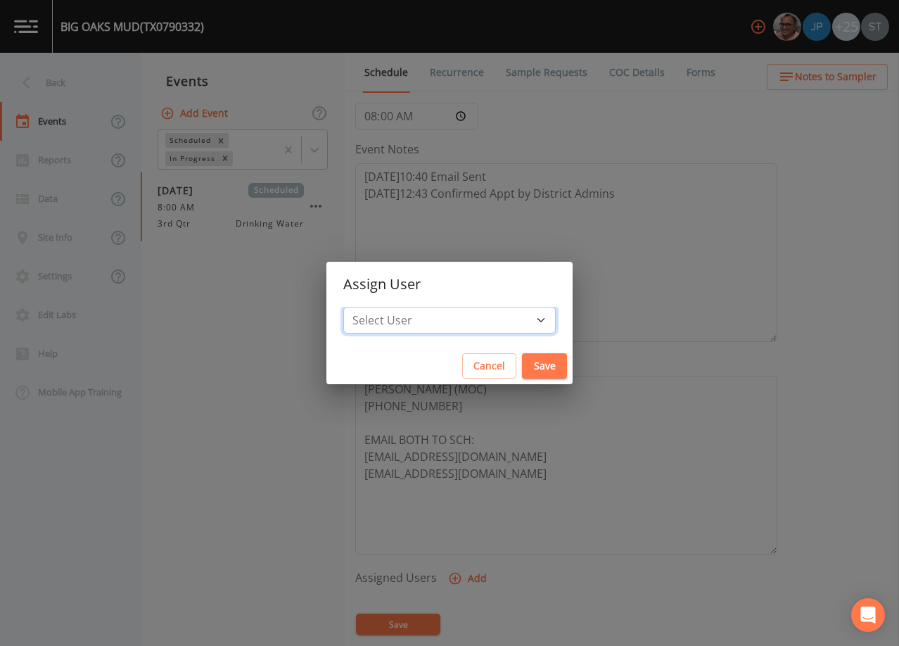
click at [452, 321] on select "Select User [PERSON_NAME] [PERSON_NAME] [PERSON_NAME] [PERSON_NAME] [PERSON_NAM…" at bounding box center [449, 320] width 212 height 27
select select "7dc39629-d690-4ad7-981f-00477f03d06a"
click at [375, 307] on select "Select User [PERSON_NAME] [PERSON_NAME] [PERSON_NAME] [PERSON_NAME] [PERSON_NAM…" at bounding box center [449, 320] width 212 height 27
drag, startPoint x: 506, startPoint y: 368, endPoint x: 449, endPoint y: 533, distance: 174.1
click at [522, 369] on button "Save" at bounding box center [544, 366] width 45 height 26
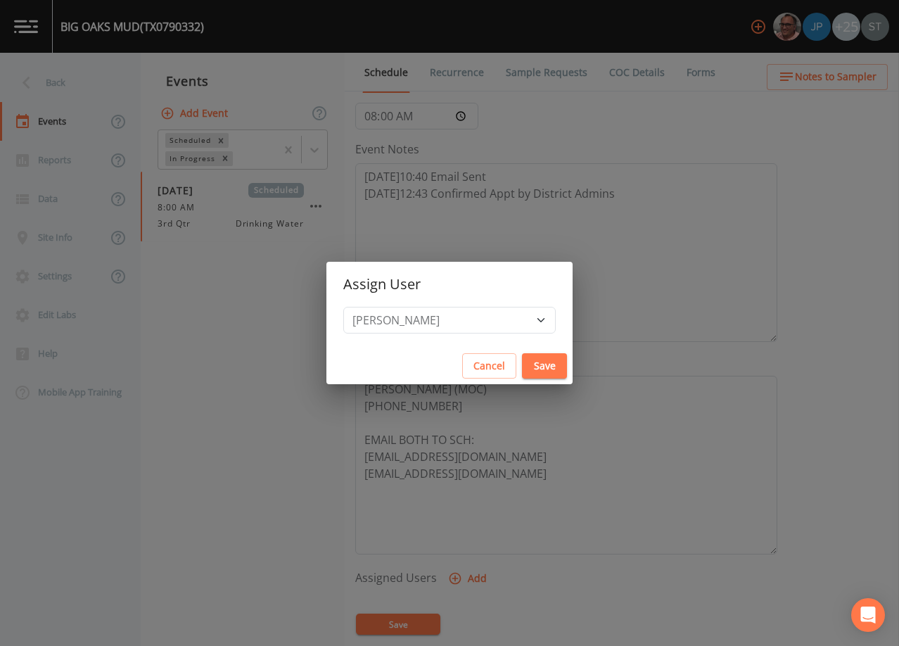
select select
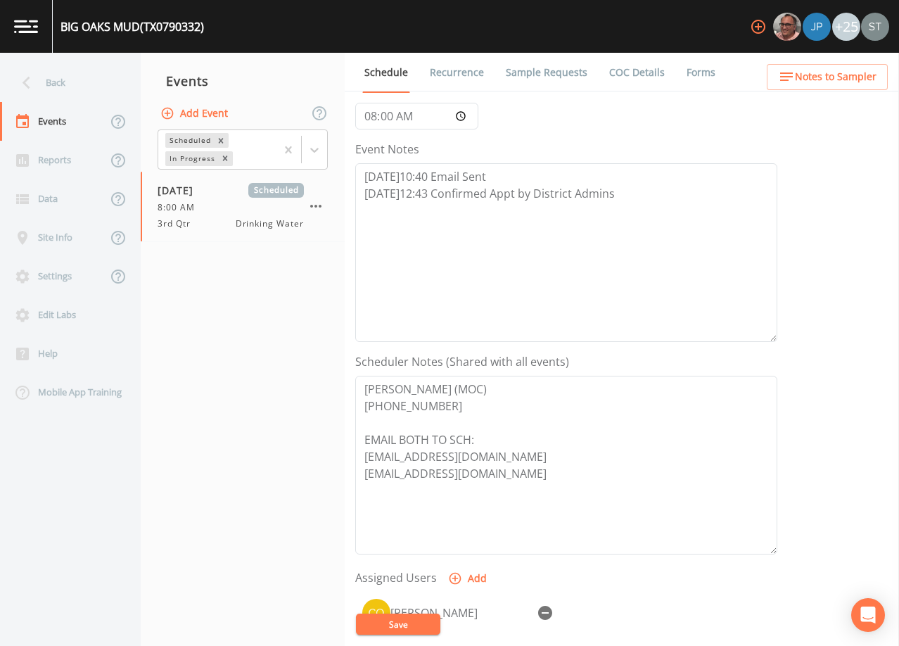
drag, startPoint x: 402, startPoint y: 619, endPoint x: 456, endPoint y: 557, distance: 82.2
click at [402, 619] on button "Save" at bounding box center [398, 623] width 84 height 21
click at [522, 73] on link "Sample Requests" at bounding box center [547, 72] width 86 height 39
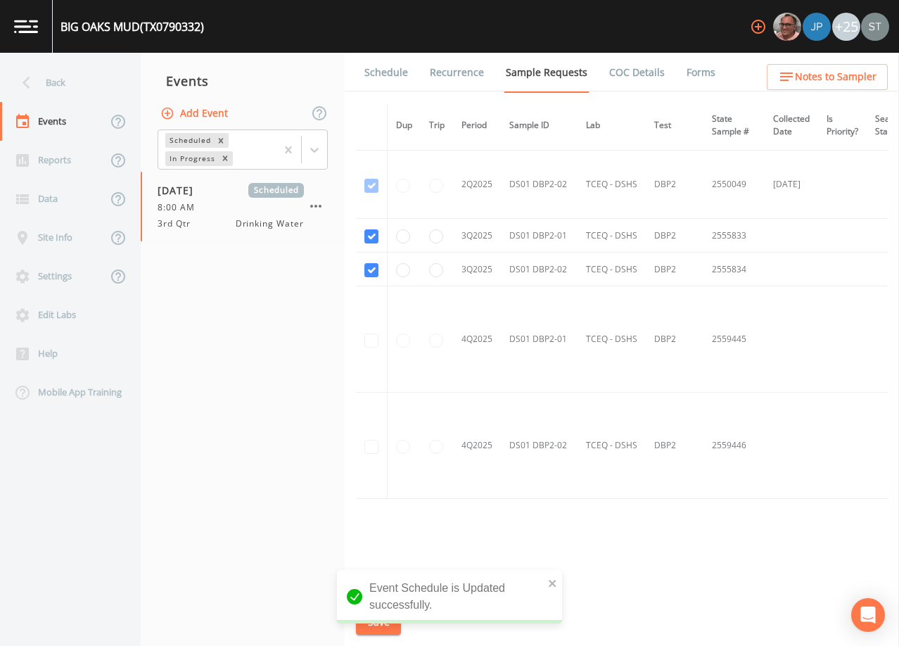
scroll to position [1250, 0]
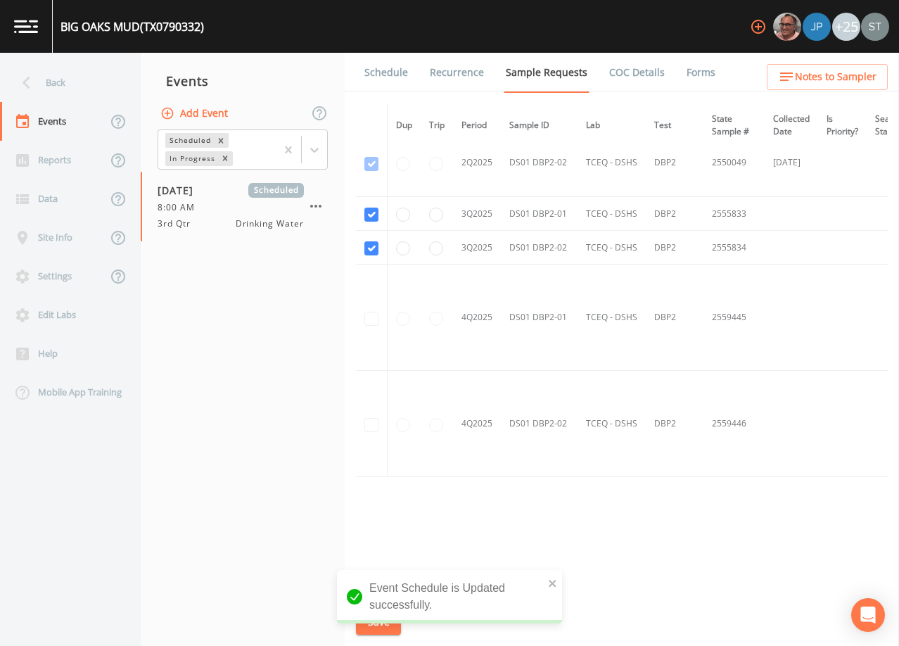
click at [390, 72] on link "Schedule" at bounding box center [386, 72] width 48 height 39
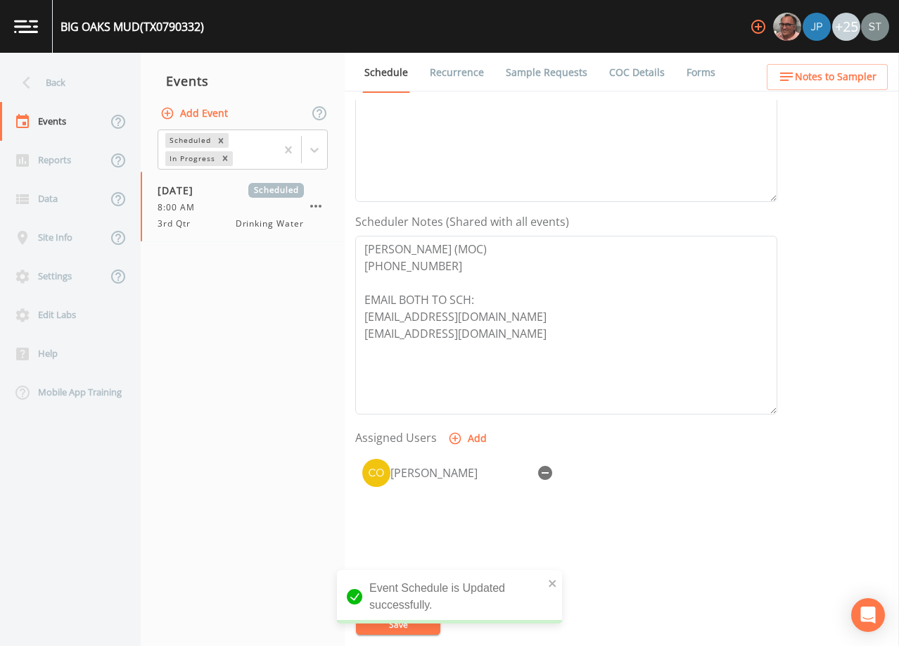
scroll to position [281, 0]
click at [70, 87] on div "Back" at bounding box center [63, 82] width 127 height 39
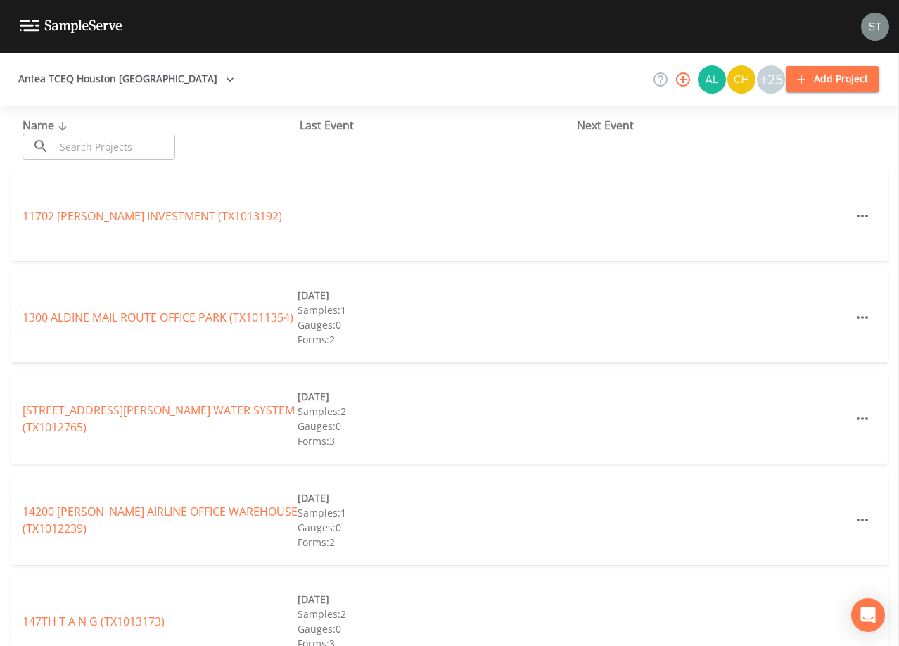
click at [135, 141] on input "text" at bounding box center [115, 147] width 120 height 26
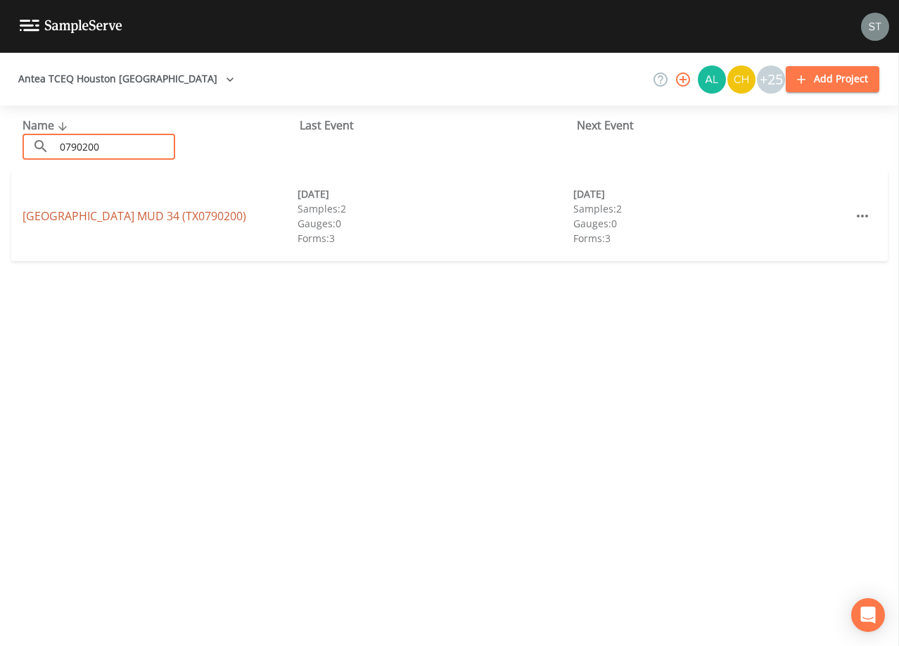
type input "0790200"
click at [232, 214] on link "[GEOGRAPHIC_DATA] 34 (TX0790200)" at bounding box center [135, 215] width 224 height 15
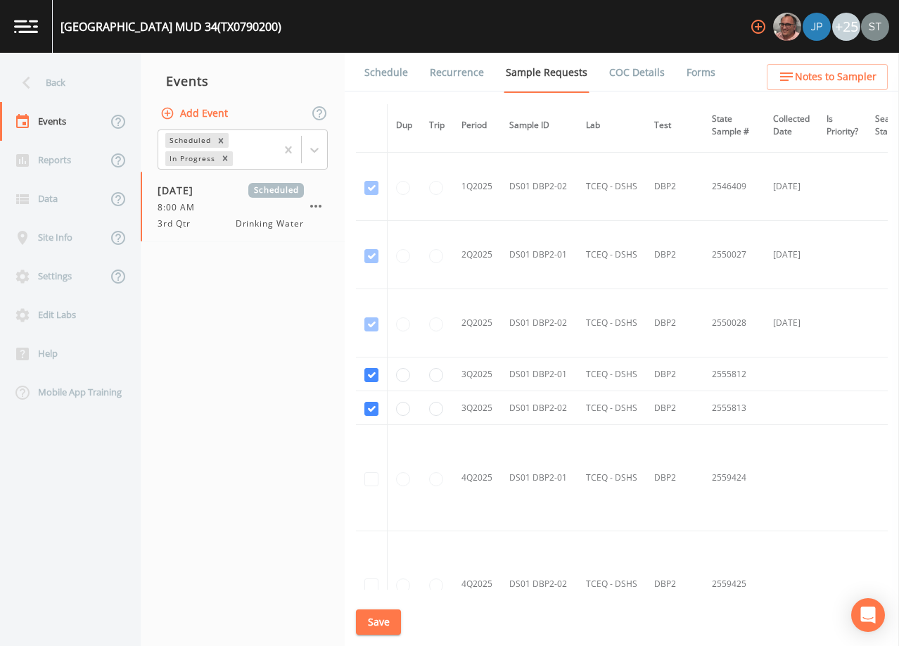
scroll to position [1125, 0]
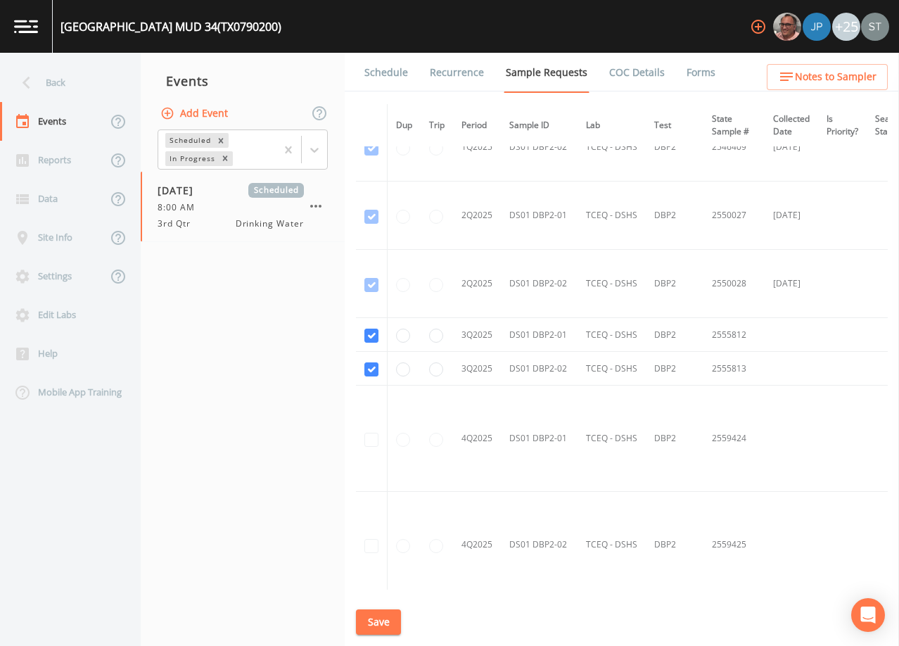
click at [370, 77] on link "Schedule" at bounding box center [386, 72] width 48 height 39
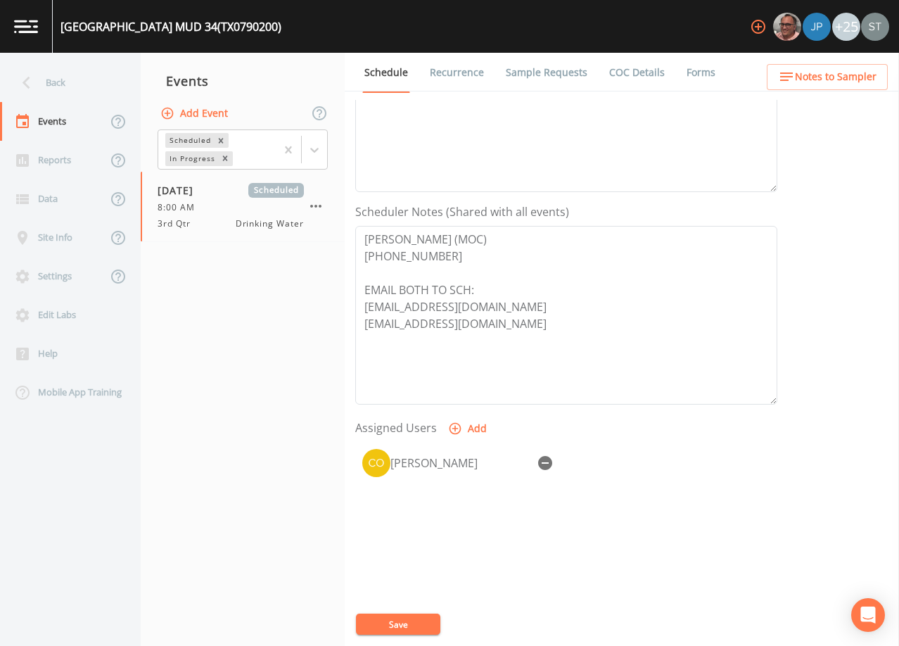
scroll to position [347, 0]
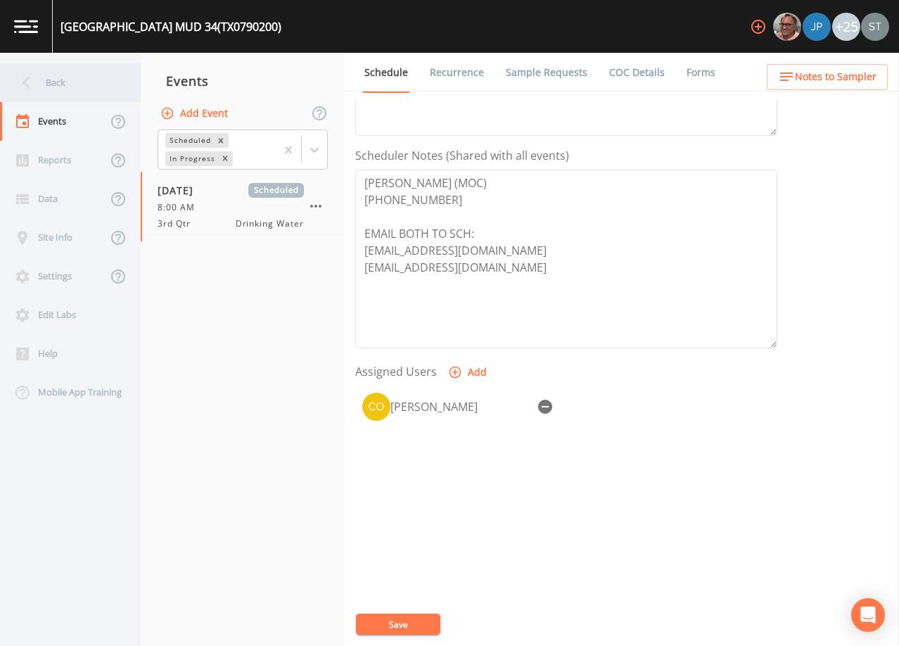
click at [74, 82] on div "Back" at bounding box center [63, 82] width 127 height 39
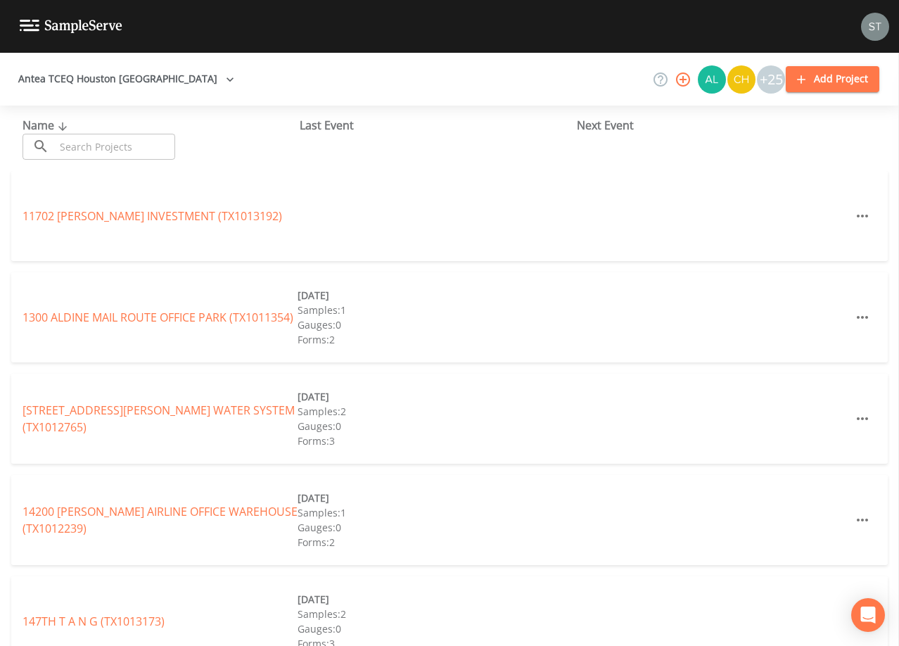
click at [110, 141] on input "text" at bounding box center [115, 147] width 120 height 26
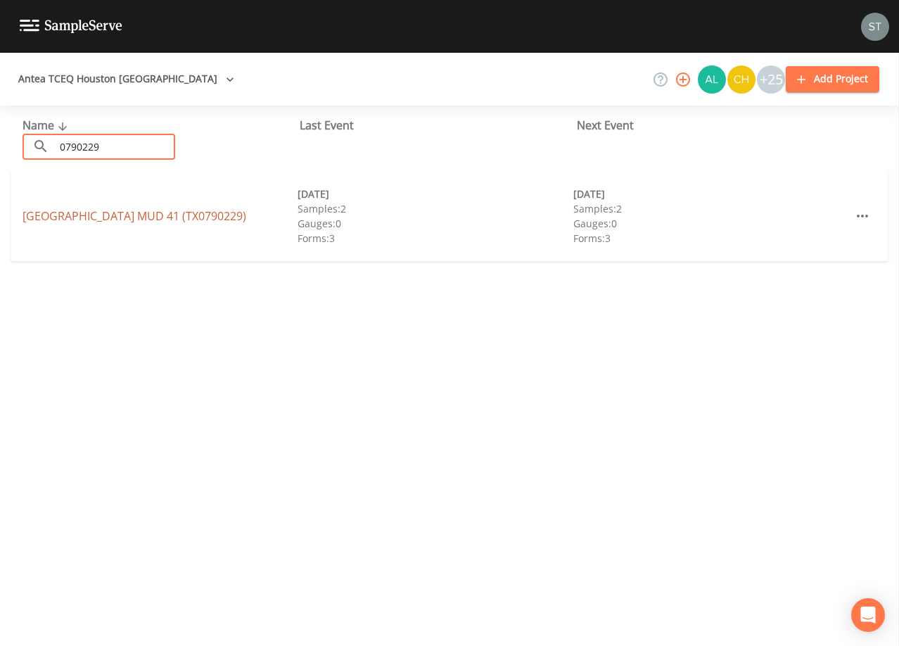
type input "0790229"
click at [172, 213] on link "[GEOGRAPHIC_DATA] (TX0790229)" at bounding box center [135, 215] width 224 height 15
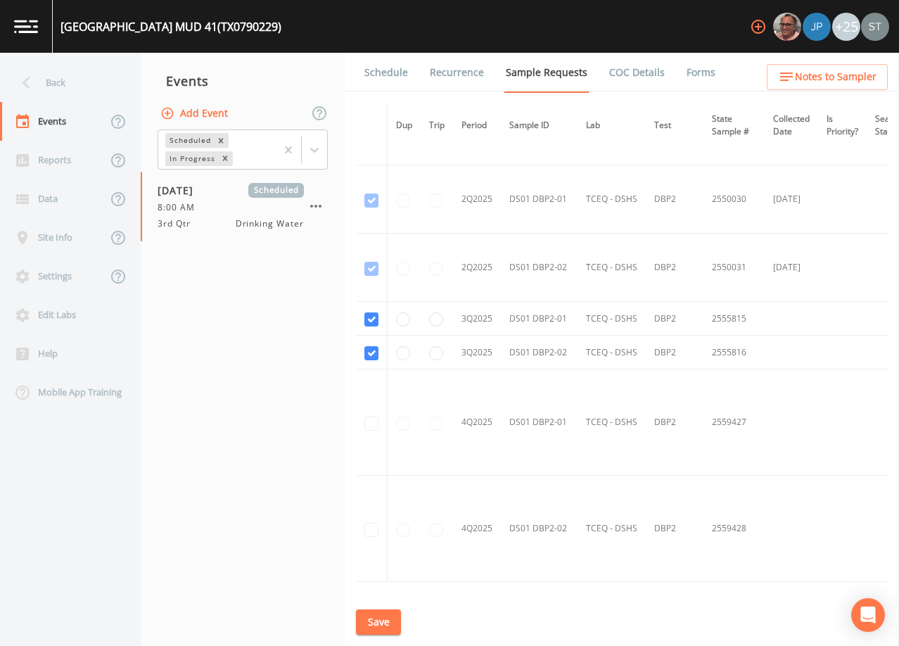
scroll to position [1336, 0]
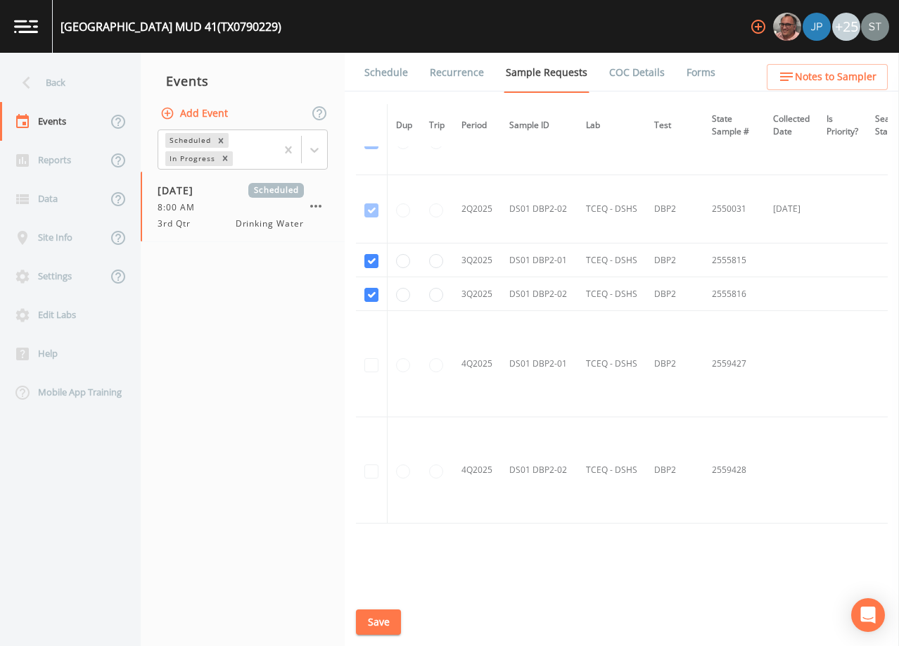
click at [395, 75] on link "Schedule" at bounding box center [386, 72] width 48 height 39
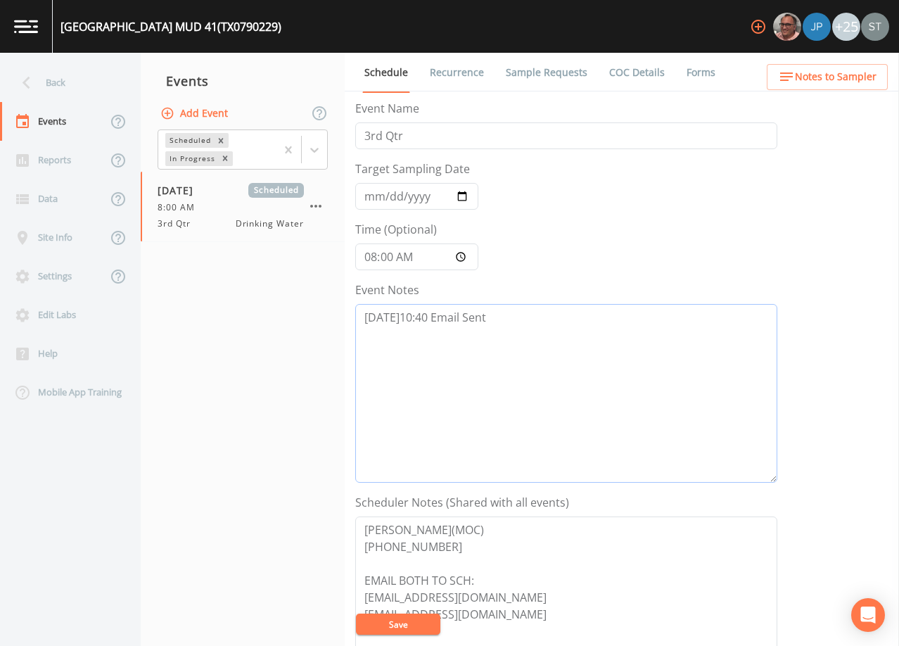
click at [534, 326] on textarea "[DATE]10:40 Email Sent" at bounding box center [566, 393] width 422 height 179
paste textarea "[DATE]12:43 Confirmed Appt by District Admins"
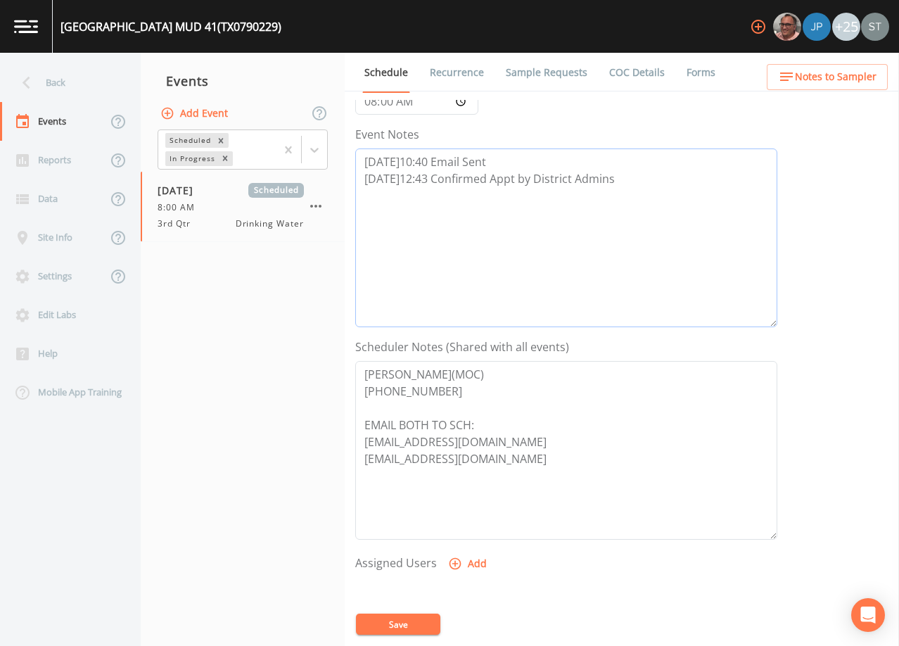
scroll to position [211, 0]
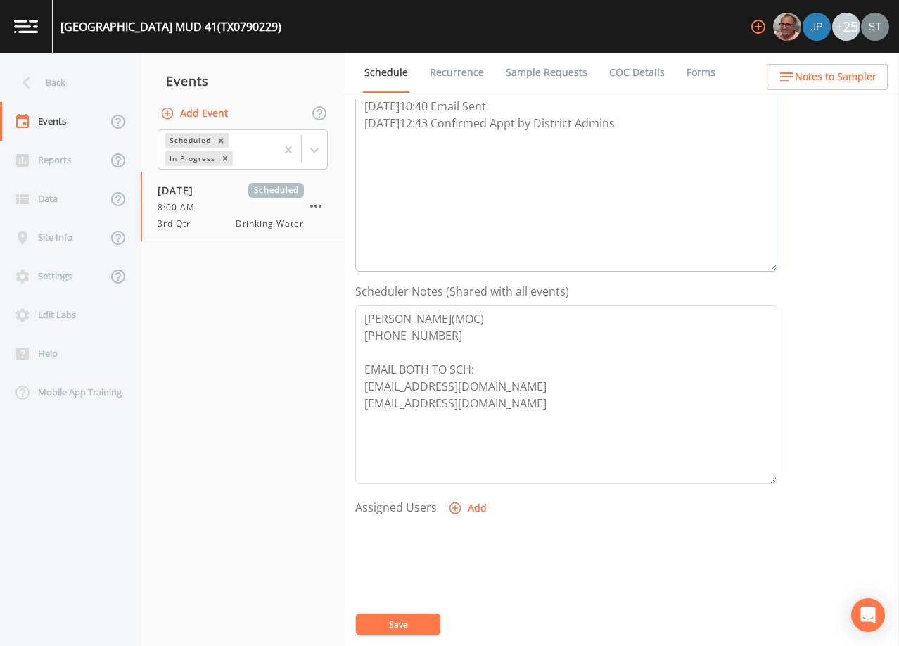
type textarea "[DATE]10:40 Email Sent [DATE]12:43 Confirmed Appt by District Admins"
click at [475, 504] on button "Add" at bounding box center [468, 508] width 47 height 26
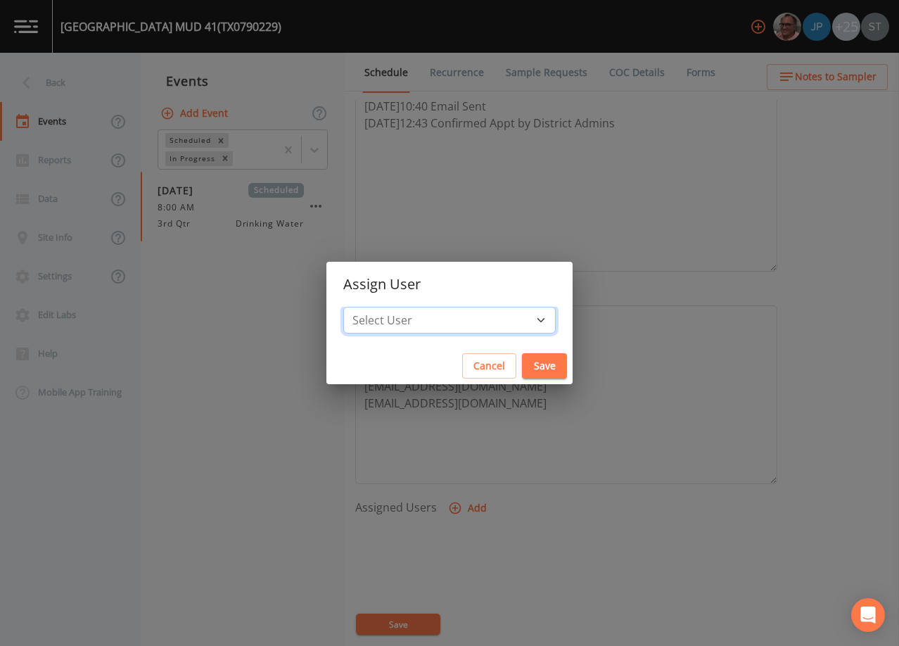
click at [438, 324] on select "Select User [PERSON_NAME] [PERSON_NAME] [PERSON_NAME] [PERSON_NAME] [PERSON_NAM…" at bounding box center [449, 320] width 212 height 27
select select "7dc39629-d690-4ad7-981f-00477f03d06a"
click at [375, 307] on select "Select User [PERSON_NAME] [PERSON_NAME] [PERSON_NAME] [PERSON_NAME] [PERSON_NAM…" at bounding box center [449, 320] width 212 height 27
click at [522, 357] on button "Save" at bounding box center [544, 366] width 45 height 26
select select
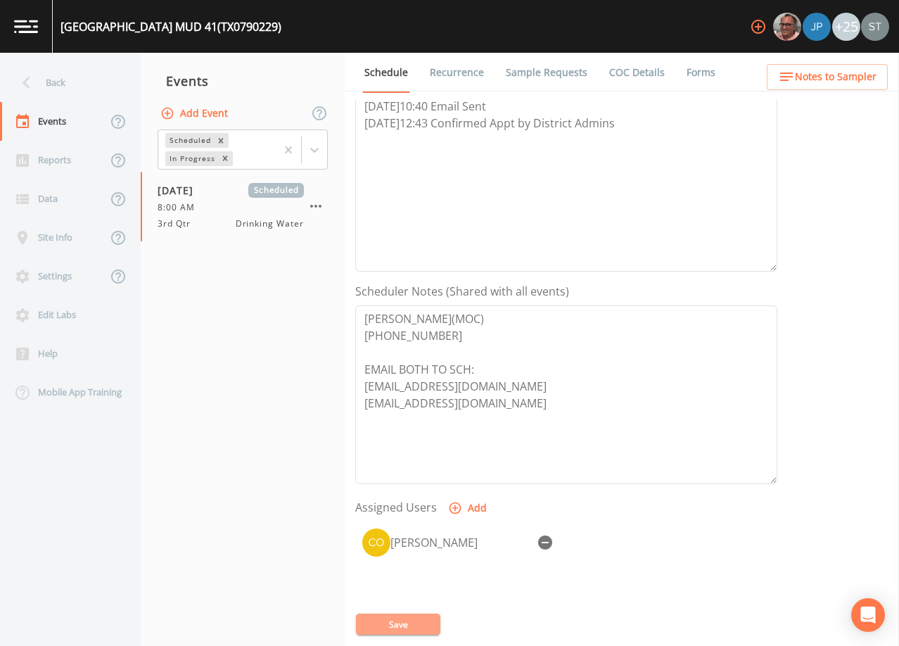
click at [395, 628] on button "Save" at bounding box center [398, 623] width 84 height 21
click at [411, 618] on button "Save" at bounding box center [398, 623] width 84 height 21
click at [419, 621] on button "Save" at bounding box center [398, 623] width 84 height 21
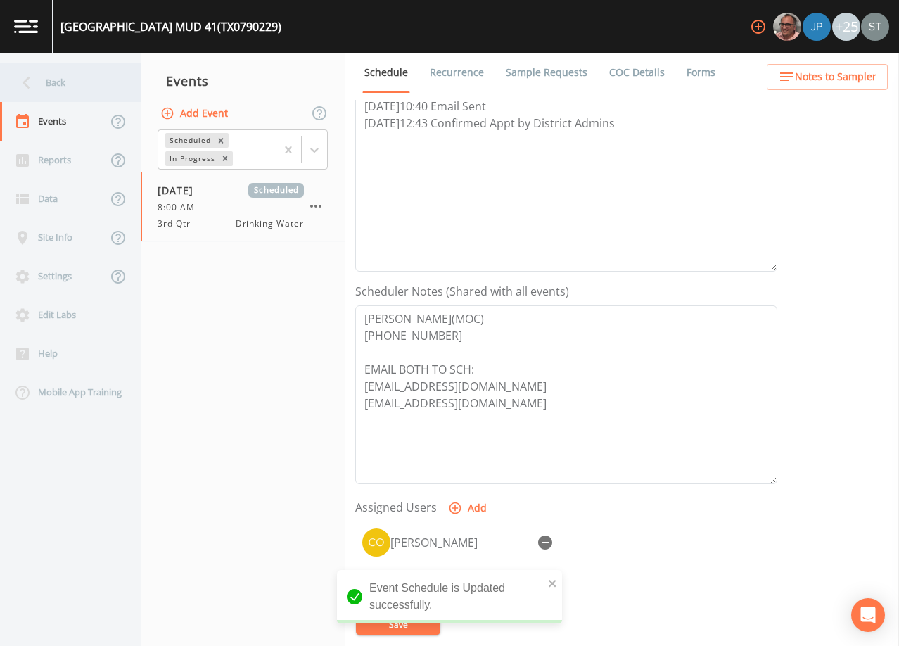
click at [67, 80] on div "Back" at bounding box center [63, 82] width 127 height 39
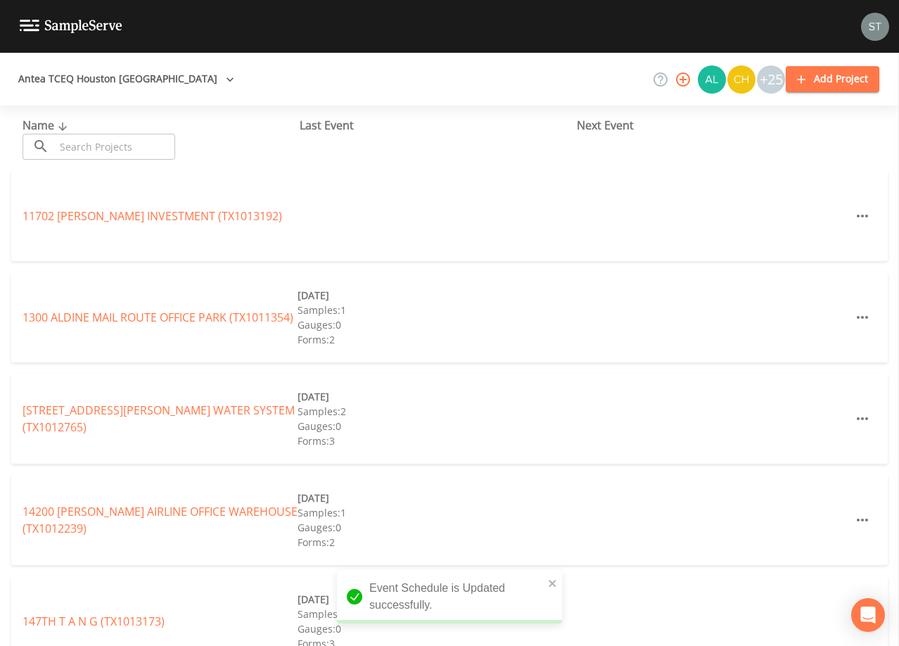
click at [144, 147] on input "text" at bounding box center [115, 147] width 120 height 26
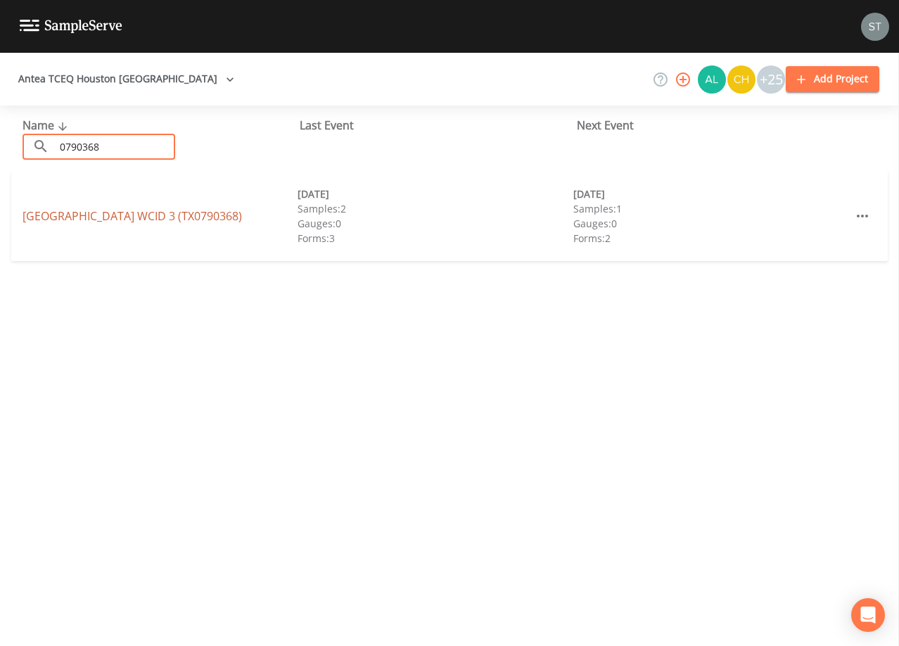
type input "0790368"
click at [180, 217] on link "[GEOGRAPHIC_DATA] 3 (TX0790368)" at bounding box center [132, 215] width 219 height 15
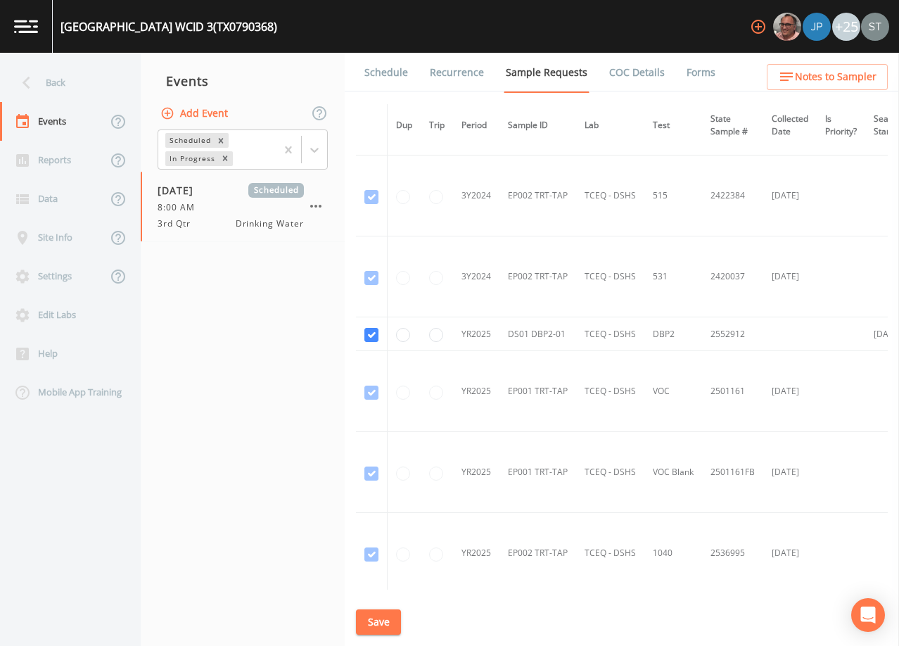
scroll to position [1125, 0]
click at [394, 80] on link "Schedule" at bounding box center [386, 72] width 48 height 39
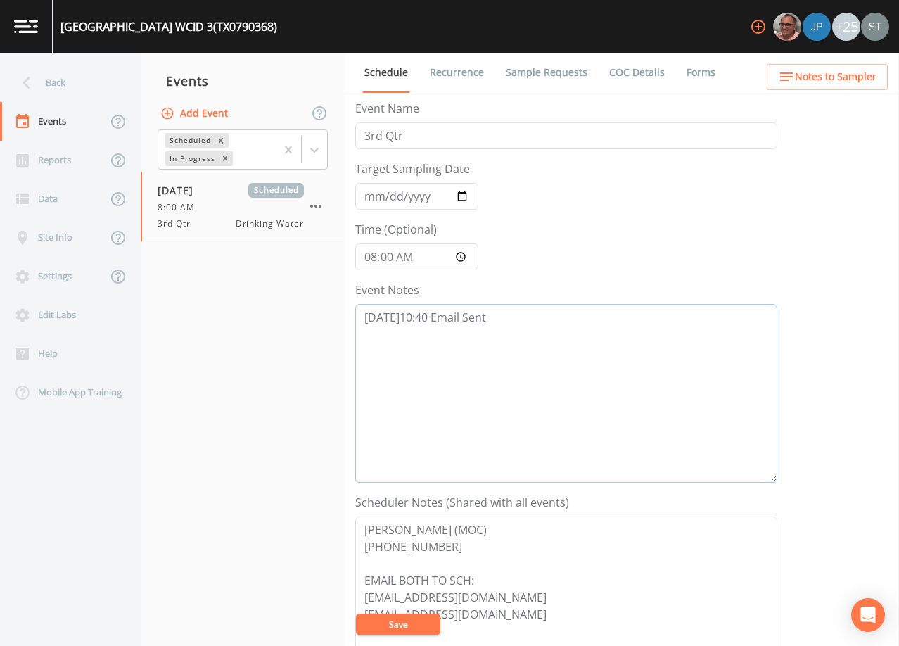
click at [529, 328] on textarea "[DATE]10:40 Email Sent" at bounding box center [566, 393] width 422 height 179
paste textarea "[DATE]12:43 Confirmed Appt by District Admins"
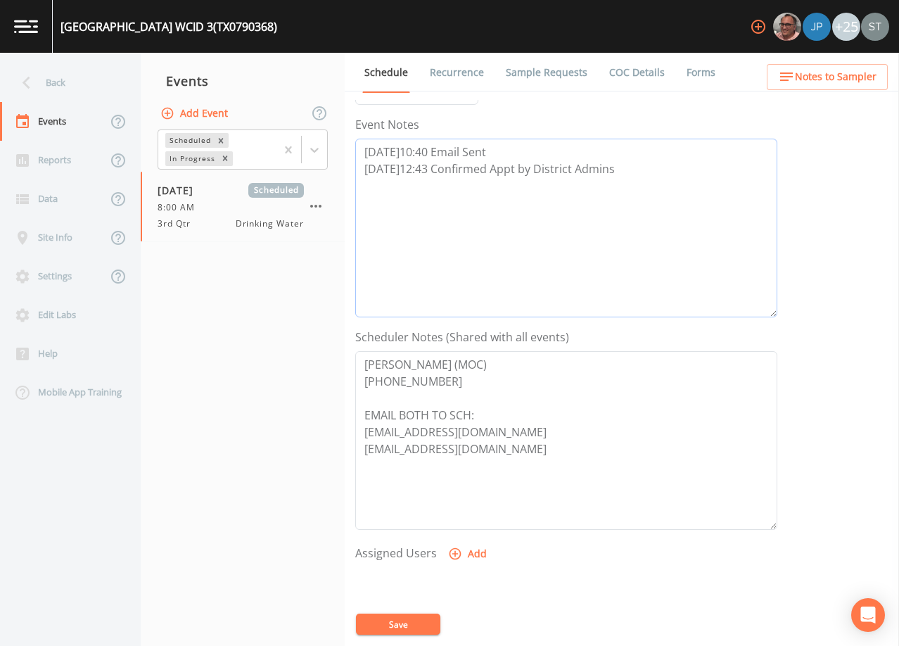
scroll to position [281, 0]
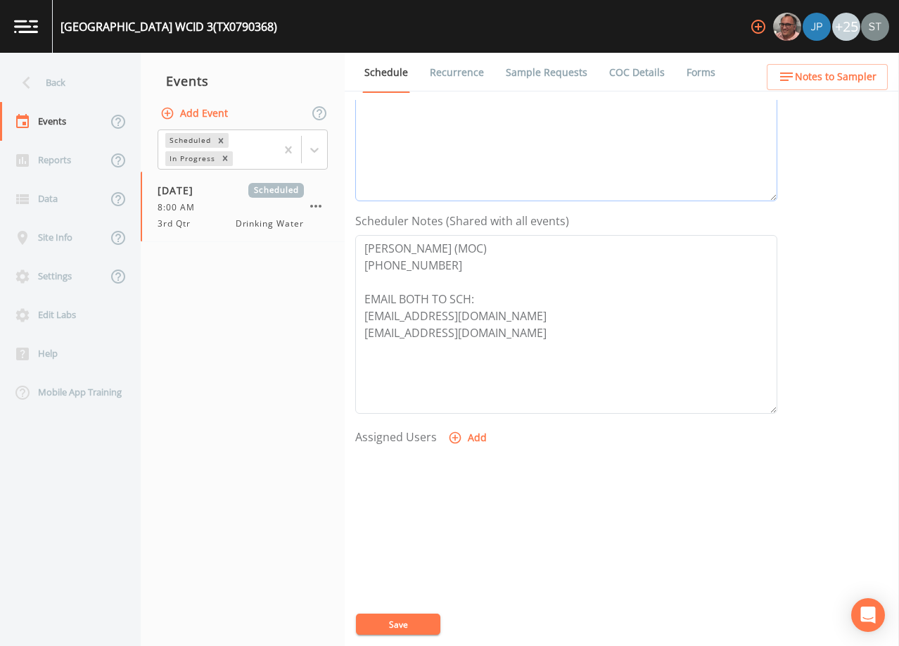
type textarea "[DATE]10:40 Email Sent [DATE]12:43 Confirmed Appt by District Admins"
click at [470, 441] on button "Add" at bounding box center [468, 438] width 47 height 26
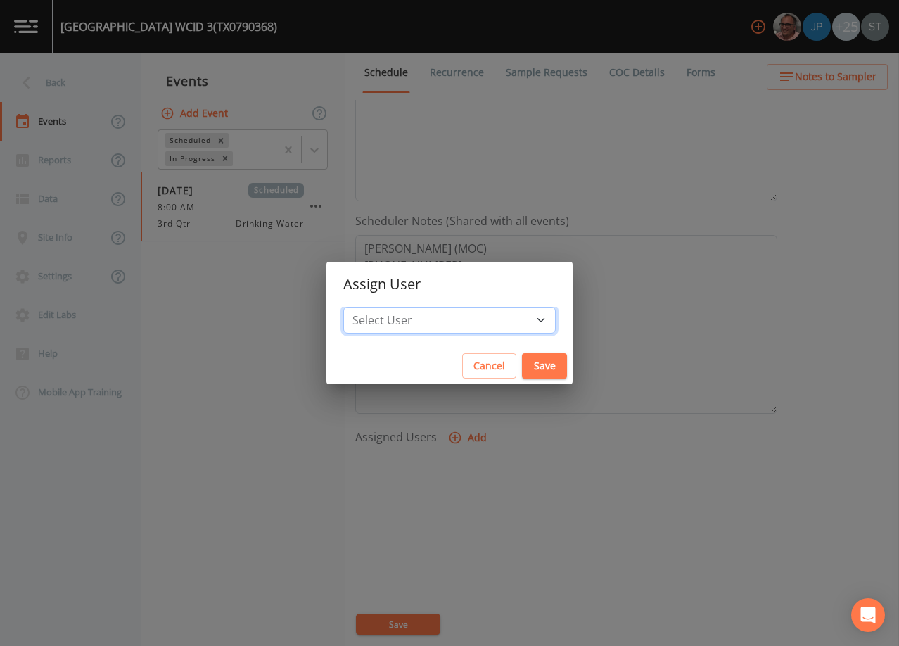
click at [463, 321] on select "Select User [PERSON_NAME] [PERSON_NAME] [PERSON_NAME] [PERSON_NAME] [PERSON_NAM…" at bounding box center [449, 320] width 212 height 27
select select "7dc39629-d690-4ad7-981f-00477f03d06a"
click at [375, 307] on select "Select User [PERSON_NAME] [PERSON_NAME] [PERSON_NAME] [PERSON_NAME] [PERSON_NAM…" at bounding box center [449, 320] width 212 height 27
click at [522, 357] on button "Save" at bounding box center [544, 366] width 45 height 26
select select
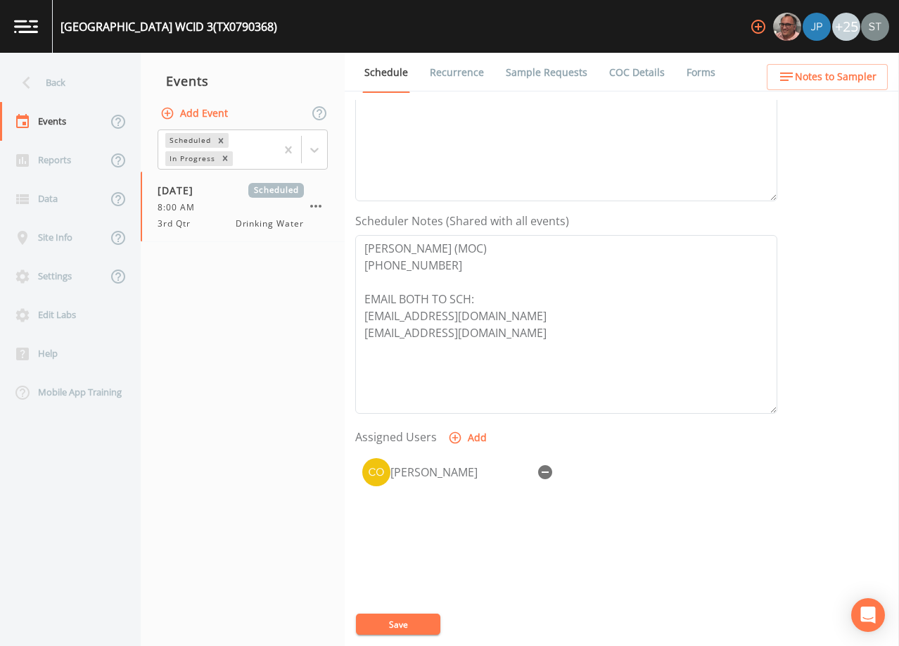
click at [404, 618] on button "Save" at bounding box center [398, 623] width 84 height 21
click at [400, 620] on button "Save" at bounding box center [398, 623] width 84 height 21
click at [537, 78] on link "Sample Requests" at bounding box center [547, 72] width 86 height 39
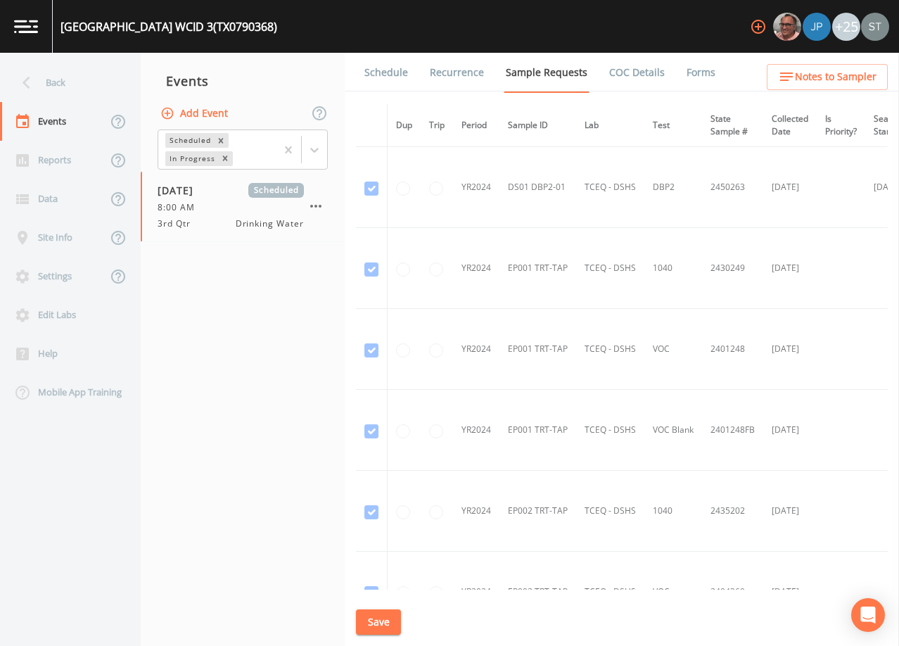
click at [386, 78] on link "Schedule" at bounding box center [386, 72] width 48 height 39
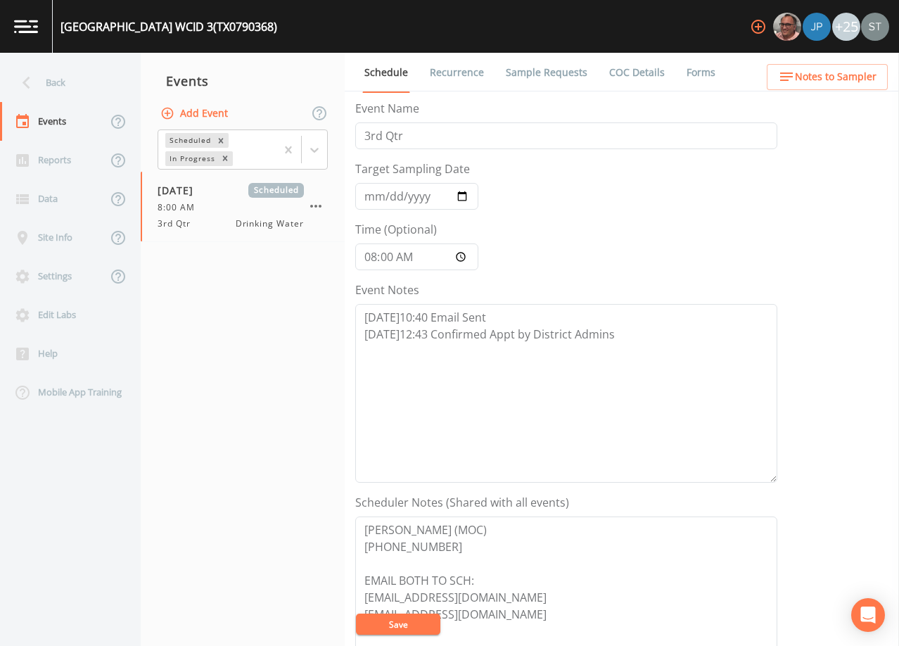
click at [871, 74] on span "Notes to Sampler" at bounding box center [836, 77] width 82 height 18
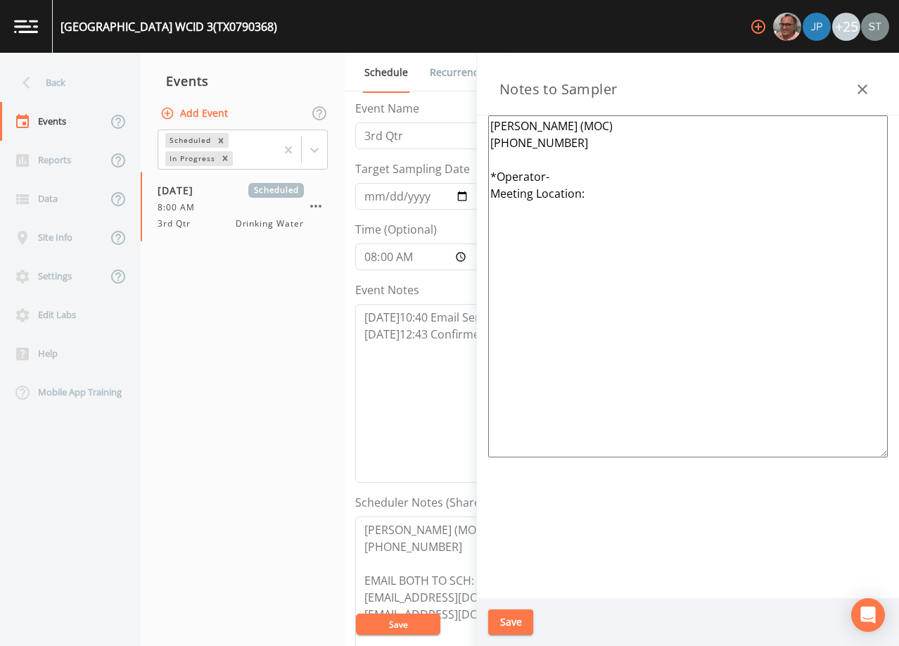
click at [871, 81] on button "button" at bounding box center [862, 89] width 28 height 28
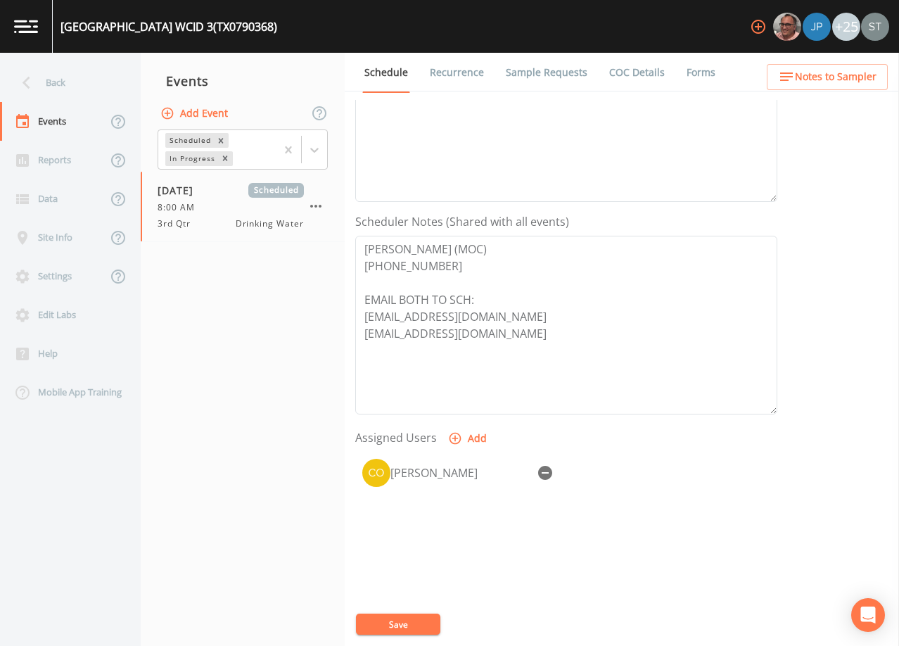
scroll to position [281, 0]
click at [463, 70] on link "Recurrence" at bounding box center [457, 72] width 58 height 39
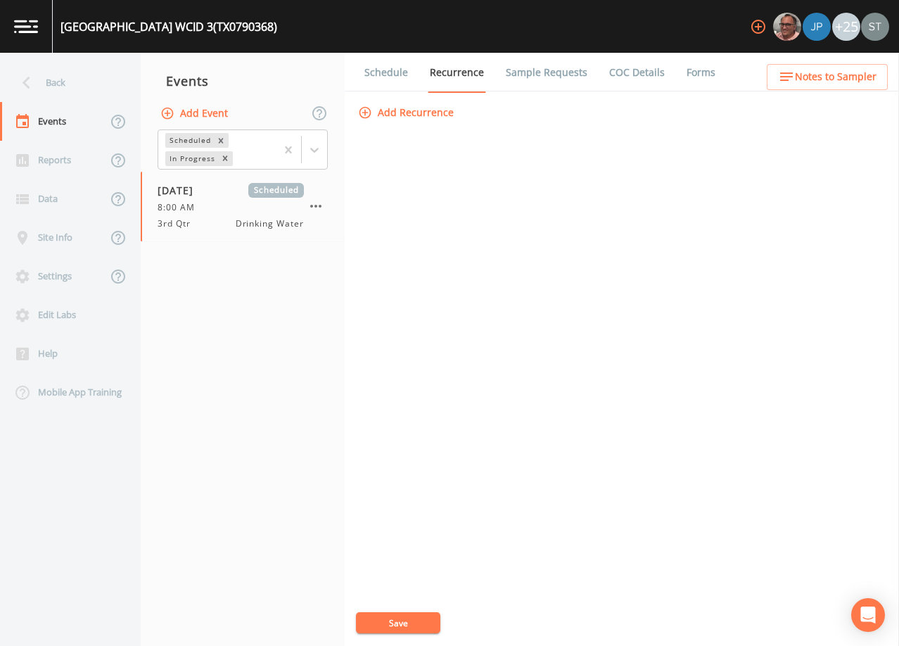
click at [397, 72] on link "Schedule" at bounding box center [386, 72] width 48 height 39
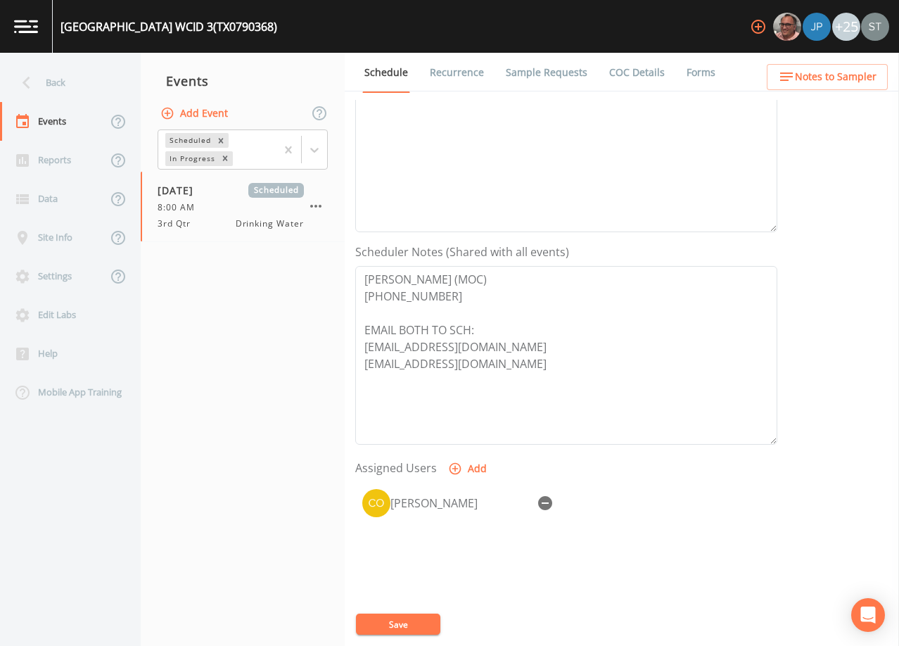
scroll to position [65, 0]
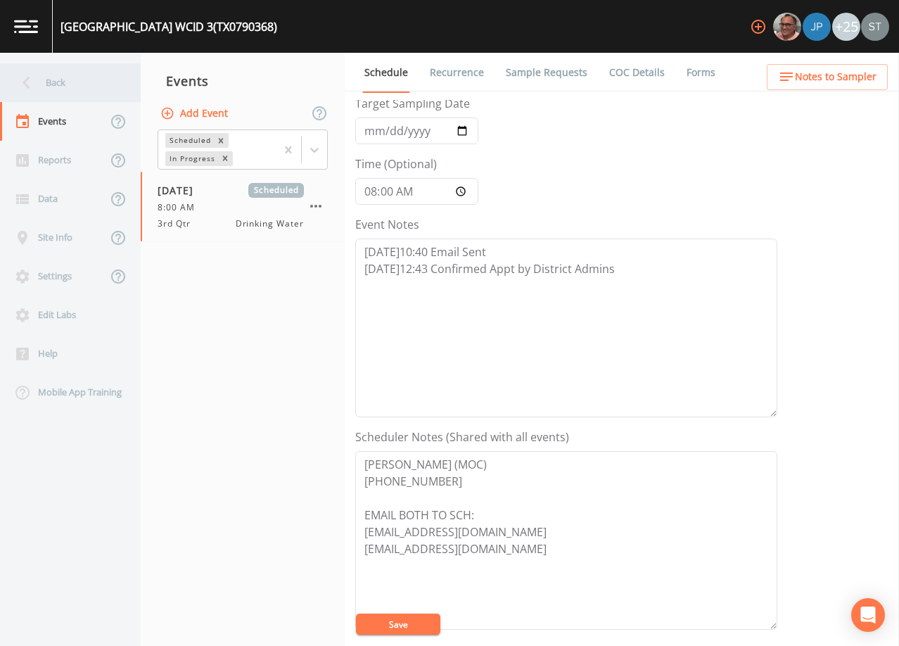
click at [63, 86] on div "Back" at bounding box center [63, 82] width 127 height 39
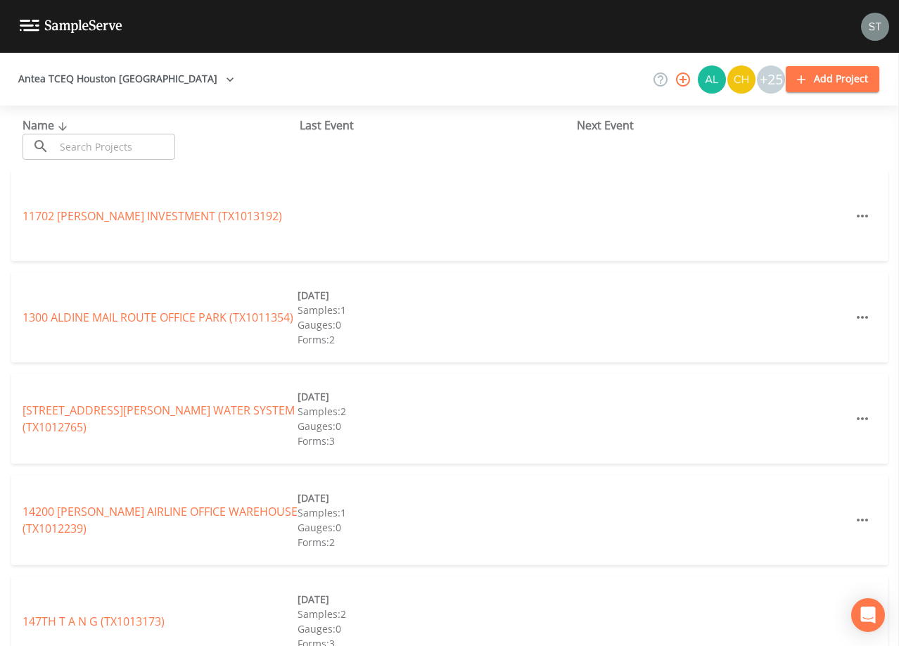
click at [112, 141] on input "text" at bounding box center [115, 147] width 120 height 26
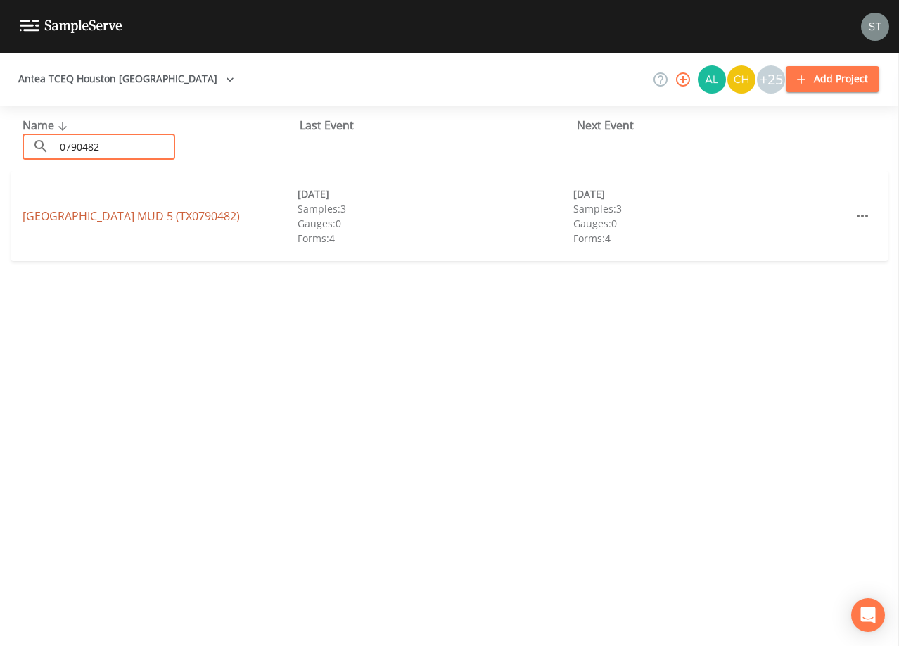
type input "0790482"
click at [198, 213] on link "[GEOGRAPHIC_DATA] 5 (TX0790482)" at bounding box center [131, 215] width 217 height 15
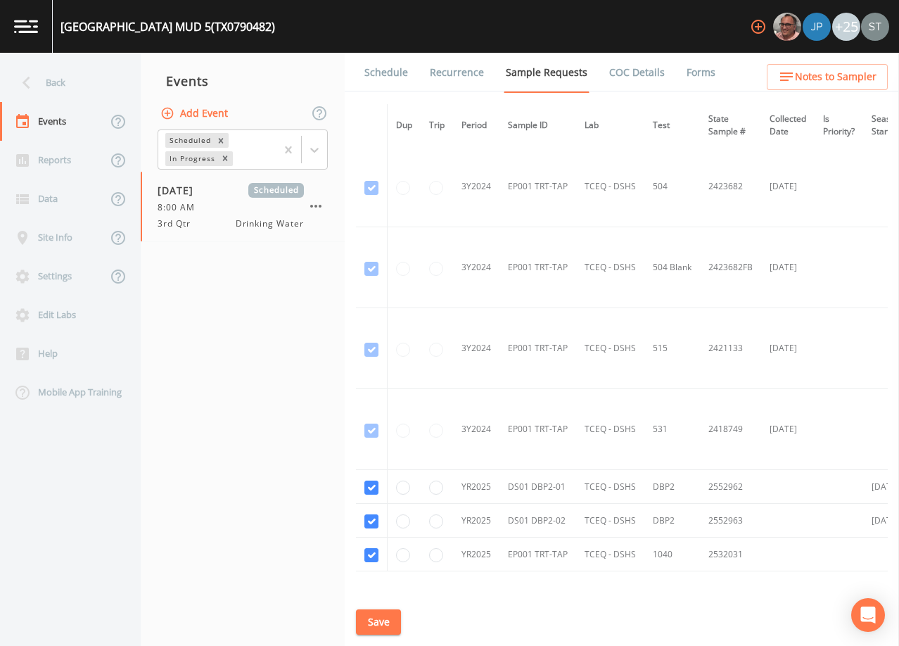
scroll to position [341, 0]
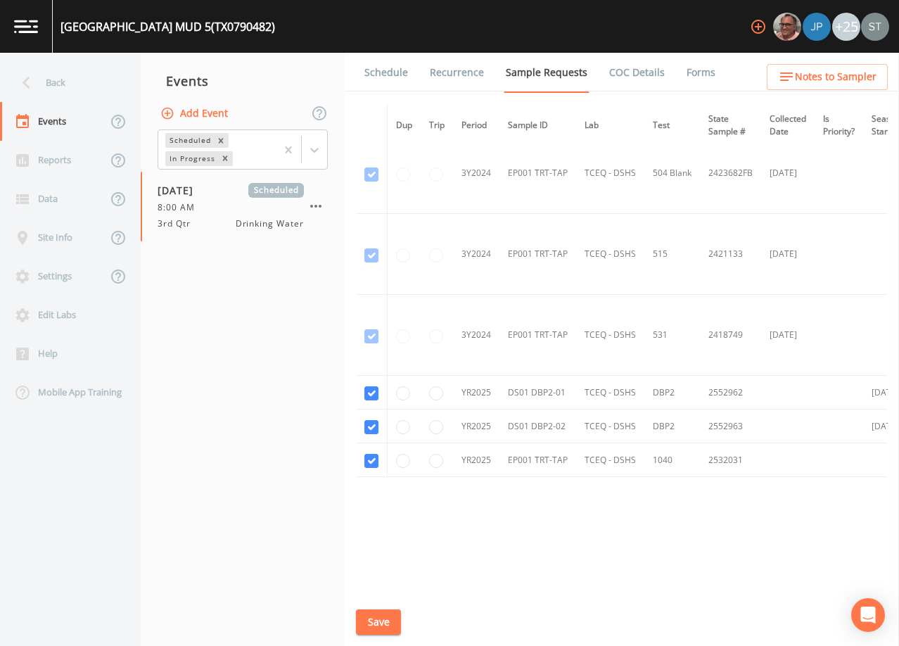
click at [390, 82] on link "Schedule" at bounding box center [386, 72] width 48 height 39
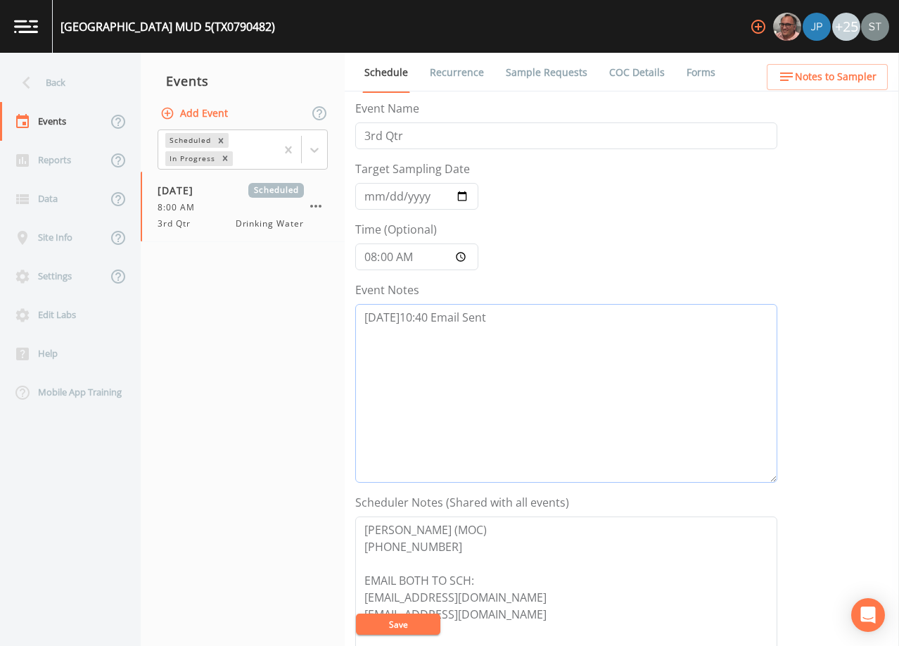
click at [515, 341] on textarea "[DATE]10:40 Email Sent" at bounding box center [566, 393] width 422 height 179
paste textarea "[DATE]12:43 Confirmed Appt by District Admins"
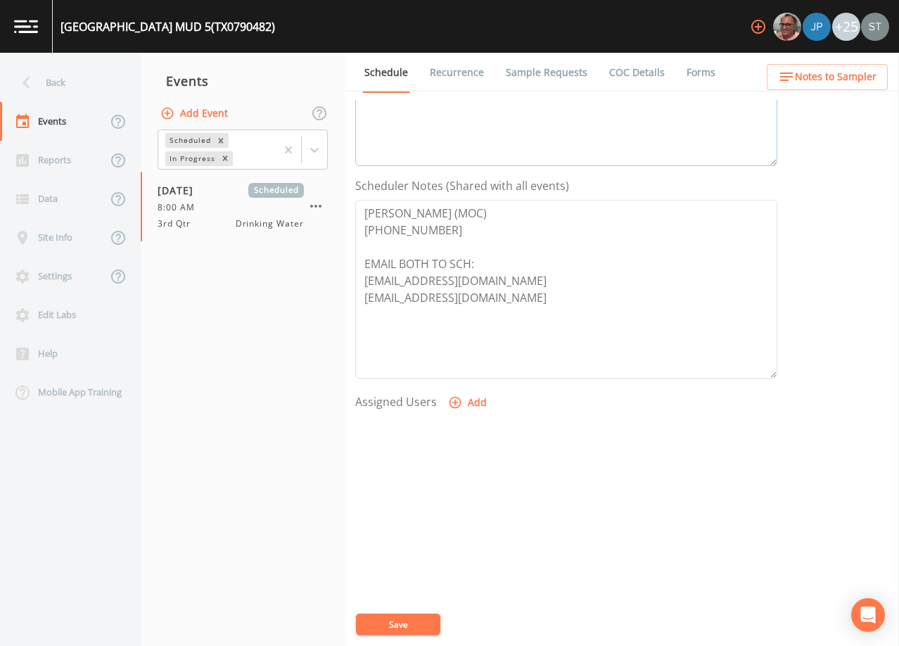
scroll to position [347, 0]
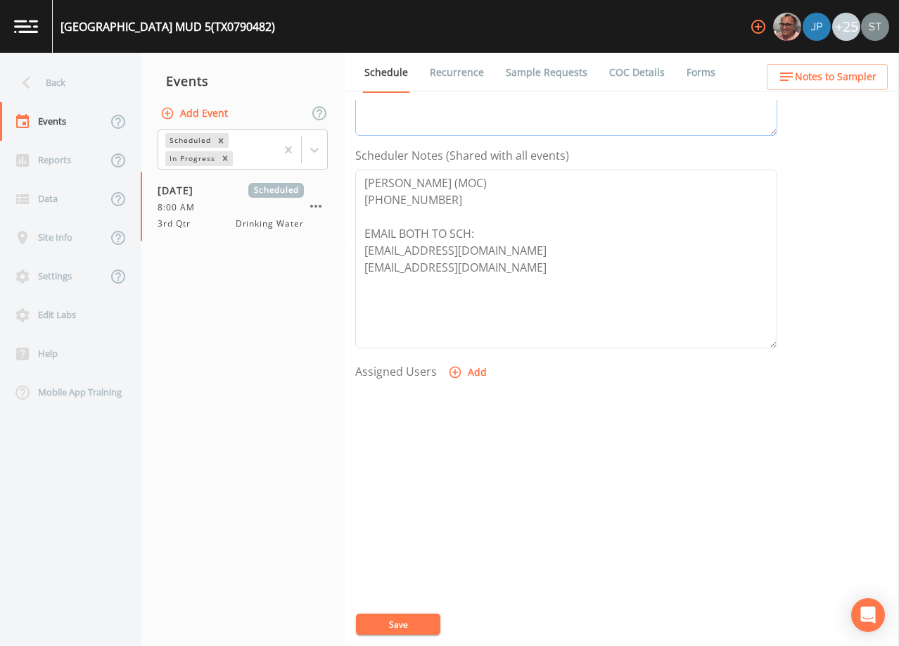
type textarea "[DATE]10:40 Email Sent [DATE]12:43 Confirmed Appt by District Admins"
click at [475, 373] on button "Add" at bounding box center [468, 372] width 47 height 26
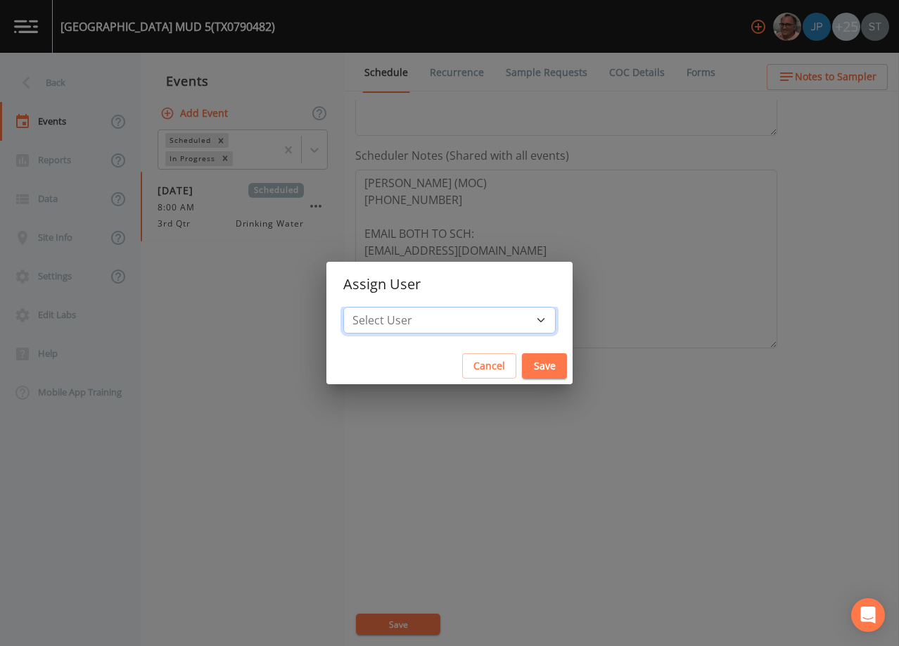
click at [470, 318] on select "Select User [PERSON_NAME] [PERSON_NAME] [PERSON_NAME] [PERSON_NAME] [PERSON_NAM…" at bounding box center [449, 320] width 212 height 27
select select "7dc39629-d690-4ad7-981f-00477f03d06a"
click at [375, 307] on select "Select User [PERSON_NAME] [PERSON_NAME] [PERSON_NAME] [PERSON_NAME] [PERSON_NAM…" at bounding box center [449, 320] width 212 height 27
click at [522, 361] on button "Save" at bounding box center [544, 366] width 45 height 26
select select
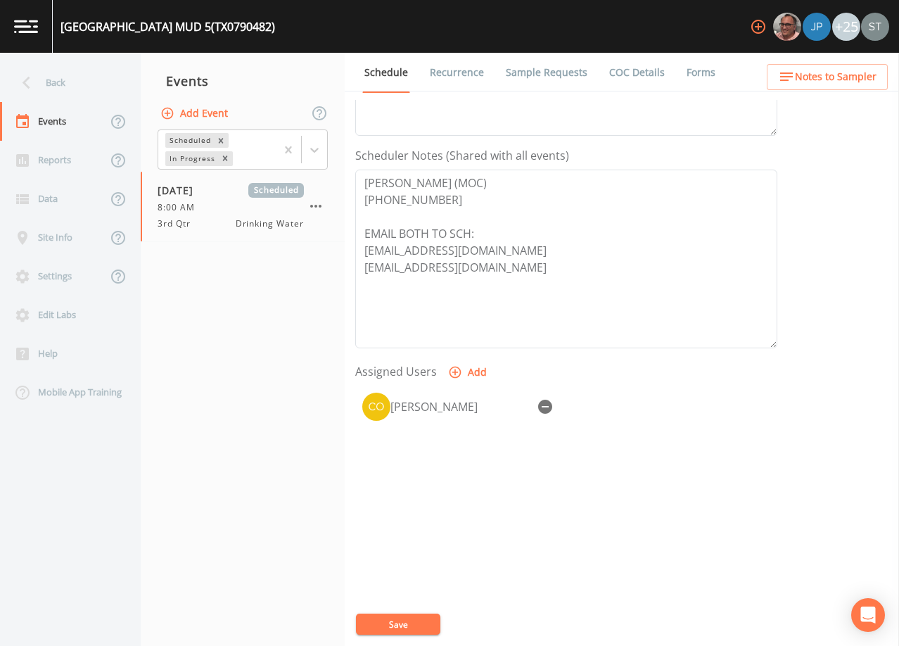
click at [422, 614] on button "Save" at bounding box center [398, 623] width 84 height 21
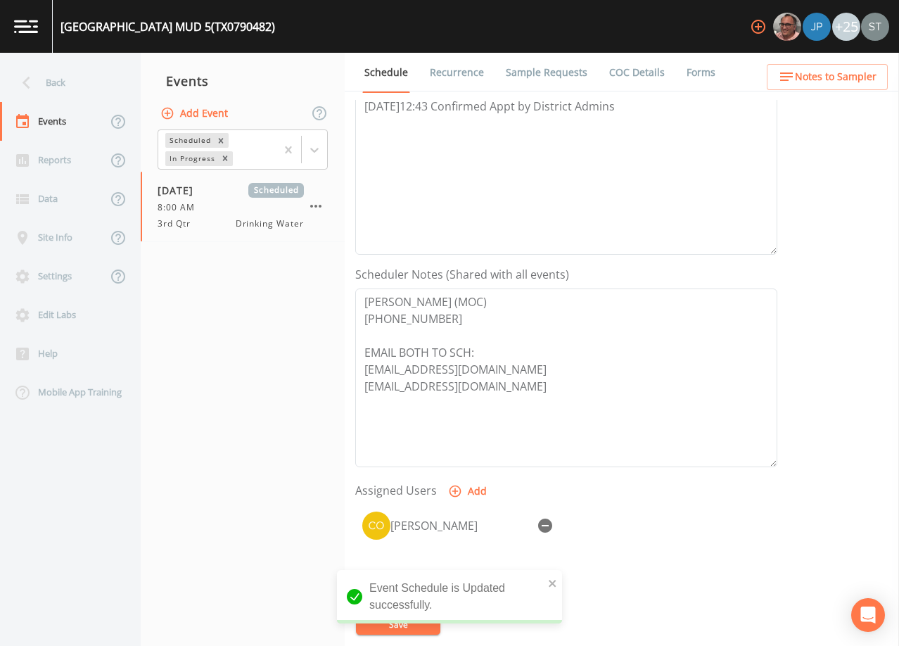
scroll to position [206, 0]
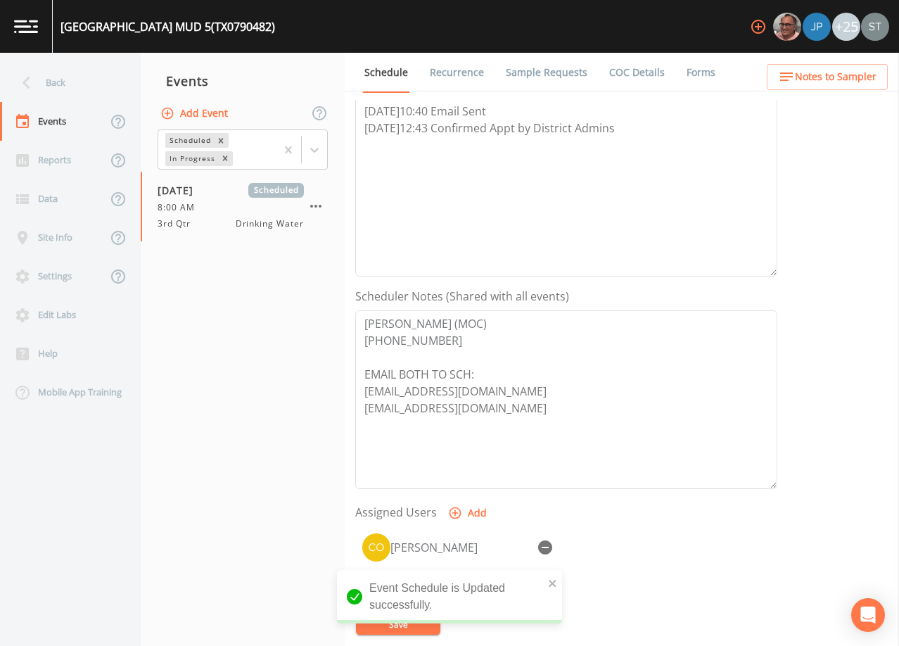
click at [565, 75] on link "Sample Requests" at bounding box center [547, 72] width 86 height 39
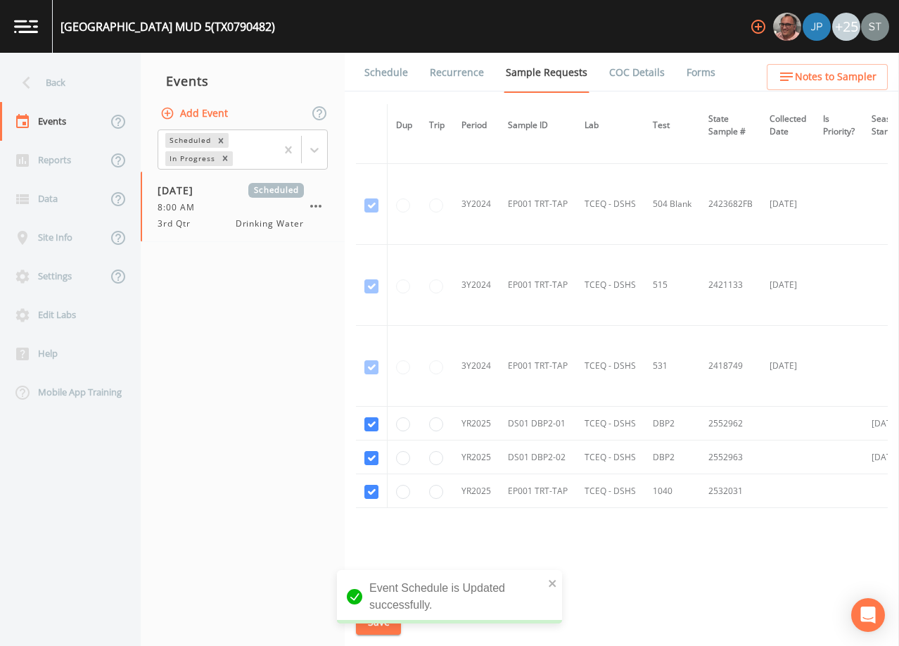
scroll to position [341, 0]
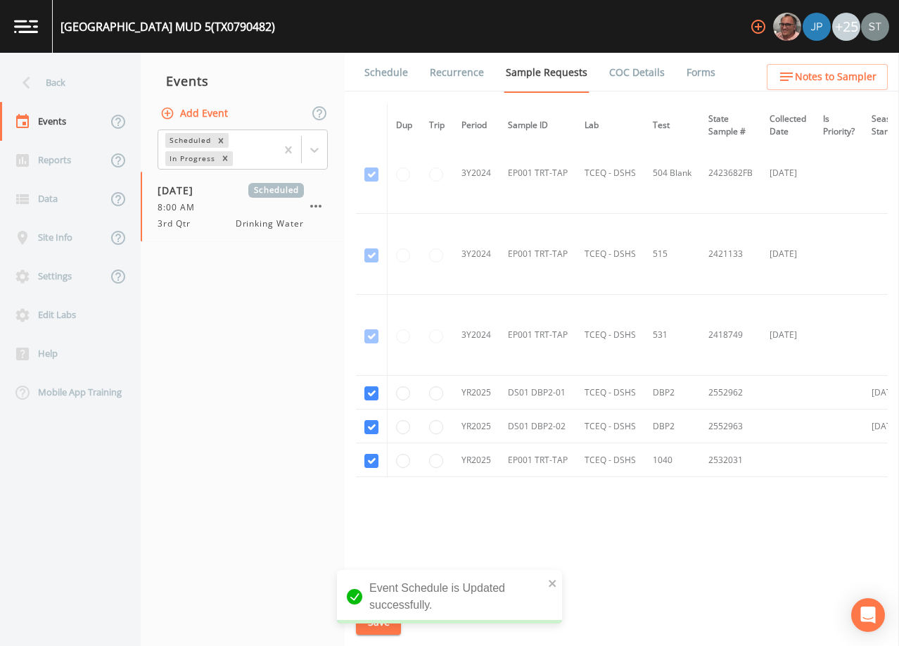
click at [390, 69] on link "Schedule" at bounding box center [386, 72] width 48 height 39
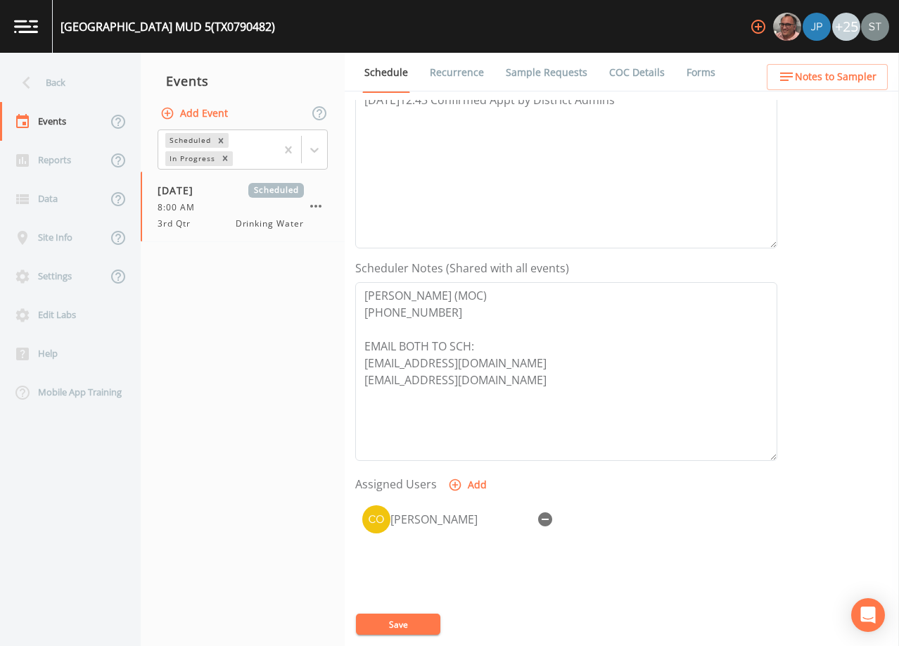
scroll to position [347, 0]
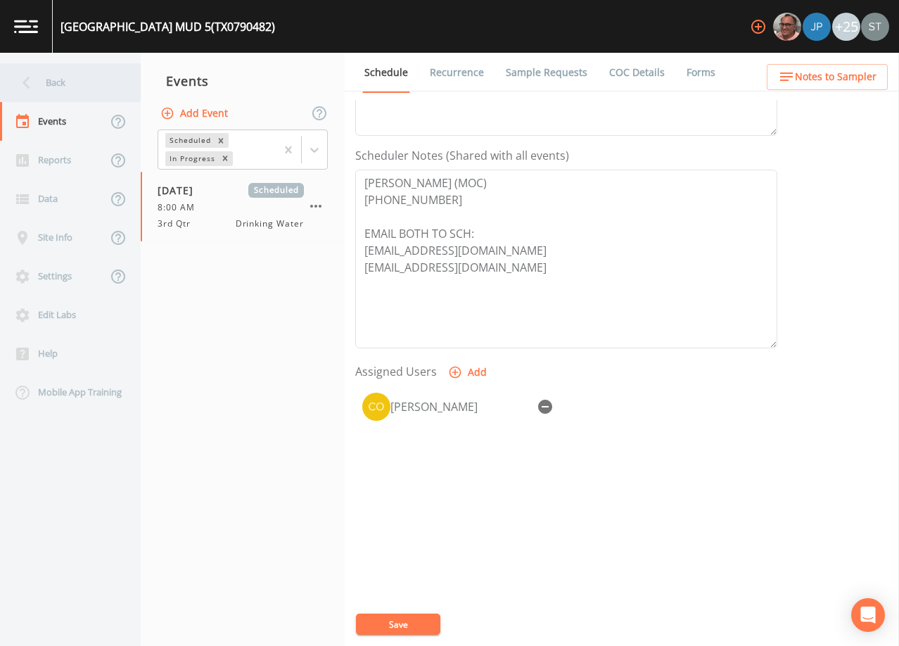
click at [68, 87] on div "Back" at bounding box center [63, 82] width 127 height 39
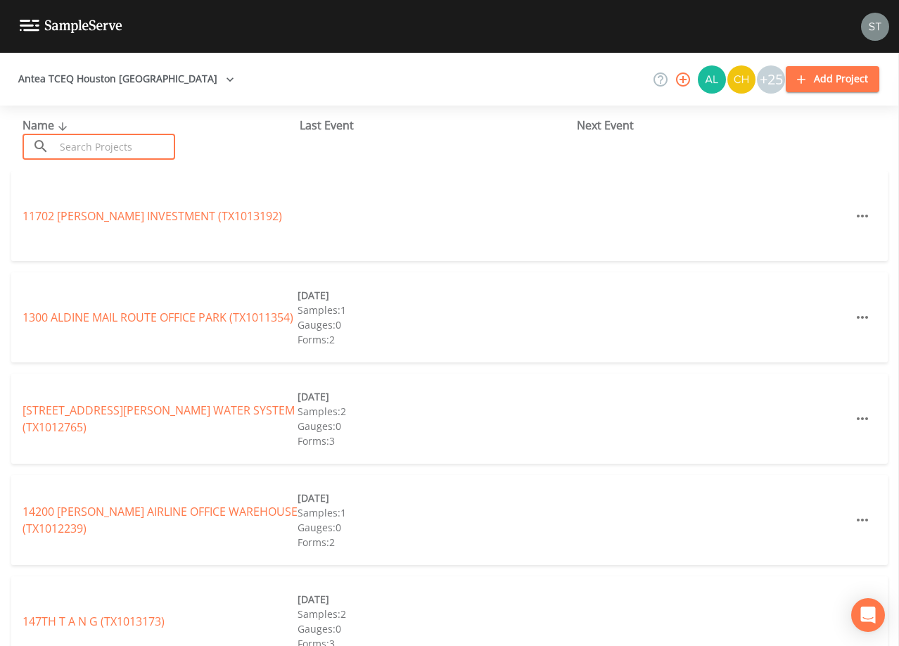
click at [117, 147] on input "text" at bounding box center [115, 147] width 120 height 26
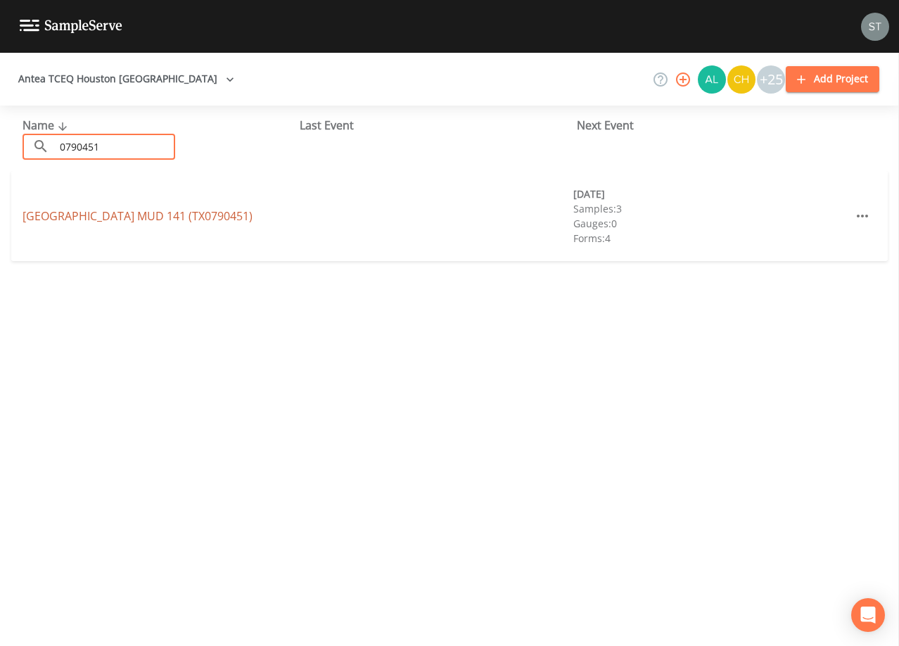
type input "0790451"
click at [187, 213] on link "[GEOGRAPHIC_DATA] 141 (TX0790451)" at bounding box center [138, 215] width 230 height 15
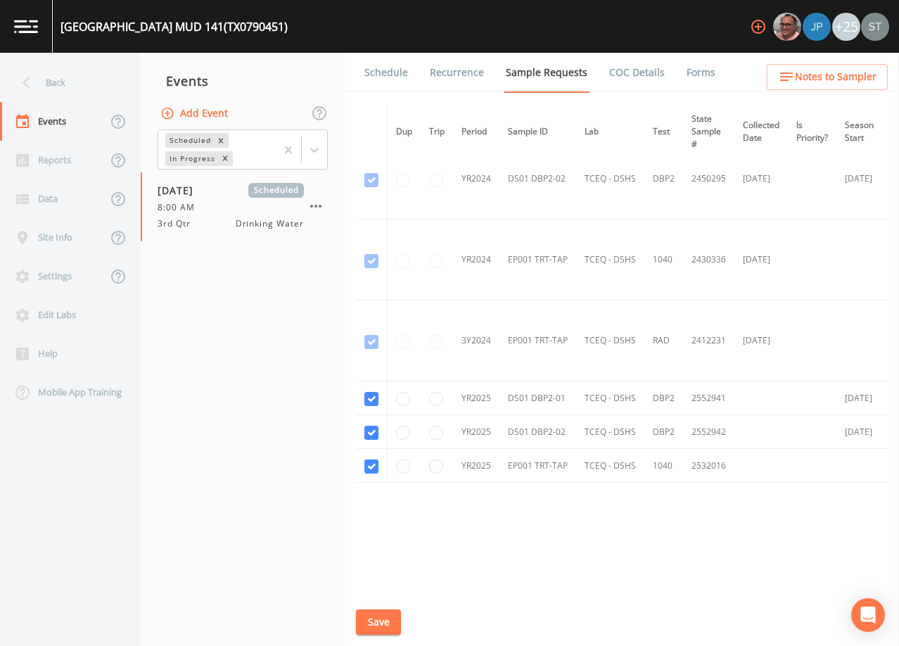
scroll to position [111, 0]
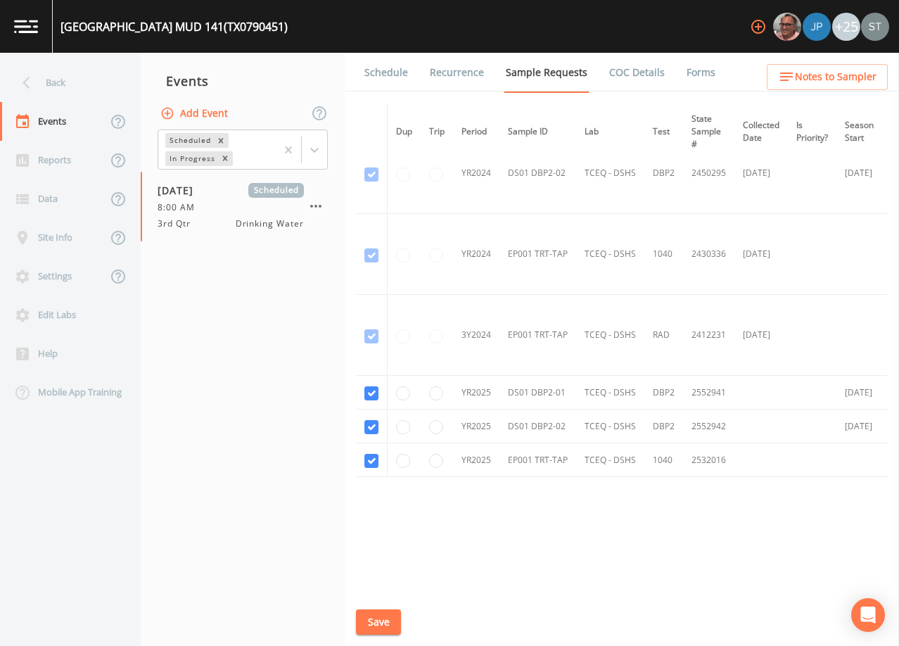
click at [383, 69] on link "Schedule" at bounding box center [386, 72] width 48 height 39
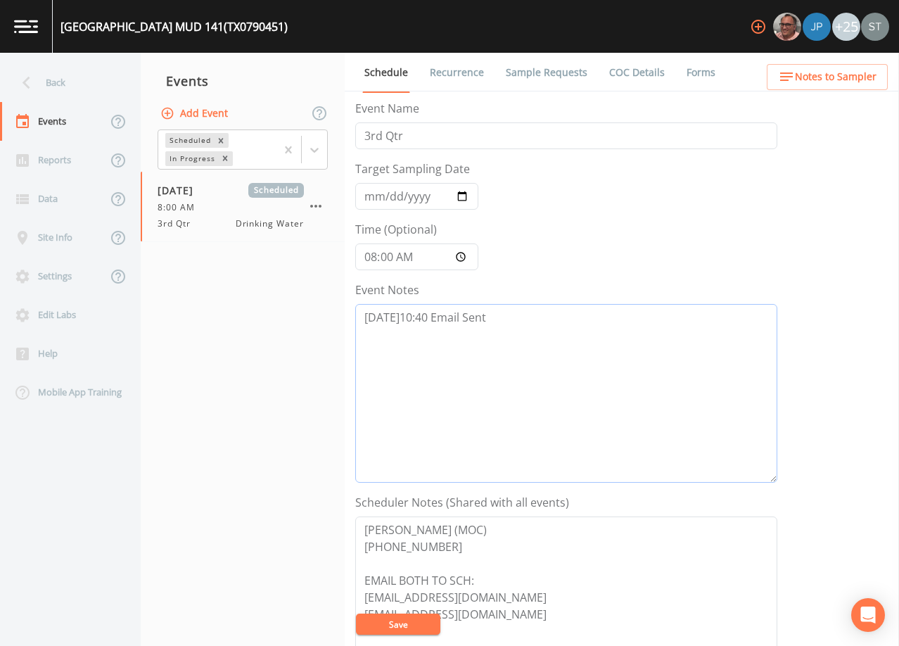
drag, startPoint x: 537, startPoint y: 331, endPoint x: 537, endPoint y: 321, distance: 9.8
click at [537, 328] on textarea "[DATE]10:40 Email Sent" at bounding box center [566, 393] width 422 height 179
paste textarea "[DATE]12:43 Confirmed Appt by District Admins"
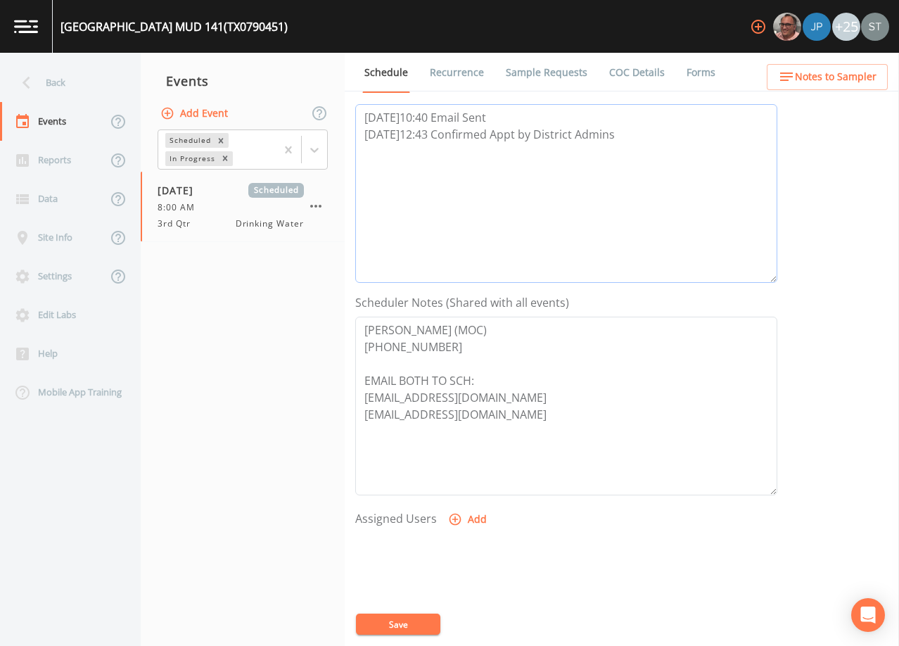
scroll to position [211, 0]
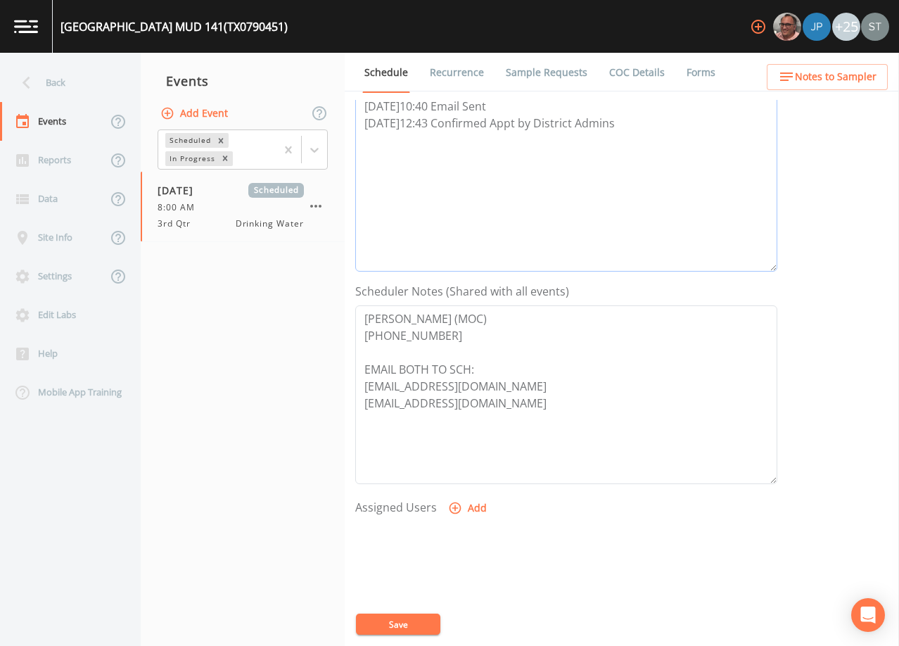
type textarea "[DATE]10:40 Email Sent [DATE]12:43 Confirmed Appt by District Admins"
click at [463, 503] on button "Add" at bounding box center [468, 508] width 47 height 26
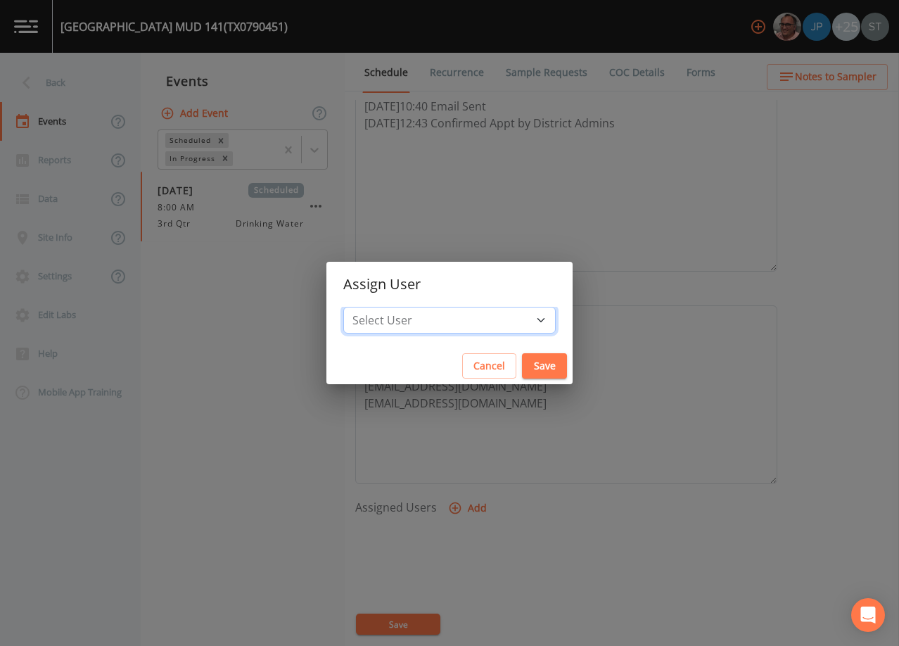
click at [468, 316] on select "Select User [PERSON_NAME] [PERSON_NAME] [PERSON_NAME] [PERSON_NAME] [PERSON_NAM…" at bounding box center [449, 320] width 212 height 27
select select "7dc39629-d690-4ad7-981f-00477f03d06a"
click at [375, 307] on select "Select User [PERSON_NAME] [PERSON_NAME] [PERSON_NAME] [PERSON_NAME] [PERSON_NAM…" at bounding box center [449, 320] width 212 height 27
click at [522, 360] on button "Save" at bounding box center [544, 366] width 45 height 26
select select
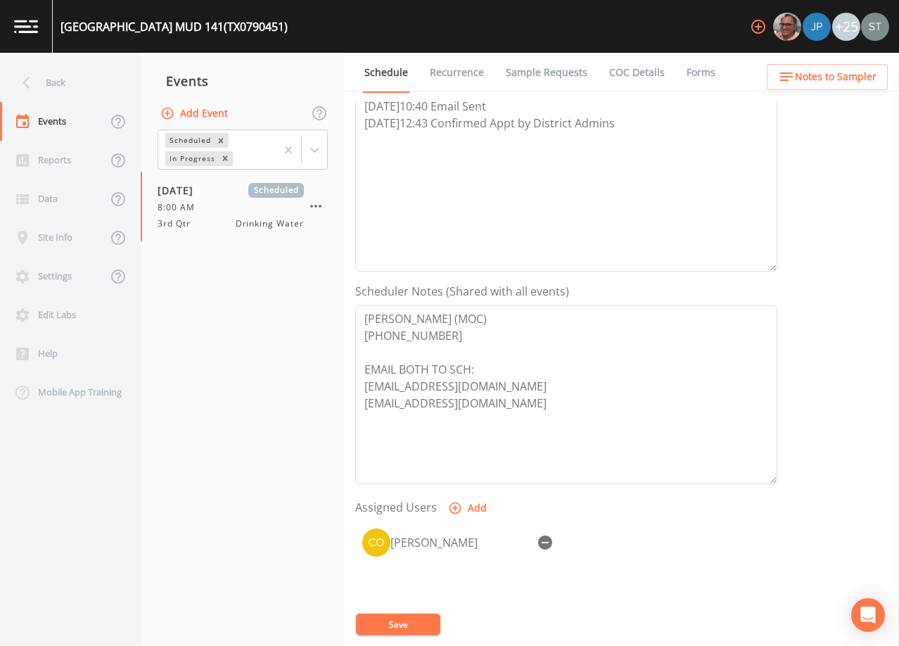
click at [420, 621] on button "Save" at bounding box center [398, 623] width 84 height 21
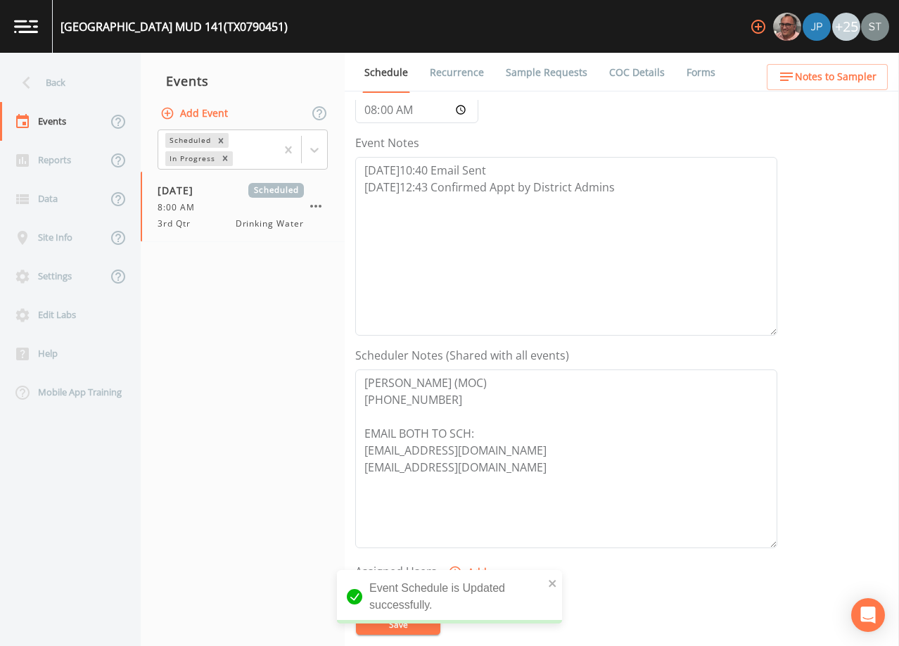
scroll to position [0, 0]
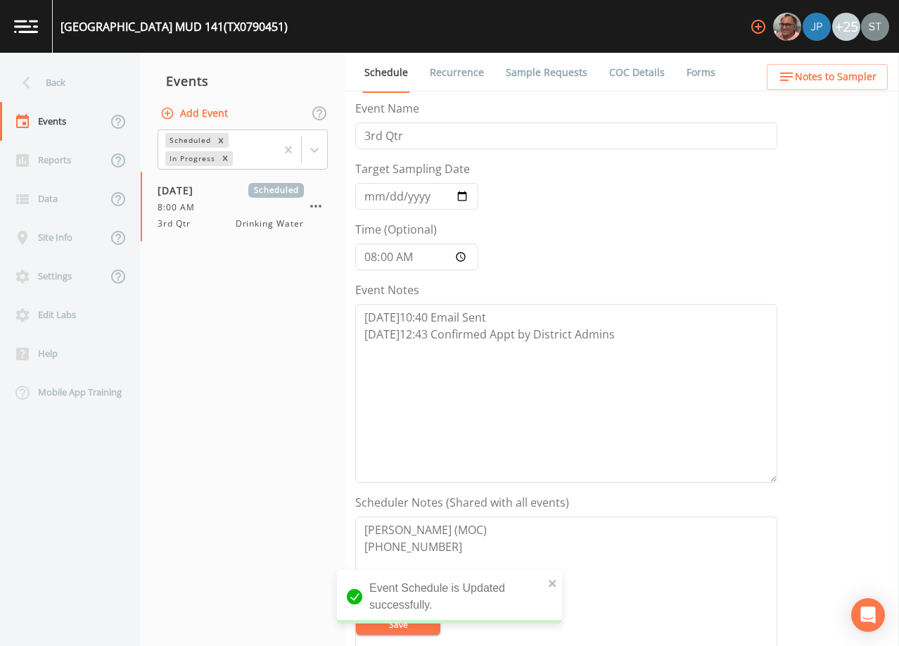
click at [541, 77] on link "Sample Requests" at bounding box center [547, 72] width 86 height 39
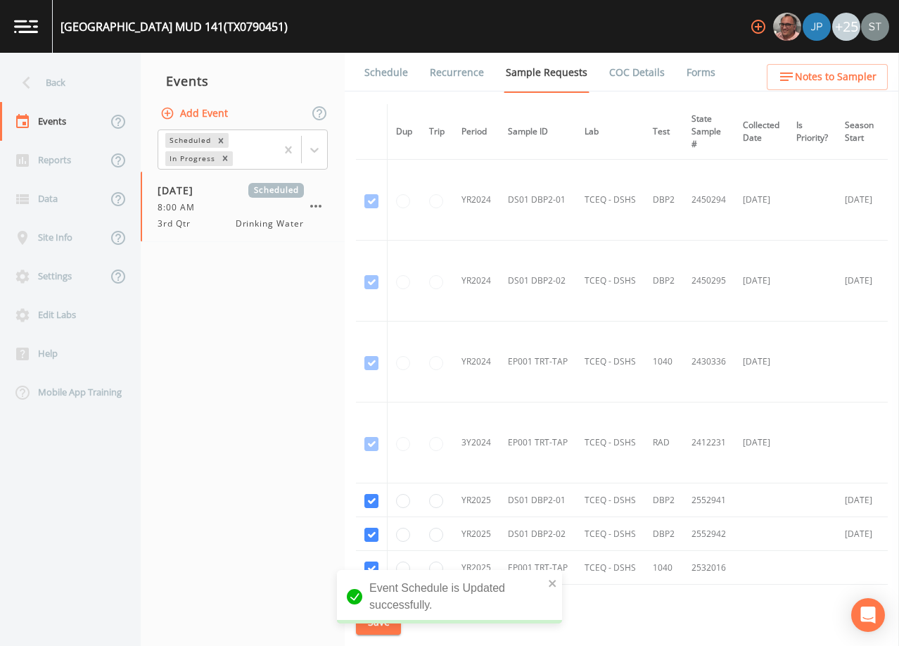
click at [381, 73] on link "Schedule" at bounding box center [386, 72] width 48 height 39
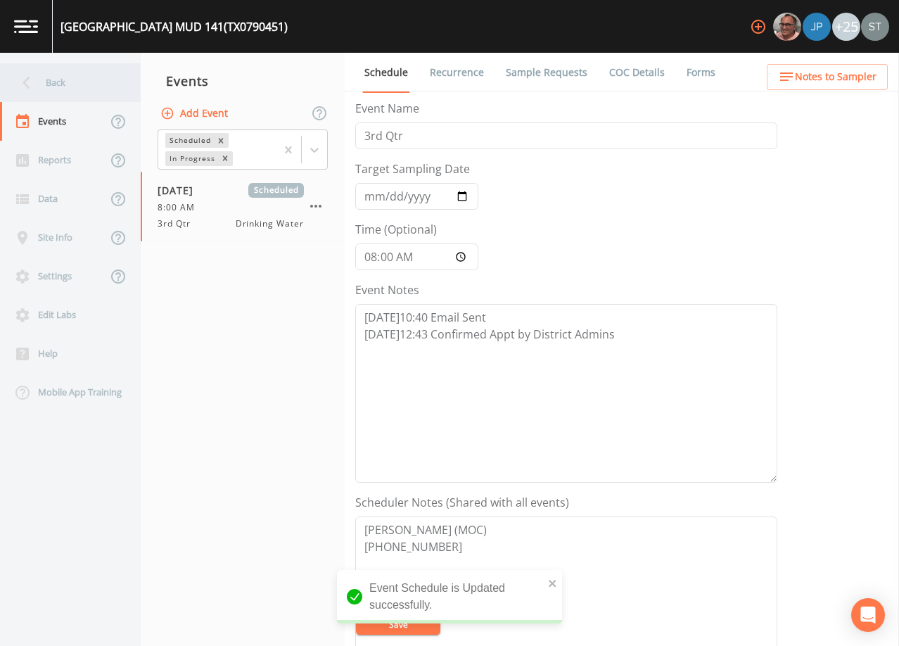
click at [52, 84] on div "Back" at bounding box center [63, 82] width 127 height 39
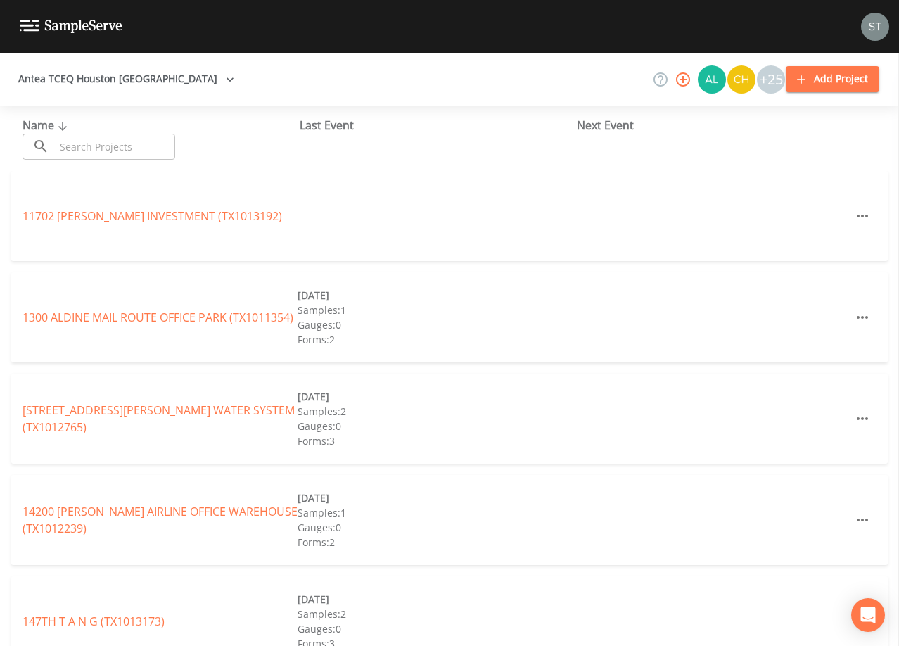
click at [91, 146] on input "text" at bounding box center [115, 147] width 120 height 26
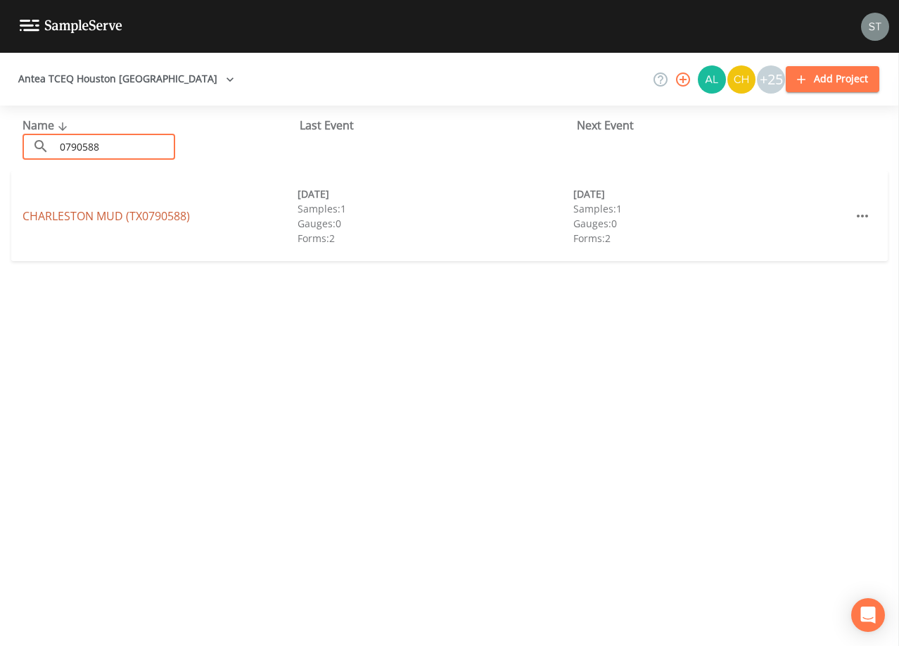
type input "0790588"
click at [169, 215] on link "[GEOGRAPHIC_DATA] (TX0790588)" at bounding box center [106, 215] width 167 height 15
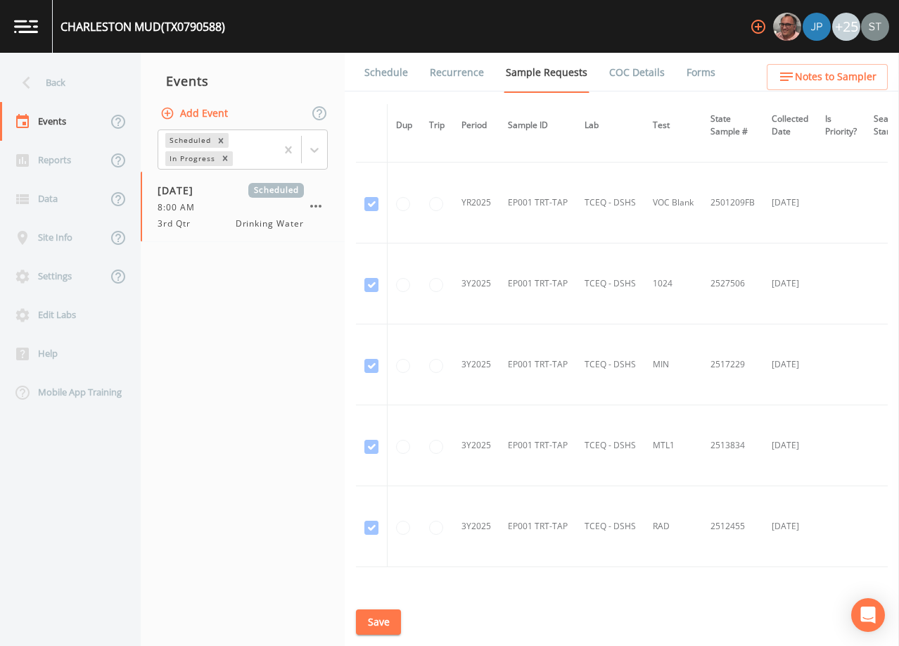
scroll to position [235, 0]
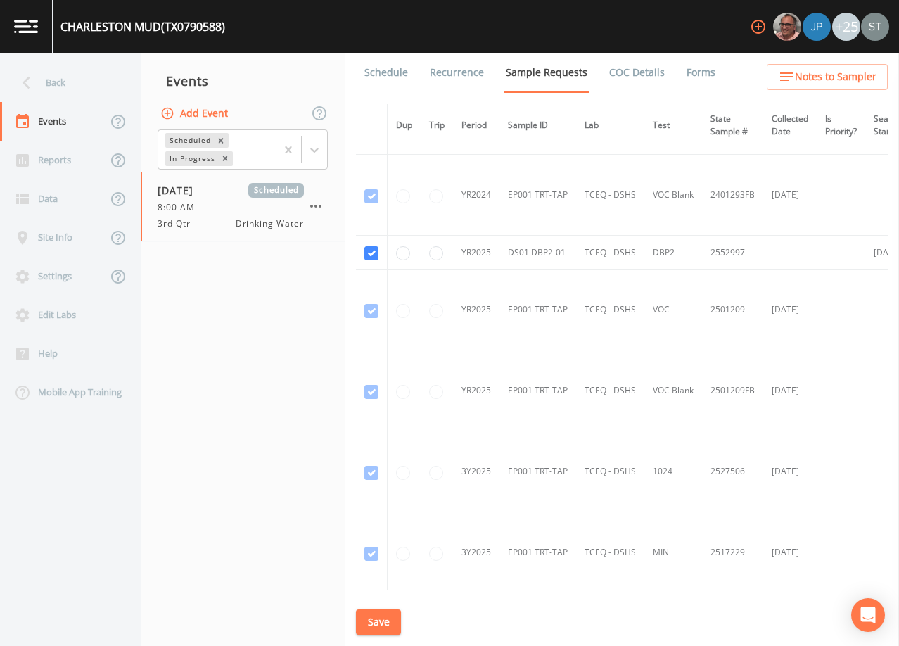
click at [390, 72] on link "Schedule" at bounding box center [386, 72] width 48 height 39
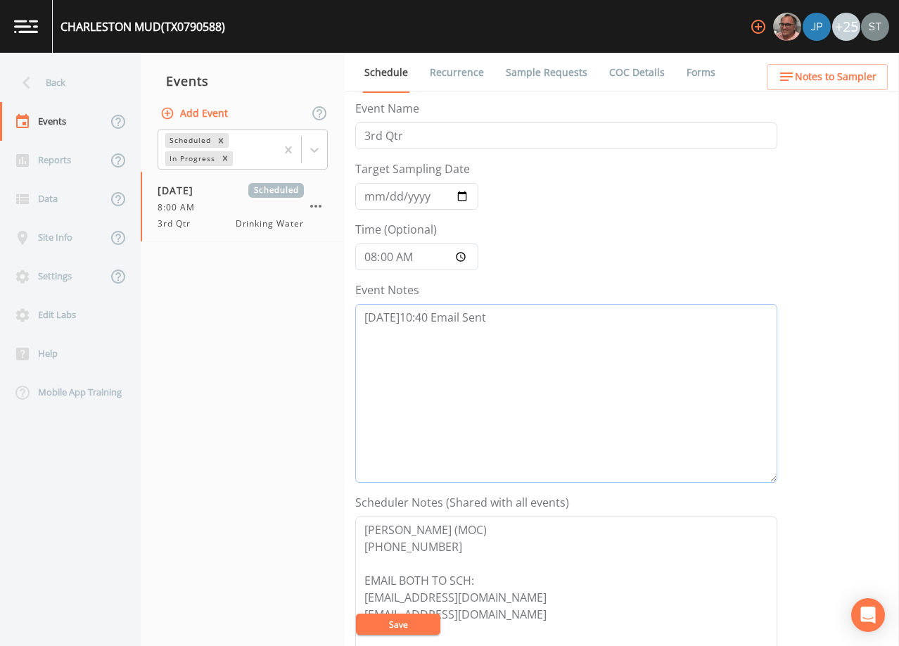
click at [563, 330] on textarea "[DATE]10:40 Email Sent" at bounding box center [566, 393] width 422 height 179
paste textarea "[DATE]12:43 Confirmed Appt by District Admins"
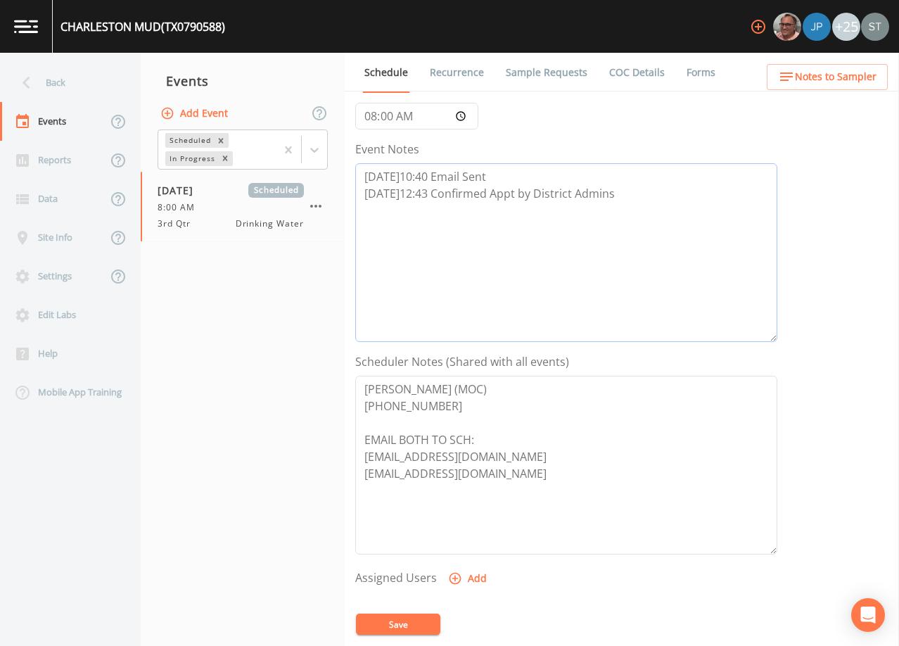
type textarea "[DATE]10:40 Email Sent [DATE]12:43 Confirmed Appt by District Admins"
click at [473, 579] on button "Add" at bounding box center [468, 578] width 47 height 26
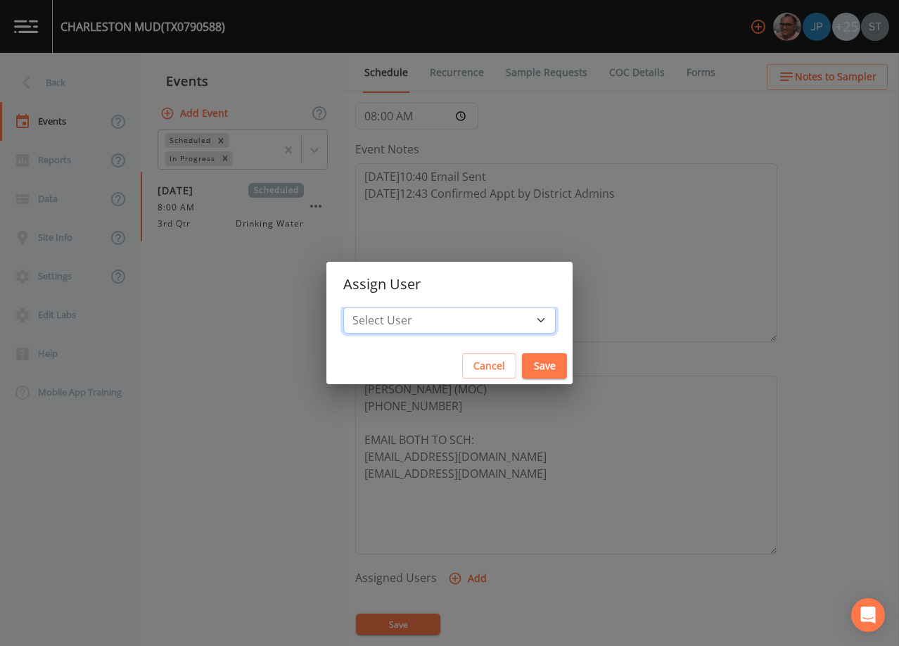
click at [475, 309] on select "Select User [PERSON_NAME] [PERSON_NAME] [PERSON_NAME] [PERSON_NAME] [PERSON_NAM…" at bounding box center [449, 320] width 212 height 27
select select "7dc39629-d690-4ad7-981f-00477f03d06a"
click at [375, 307] on select "Select User [PERSON_NAME] [PERSON_NAME] [PERSON_NAME] [PERSON_NAME] [PERSON_NAM…" at bounding box center [449, 320] width 212 height 27
click at [522, 366] on button "Save" at bounding box center [544, 366] width 45 height 26
select select
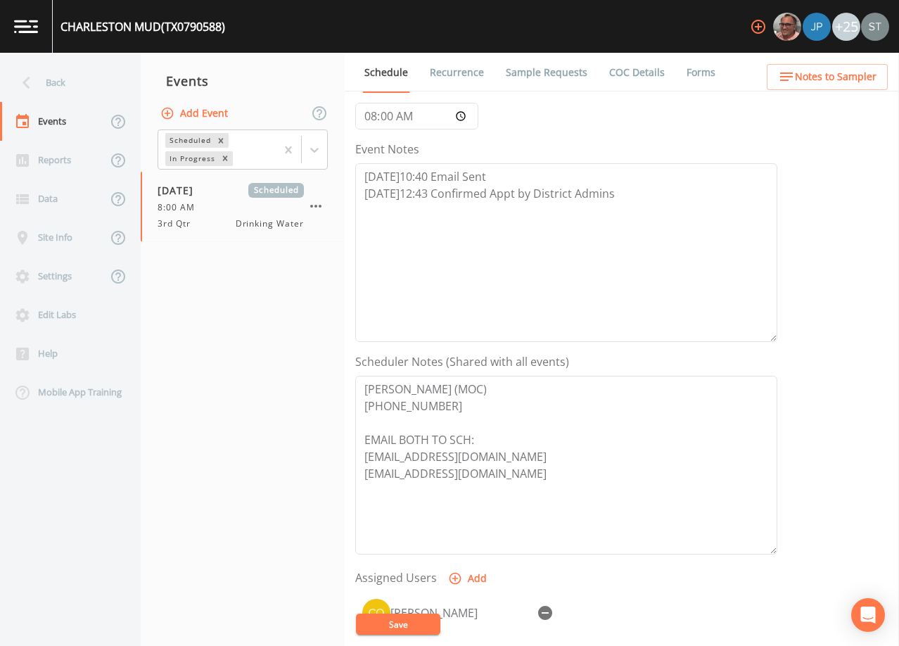
click at [411, 619] on button "Save" at bounding box center [398, 623] width 84 height 21
click at [407, 620] on button "Save" at bounding box center [398, 623] width 84 height 21
click at [531, 67] on link "Sample Requests" at bounding box center [547, 72] width 86 height 39
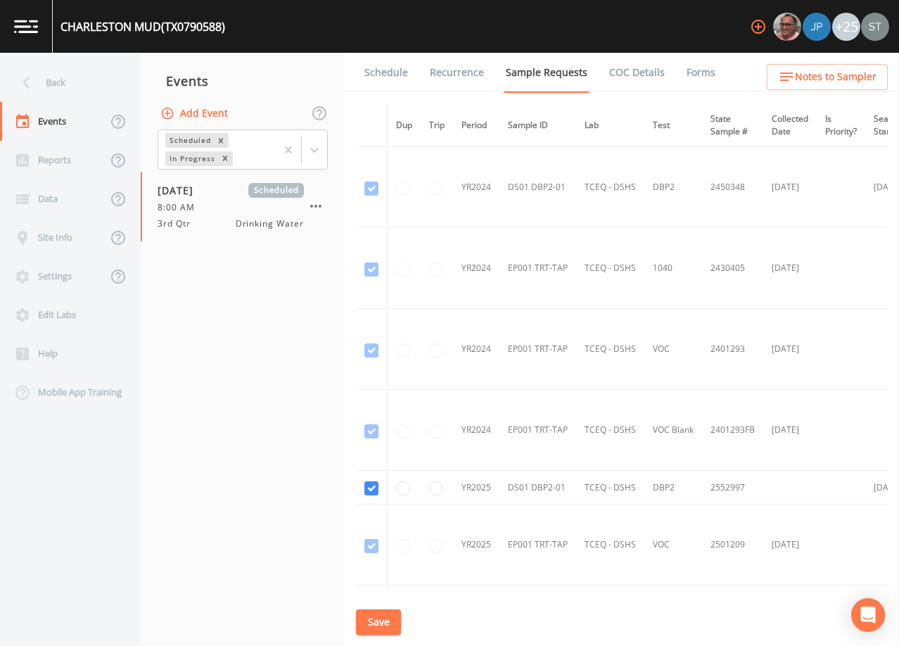
click at [390, 69] on link "Schedule" at bounding box center [386, 72] width 48 height 39
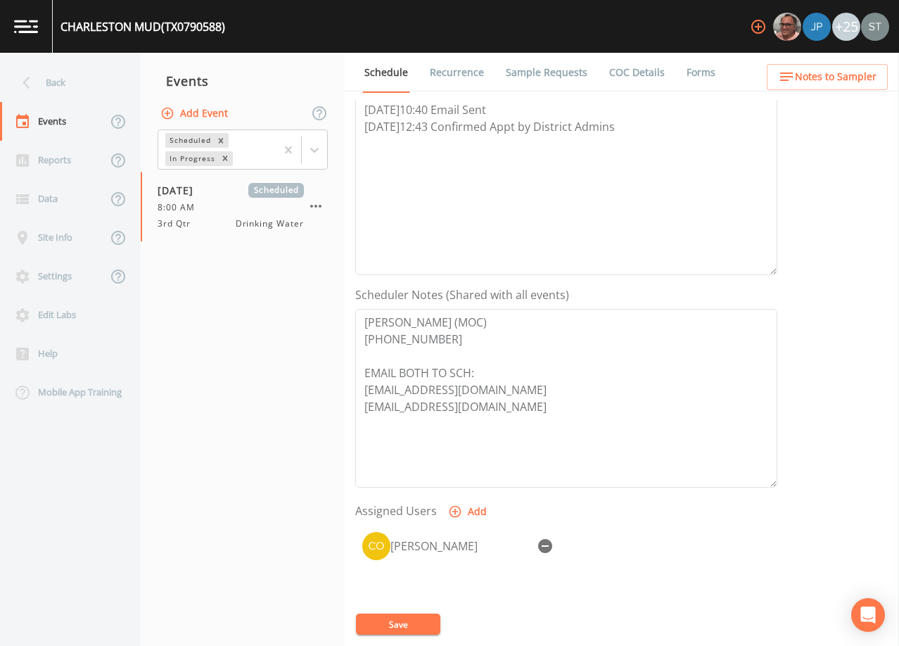
scroll to position [206, 0]
click at [65, 86] on div "Back" at bounding box center [63, 82] width 127 height 39
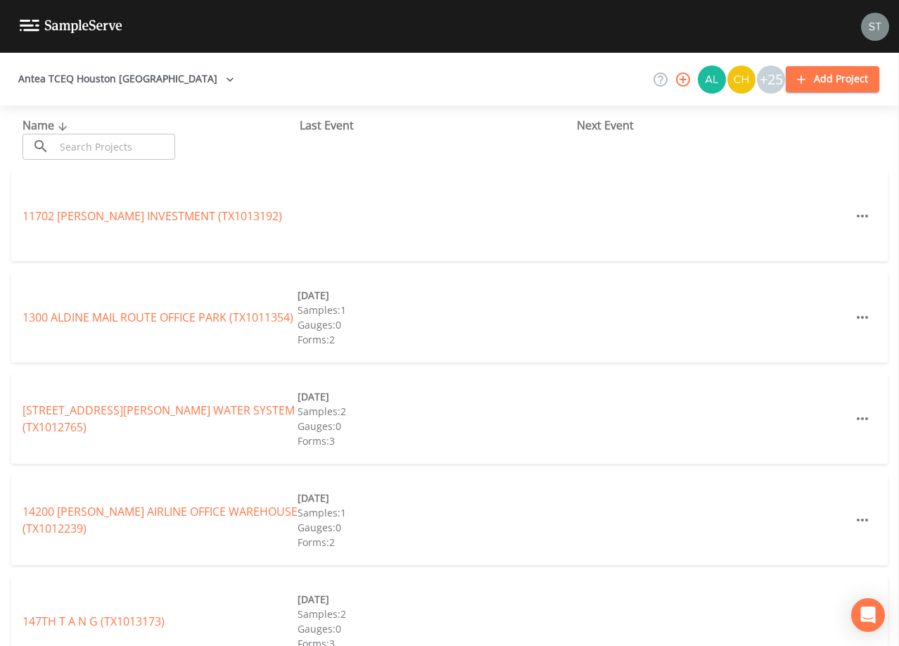
click at [145, 146] on input "text" at bounding box center [115, 147] width 120 height 26
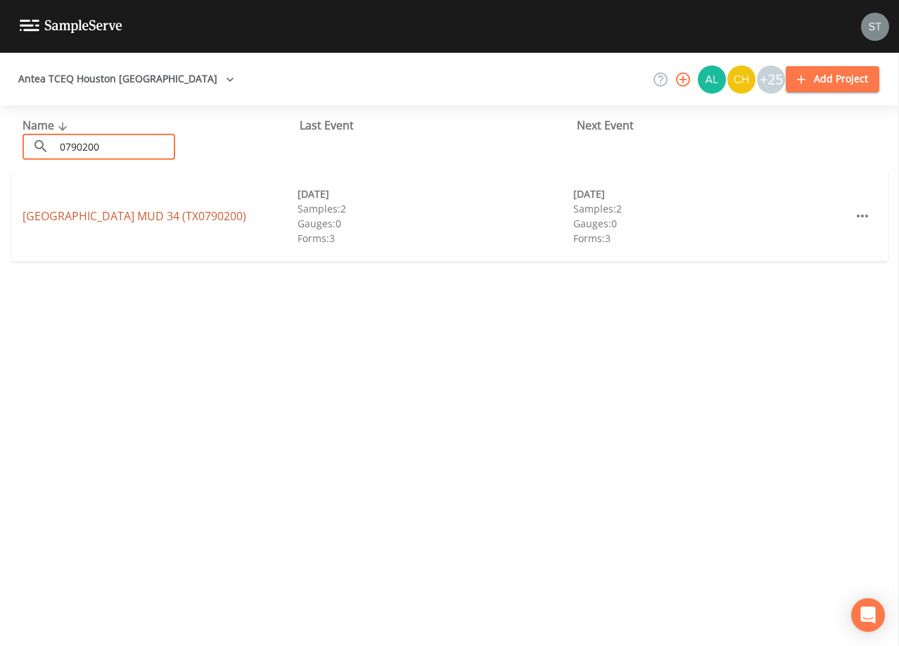
type input "0790200"
click at [186, 219] on link "[GEOGRAPHIC_DATA] 34 (TX0790200)" at bounding box center [135, 215] width 224 height 15
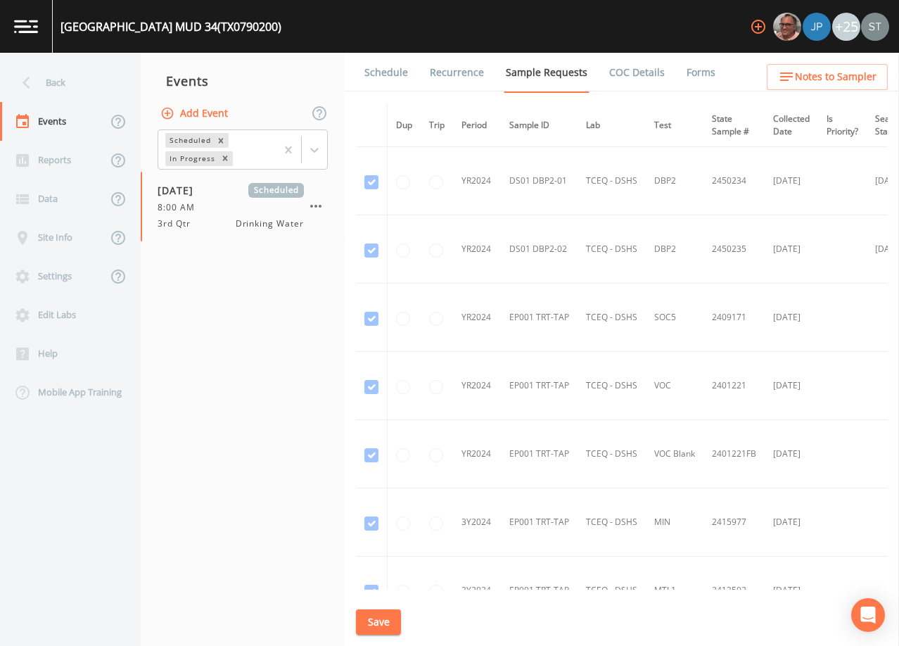
click at [380, 73] on link "Schedule" at bounding box center [386, 72] width 48 height 39
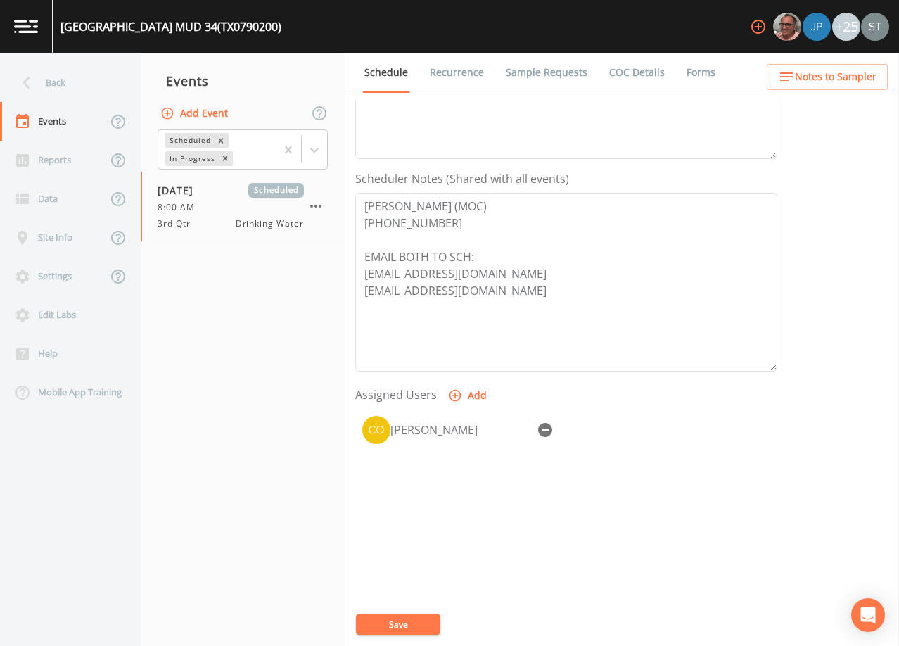
scroll to position [347, 0]
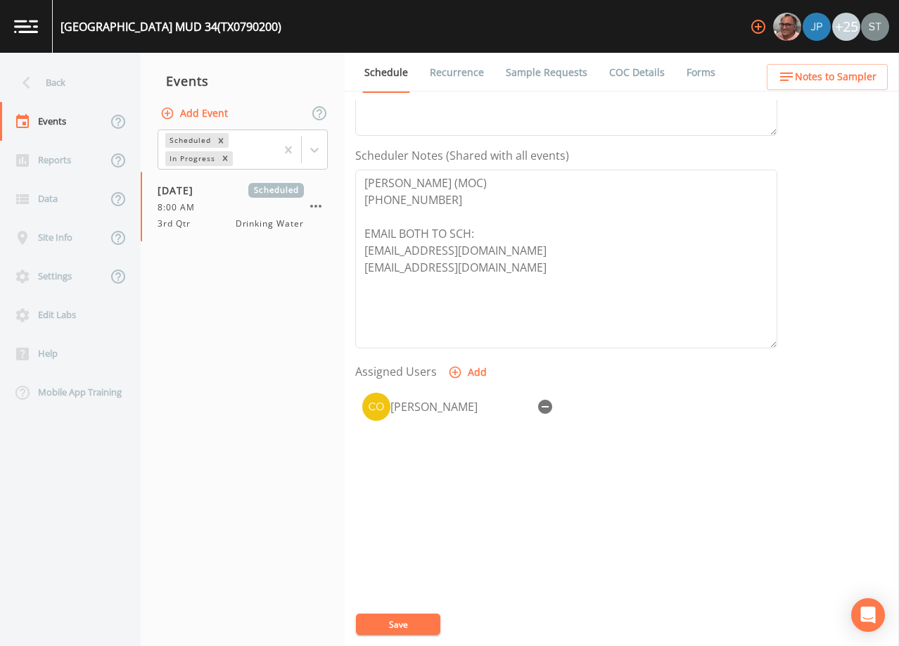
click at [549, 71] on link "Sample Requests" at bounding box center [547, 72] width 86 height 39
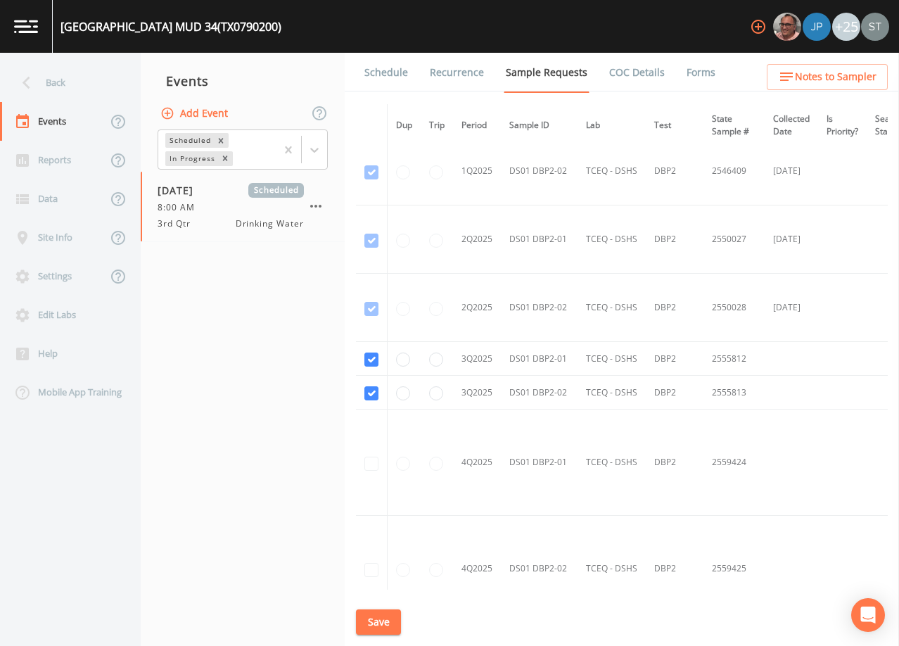
scroll to position [1125, 0]
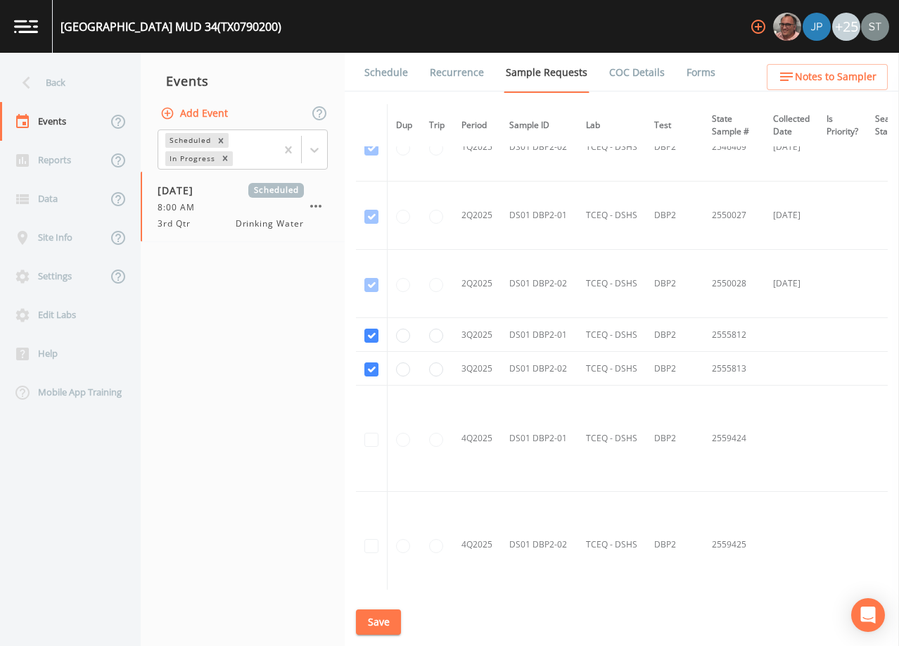
click at [385, 73] on link "Schedule" at bounding box center [386, 72] width 48 height 39
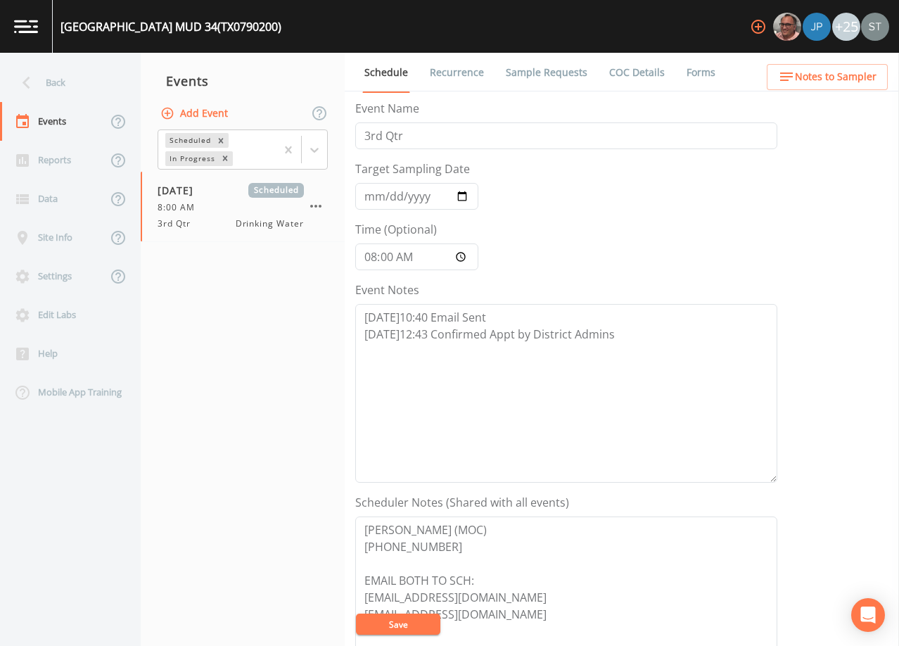
click at [852, 83] on span "Notes to Sampler" at bounding box center [836, 77] width 82 height 18
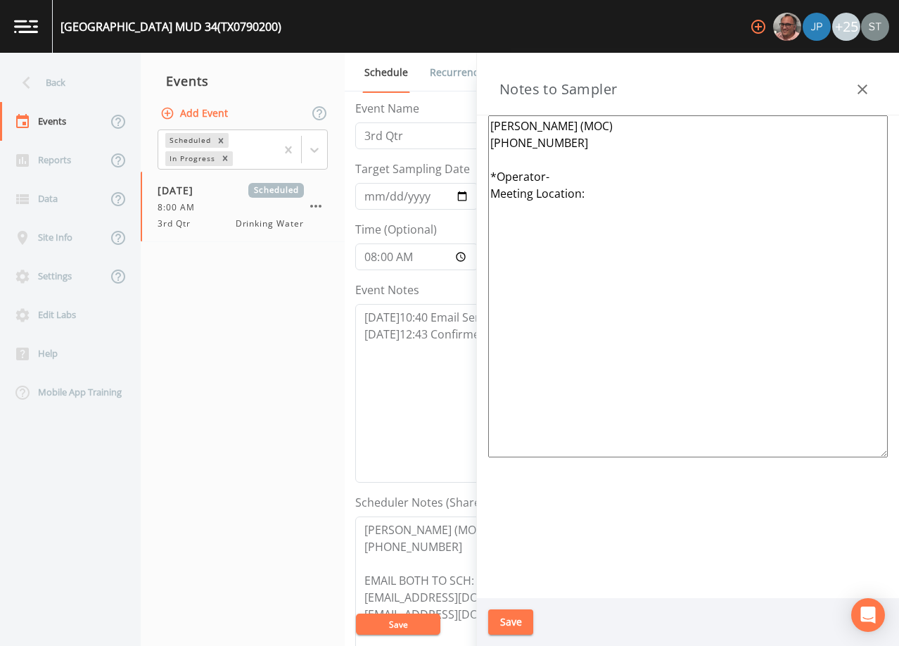
click at [605, 177] on textarea "[PERSON_NAME] (MOC) [PHONE_NUMBER] *Operator- Meeting Location:" at bounding box center [687, 286] width 399 height 342
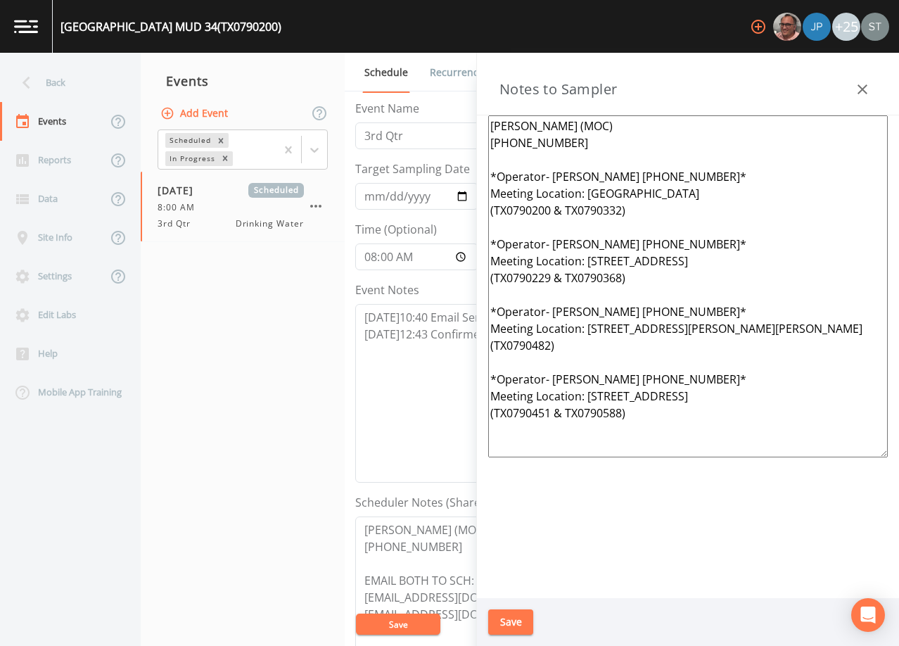
click at [716, 170] on textarea "[PERSON_NAME] (MOC) [PHONE_NUMBER] *Operator- [PERSON_NAME] [PHONE_NUMBER]* Mee…" at bounding box center [687, 286] width 399 height 342
click at [721, 245] on textarea "[PERSON_NAME] (MOC) [PHONE_NUMBER] *Operator- [PERSON_NAME] [PHONE_NUMBER]* 1st…" at bounding box center [687, 286] width 399 height 342
click at [719, 304] on textarea "[PERSON_NAME] (MOC) [PHONE_NUMBER] *Operator- [PERSON_NAME] [PHONE_NUMBER]* 1st…" at bounding box center [687, 286] width 399 height 342
click at [731, 376] on textarea "[PERSON_NAME] (MOC) [PHONE_NUMBER] *Operator- [PERSON_NAME] [PHONE_NUMBER]* 1st…" at bounding box center [687, 286] width 399 height 342
click at [703, 176] on textarea "[PERSON_NAME] (MOC) [PHONE_NUMBER] *Operator- [PERSON_NAME] [PHONE_NUMBER]* 1st…" at bounding box center [687, 286] width 399 height 342
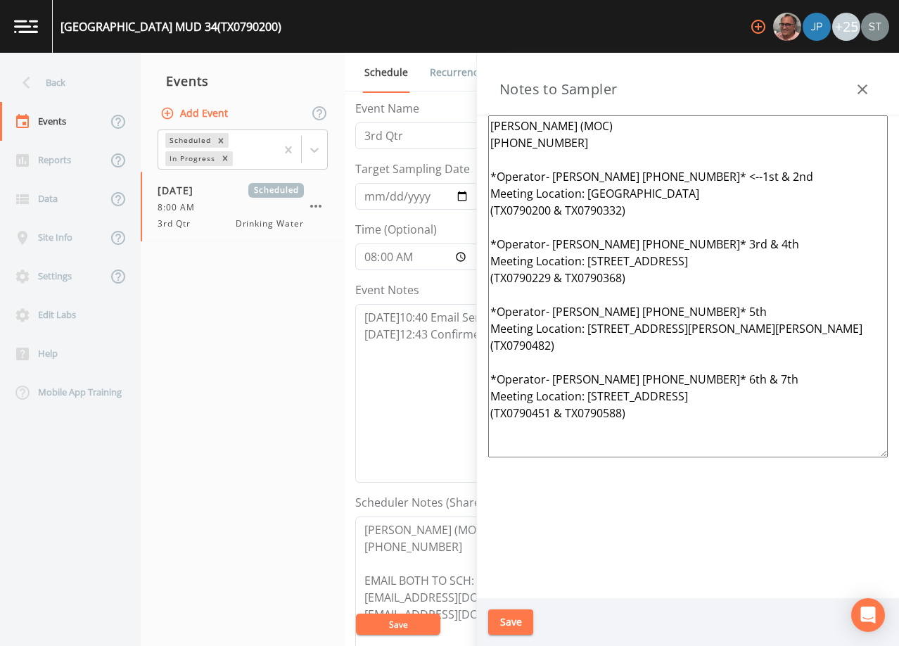
click at [707, 241] on textarea "[PERSON_NAME] (MOC) [PHONE_NUMBER] *Operator- [PERSON_NAME] [PHONE_NUMBER]* <--…" at bounding box center [687, 286] width 399 height 342
click at [704, 306] on textarea "[PERSON_NAME] (MOC) [PHONE_NUMBER] *Operator- [PERSON_NAME] [PHONE_NUMBER]* <--…" at bounding box center [687, 286] width 399 height 342
click at [719, 375] on textarea "[PERSON_NAME] (MOC) [PHONE_NUMBER] *Operator- [PERSON_NAME] [PHONE_NUMBER]* <--…" at bounding box center [687, 286] width 399 height 342
type textarea "[PERSON_NAME] (MOC) [PHONE_NUMBER] *Operator- [PERSON_NAME] [PHONE_NUMBER]* <--…"
click at [525, 618] on button "Save" at bounding box center [510, 622] width 45 height 26
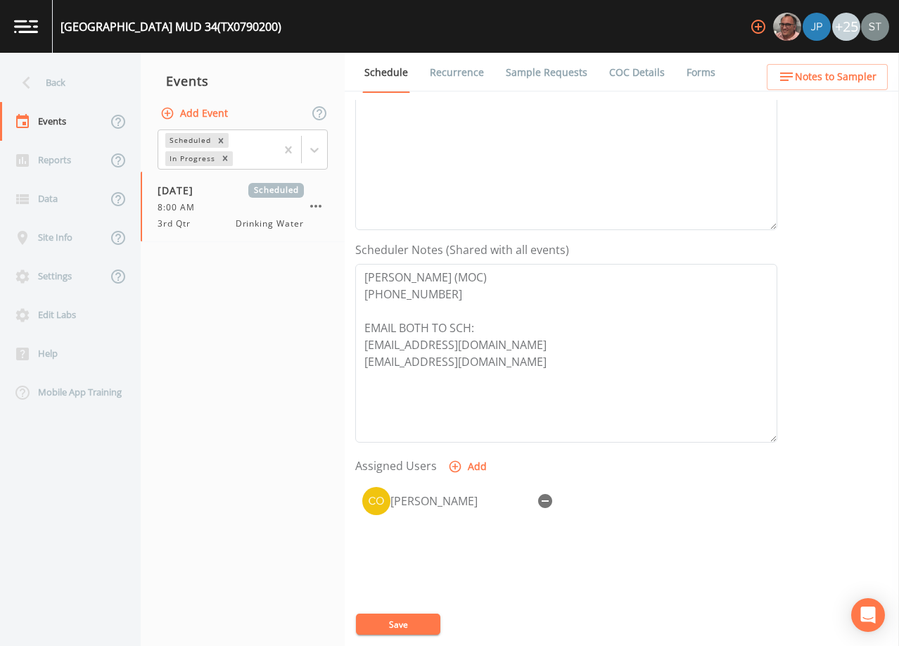
scroll to position [281, 0]
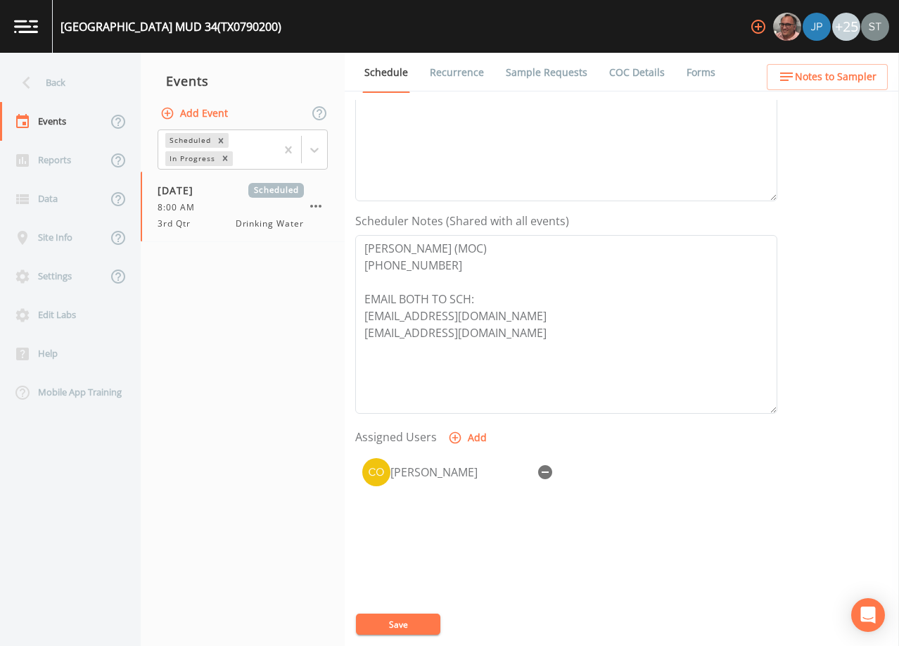
click at [835, 75] on span "Notes to Sampler" at bounding box center [836, 77] width 82 height 18
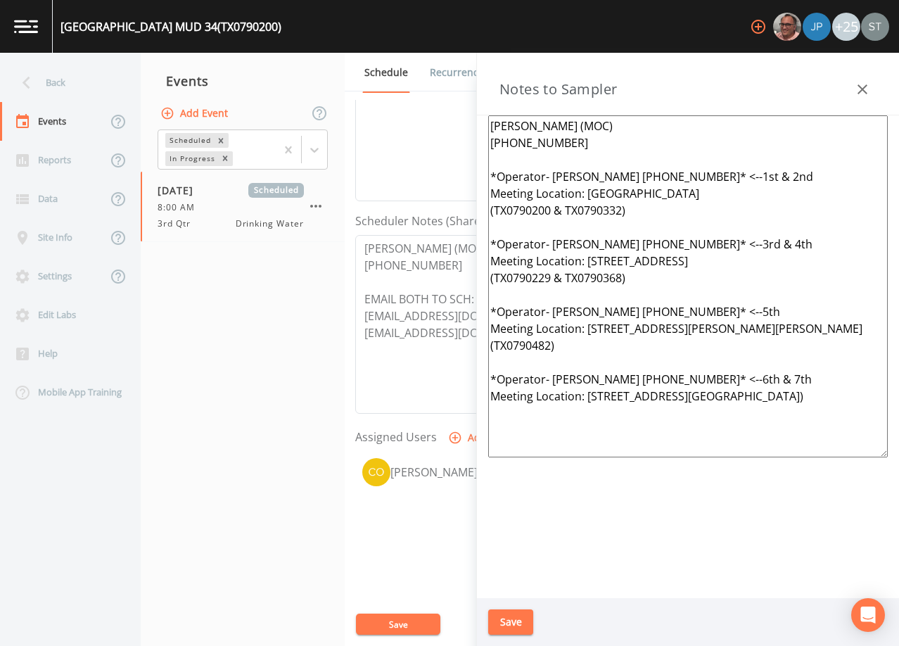
drag, startPoint x: 642, startPoint y: 418, endPoint x: 453, endPoint y: 181, distance: 303.8
click at [453, 181] on div "Back Events Reports Data Site Info Settings Edit Labs Help Mobile App Training …" at bounding box center [449, 349] width 899 height 593
click at [868, 80] on button "button" at bounding box center [862, 89] width 28 height 28
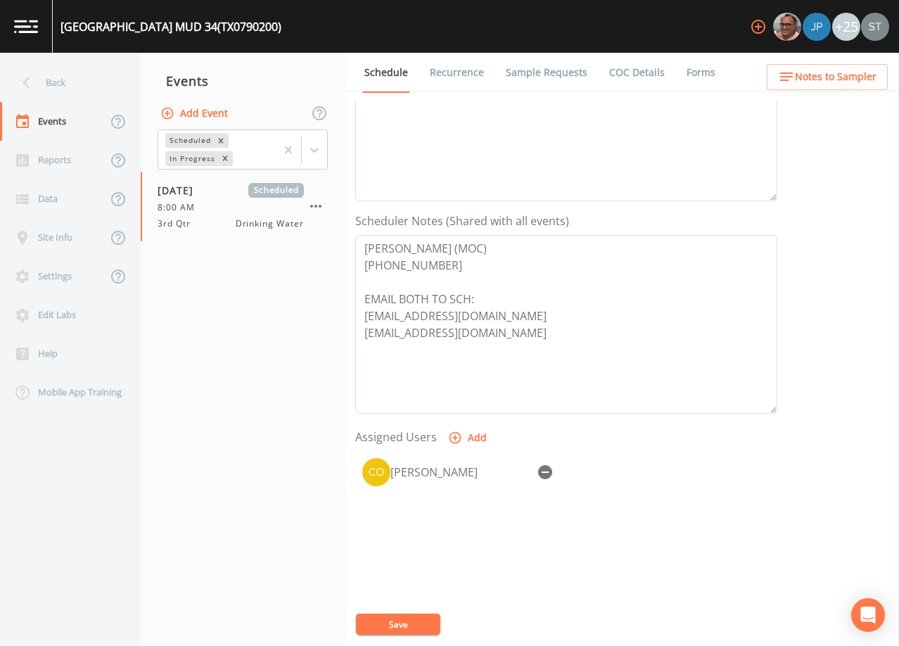
click at [868, 78] on span "Notes to Sampler" at bounding box center [836, 77] width 82 height 18
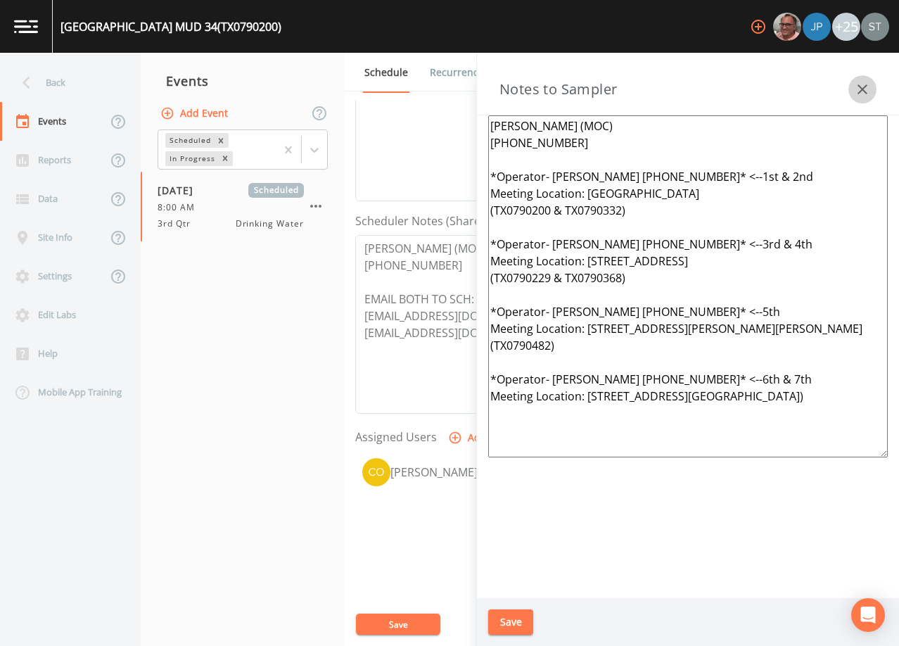
click at [868, 78] on button "button" at bounding box center [862, 89] width 28 height 28
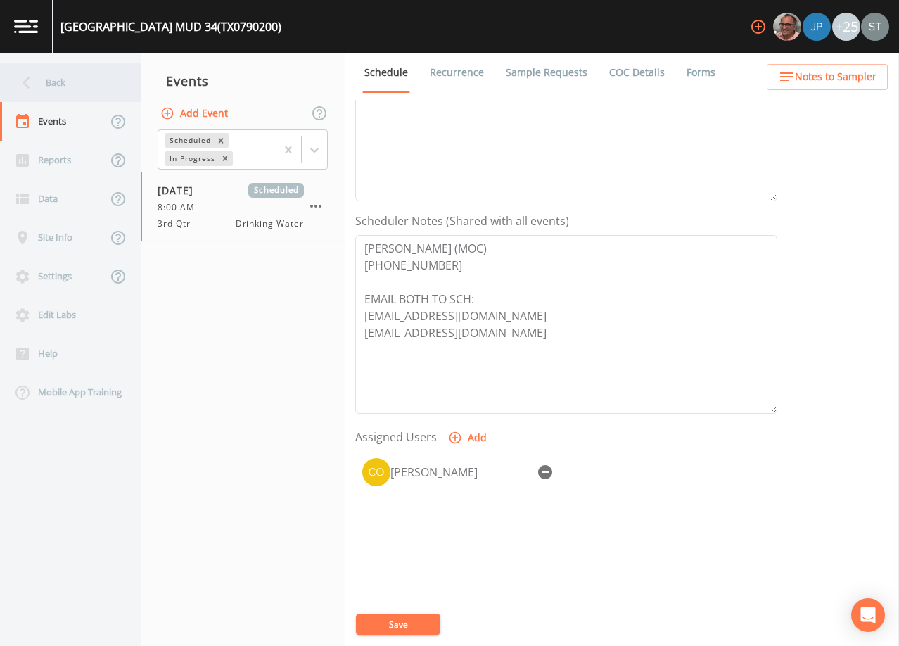
click at [68, 89] on div "Back" at bounding box center [63, 82] width 127 height 39
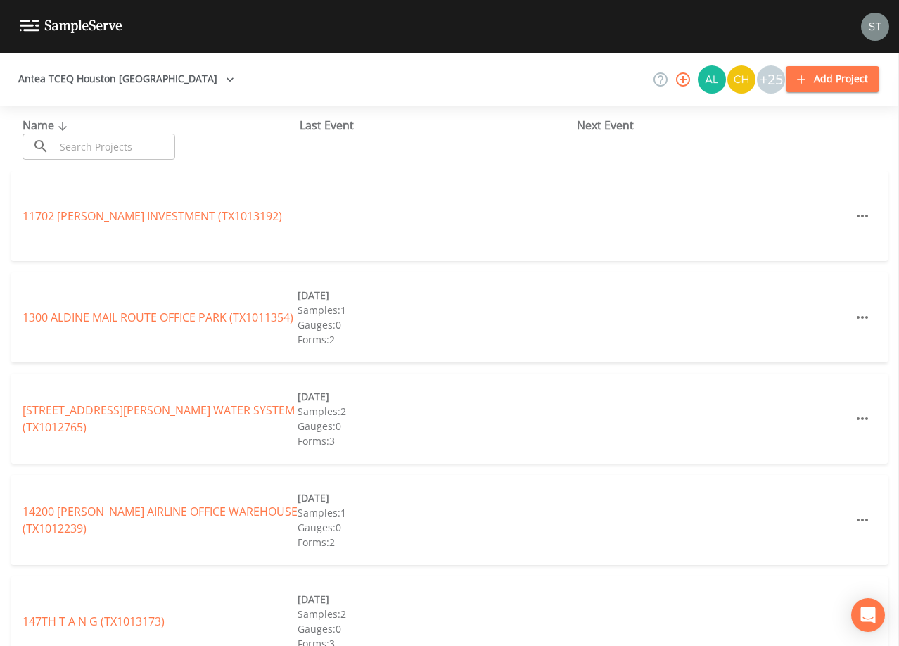
click at [113, 151] on input "text" at bounding box center [115, 147] width 120 height 26
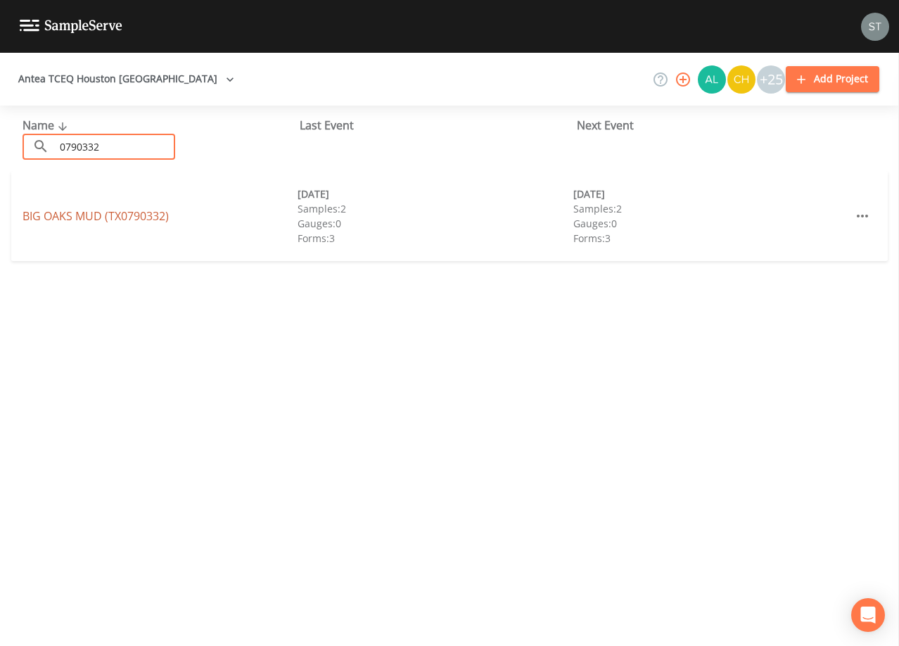
type input "0790332"
click at [148, 217] on link "[GEOGRAPHIC_DATA] (TX0790332)" at bounding box center [96, 215] width 146 height 15
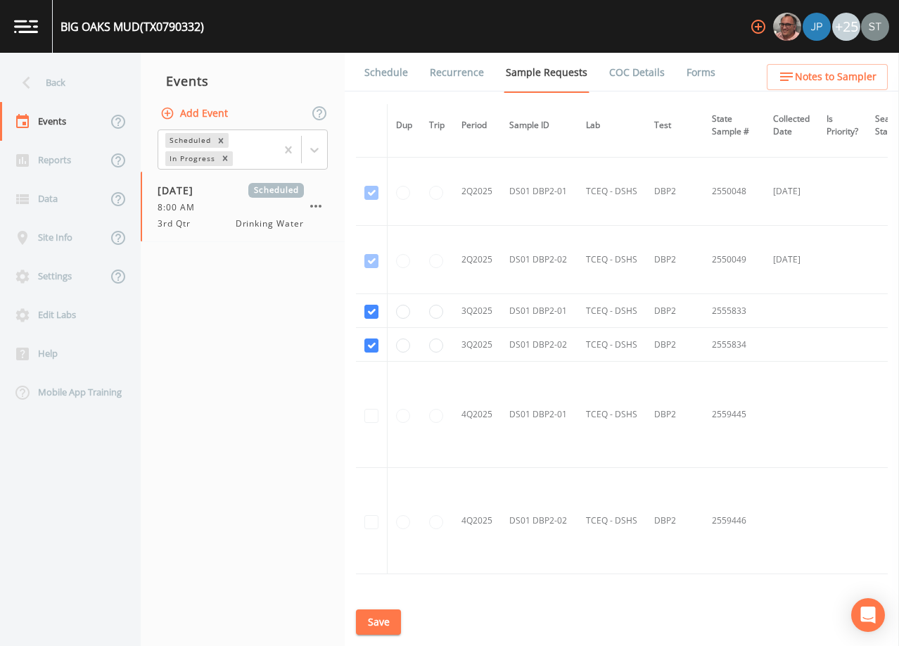
scroll to position [1195, 0]
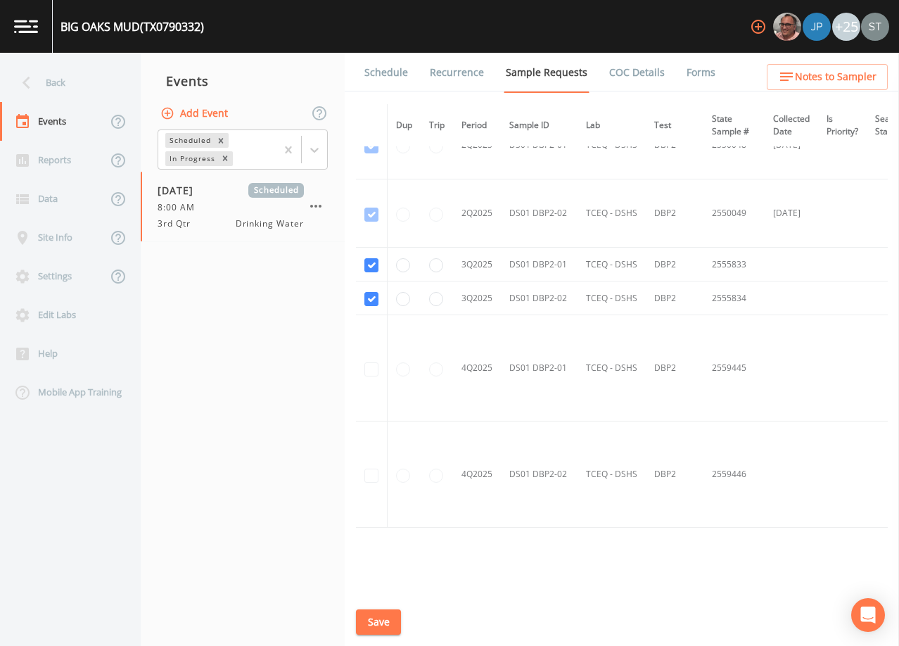
click at [380, 71] on link "Schedule" at bounding box center [386, 72] width 48 height 39
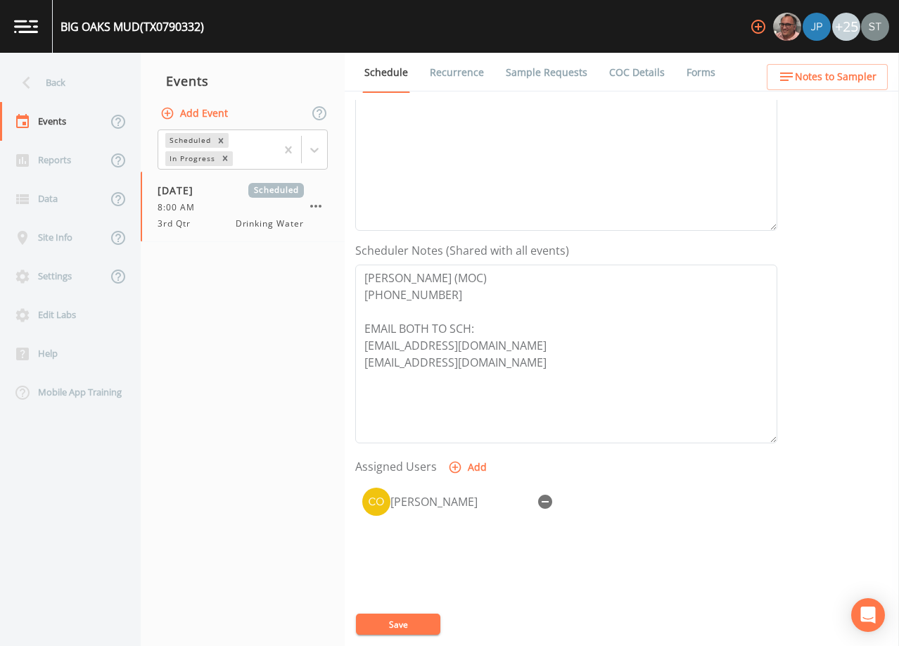
scroll to position [281, 0]
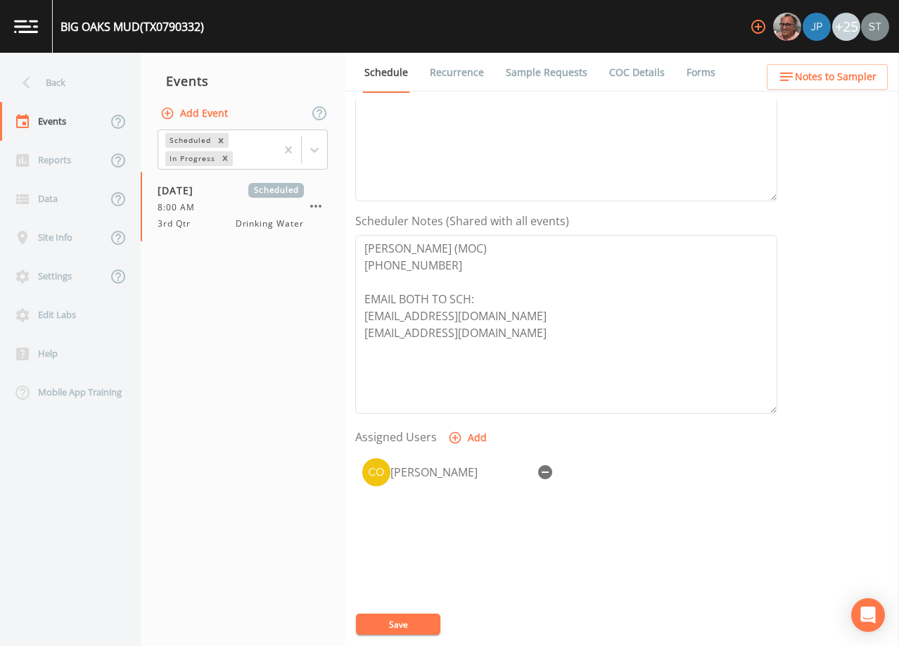
click at [830, 76] on span "Notes to Sampler" at bounding box center [836, 77] width 82 height 18
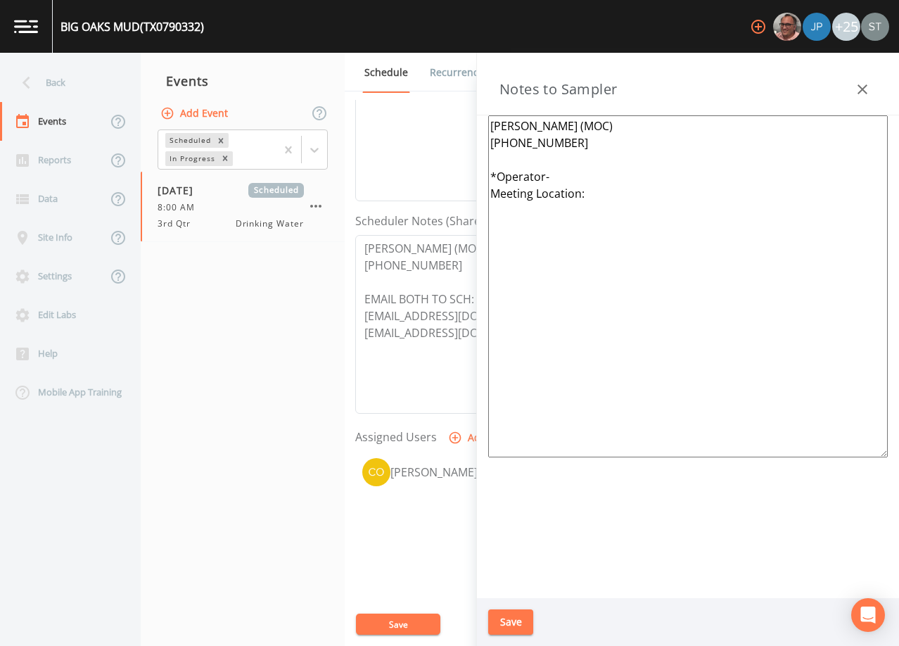
drag, startPoint x: 619, startPoint y: 205, endPoint x: 464, endPoint y: 177, distance: 157.4
click at [464, 177] on div "Back Events Reports Data Site Info Settings Edit Labs Help Mobile App Training …" at bounding box center [449, 349] width 899 height 593
paste textarea "[PERSON_NAME] [PHONE_NUMBER]* <--1st & 2nd Meeting Location: [GEOGRAPHIC_DATA] …"
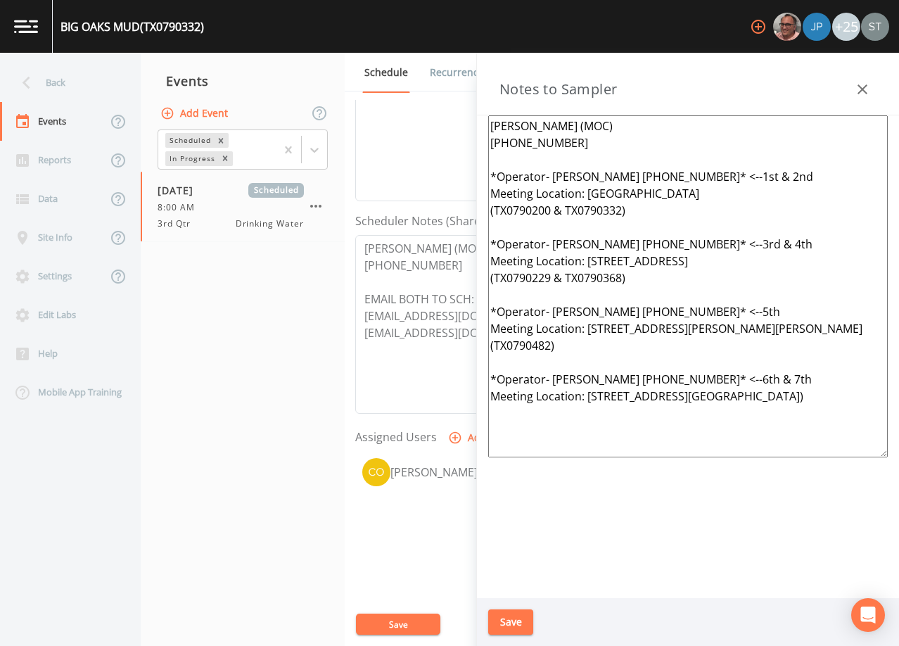
type textarea "[PERSON_NAME] (MOC) [PHONE_NUMBER] *Operator- [PERSON_NAME] [PHONE_NUMBER]* <--…"
click at [518, 624] on button "Save" at bounding box center [510, 622] width 45 height 26
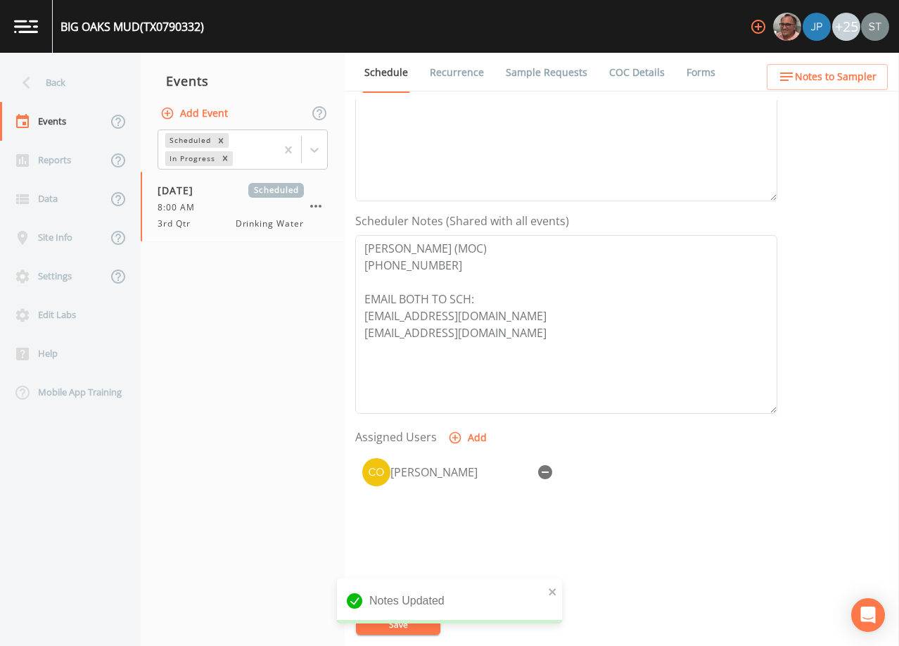
click at [861, 80] on span "Notes to Sampler" at bounding box center [836, 77] width 82 height 18
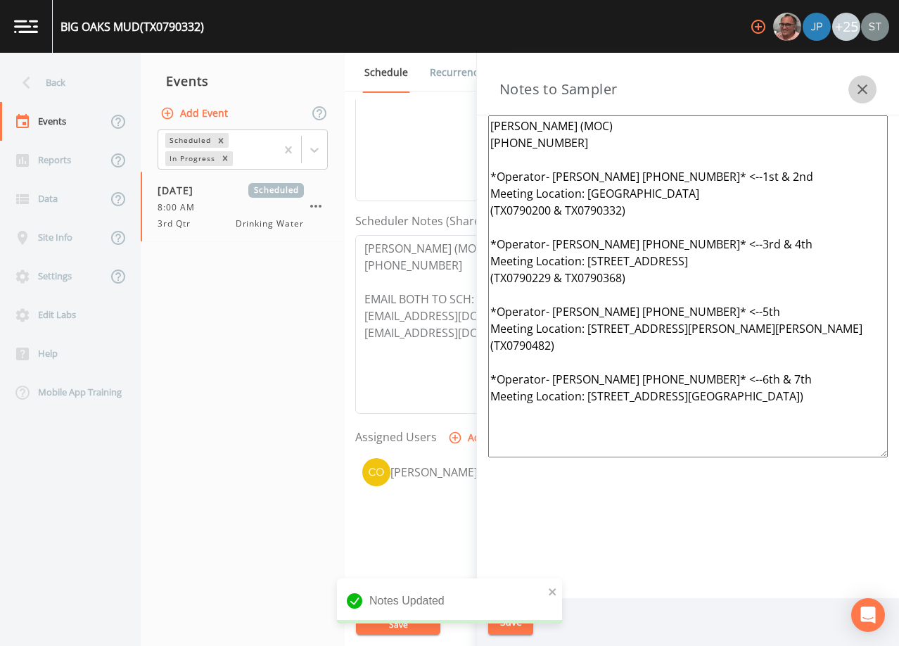
click at [861, 80] on button "button" at bounding box center [862, 89] width 28 height 28
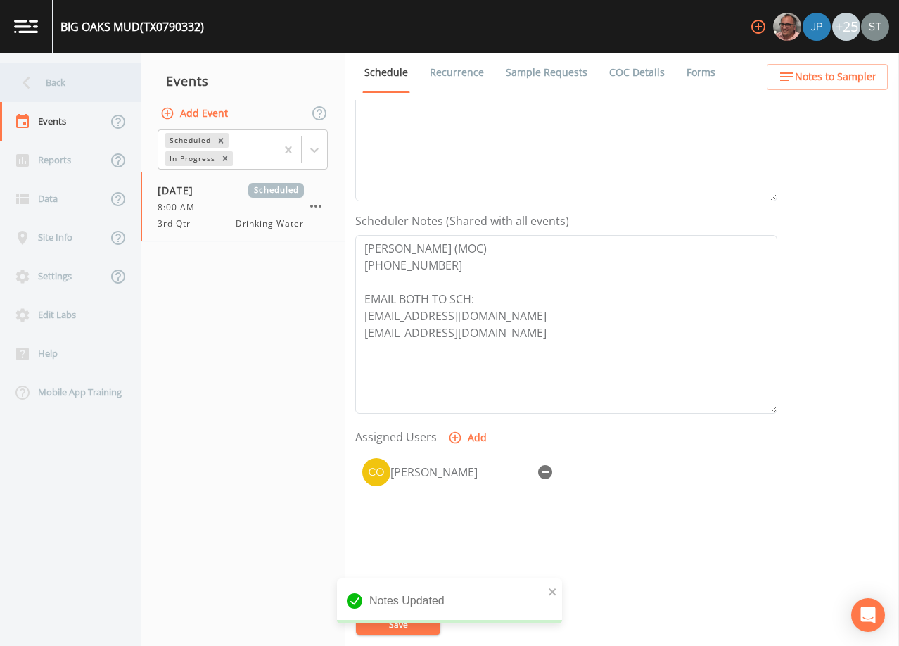
click at [74, 87] on div "Back" at bounding box center [63, 82] width 127 height 39
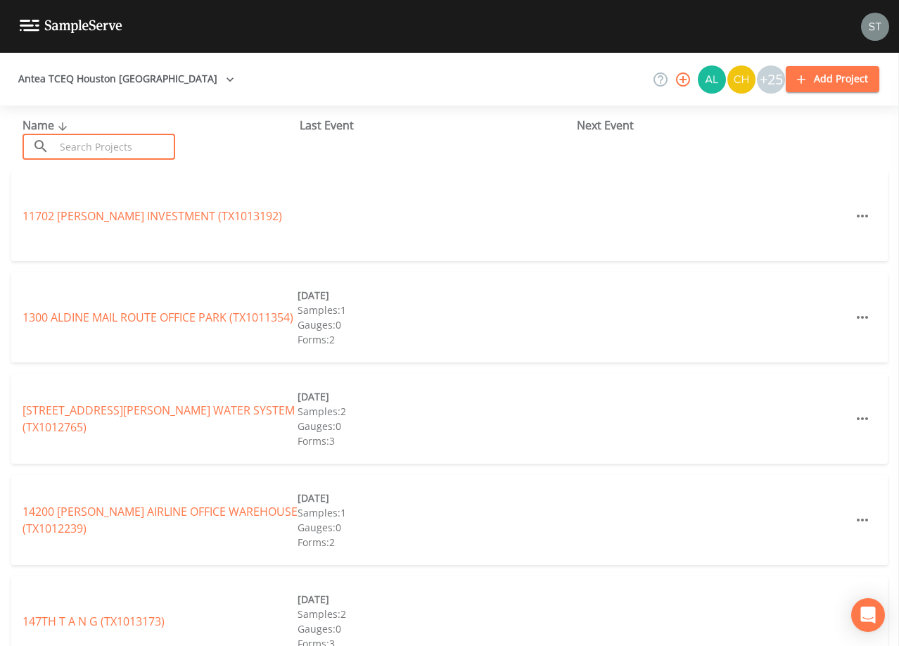
click at [101, 146] on input "text" at bounding box center [115, 147] width 120 height 26
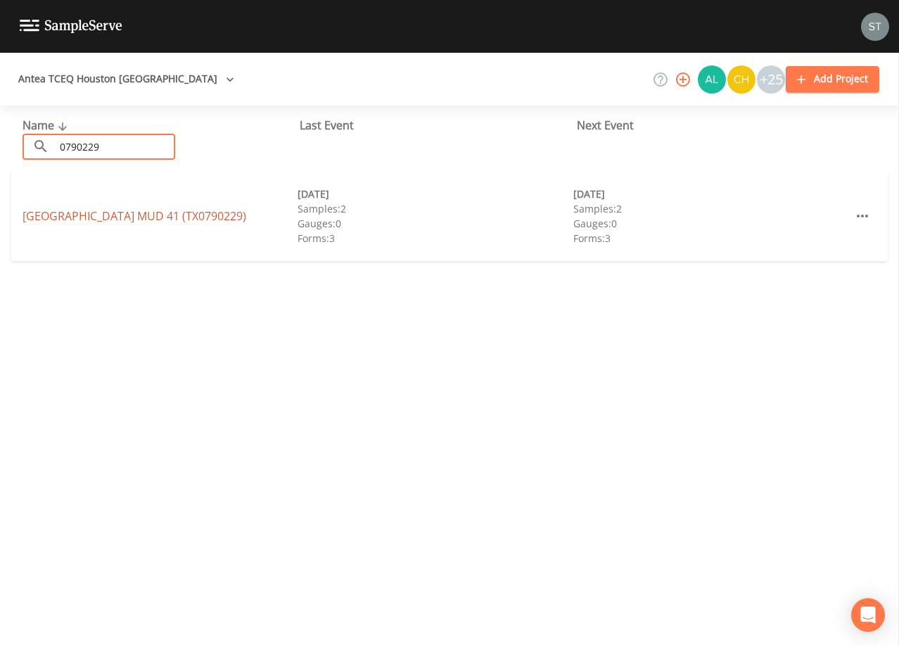
type input "0790229"
click at [171, 212] on link "[GEOGRAPHIC_DATA] (TX0790229)" at bounding box center [135, 215] width 224 height 15
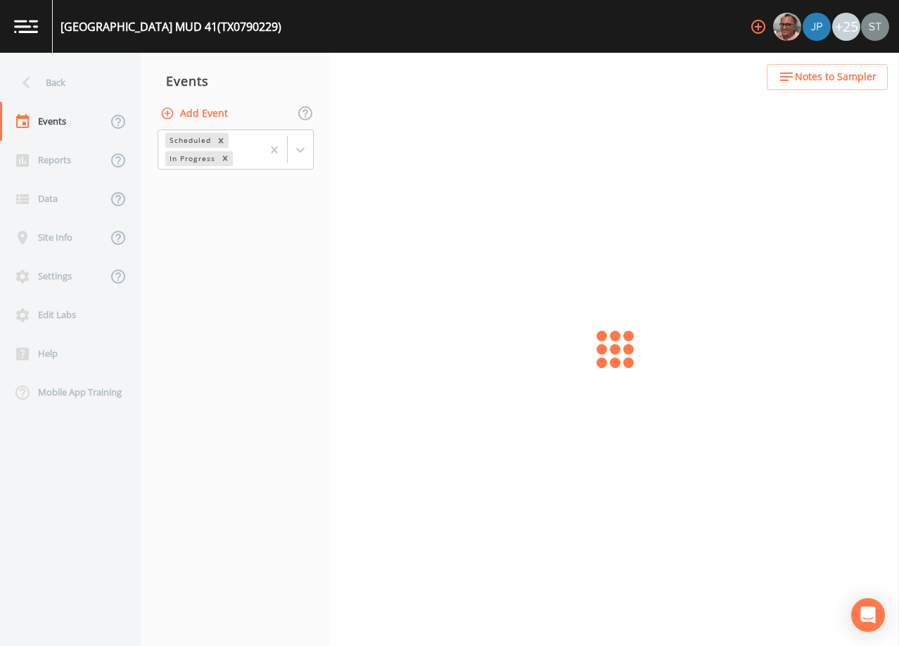
click at [836, 75] on span "Notes to Sampler" at bounding box center [836, 77] width 82 height 18
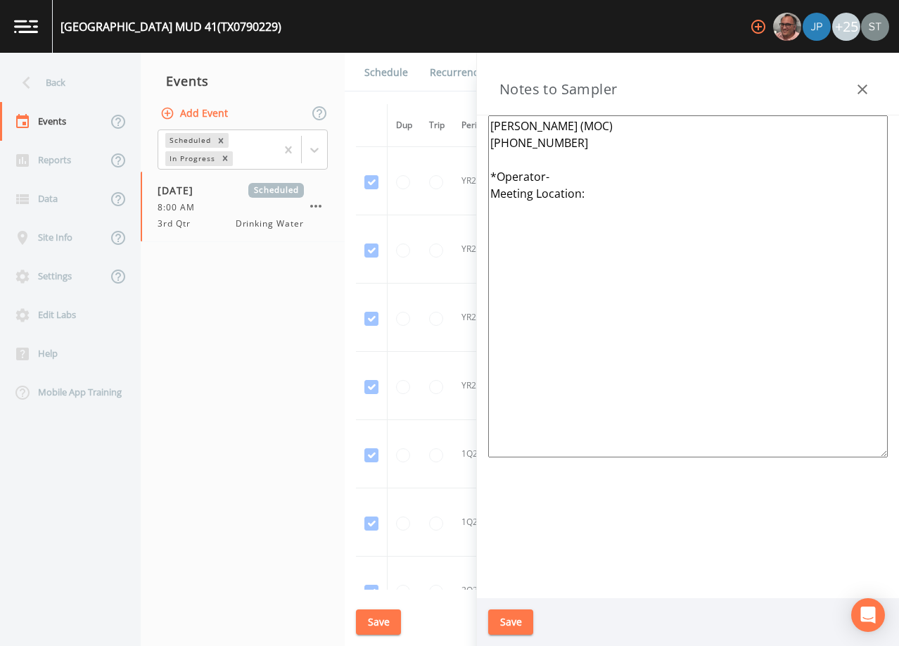
drag, startPoint x: 639, startPoint y: 209, endPoint x: 472, endPoint y: 174, distance: 170.2
click at [472, 174] on div "Back Events Reports Data Site Info Settings Edit Labs Help Mobile App Training …" at bounding box center [449, 349] width 899 height 593
paste textarea "[PERSON_NAME] [PHONE_NUMBER]* <--1st & 2nd Meeting Location: [GEOGRAPHIC_DATA] …"
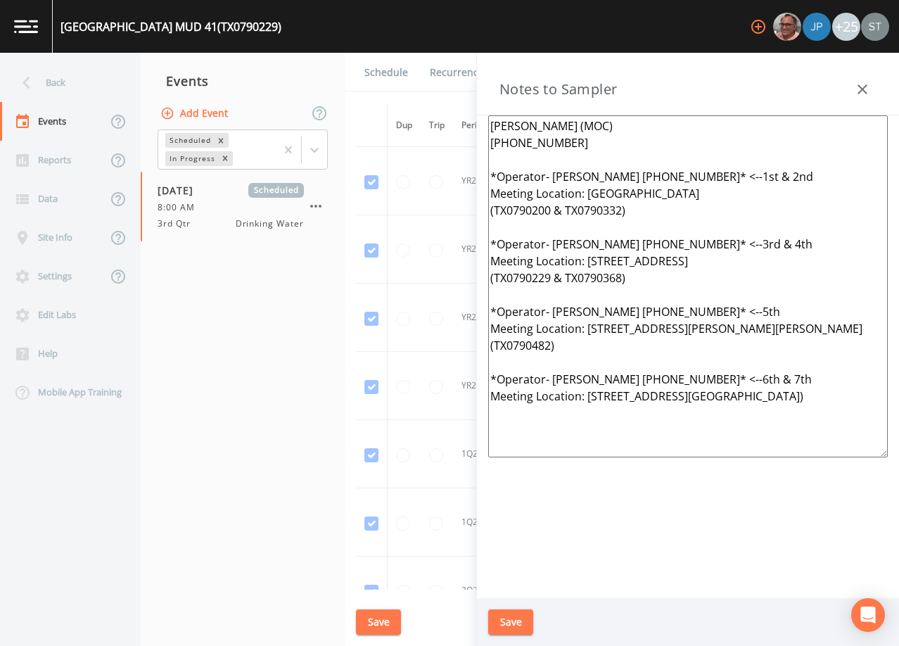
type textarea "[PERSON_NAME] (MOC) [PHONE_NUMBER] *Operator- [PERSON_NAME] [PHONE_NUMBER]* <--…"
click at [518, 620] on button "Save" at bounding box center [510, 622] width 45 height 26
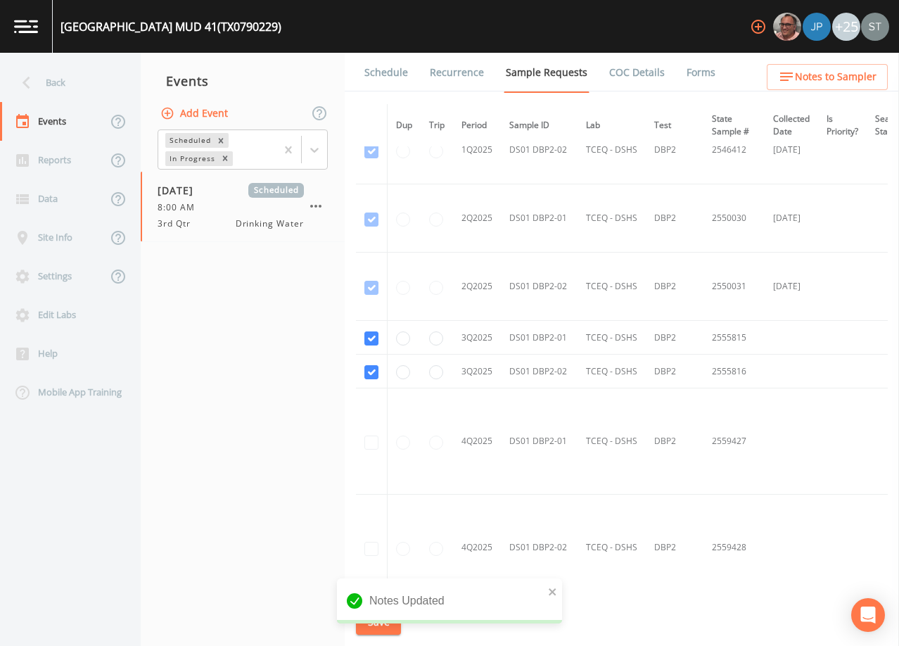
scroll to position [1266, 0]
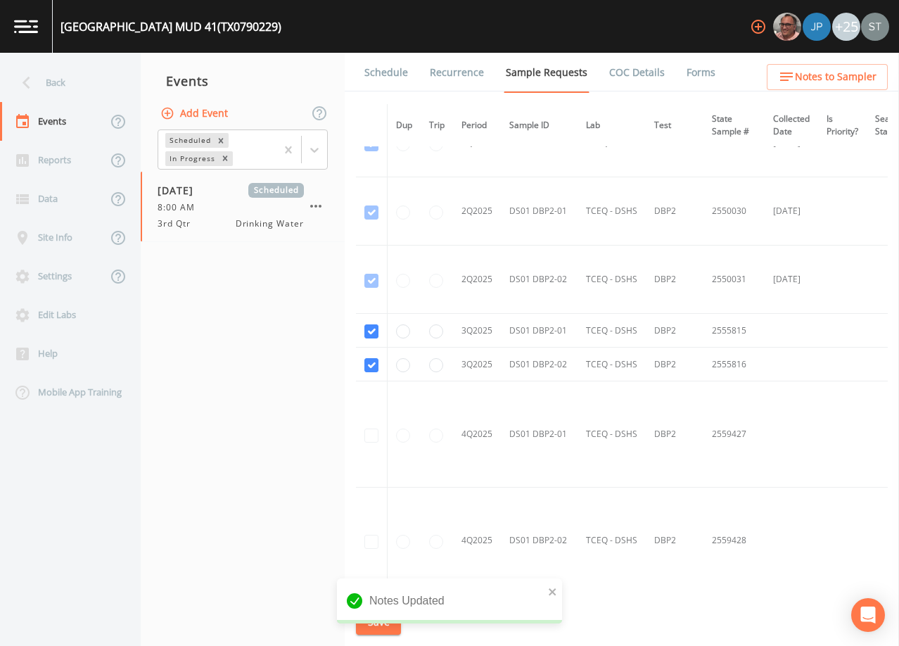
click at [379, 69] on link "Schedule" at bounding box center [386, 72] width 48 height 39
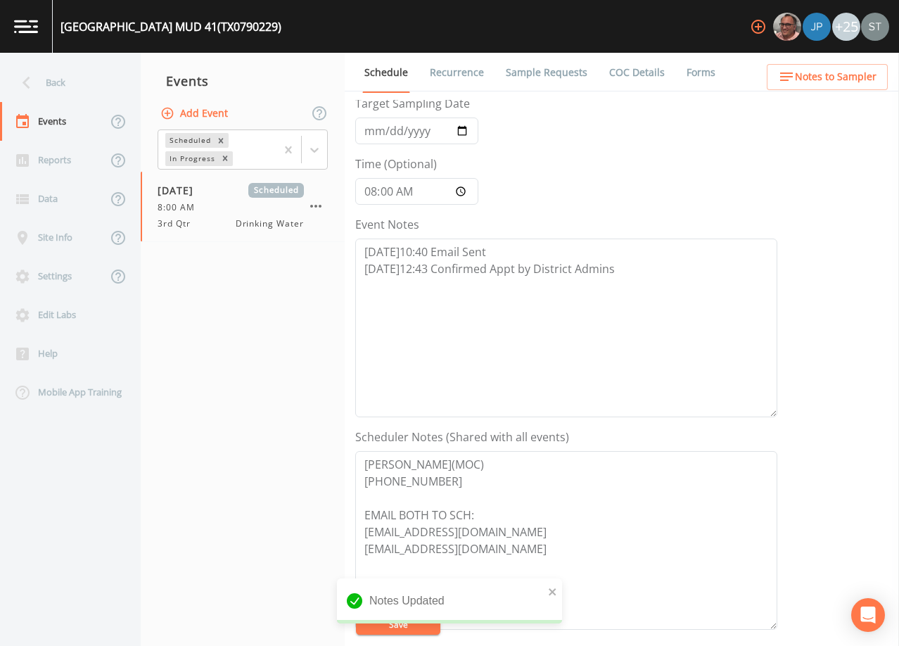
scroll to position [347, 0]
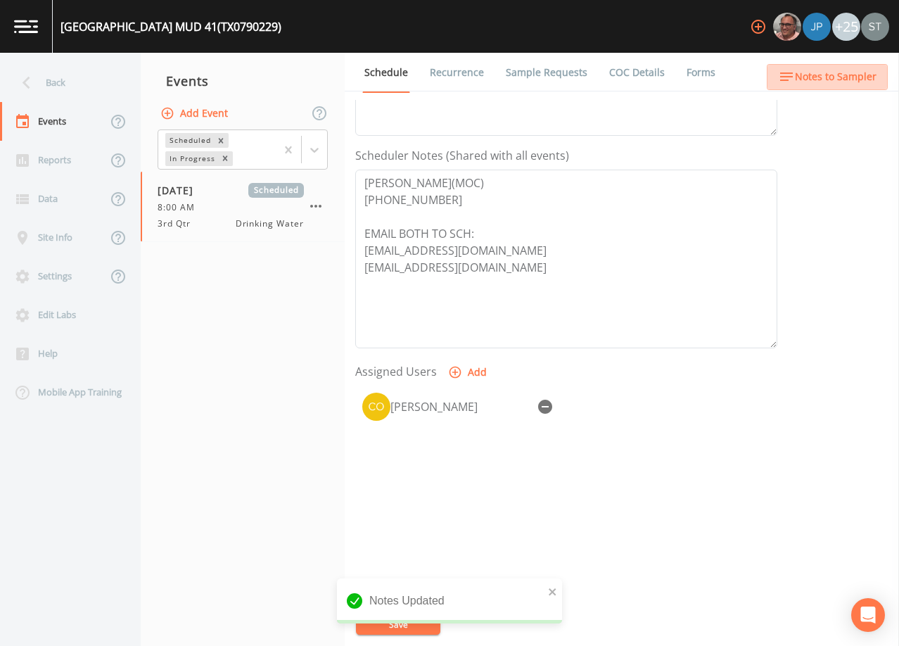
click at [842, 77] on span "Notes to Sampler" at bounding box center [836, 77] width 82 height 18
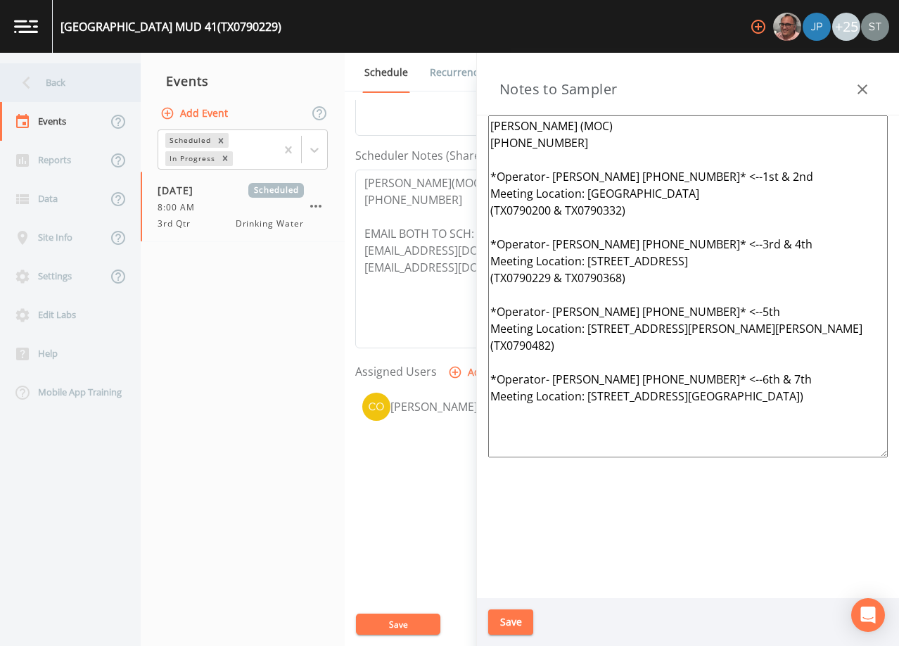
click at [75, 89] on div "Back" at bounding box center [63, 82] width 127 height 39
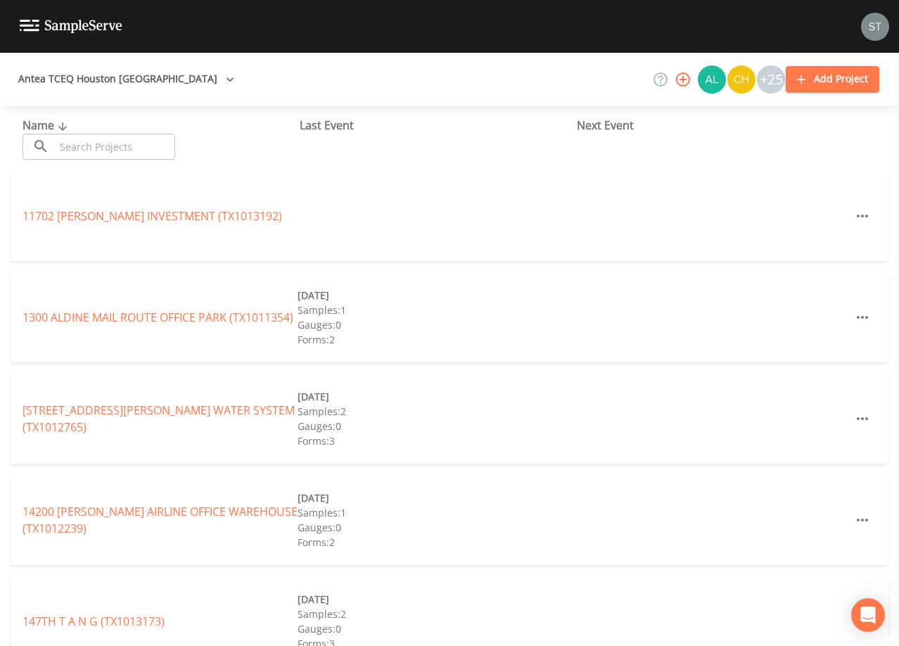
click at [109, 149] on input "text" at bounding box center [115, 147] width 120 height 26
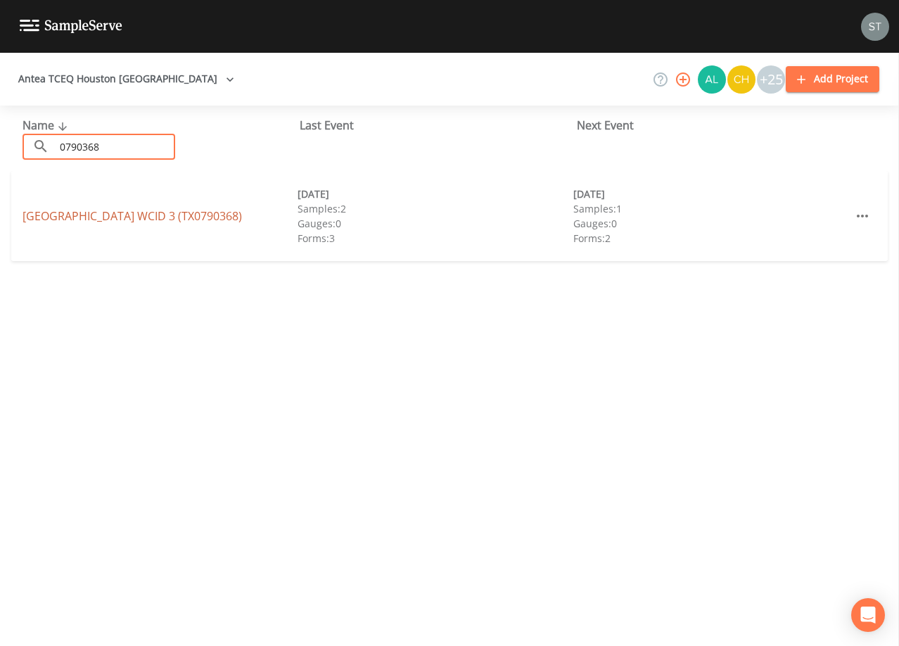
type input "0790368"
click at [172, 219] on link "[GEOGRAPHIC_DATA] 3 (TX0790368)" at bounding box center [132, 215] width 219 height 15
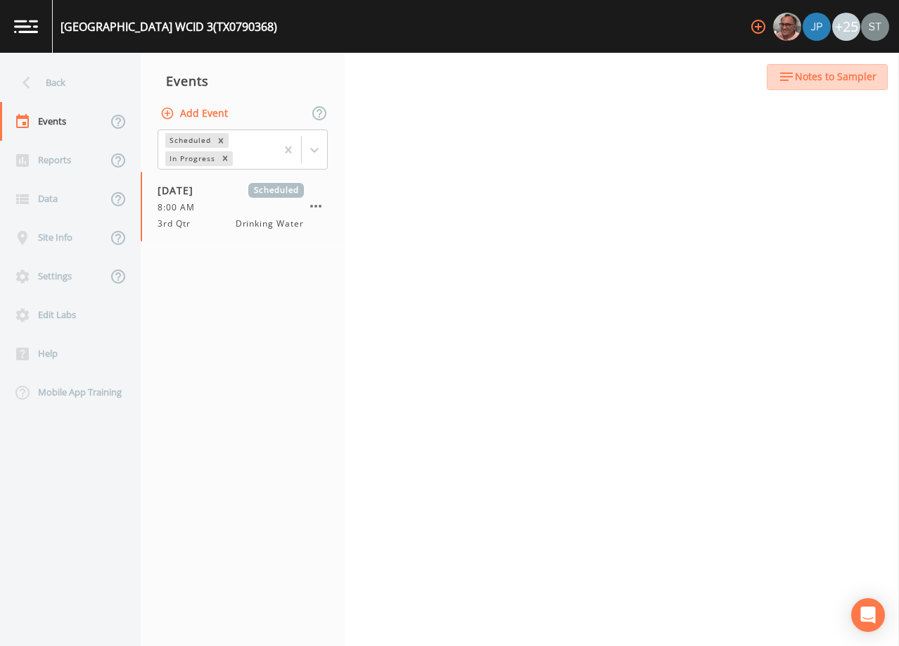
click at [854, 83] on span "Notes to Sampler" at bounding box center [836, 77] width 82 height 18
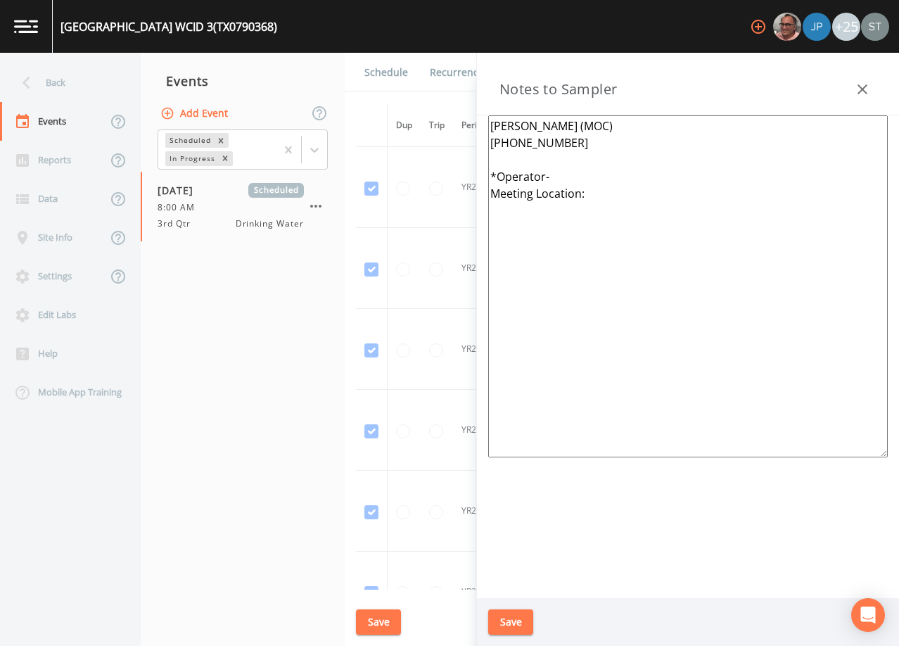
drag, startPoint x: 639, startPoint y: 191, endPoint x: 480, endPoint y: 171, distance: 160.2
click at [480, 171] on div "[PERSON_NAME] (MOC) [PHONE_NUMBER] *Operator- Meeting Location:" at bounding box center [688, 356] width 422 height 482
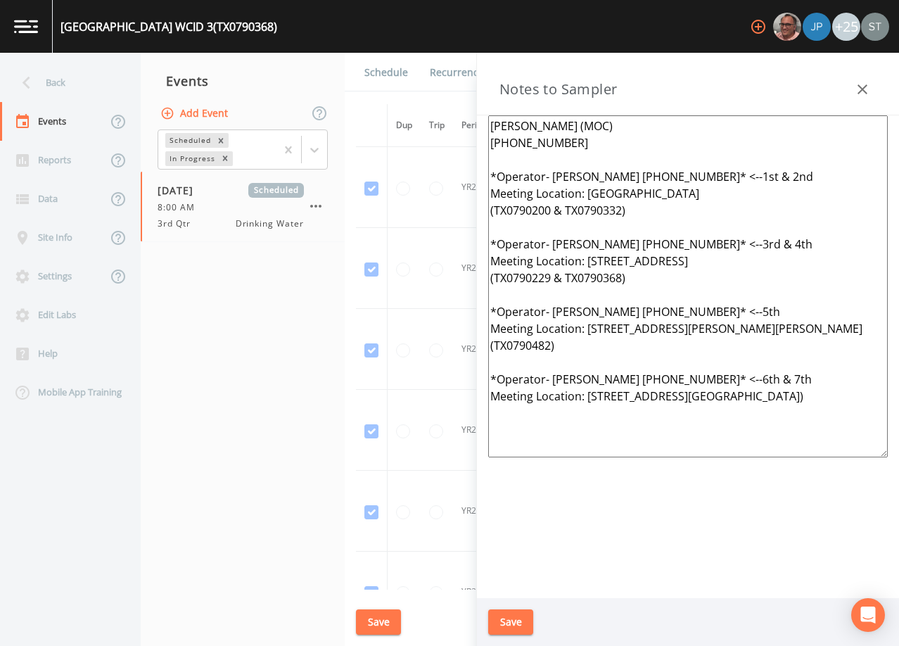
type textarea "[PERSON_NAME] (MOC) [PHONE_NUMBER] *Operator- [PERSON_NAME] [PHONE_NUMBER]* <--…"
click at [520, 622] on button "Save" at bounding box center [510, 622] width 45 height 26
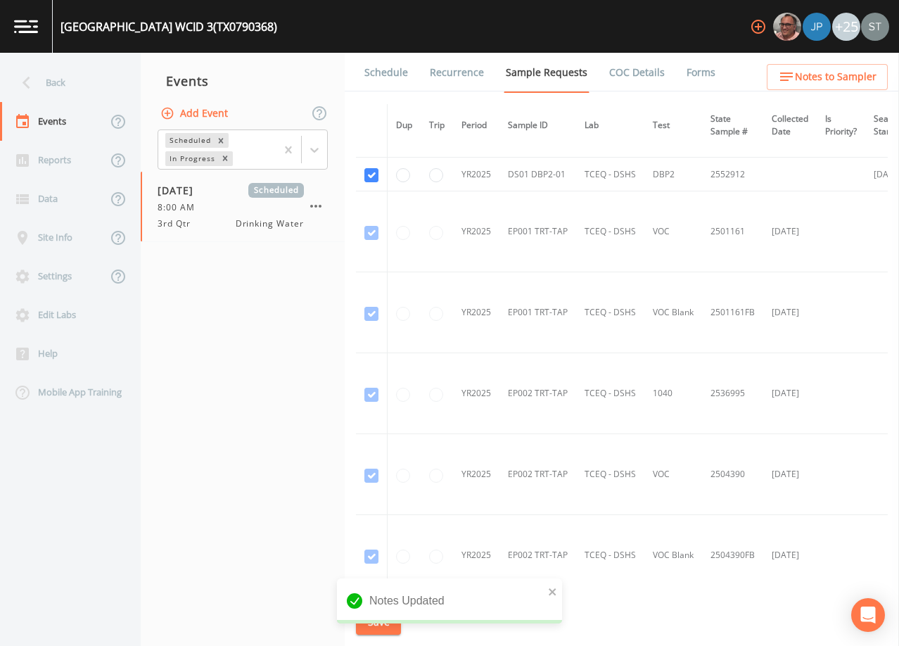
scroll to position [1195, 0]
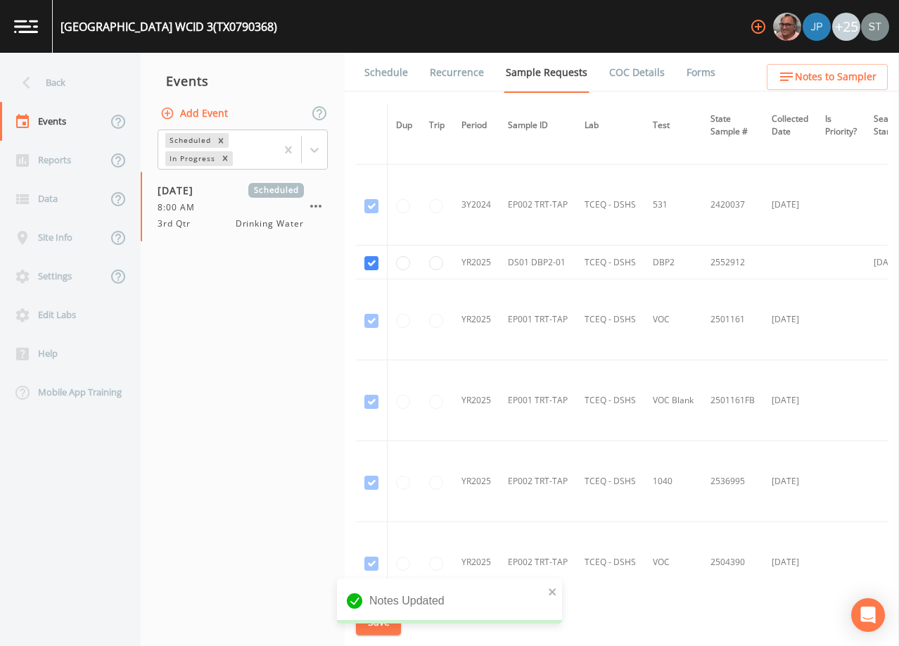
click at [390, 77] on link "Schedule" at bounding box center [386, 72] width 48 height 39
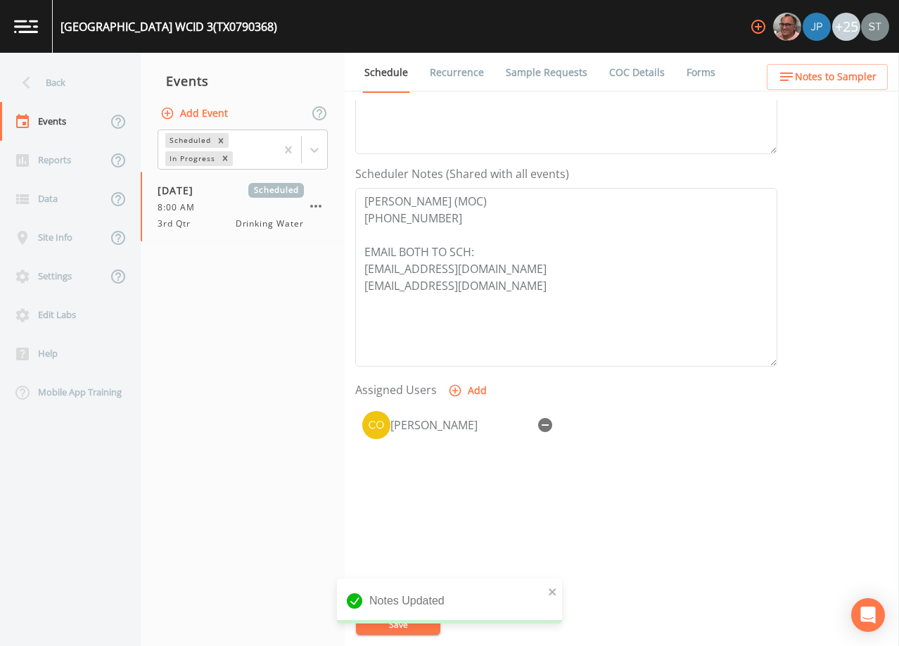
scroll to position [347, 0]
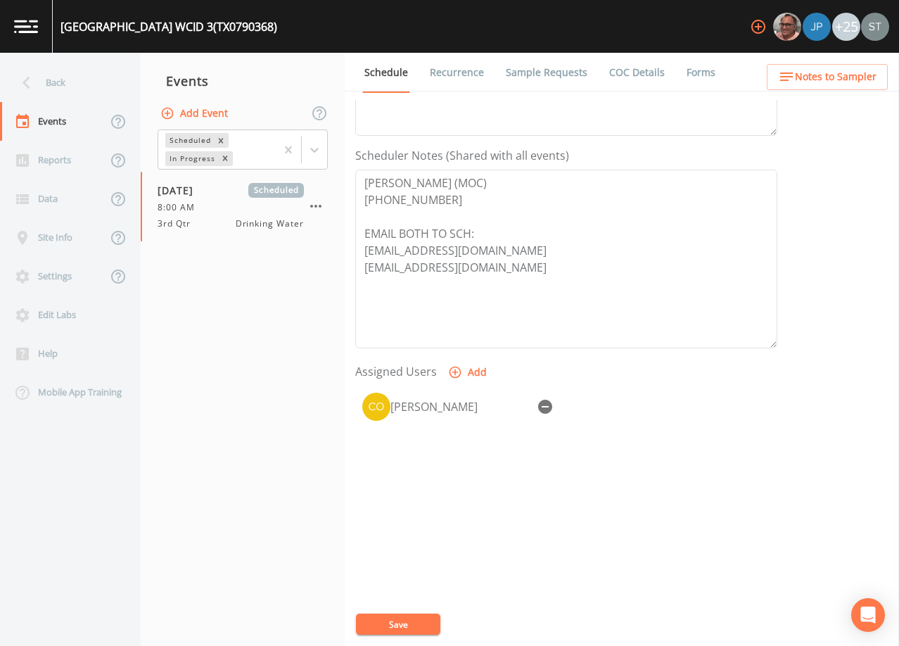
click at [860, 75] on span "Notes to Sampler" at bounding box center [836, 77] width 82 height 18
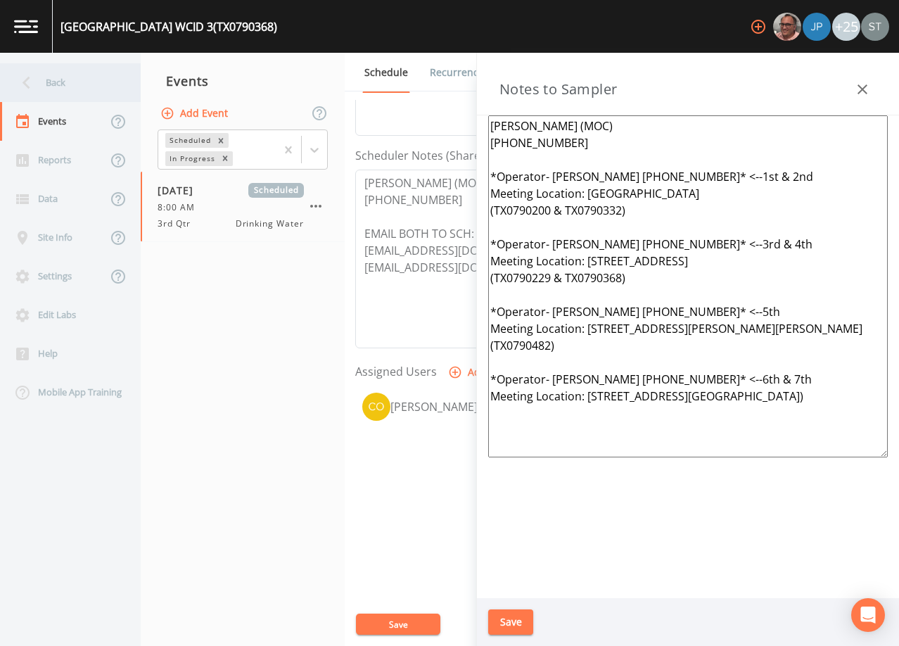
click at [70, 89] on div "Back" at bounding box center [63, 82] width 127 height 39
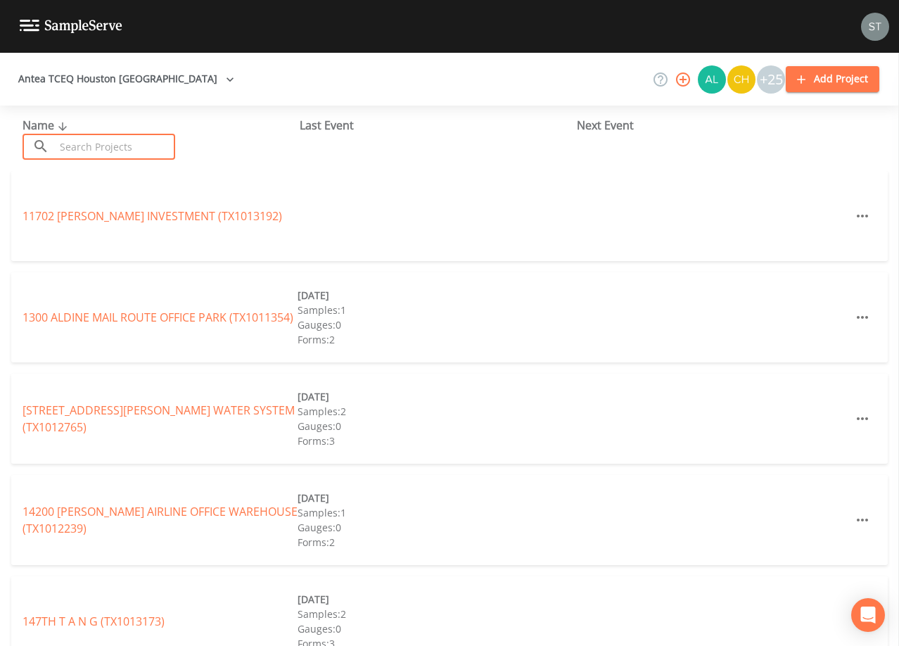
click at [117, 145] on input "text" at bounding box center [115, 147] width 120 height 26
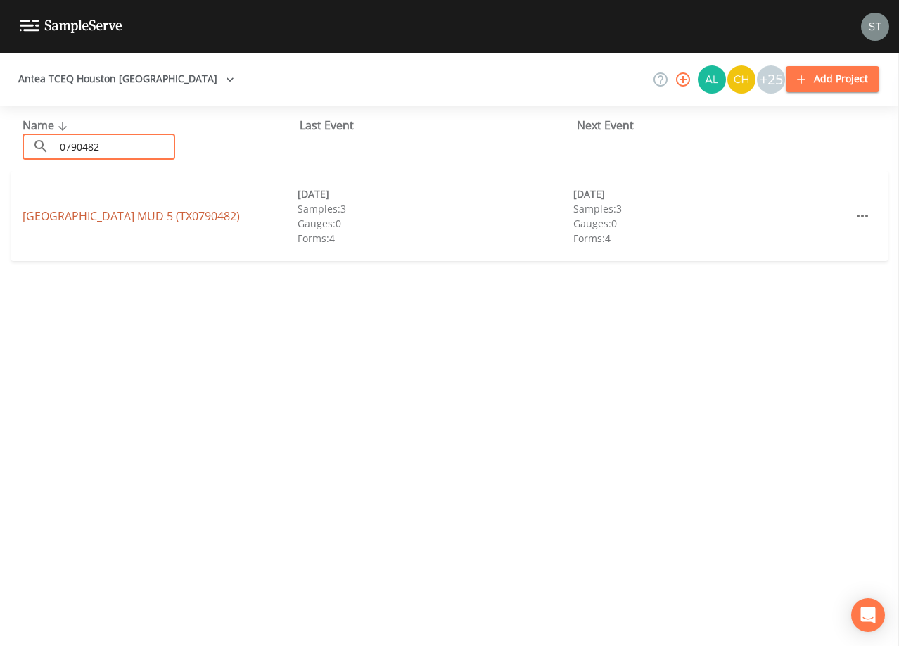
type input "0790482"
click at [201, 213] on link "[GEOGRAPHIC_DATA] 5 (TX0790482)" at bounding box center [131, 215] width 217 height 15
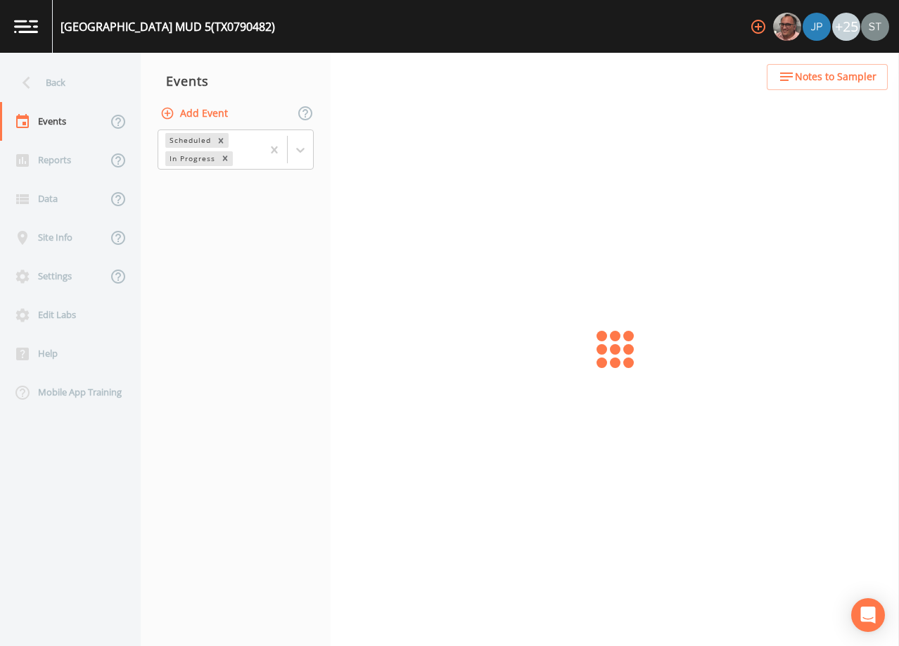
drag, startPoint x: 747, startPoint y: 101, endPoint x: 843, endPoint y: 78, distance: 98.9
click at [843, 78] on span "Notes to Sampler" at bounding box center [836, 77] width 82 height 18
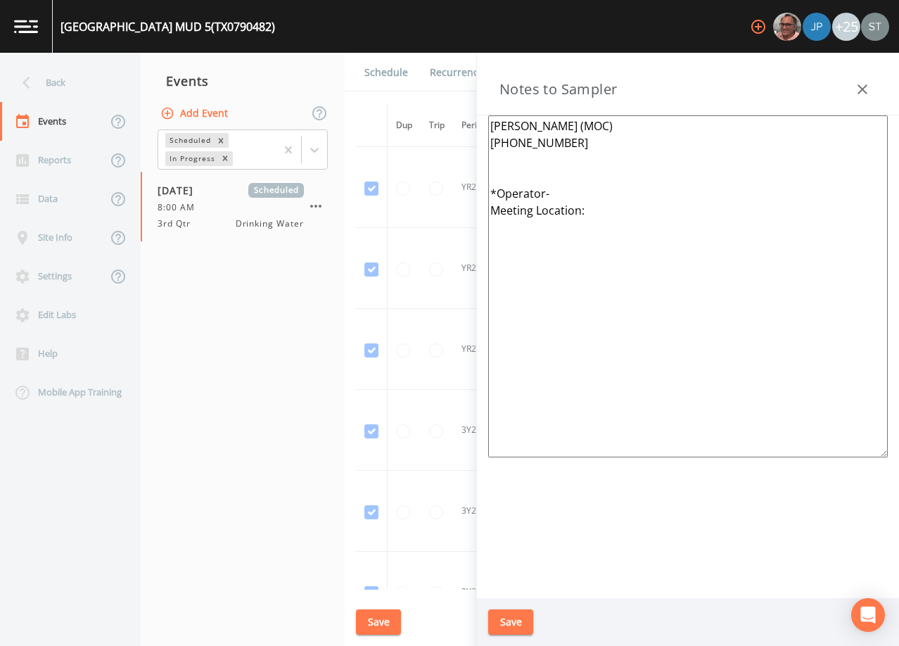
drag, startPoint x: 615, startPoint y: 219, endPoint x: 469, endPoint y: 194, distance: 148.4
click at [469, 194] on div "Back Events Reports Data Site Info Settings Edit Labs Help Mobile App Training …" at bounding box center [449, 349] width 899 height 593
paste textarea "[PERSON_NAME] [PHONE_NUMBER]* <--1st & 2nd Meeting Location: [GEOGRAPHIC_DATA] …"
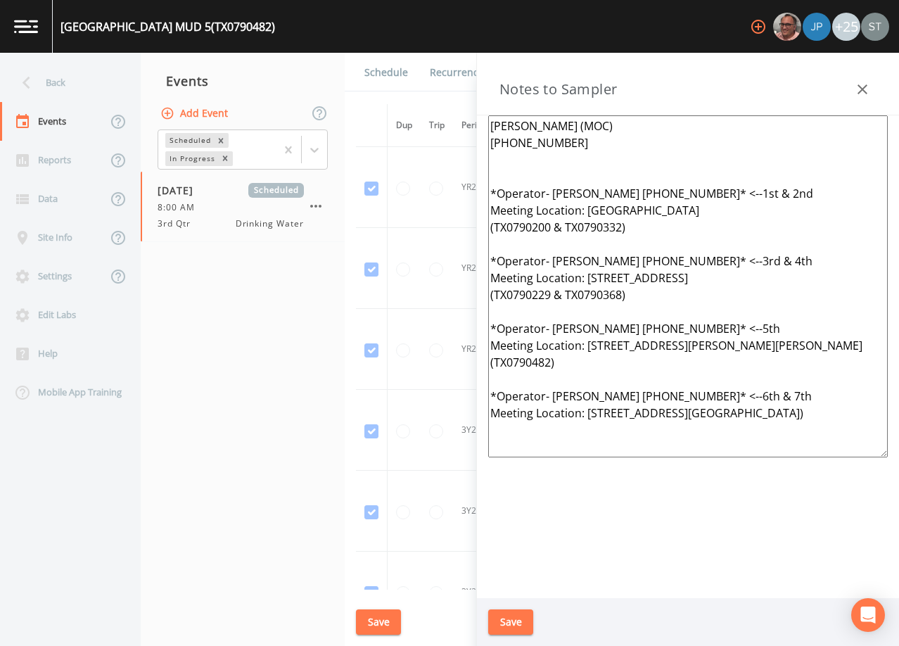
click at [516, 165] on textarea "[PERSON_NAME] (MOC) [PHONE_NUMBER] *Operator- [PERSON_NAME] [PHONE_NUMBER]* <--…" at bounding box center [687, 286] width 399 height 342
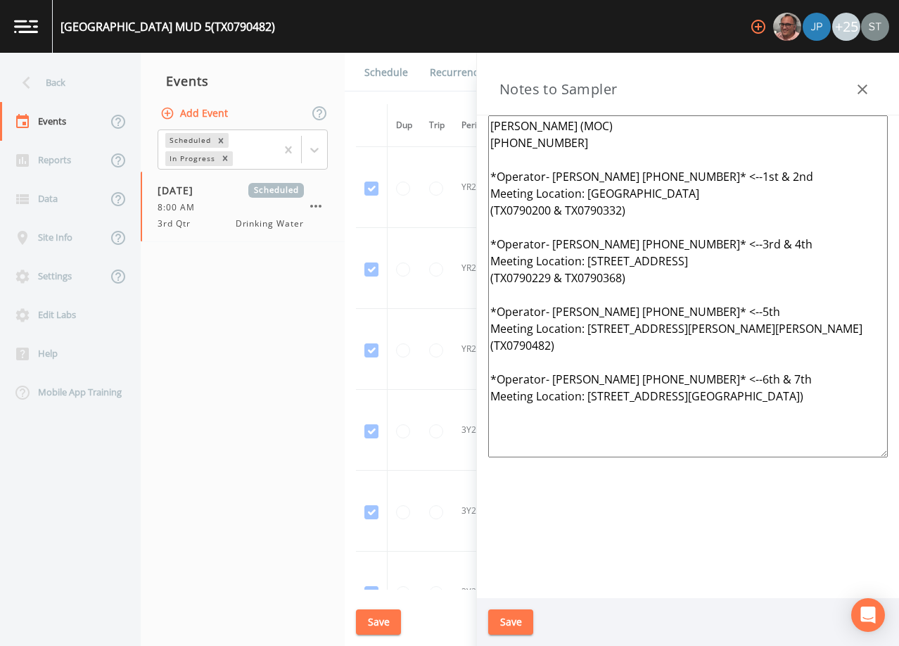
type textarea "[PERSON_NAME] (MOC) [PHONE_NUMBER] *Operator- [PERSON_NAME] [PHONE_NUMBER]* <--…"
click at [515, 622] on button "Save" at bounding box center [510, 622] width 45 height 26
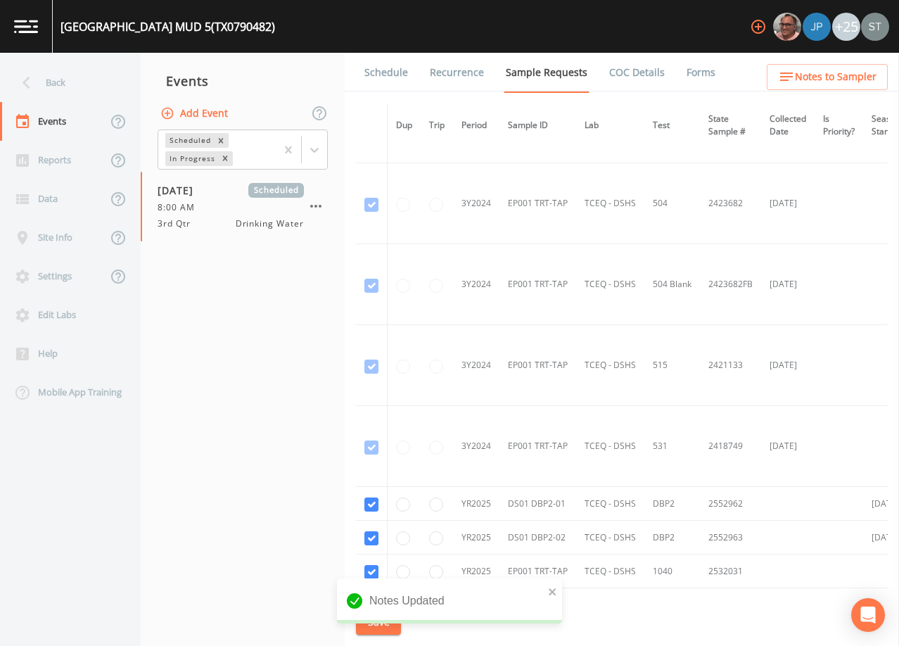
scroll to position [341, 0]
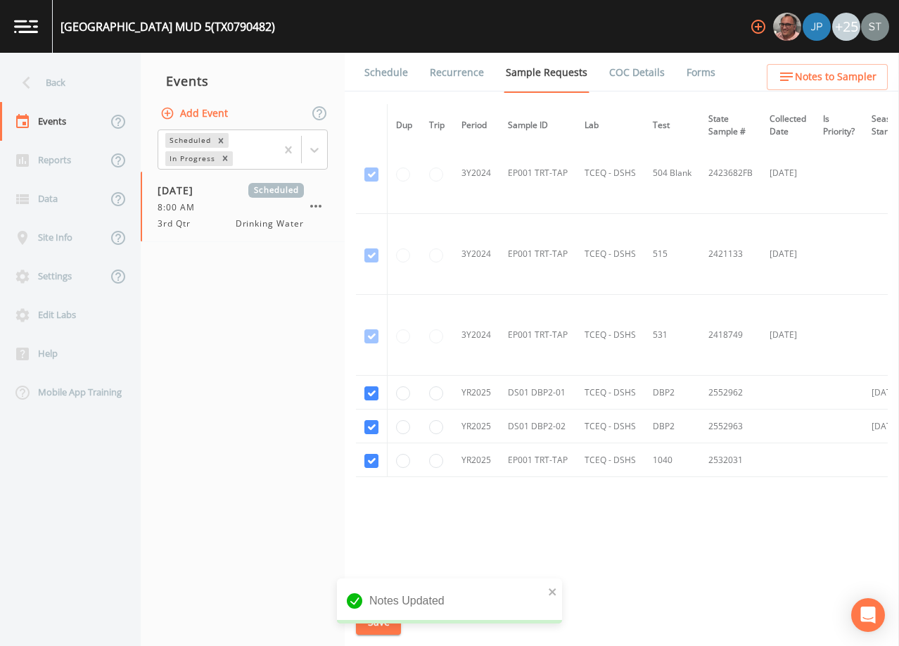
click at [387, 75] on link "Schedule" at bounding box center [386, 72] width 48 height 39
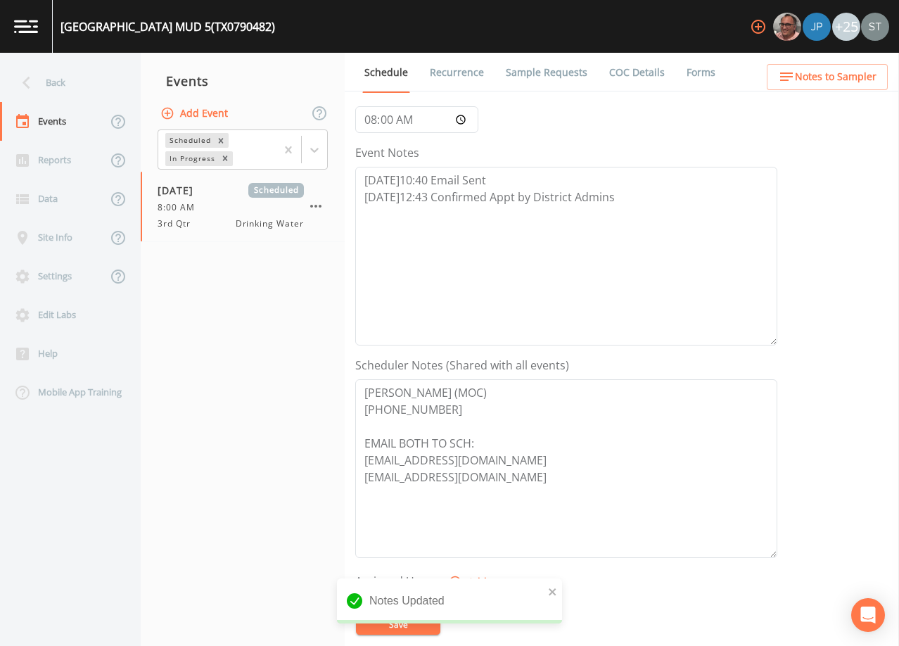
scroll to position [136, 0]
click at [845, 76] on span "Notes to Sampler" at bounding box center [836, 77] width 82 height 18
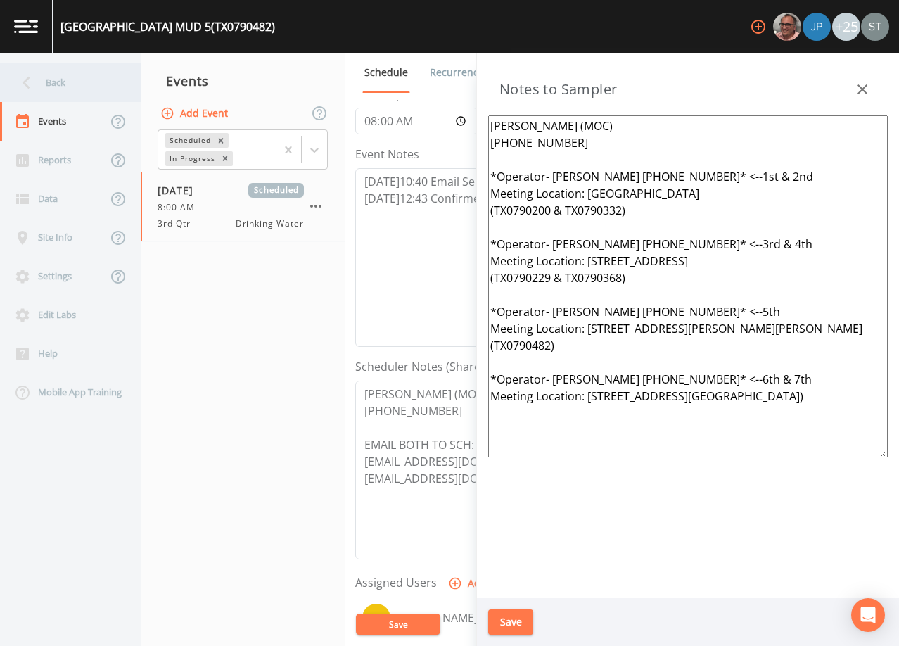
click at [74, 85] on div "Back" at bounding box center [63, 82] width 127 height 39
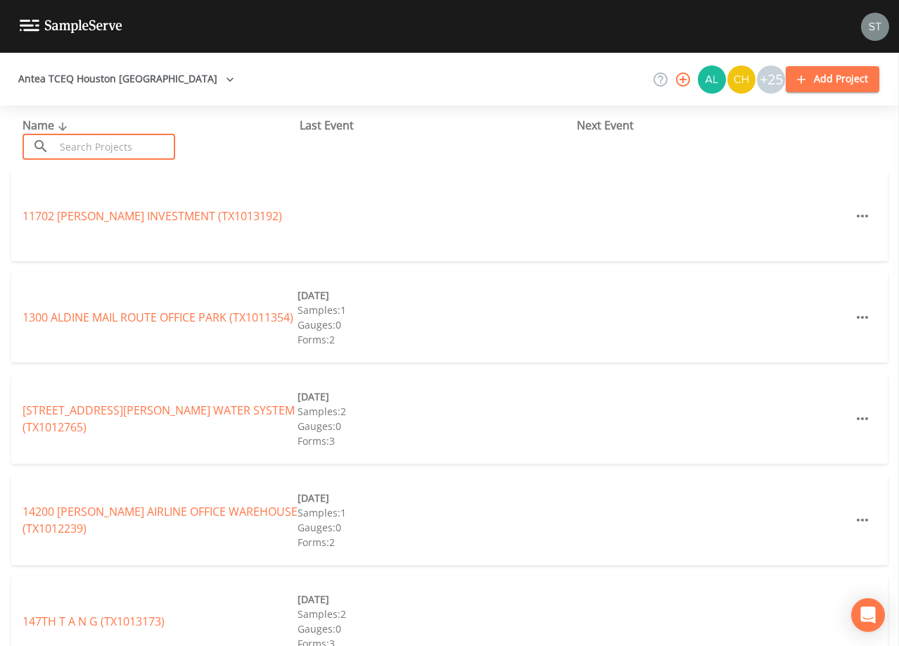
click at [113, 143] on input "text" at bounding box center [115, 147] width 120 height 26
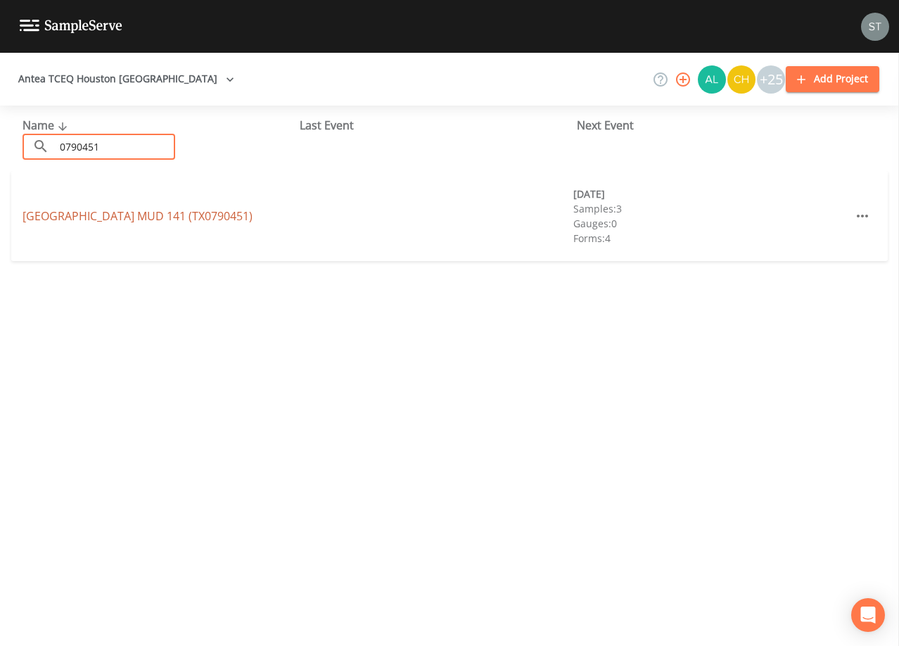
type input "0790451"
drag, startPoint x: 136, startPoint y: 214, endPoint x: 458, endPoint y: 165, distance: 325.8
click at [137, 214] on link "[GEOGRAPHIC_DATA] 141 (TX0790451)" at bounding box center [138, 215] width 230 height 15
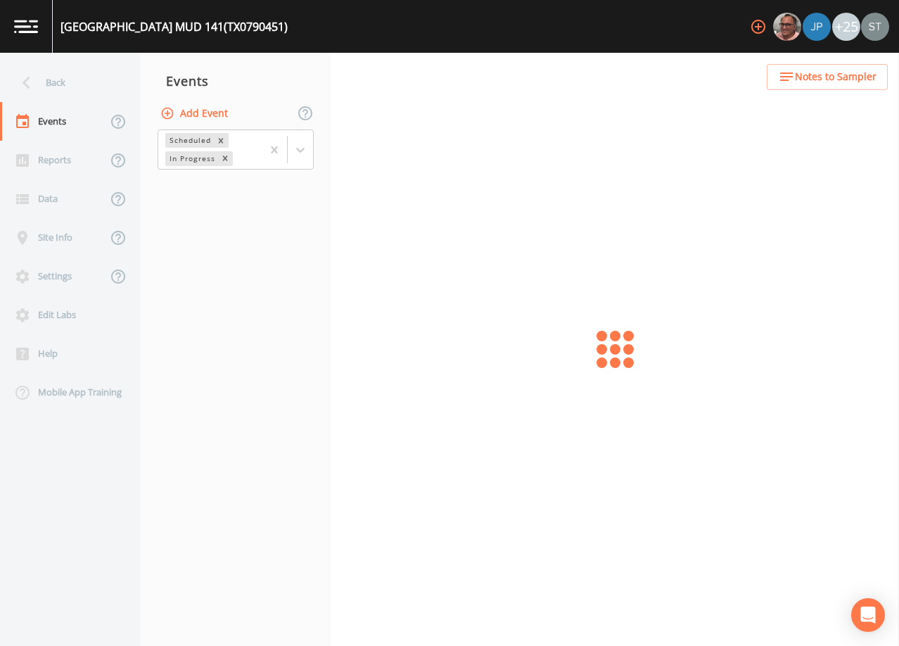
click at [852, 76] on span "Notes to Sampler" at bounding box center [836, 77] width 82 height 18
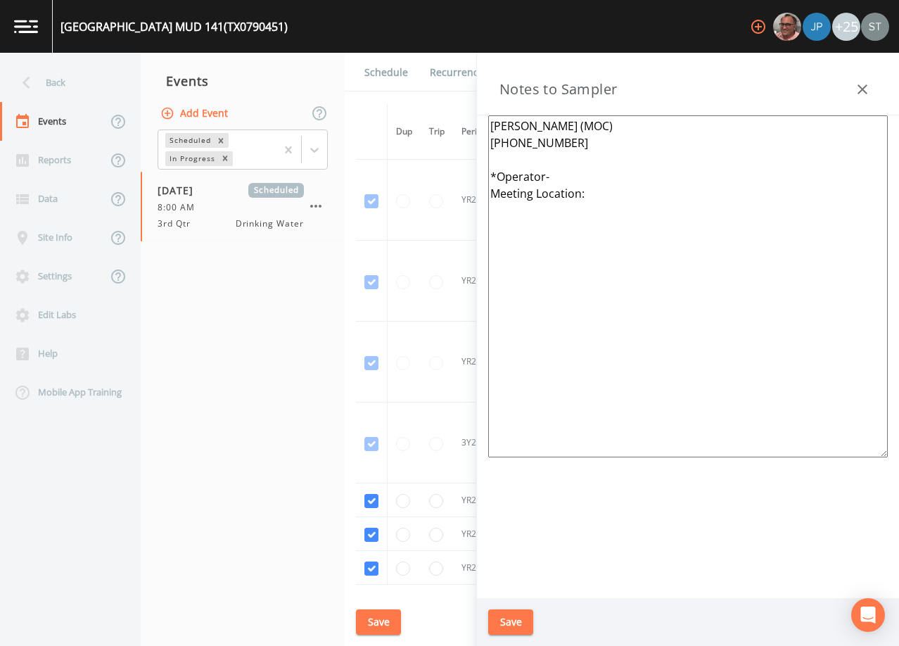
drag, startPoint x: 606, startPoint y: 207, endPoint x: 483, endPoint y: 174, distance: 127.2
click at [483, 174] on div "[PERSON_NAME] (MOC) [PHONE_NUMBER] *Operator- Meeting Location:" at bounding box center [688, 356] width 422 height 482
paste textarea "[PERSON_NAME] [PHONE_NUMBER]* <--1st & 2nd Meeting Location: [GEOGRAPHIC_DATA] …"
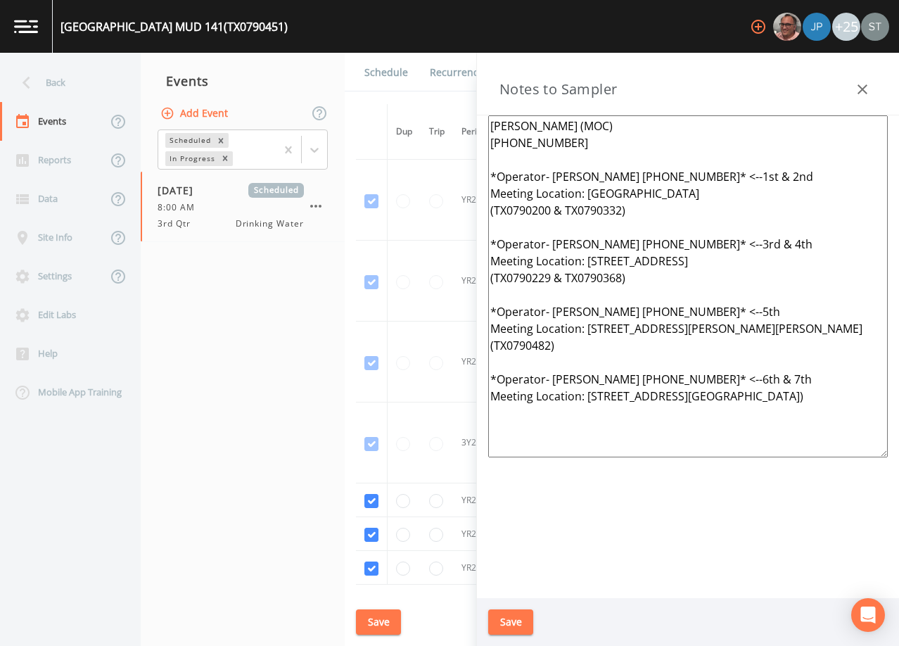
type textarea "[PERSON_NAME] (MOC) [PHONE_NUMBER] *Operator- [PERSON_NAME] [PHONE_NUMBER]* <--…"
click at [518, 621] on button "Save" at bounding box center [510, 622] width 45 height 26
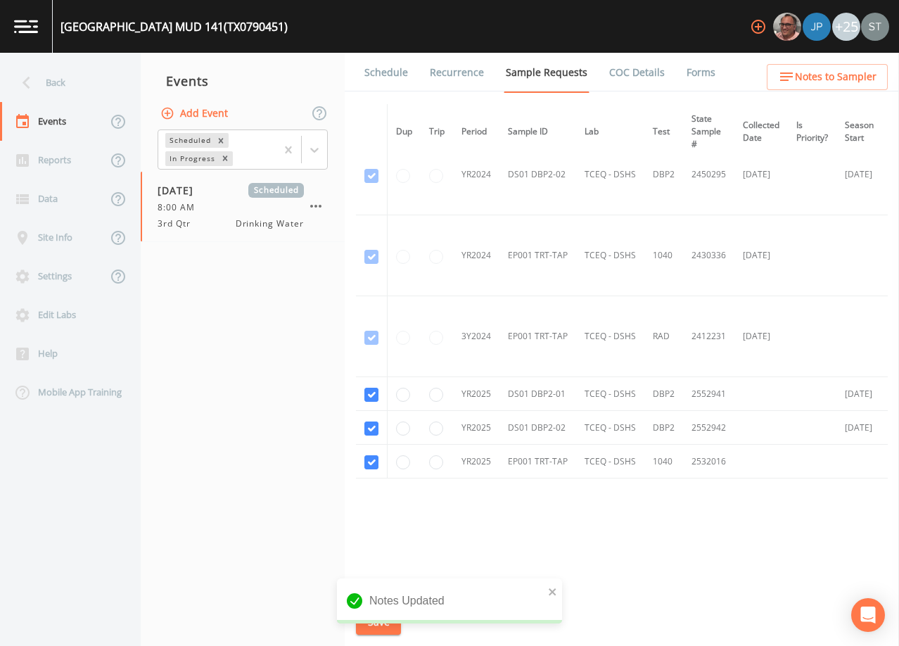
scroll to position [111, 0]
click at [380, 78] on link "Schedule" at bounding box center [386, 72] width 48 height 39
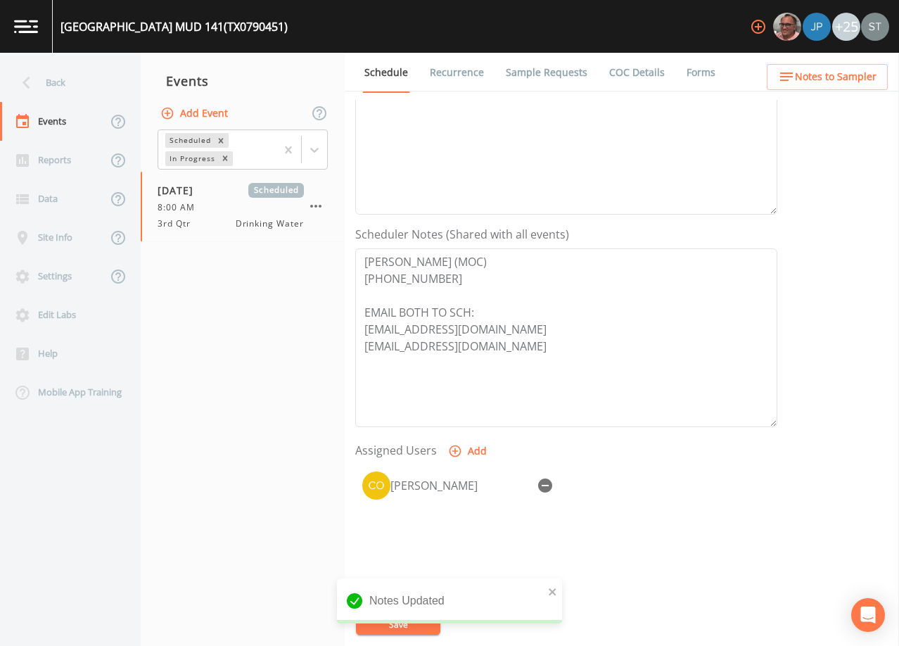
scroll to position [347, 0]
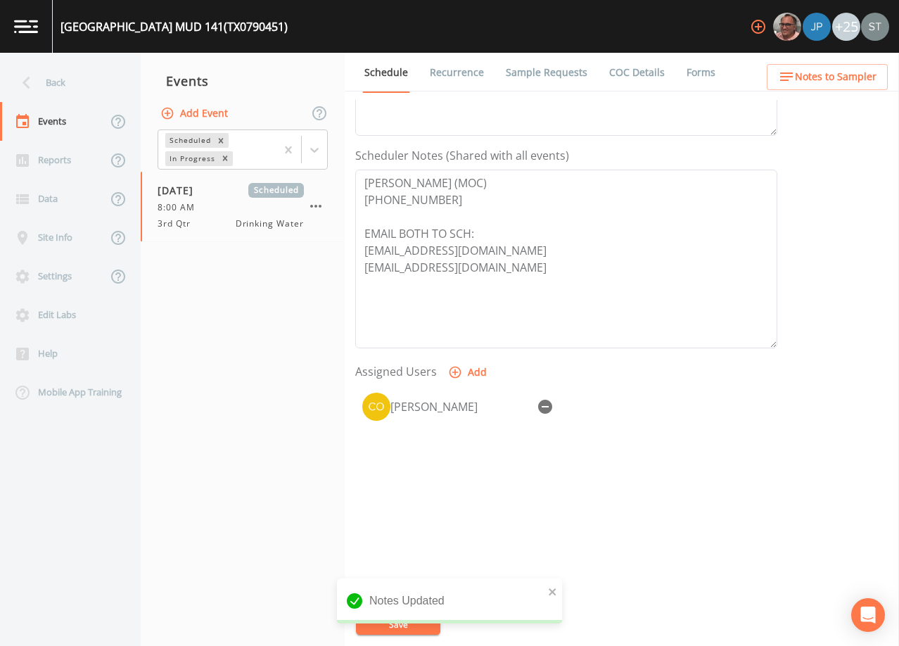
click at [847, 73] on span "Notes to Sampler" at bounding box center [836, 77] width 82 height 18
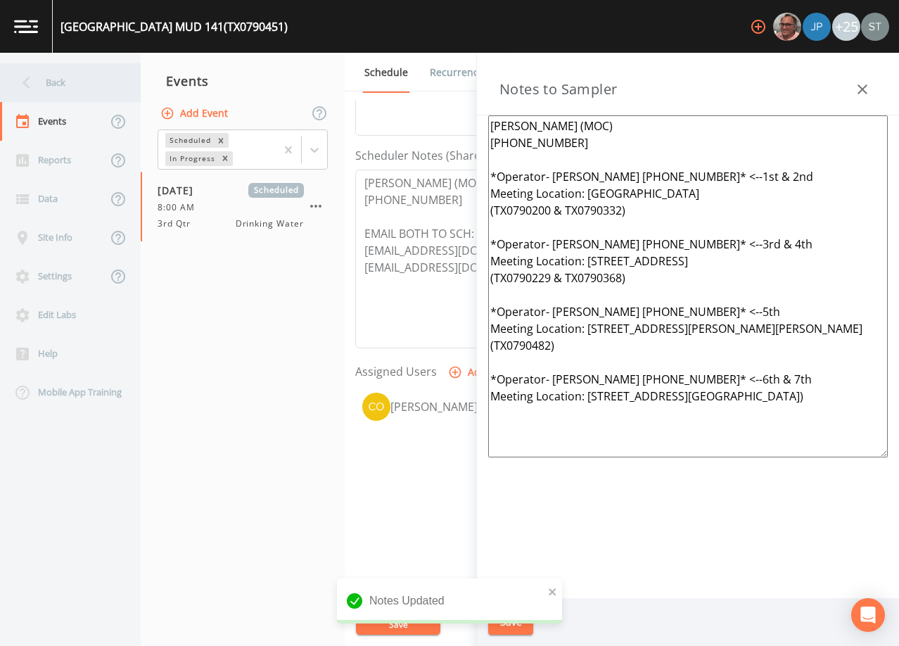
click at [69, 88] on div "Back" at bounding box center [63, 82] width 127 height 39
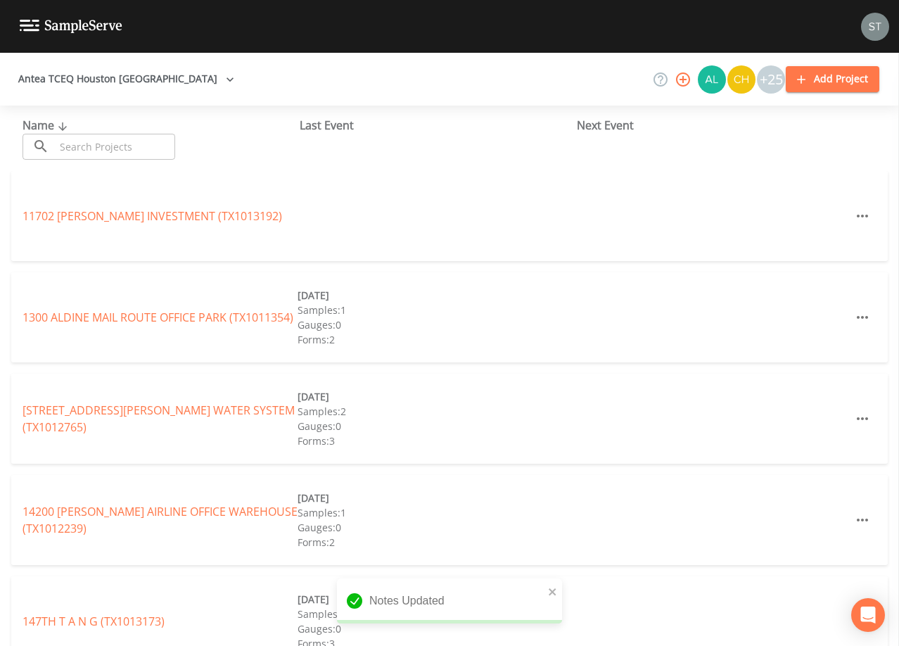
click at [104, 146] on input "text" at bounding box center [115, 147] width 120 height 26
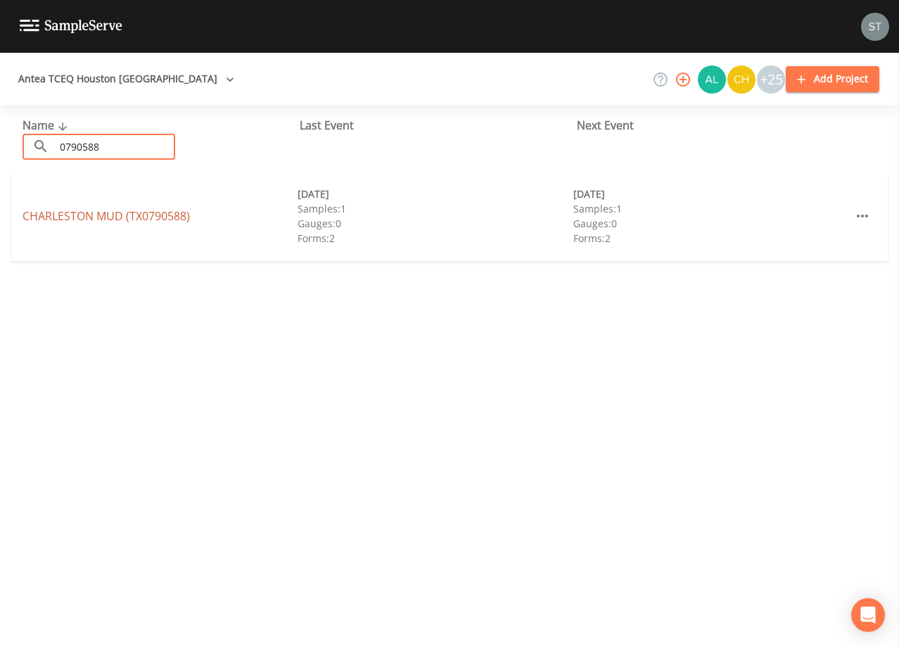
type input "0790588"
click at [155, 214] on link "[GEOGRAPHIC_DATA] (TX0790588)" at bounding box center [106, 215] width 167 height 15
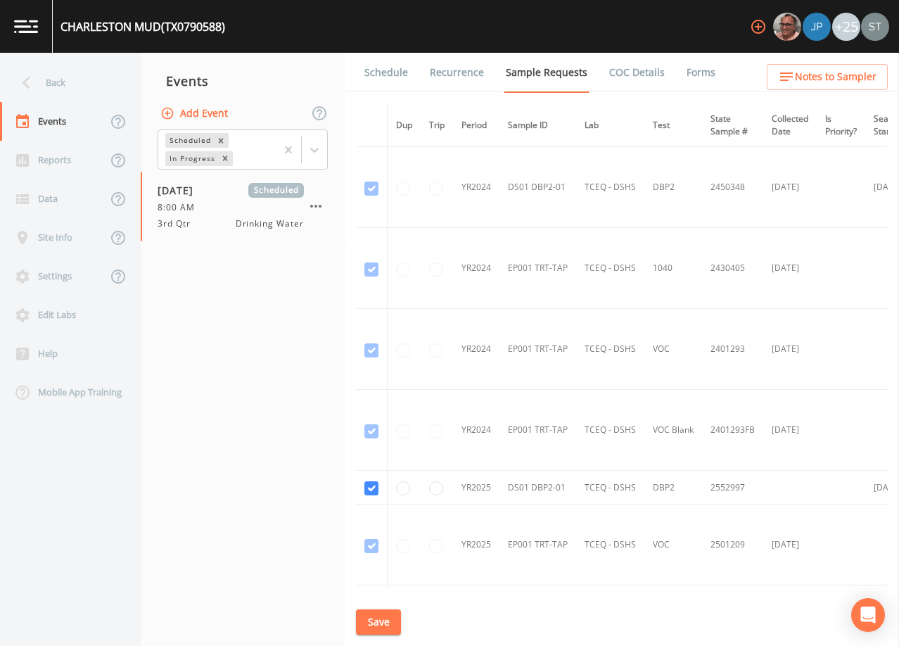
click at [831, 77] on span "Notes to Sampler" at bounding box center [836, 77] width 82 height 18
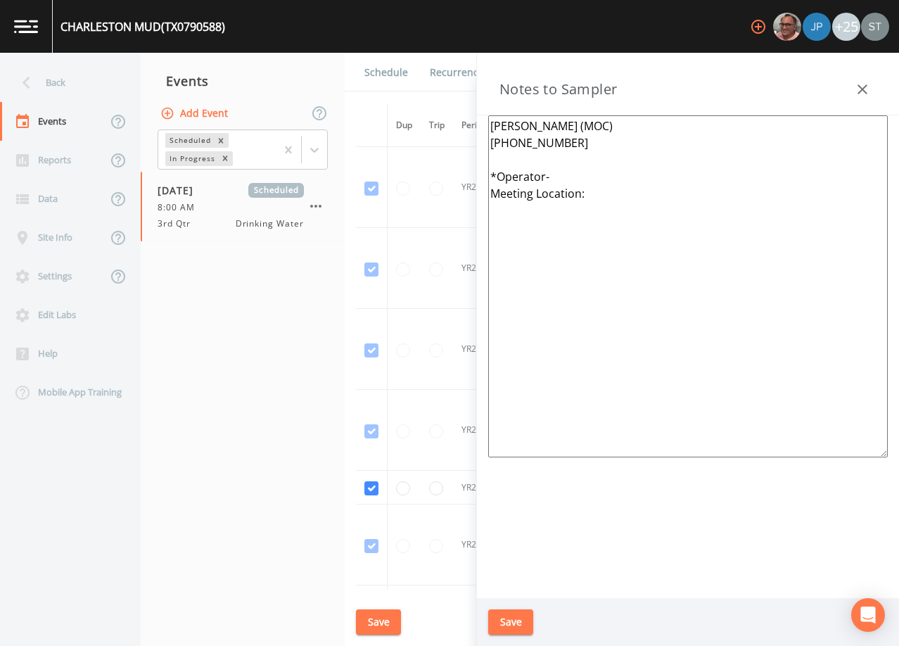
drag, startPoint x: 624, startPoint y: 196, endPoint x: 480, endPoint y: 169, distance: 147.4
click at [480, 169] on div "[PERSON_NAME] (MOC) [PHONE_NUMBER] *Operator- Meeting Location:" at bounding box center [688, 356] width 422 height 482
paste textarea "[PERSON_NAME] [PHONE_NUMBER]* <--1st & 2nd Meeting Location: [GEOGRAPHIC_DATA] …"
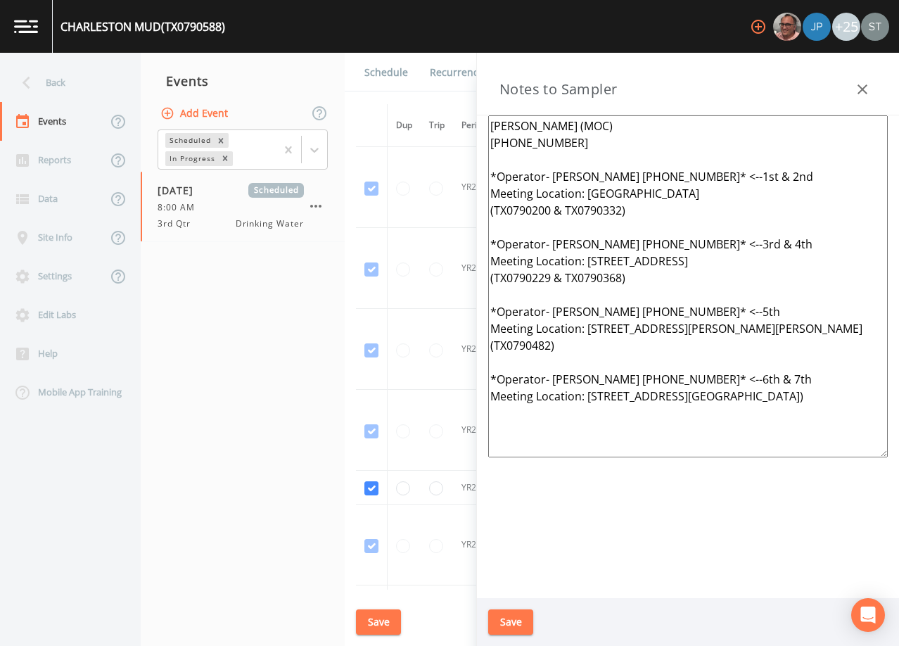
type textarea "[PERSON_NAME] (MOC) [PHONE_NUMBER] *Operator- [PERSON_NAME] [PHONE_NUMBER]* <--…"
click at [517, 622] on button "Save" at bounding box center [510, 622] width 45 height 26
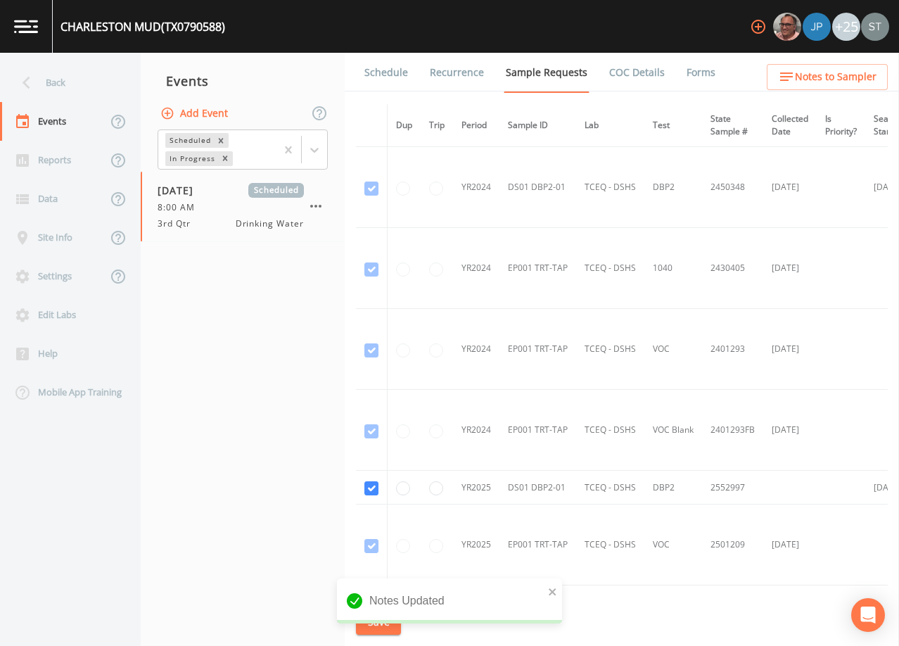
click at [382, 77] on link "Schedule" at bounding box center [386, 72] width 48 height 39
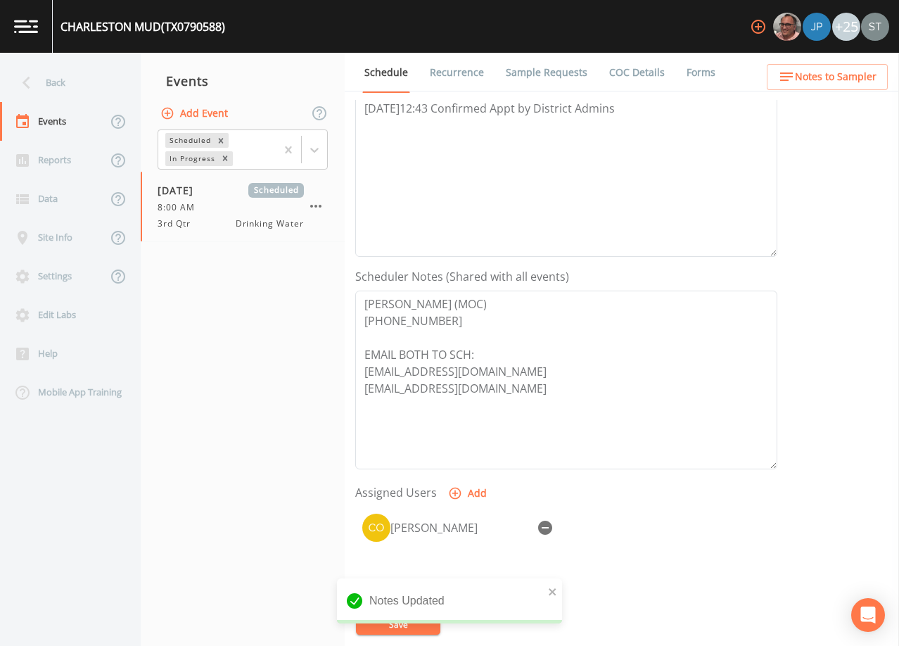
scroll to position [347, 0]
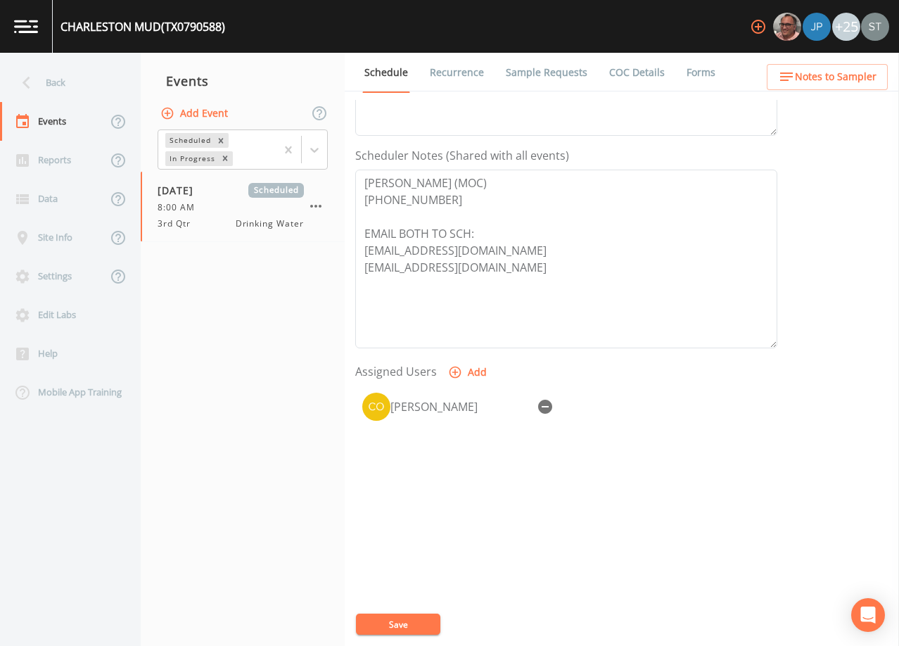
click at [819, 75] on span "Notes to Sampler" at bounding box center [836, 77] width 82 height 18
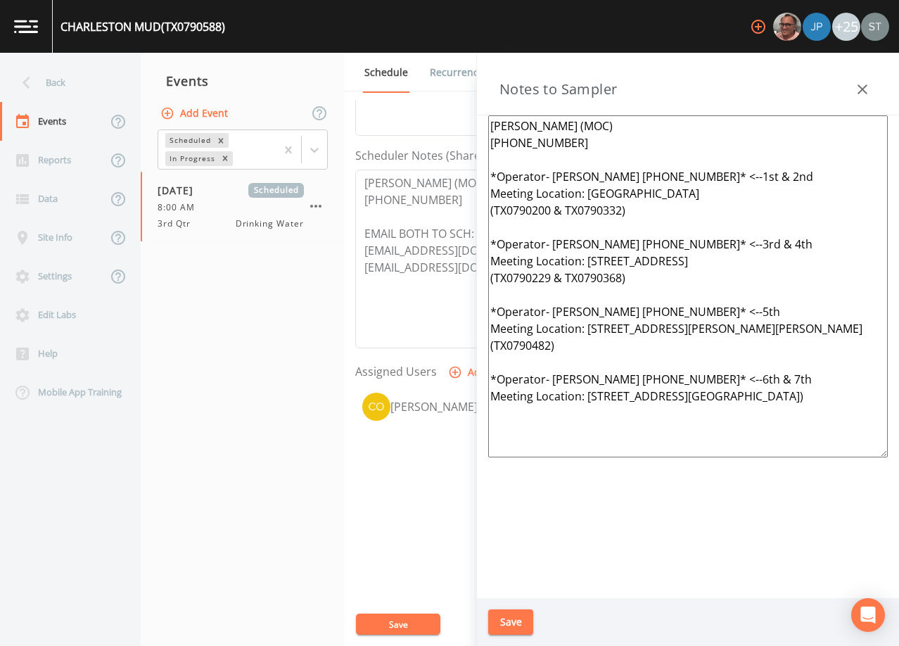
click at [864, 89] on icon "button" at bounding box center [862, 89] width 10 height 10
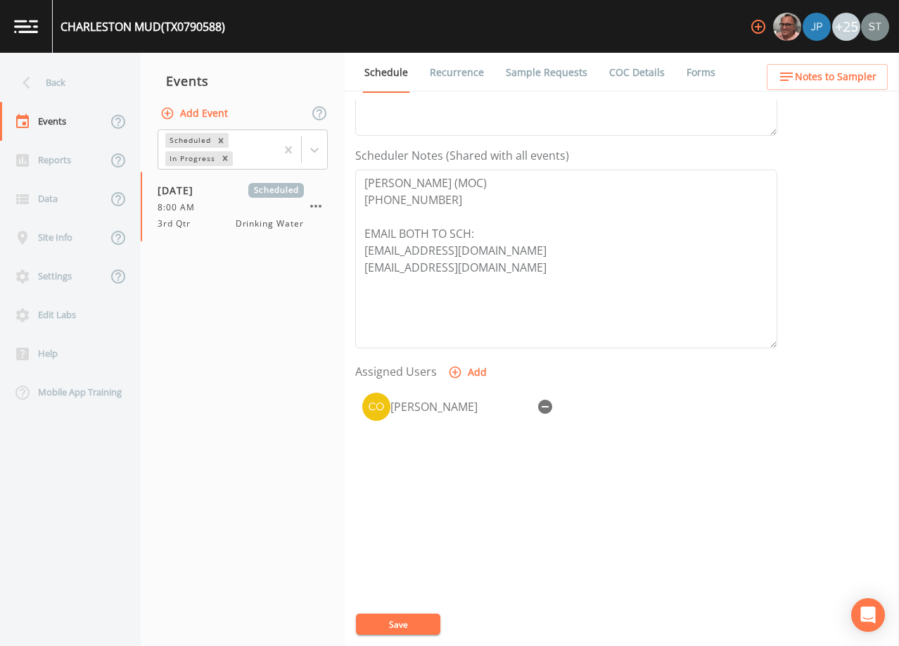
click at [463, 77] on link "Recurrence" at bounding box center [457, 72] width 58 height 39
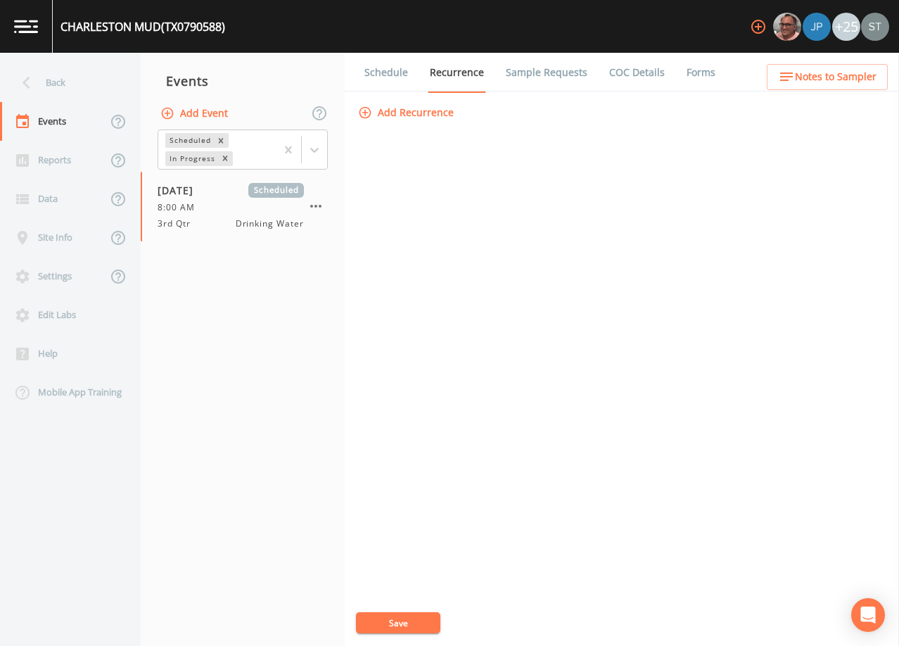
click at [381, 76] on link "Schedule" at bounding box center [386, 72] width 48 height 39
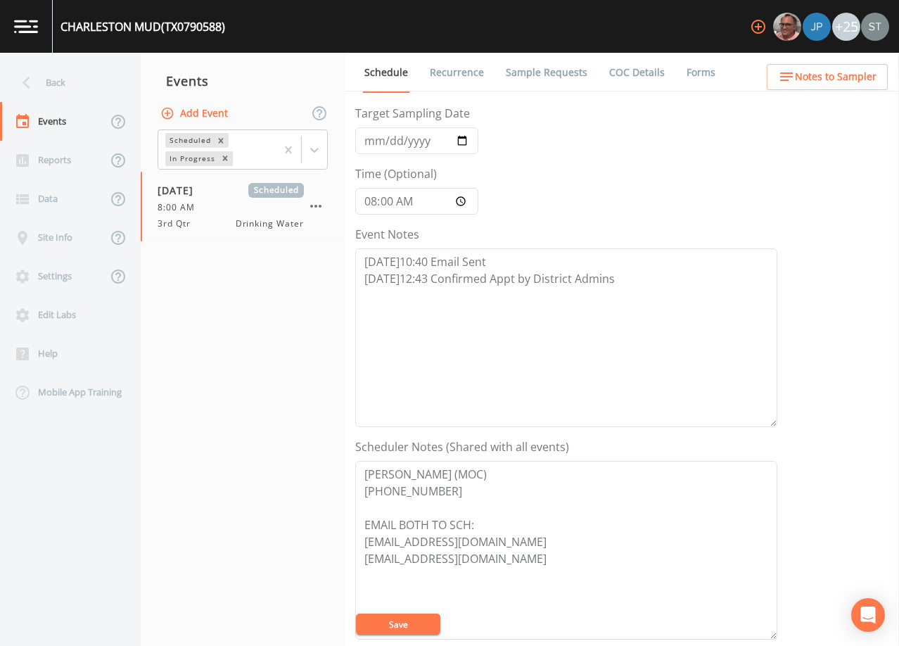
scroll to position [347, 0]
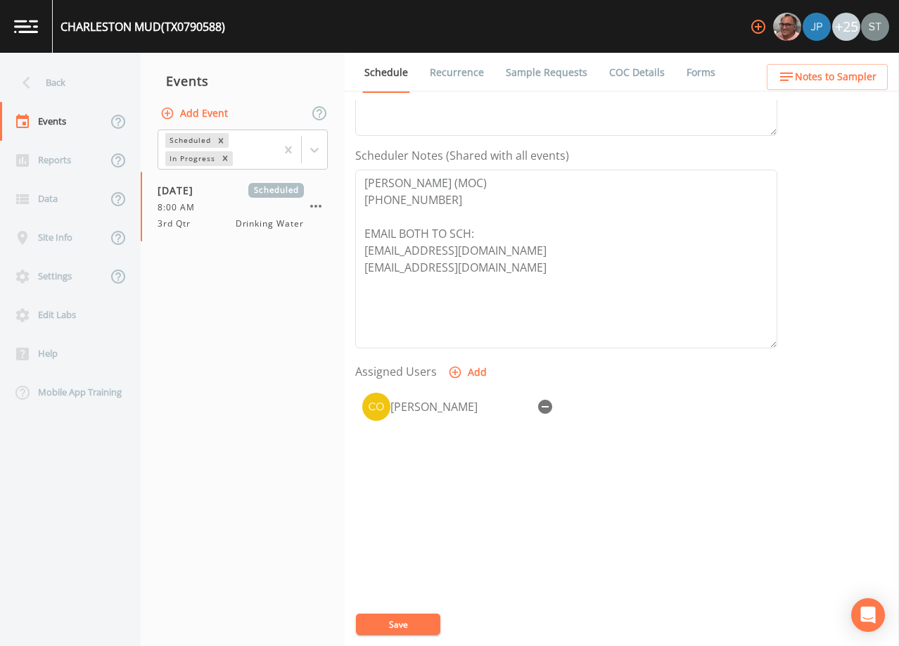
click at [836, 81] on span "Notes to Sampler" at bounding box center [836, 77] width 82 height 18
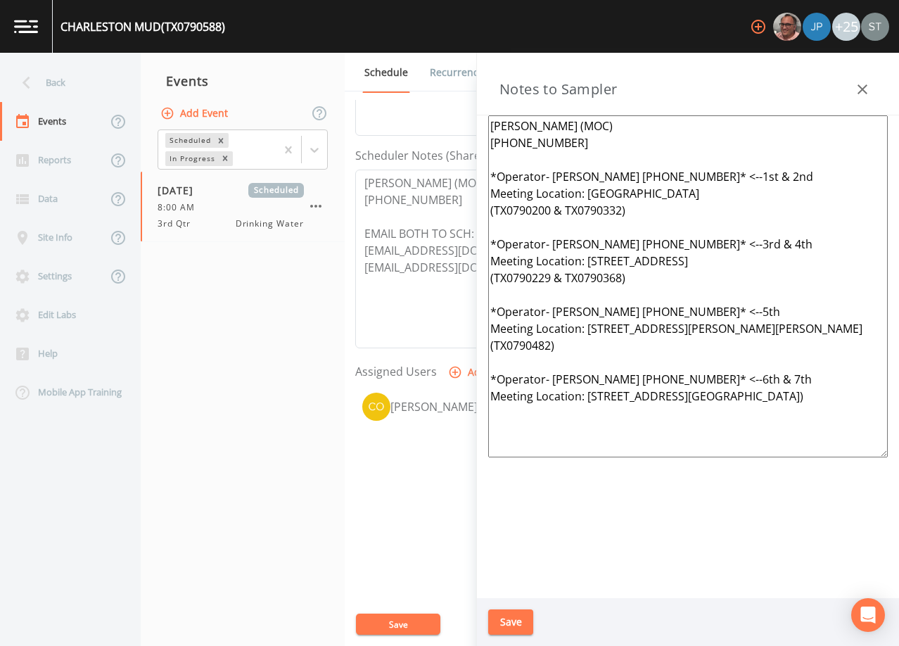
click at [859, 93] on icon "button" at bounding box center [862, 89] width 10 height 10
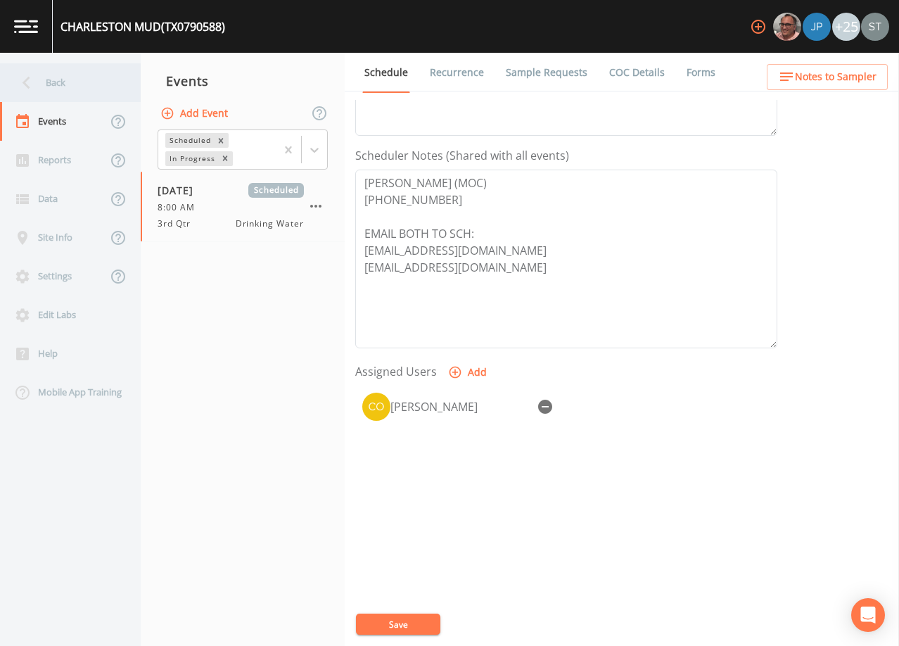
click at [53, 85] on div "Back" at bounding box center [63, 82] width 127 height 39
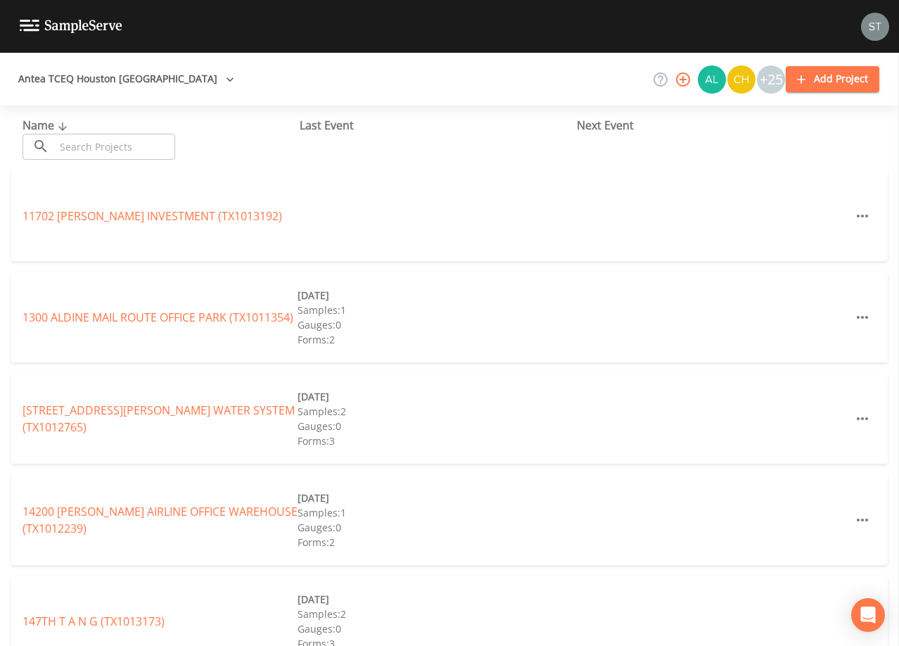
click at [108, 144] on input "text" at bounding box center [115, 147] width 120 height 26
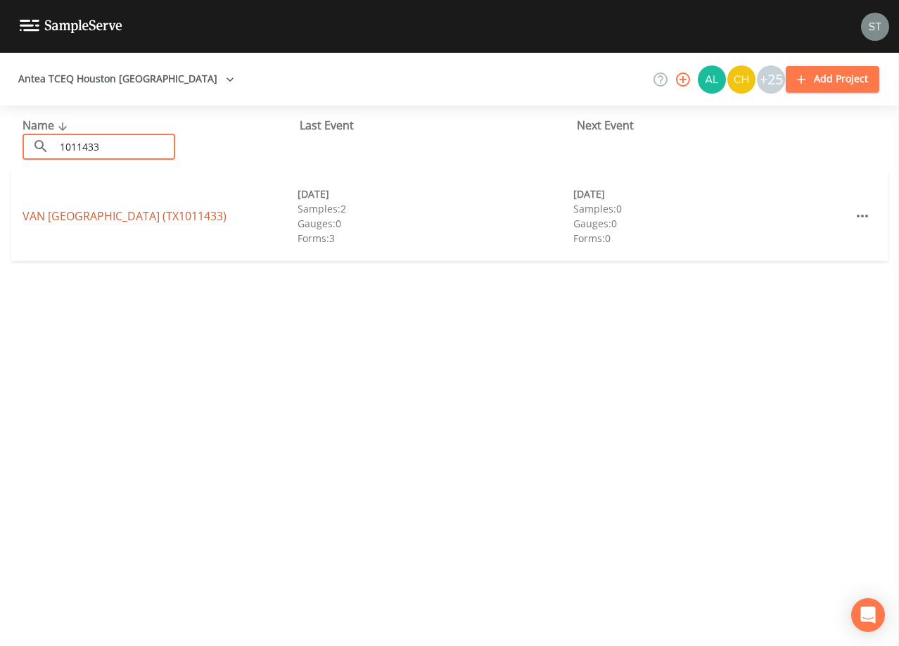
type input "1011433"
click at [168, 214] on link "VAN [GEOGRAPHIC_DATA] (TX1011433)" at bounding box center [125, 215] width 204 height 15
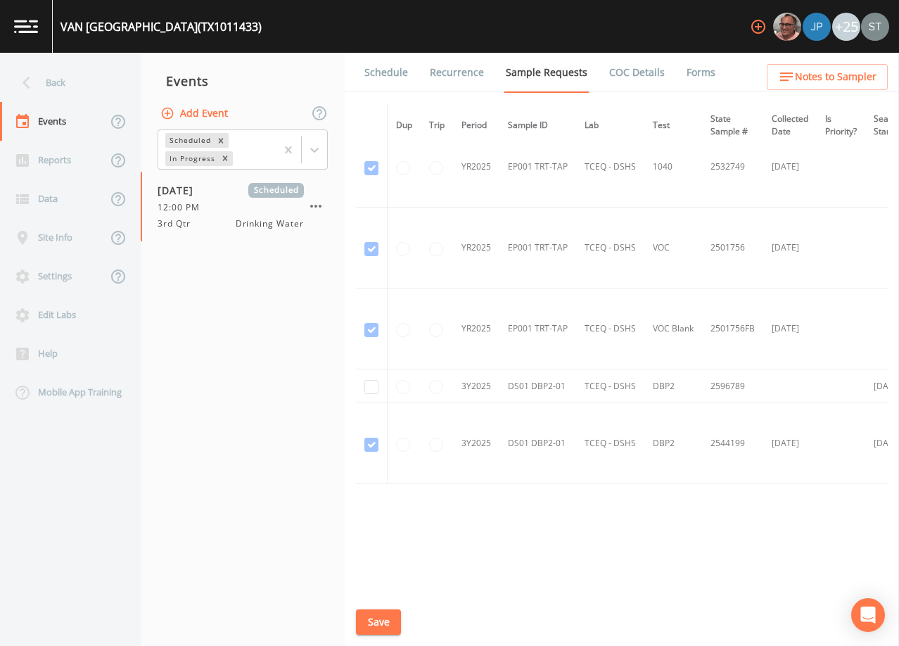
scroll to position [1184, 0]
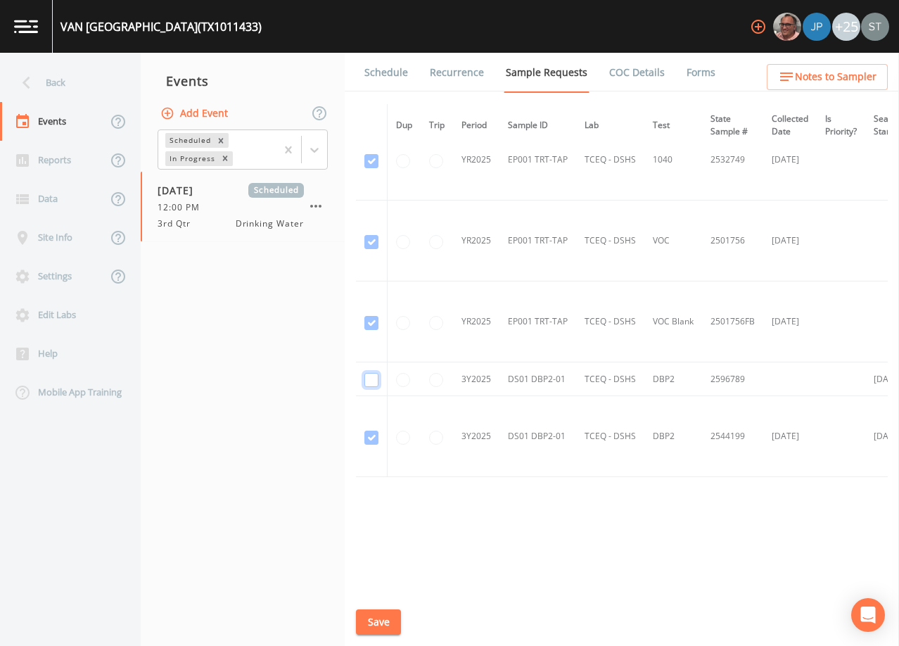
click at [371, 378] on input "checkbox" at bounding box center [371, 380] width 14 height 14
checkbox input "true"
click at [383, 624] on button "Save" at bounding box center [378, 622] width 45 height 26
click at [380, 620] on button "Save" at bounding box center [378, 622] width 45 height 26
click at [393, 77] on link "Schedule" at bounding box center [386, 72] width 48 height 39
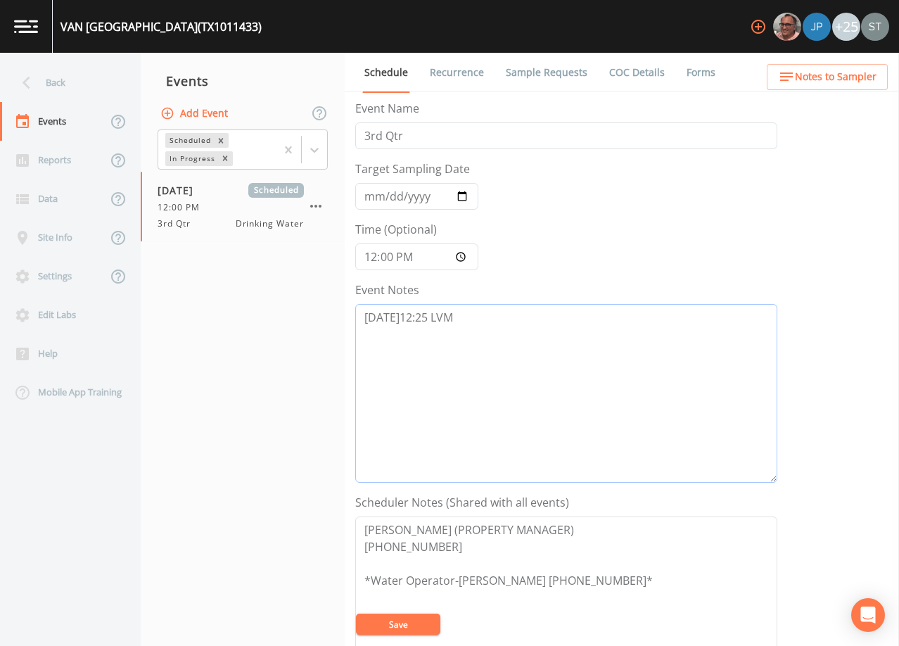
click at [594, 330] on textarea "[DATE]12:25 LVM" at bounding box center [566, 393] width 422 height 179
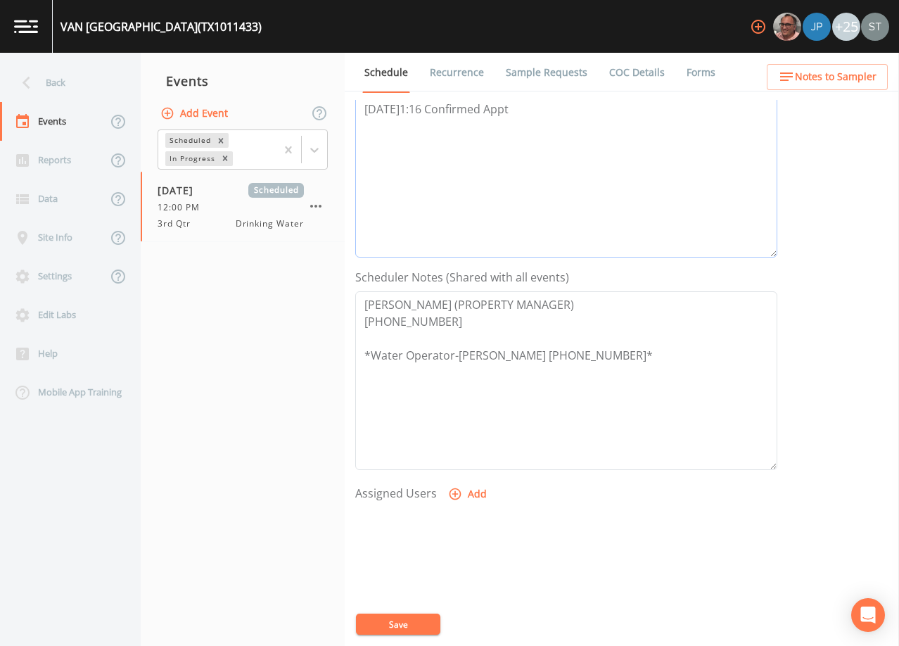
scroll to position [281, 0]
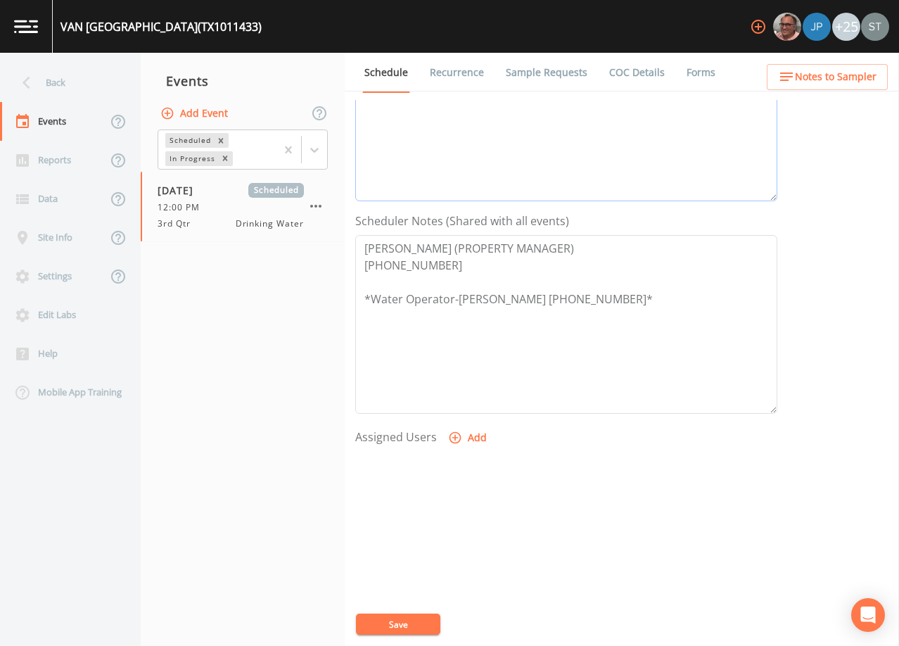
type textarea "[DATE]12:25 LVM [DATE]1:16 Confirmed Appt"
click at [463, 440] on button "Add" at bounding box center [468, 438] width 47 height 26
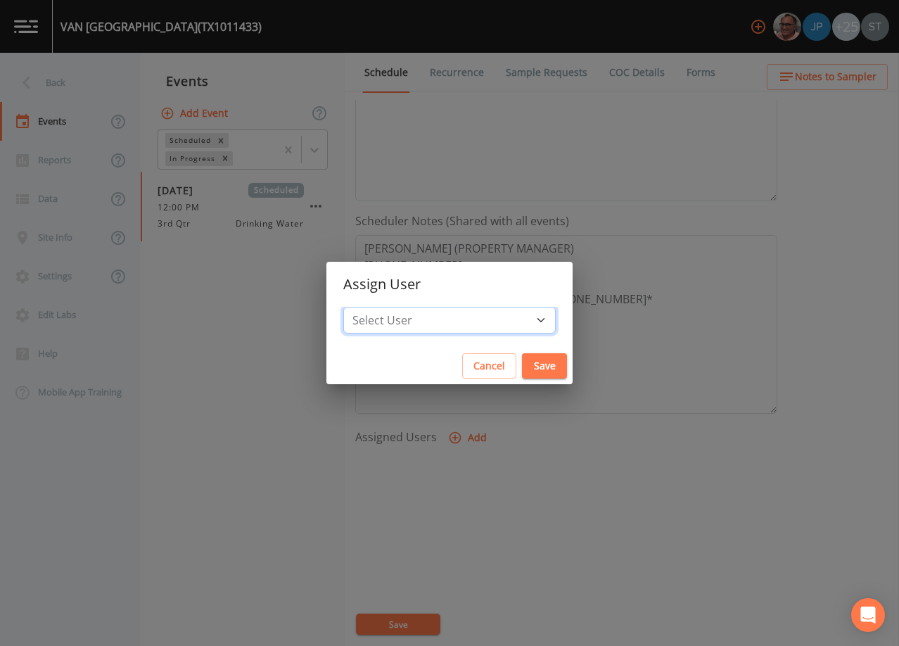
click at [464, 322] on select "Select User [PERSON_NAME] [PERSON_NAME] [PERSON_NAME] [PERSON_NAME] [PERSON_NAM…" at bounding box center [449, 320] width 212 height 27
select select "3585e269-5d1f-4d98-ab9d-4913da50343a"
click at [375, 307] on select "Select User [PERSON_NAME] [PERSON_NAME] [PERSON_NAME] [PERSON_NAME] [PERSON_NAM…" at bounding box center [449, 320] width 212 height 27
click at [522, 363] on button "Save" at bounding box center [544, 366] width 45 height 26
select select
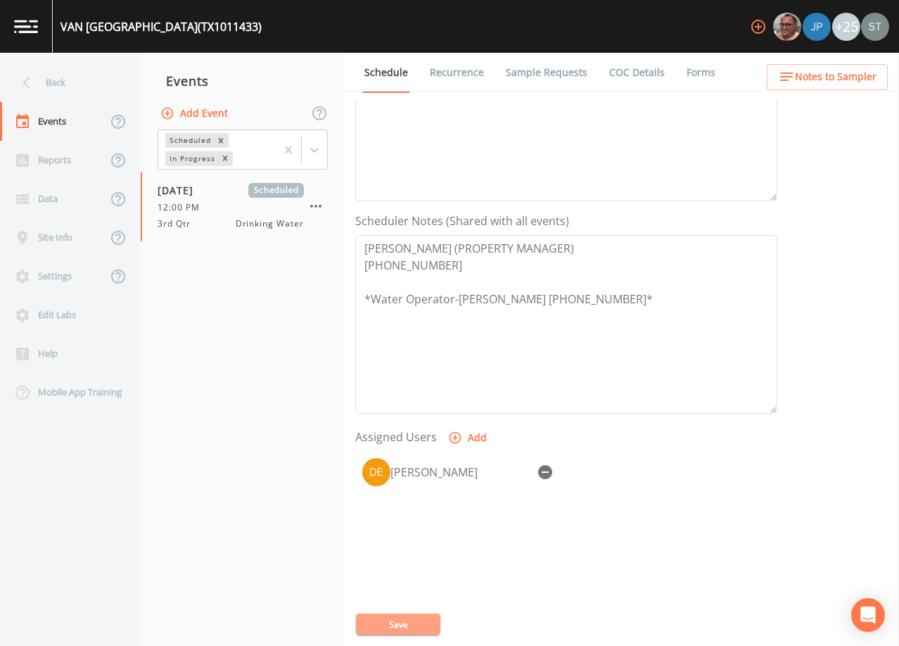
click at [397, 619] on button "Save" at bounding box center [398, 623] width 84 height 21
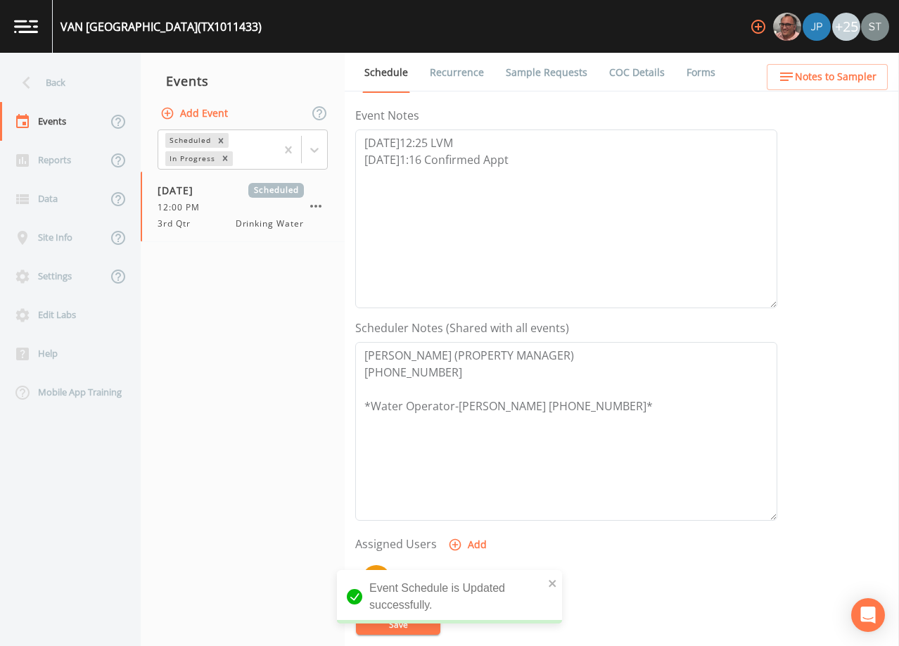
scroll to position [141, 0]
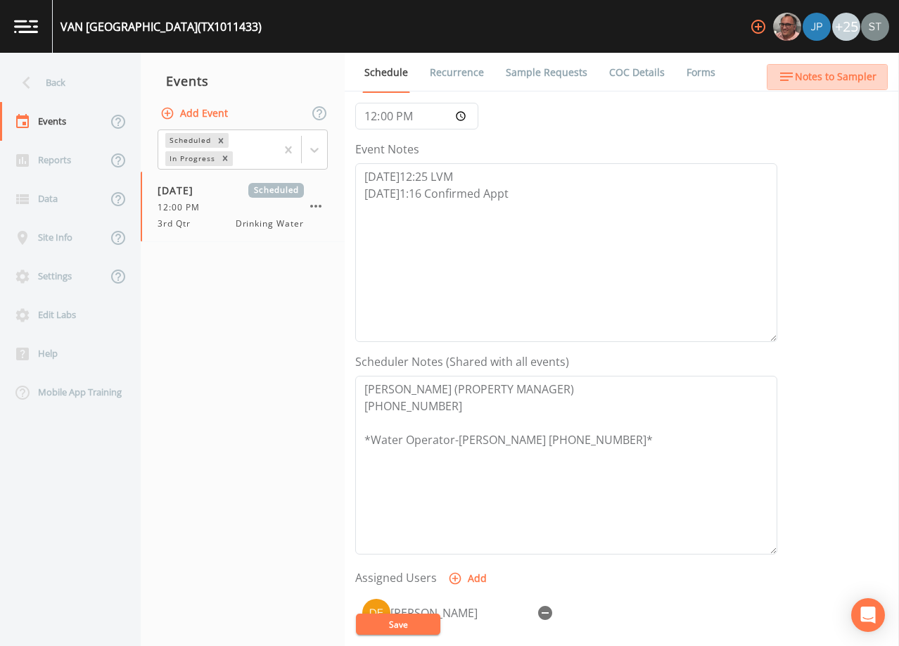
click at [850, 78] on span "Notes to Sampler" at bounding box center [836, 77] width 82 height 18
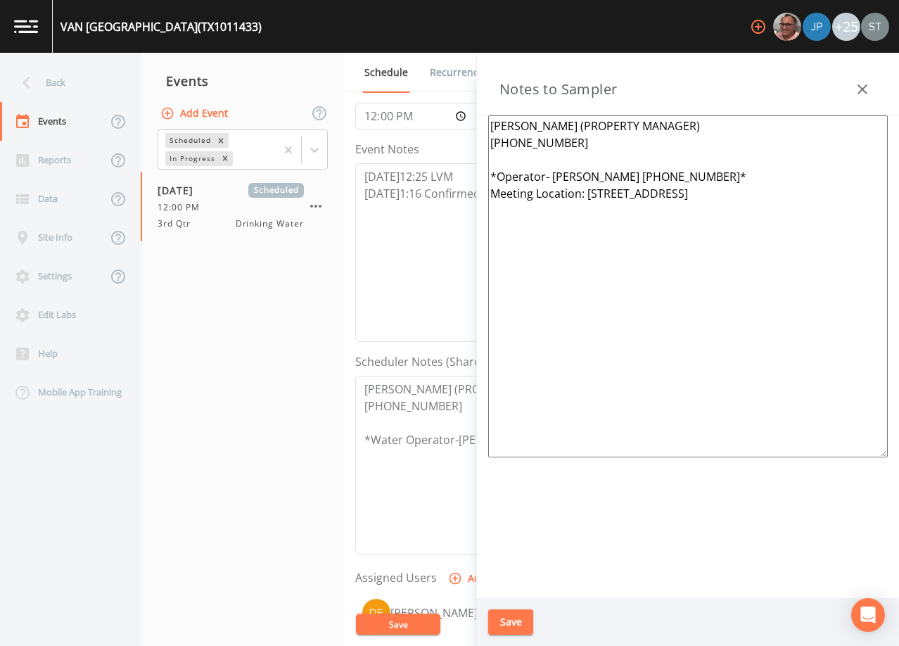
drag, startPoint x: 864, startPoint y: 89, endPoint x: 665, endPoint y: 516, distance: 470.7
click at [665, 508] on div "Notes to Sampler [PERSON_NAME] (PROPERTY MANAGER) [PHONE_NUMBER] *Operator- [PE…" at bounding box center [688, 349] width 422 height 593
click at [855, 86] on icon "button" at bounding box center [862, 89] width 17 height 17
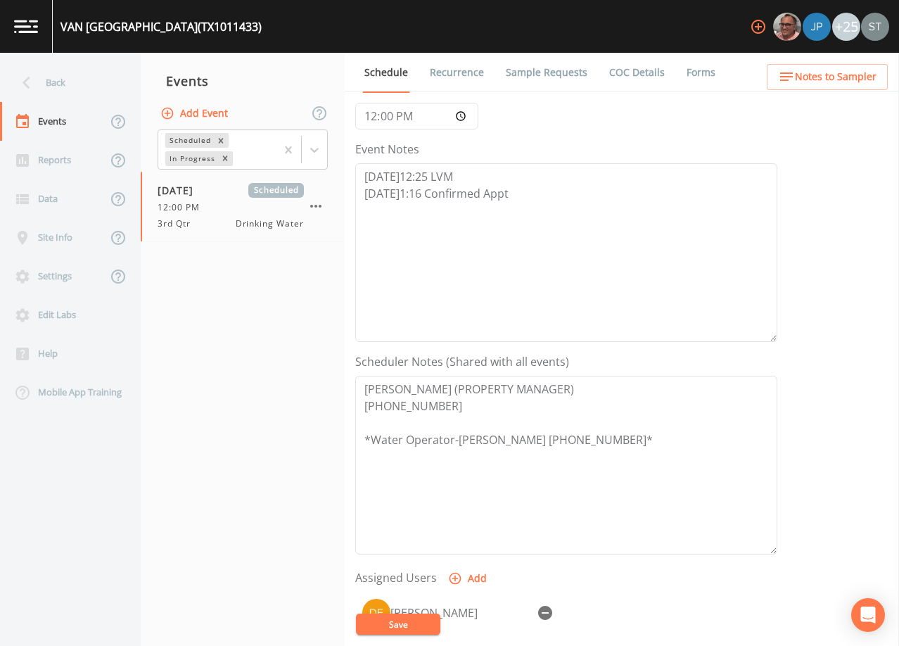
click at [411, 624] on button "Save" at bounding box center [398, 623] width 84 height 21
click at [402, 617] on button "Save" at bounding box center [398, 623] width 84 height 21
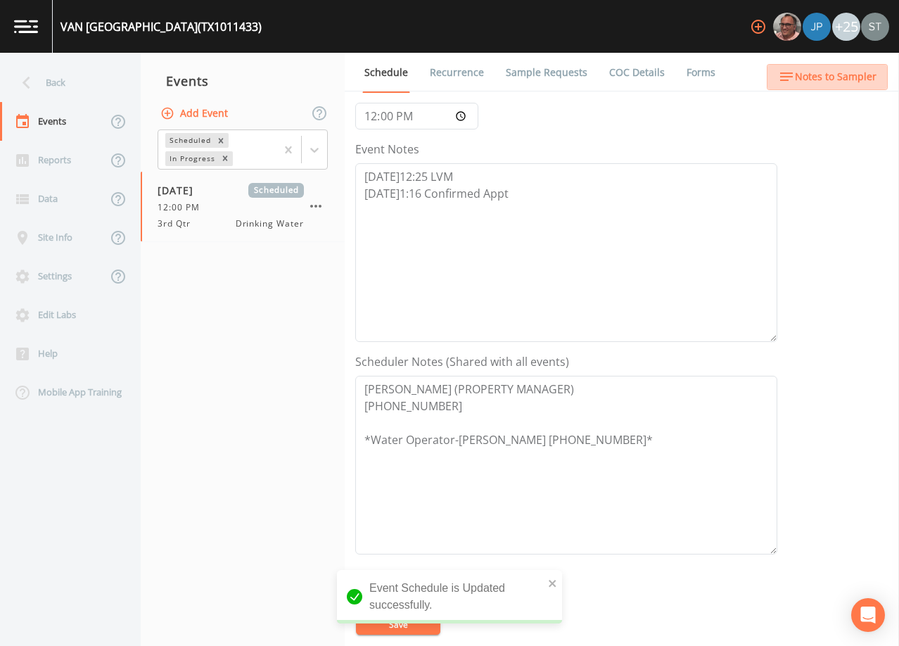
click at [833, 79] on span "Notes to Sampler" at bounding box center [836, 77] width 82 height 18
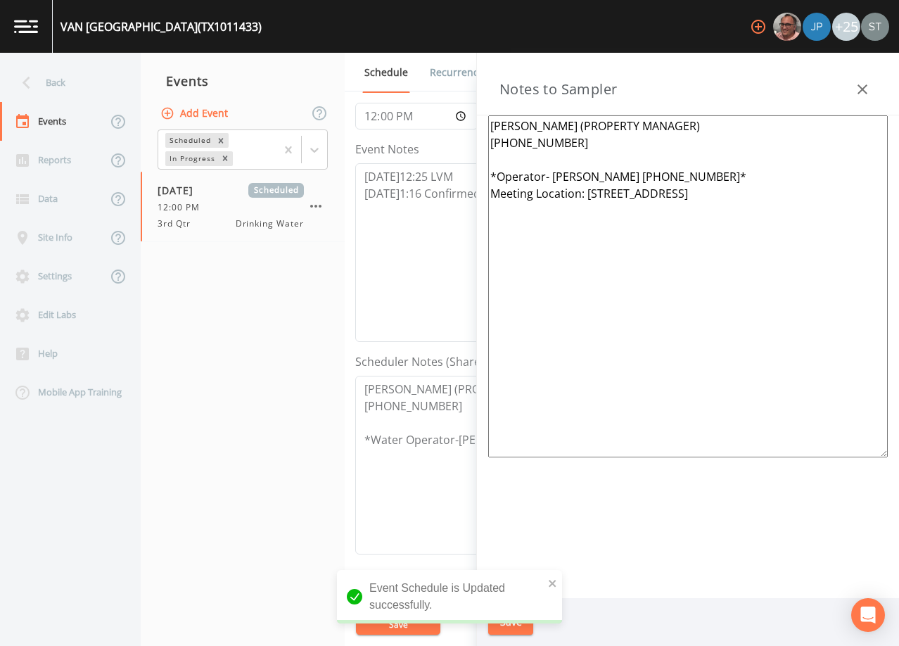
click at [857, 82] on icon "button" at bounding box center [862, 89] width 17 height 17
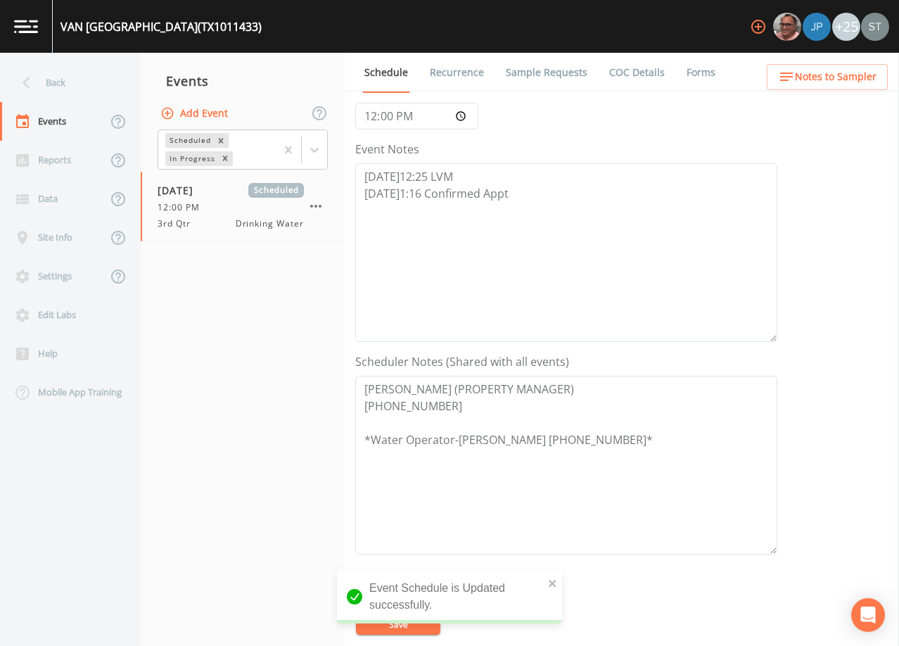
click at [533, 76] on link "Sample Requests" at bounding box center [547, 72] width 86 height 39
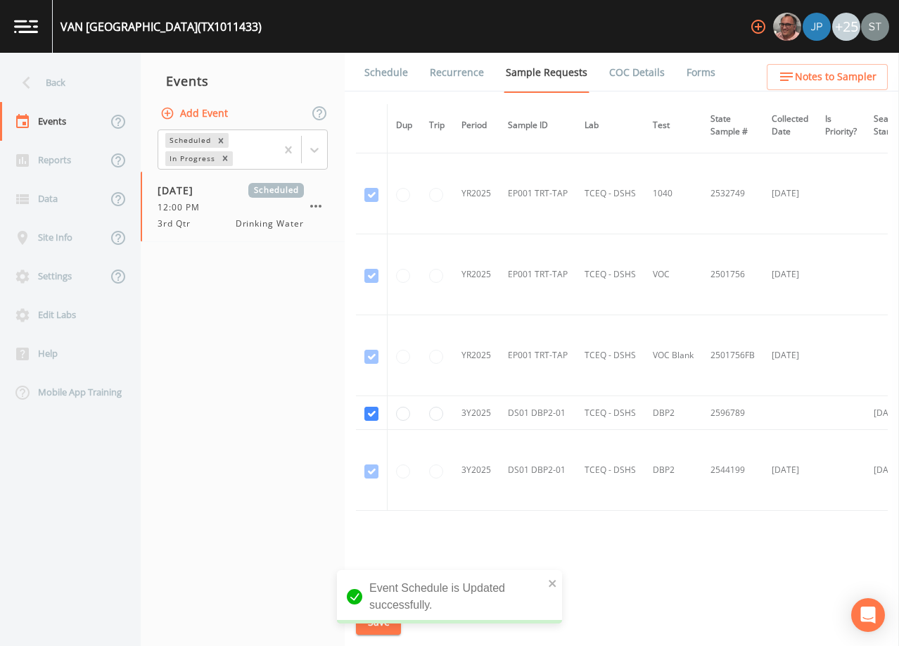
scroll to position [1184, 0]
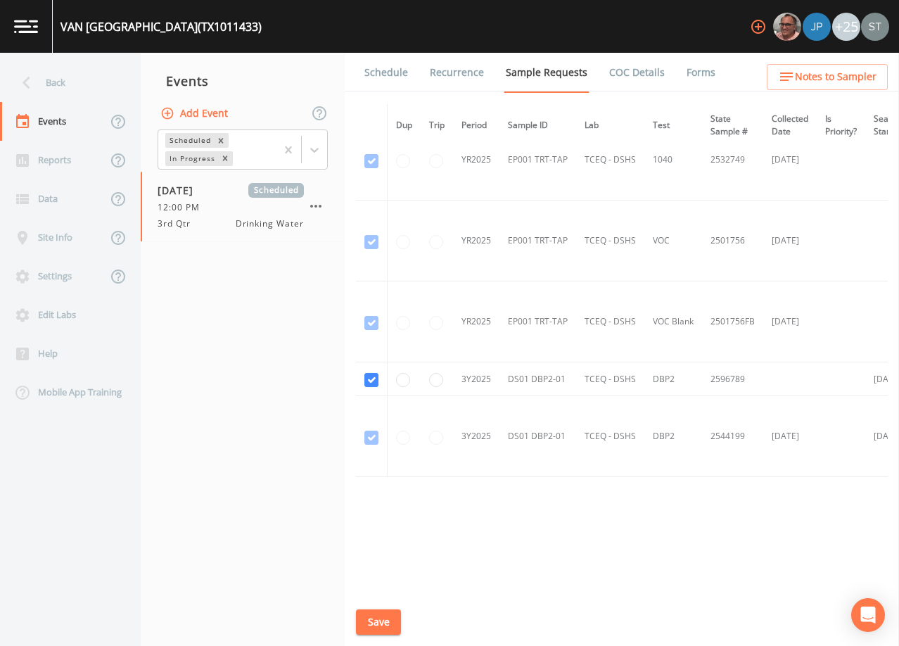
drag, startPoint x: 404, startPoint y: 79, endPoint x: 429, endPoint y: 94, distance: 29.3
click at [404, 79] on link "Schedule" at bounding box center [386, 72] width 48 height 39
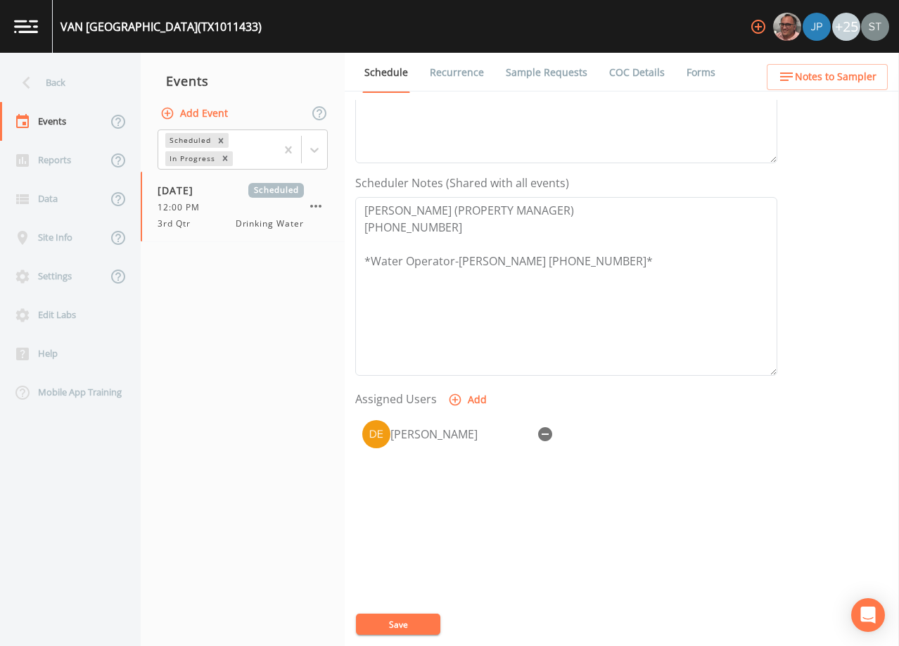
scroll to position [347, 0]
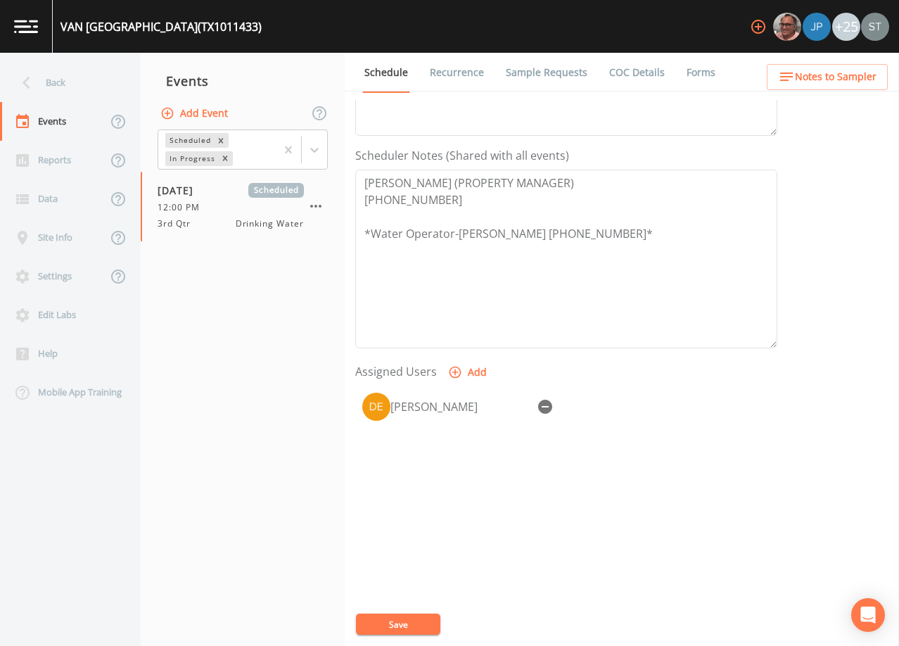
drag, startPoint x: 60, startPoint y: 87, endPoint x: 69, endPoint y: 86, distance: 8.5
click at [61, 87] on div "Back" at bounding box center [63, 82] width 127 height 39
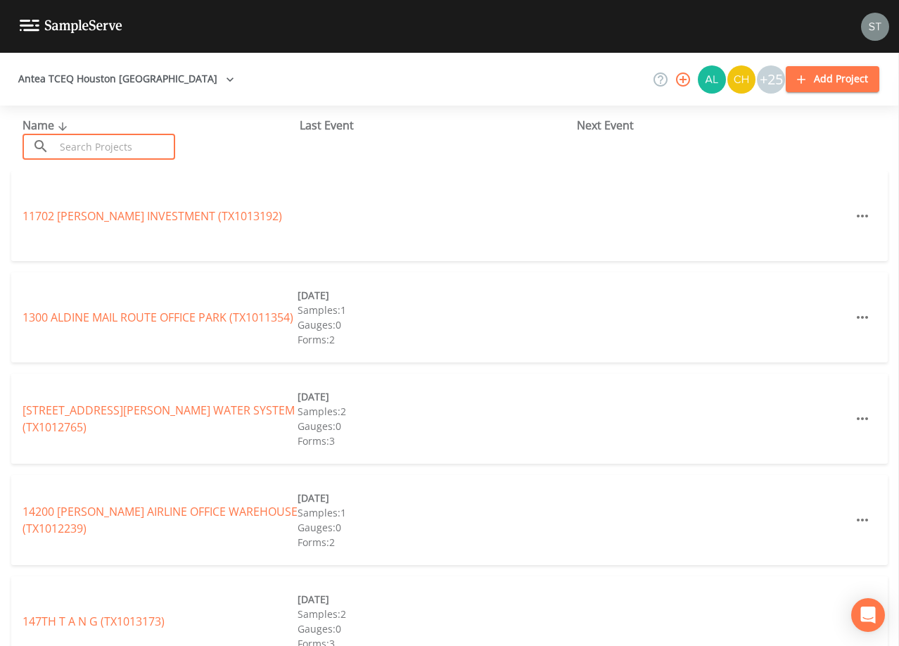
click at [150, 150] on input "text" at bounding box center [115, 147] width 120 height 26
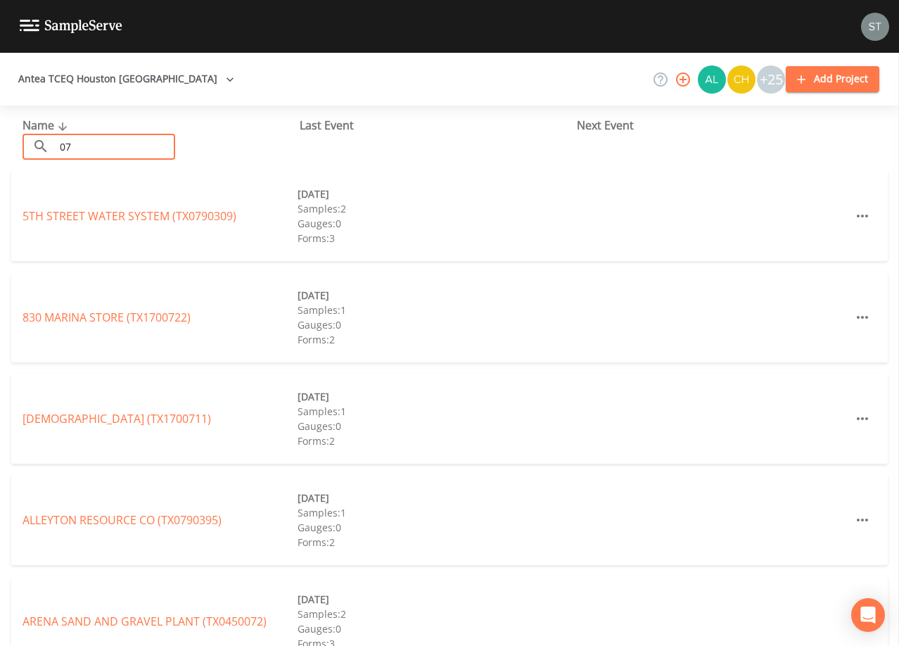
type input "0"
